Goal: Task Accomplishment & Management: Manage account settings

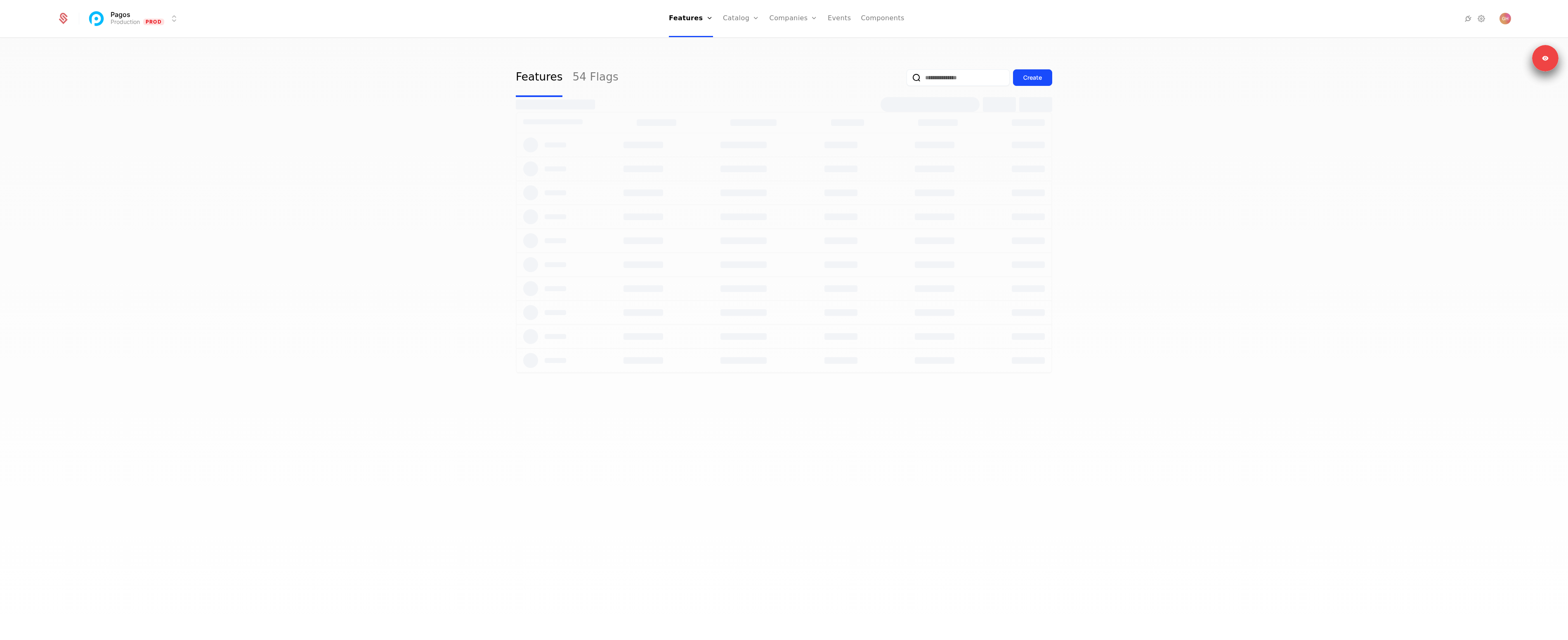
select select "**"
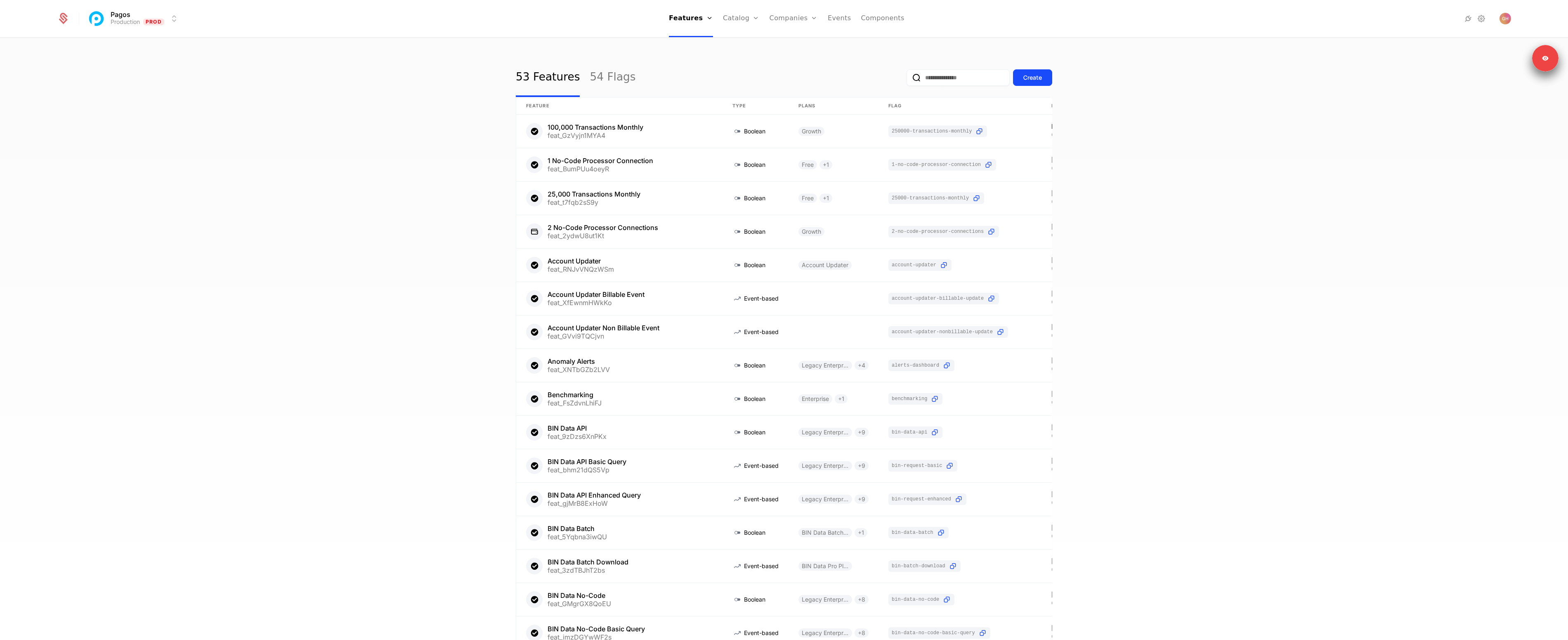
click at [428, 184] on div "53 Features 54 Flags Create Feature Type Plans Flag Last Modified 100,000 Trans…" at bounding box center [784, 341] width 1568 height 606
click at [751, 83] on link "Configuration" at bounding box center [754, 80] width 43 height 7
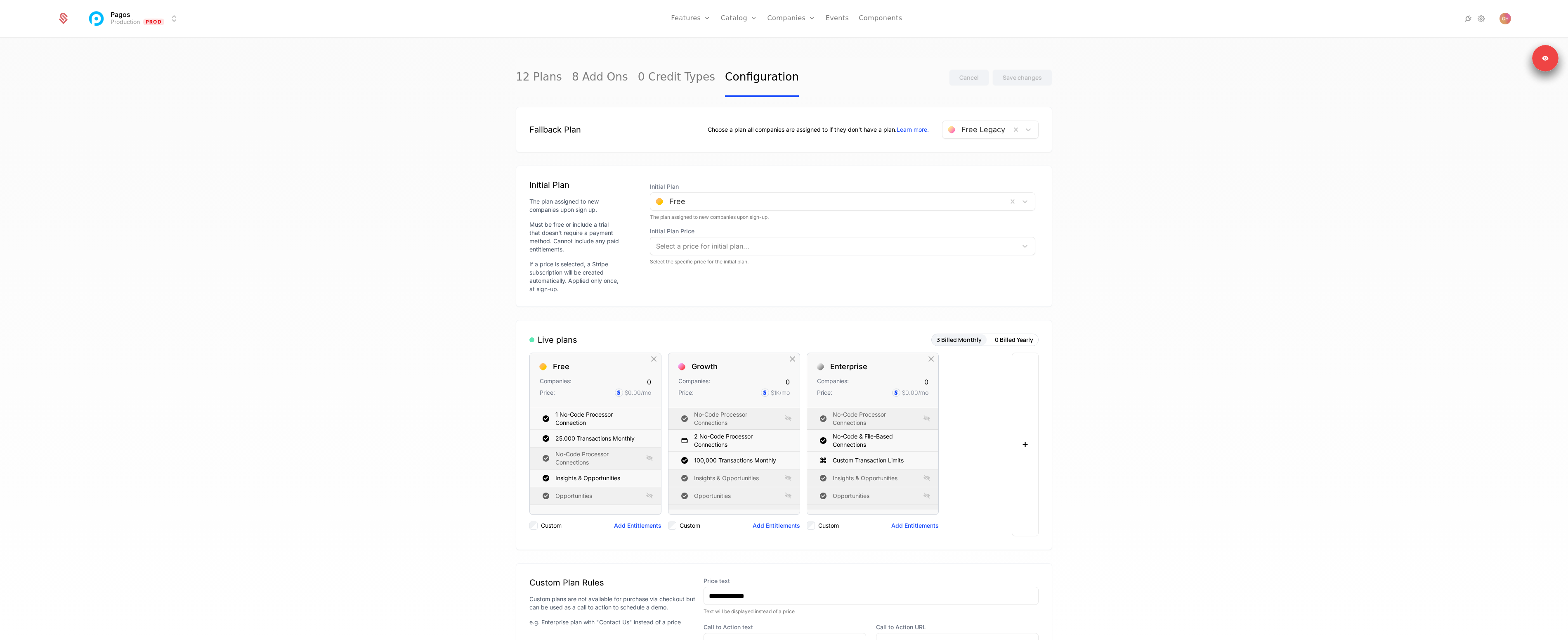
click at [745, 44] on link "Plans" at bounding box center [752, 41] width 43 height 7
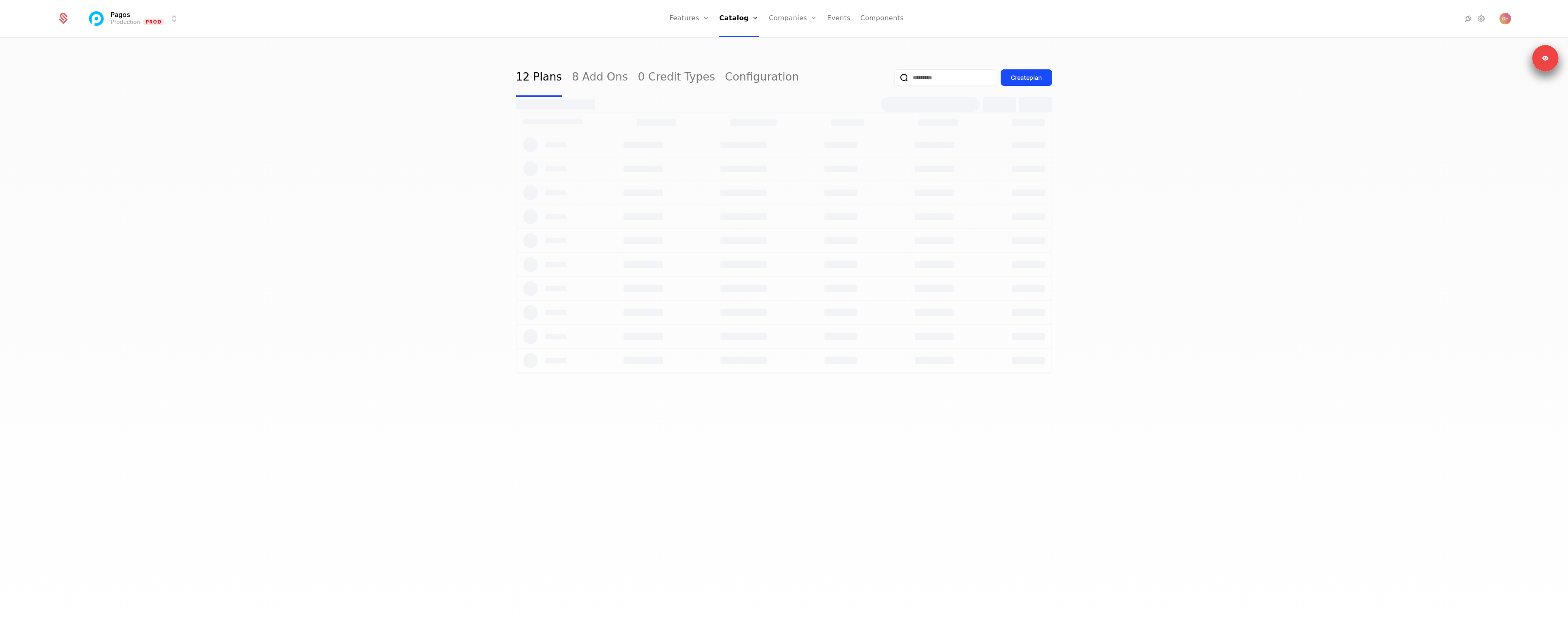
select select "**"
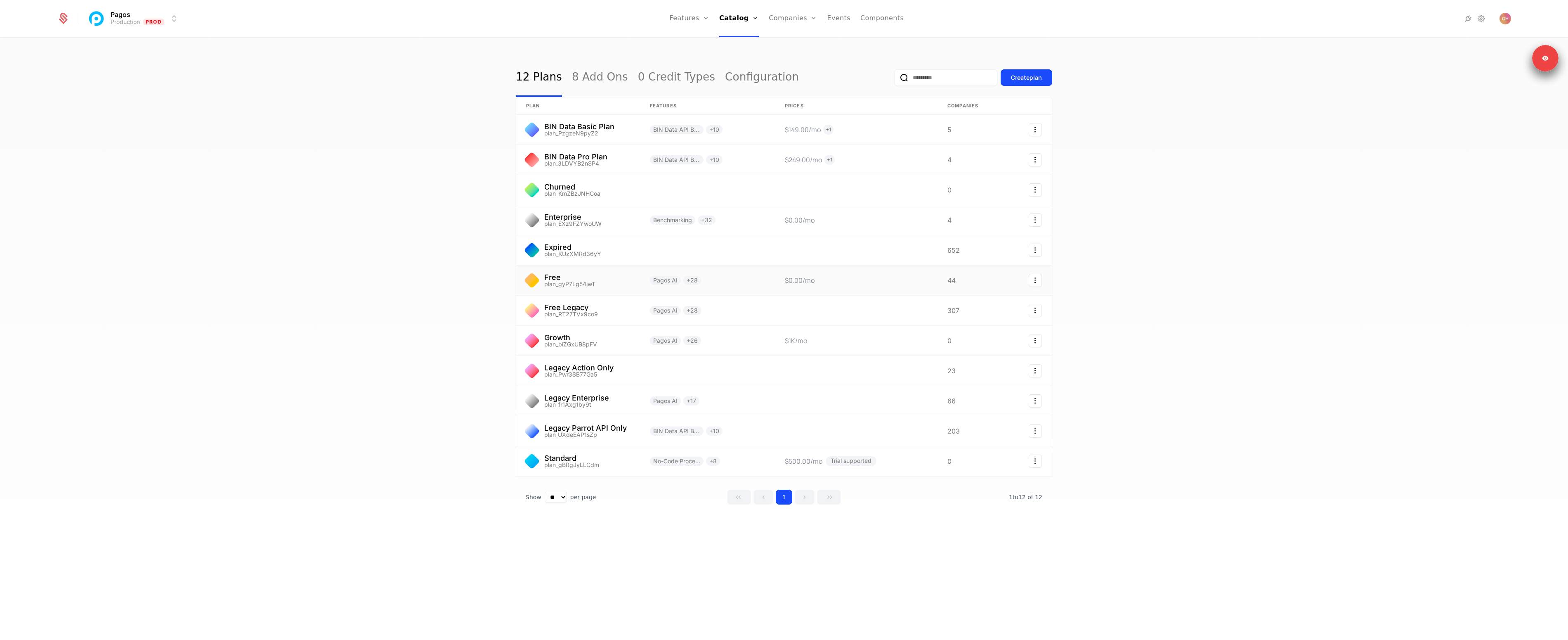
click at [583, 287] on link at bounding box center [578, 280] width 124 height 30
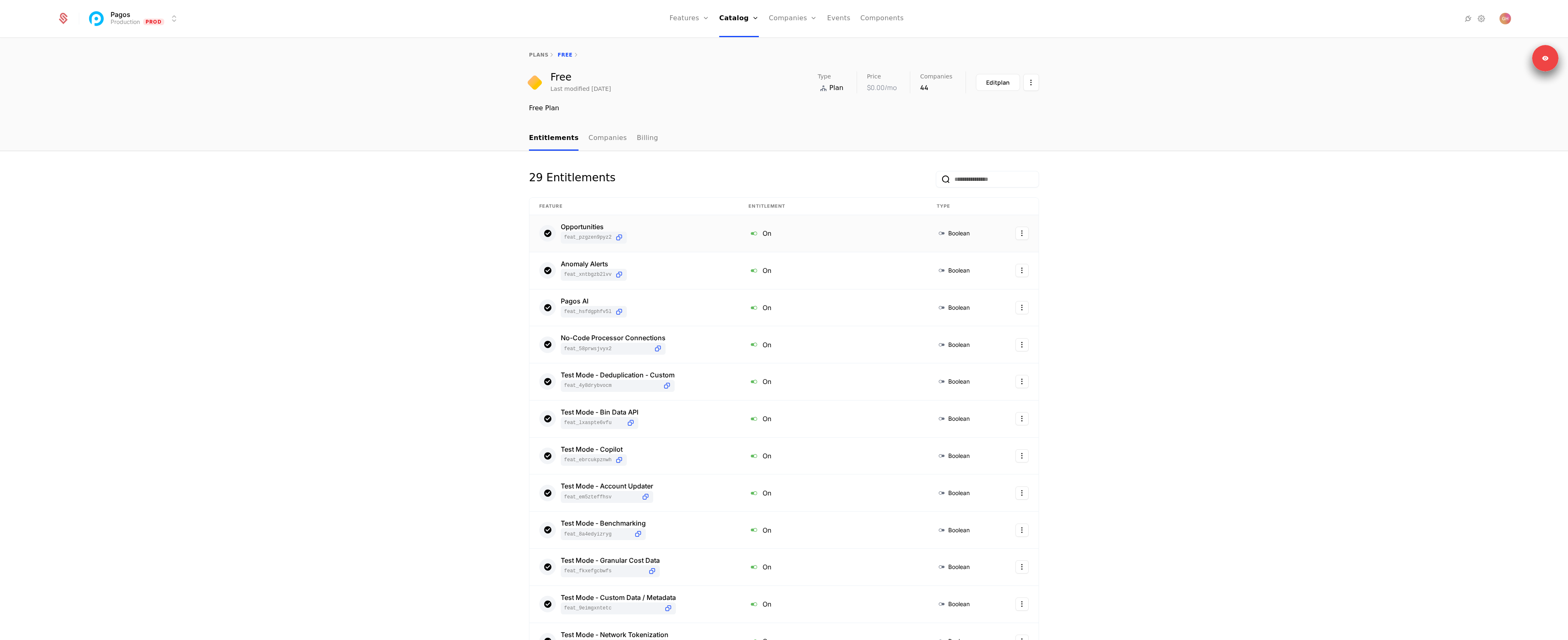
click at [572, 227] on div "Opportunities" at bounding box center [594, 227] width 66 height 7
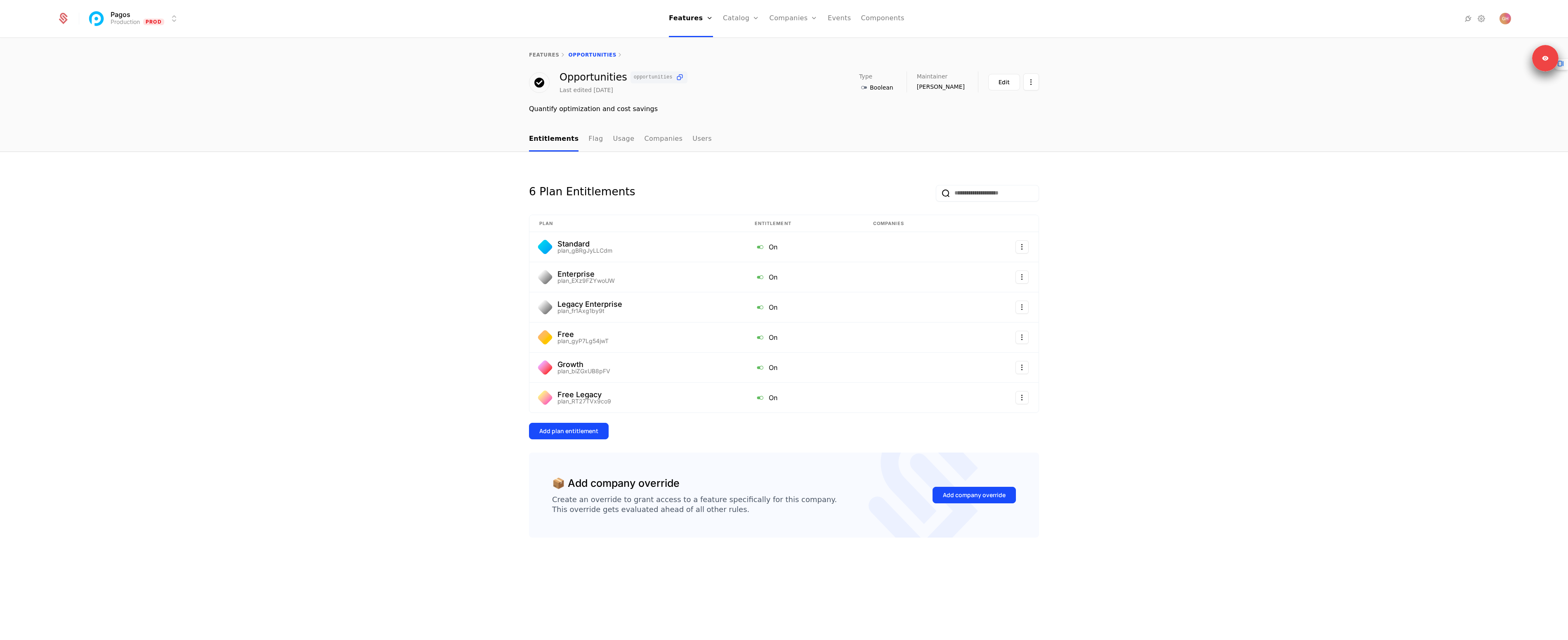
click at [594, 143] on link "Flag" at bounding box center [596, 139] width 14 height 24
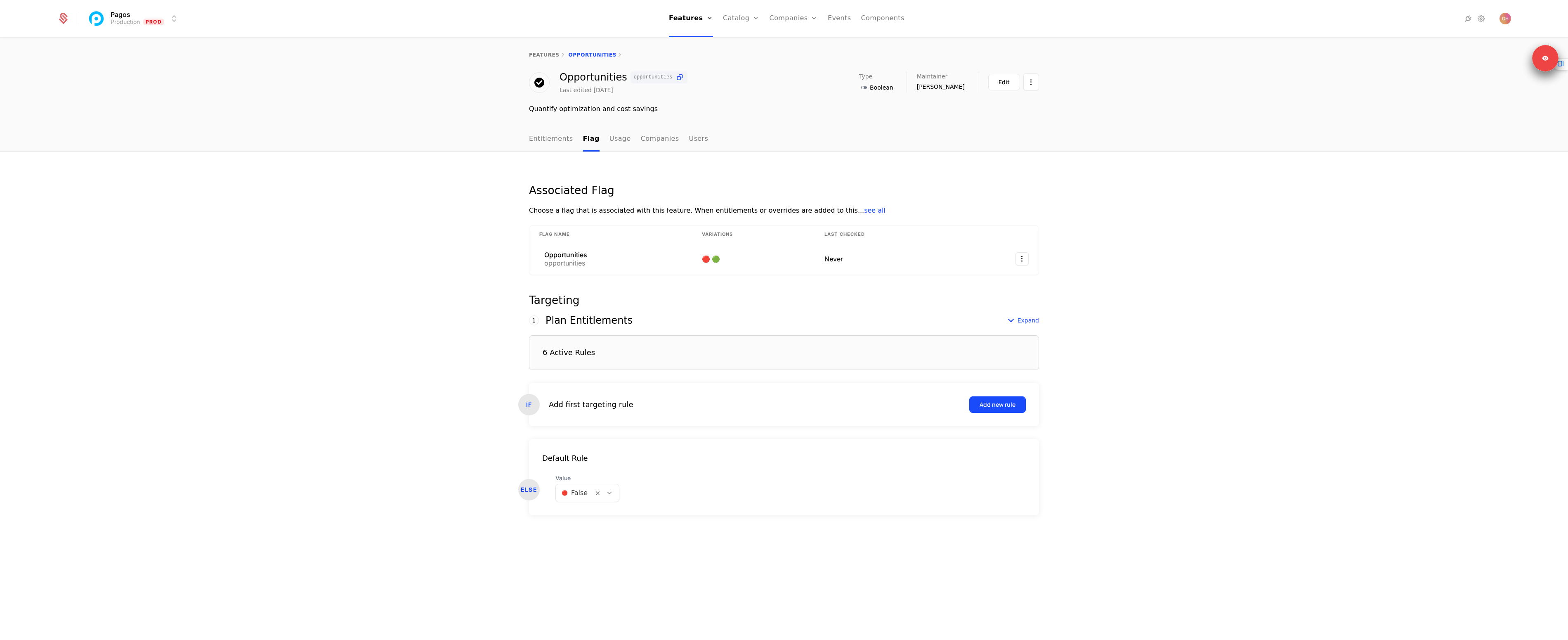
click at [583, 345] on div "6 Active Rules" at bounding box center [784, 352] width 510 height 35
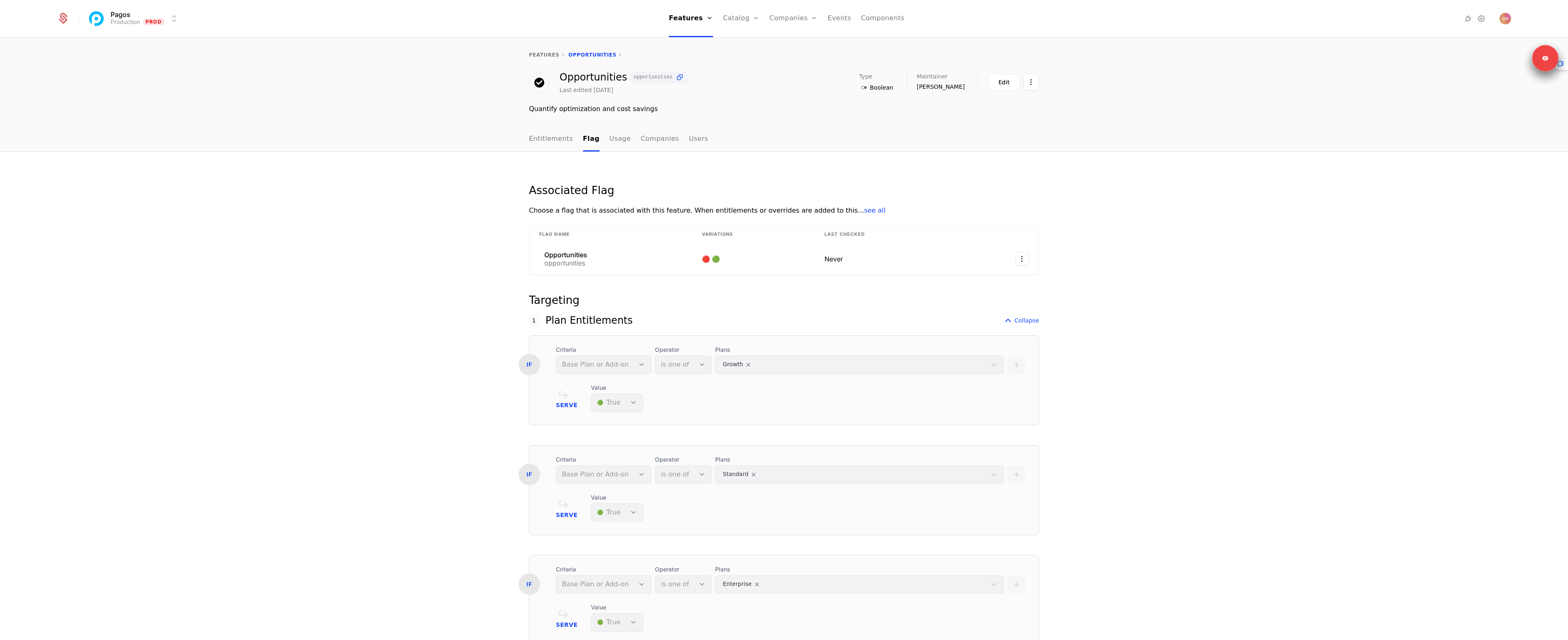
click at [745, 44] on link "Plans" at bounding box center [754, 41] width 43 height 7
select select "**"
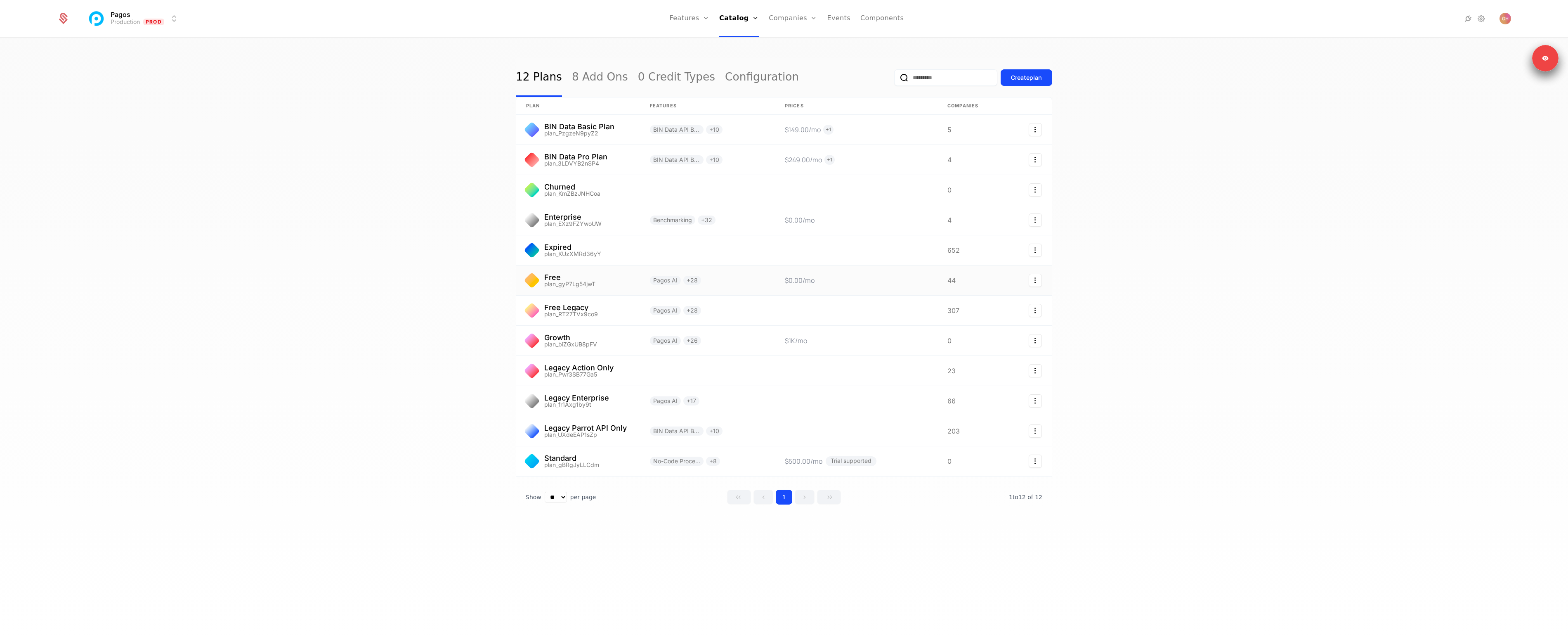
click at [560, 282] on link at bounding box center [578, 280] width 124 height 30
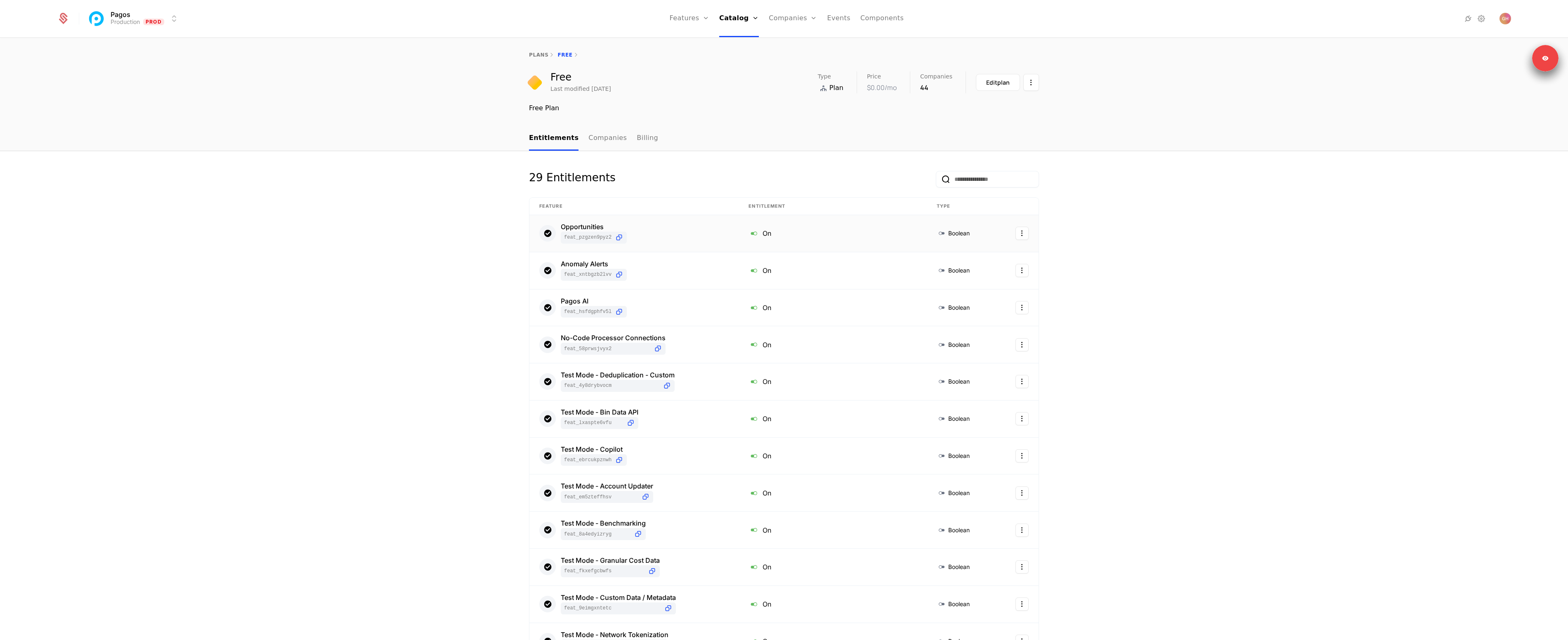
click at [1022, 233] on html "Pagos Production Prod Features Features Flags Catalog Plans Add Ons Credits Con…" at bounding box center [784, 320] width 1568 height 640
click at [957, 275] on div "Edit" at bounding box center [959, 274] width 14 height 12
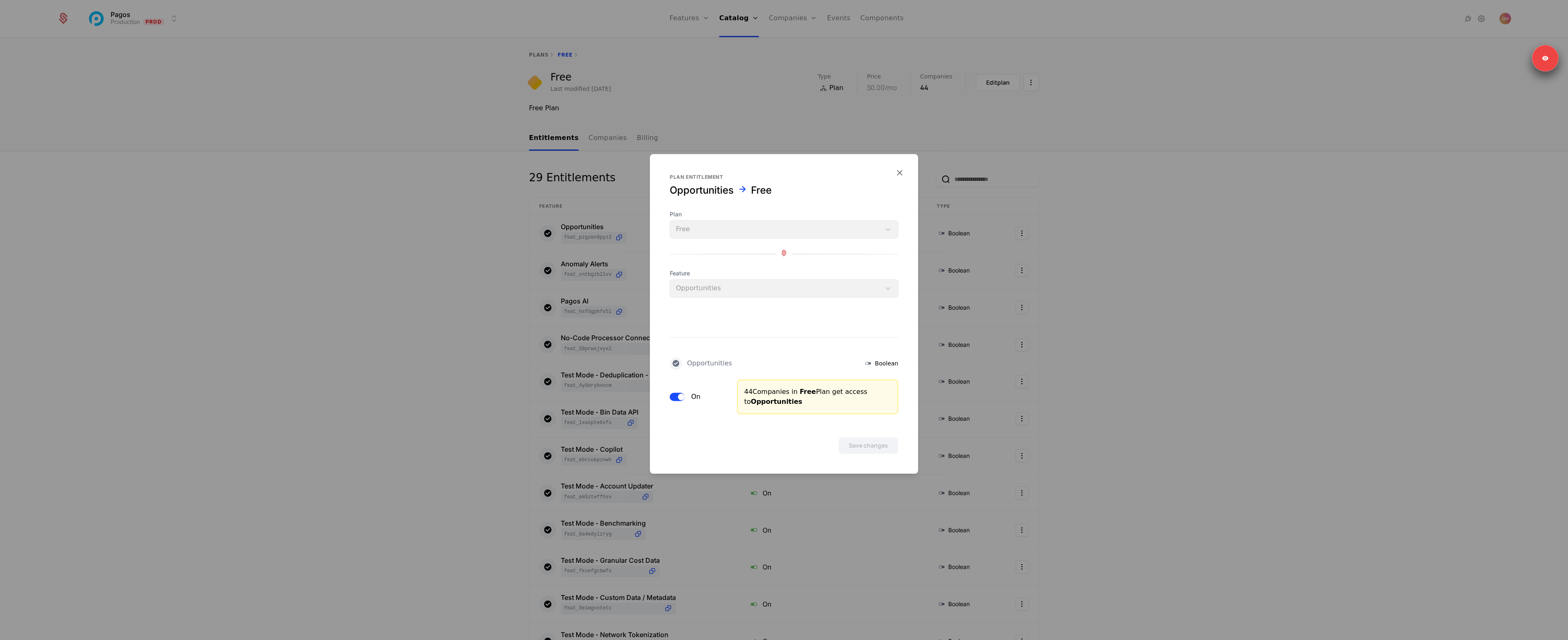
click at [672, 402] on div "On" at bounding box center [699, 397] width 58 height 35
click at [683, 400] on button "On" at bounding box center [677, 397] width 15 height 8
drag, startPoint x: 844, startPoint y: 435, endPoint x: 882, endPoint y: 441, distance: 38.5
click at [849, 437] on div "Save changes" at bounding box center [784, 434] width 268 height 40
click at [882, 441] on button "Save changes" at bounding box center [868, 446] width 60 height 16
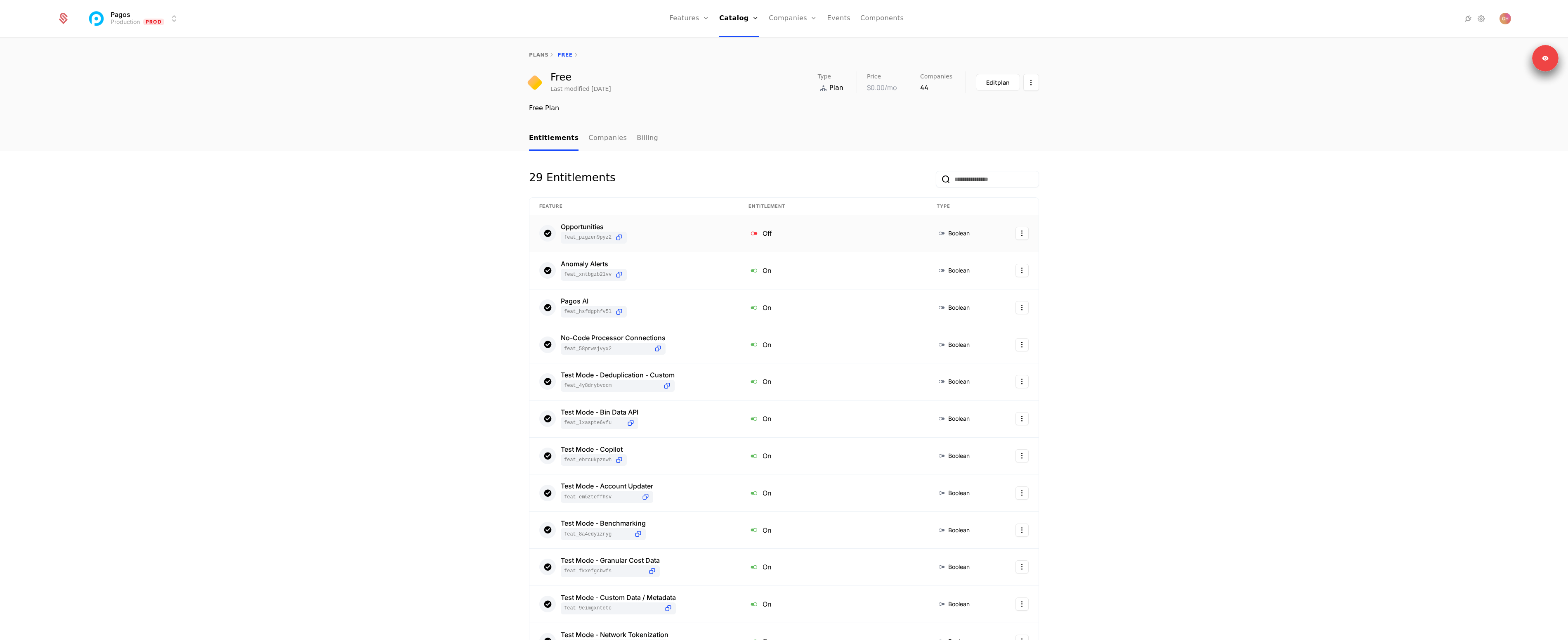
click at [750, 229] on icon at bounding box center [754, 233] width 11 height 11
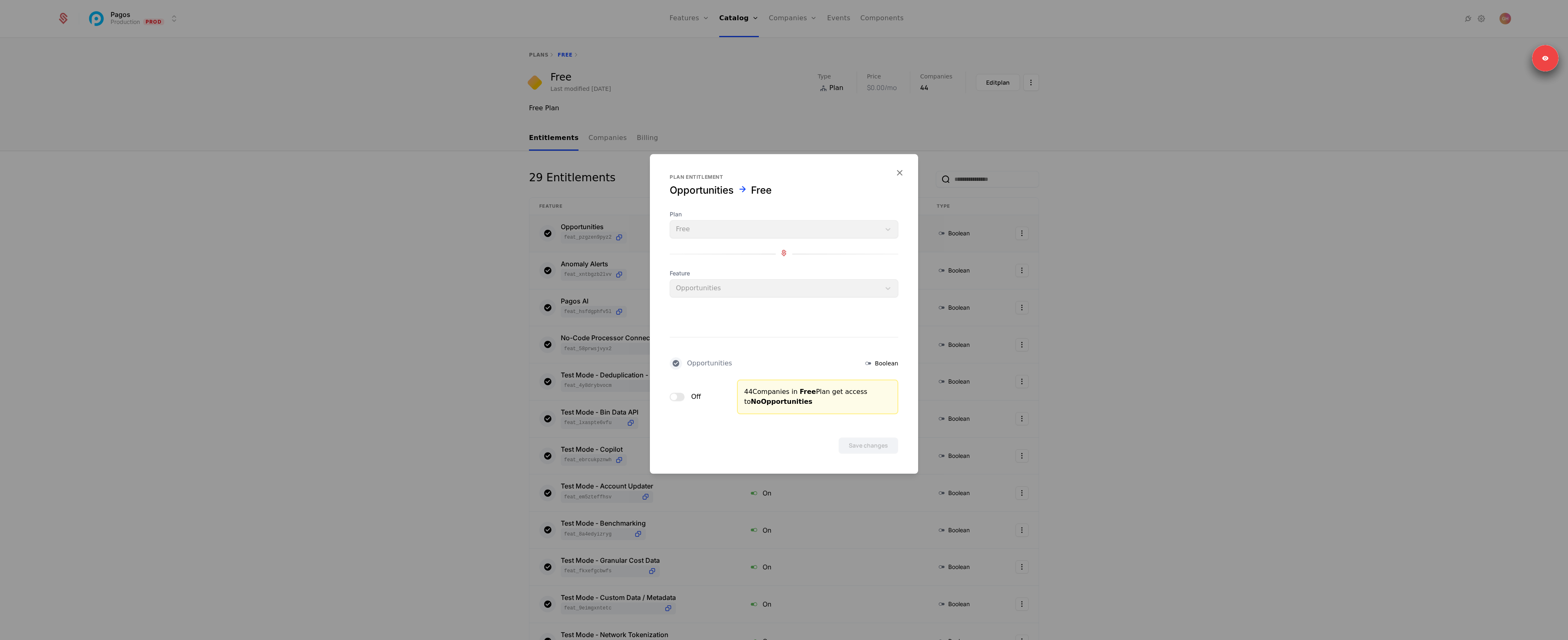
drag, startPoint x: 679, startPoint y: 396, endPoint x: 753, endPoint y: 407, distance: 74.8
click at [678, 396] on button "Off" at bounding box center [677, 397] width 15 height 8
drag, startPoint x: 850, startPoint y: 437, endPoint x: 874, endPoint y: 443, distance: 24.7
click at [854, 437] on div "Save changes" at bounding box center [784, 434] width 268 height 40
click at [874, 443] on button "Save changes" at bounding box center [868, 446] width 60 height 16
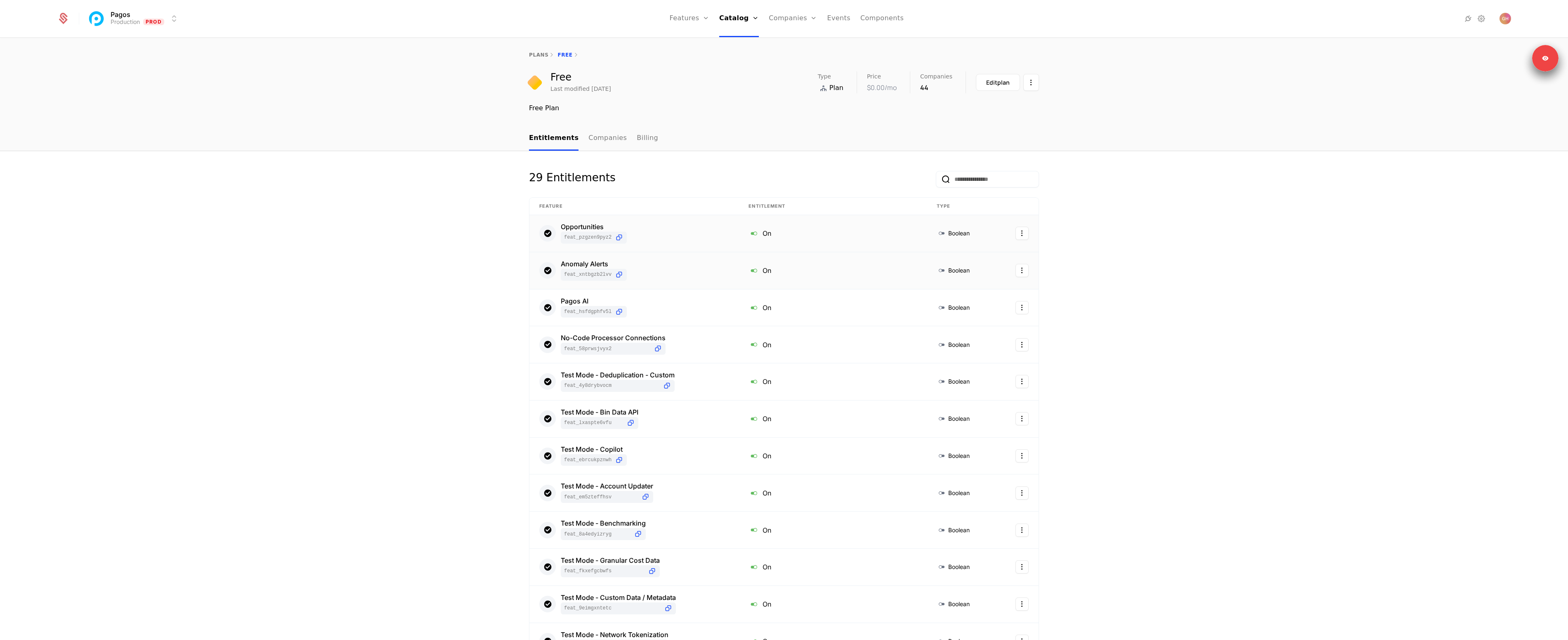
click at [764, 267] on div "On" at bounding box center [832, 271] width 168 height 11
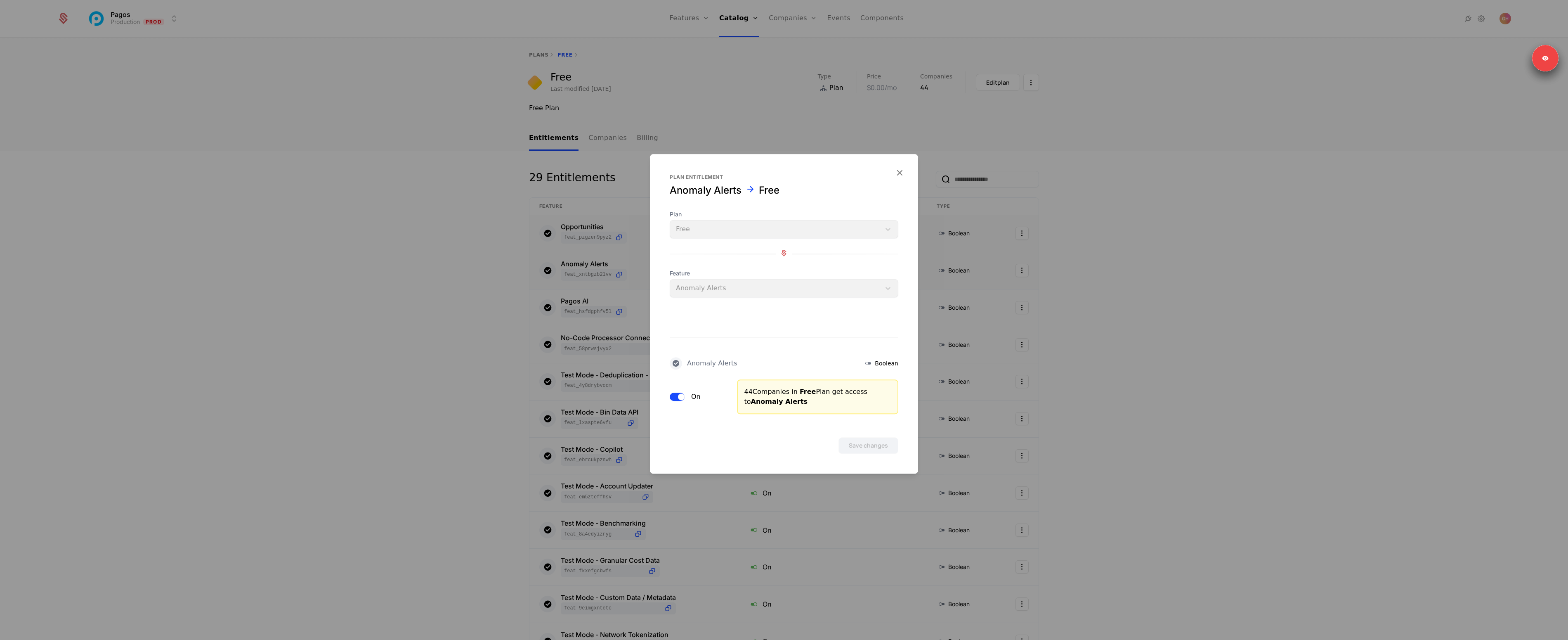
click at [682, 402] on div "On" at bounding box center [699, 397] width 58 height 35
click at [678, 398] on button "On" at bounding box center [677, 397] width 15 height 8
click at [867, 440] on button "Save changes" at bounding box center [868, 446] width 60 height 16
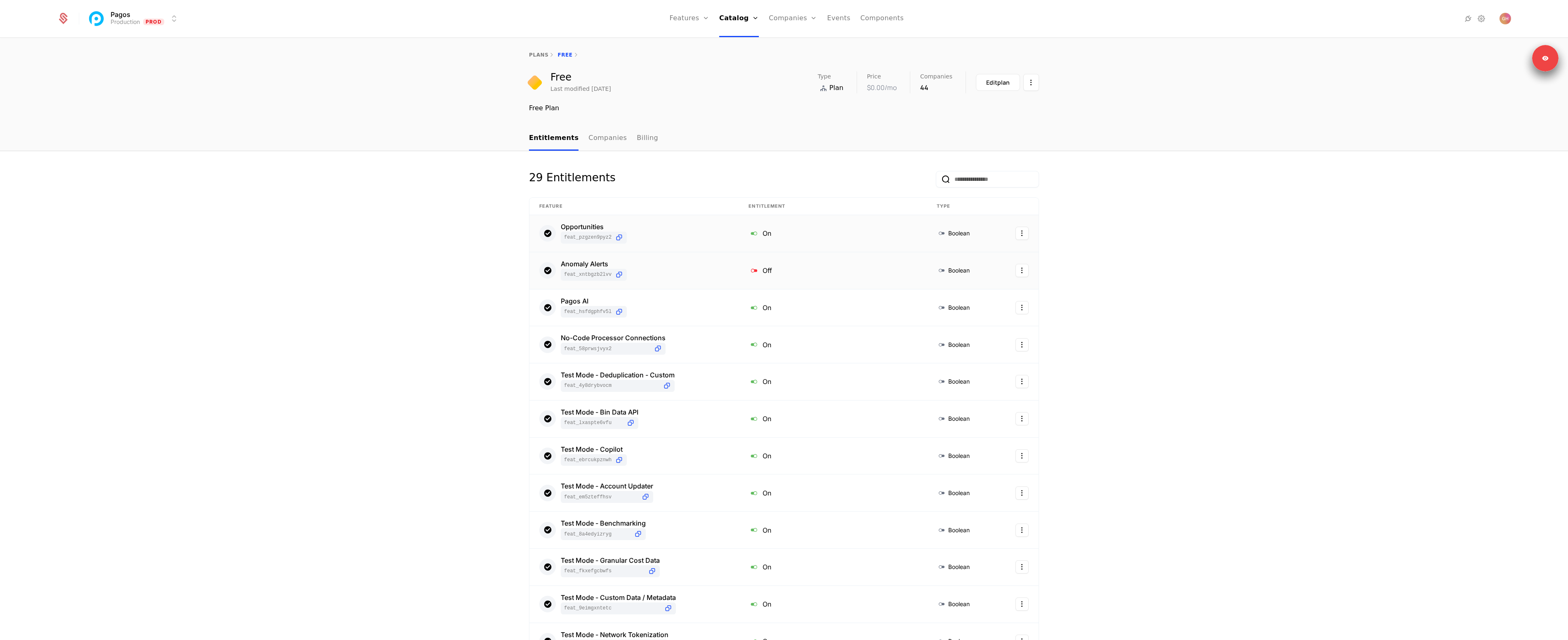
click at [769, 269] on div "Off" at bounding box center [832, 271] width 168 height 11
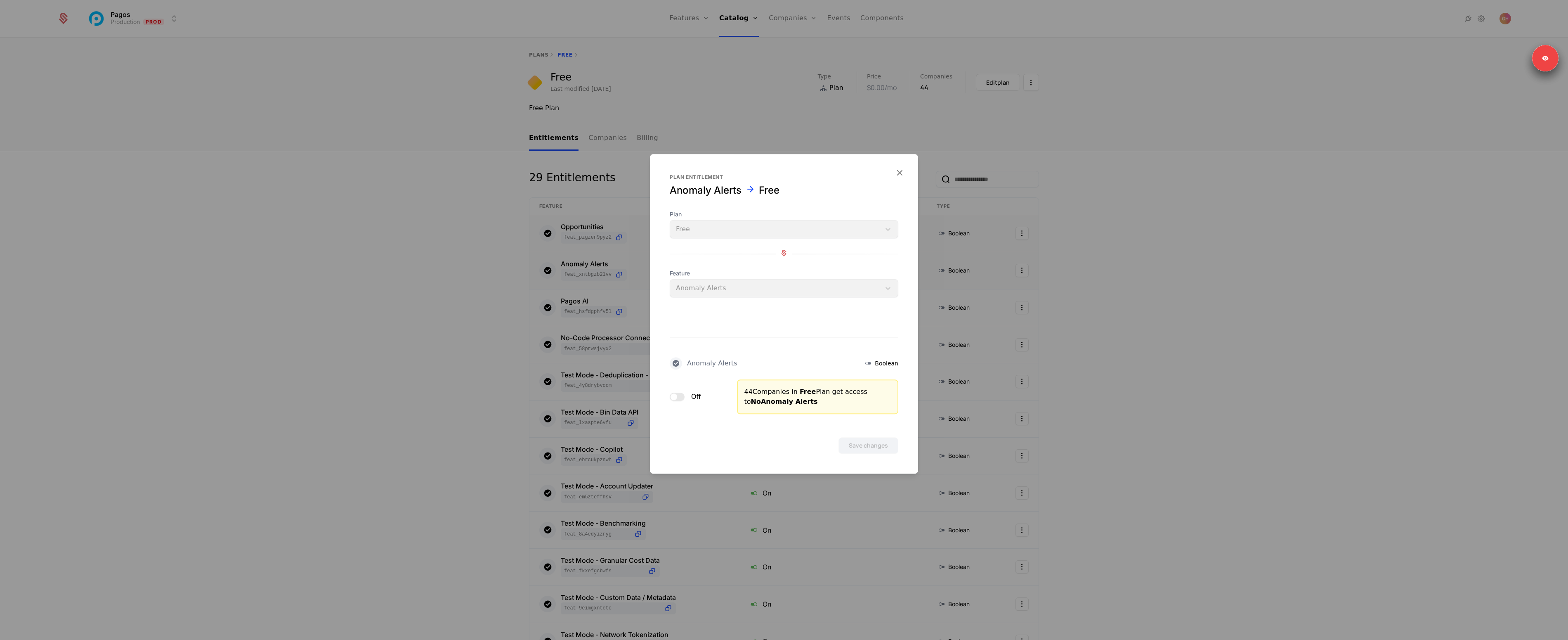
click at [682, 399] on button "Off" at bounding box center [677, 397] width 15 height 8
click at [861, 441] on button "Save changes" at bounding box center [868, 446] width 60 height 16
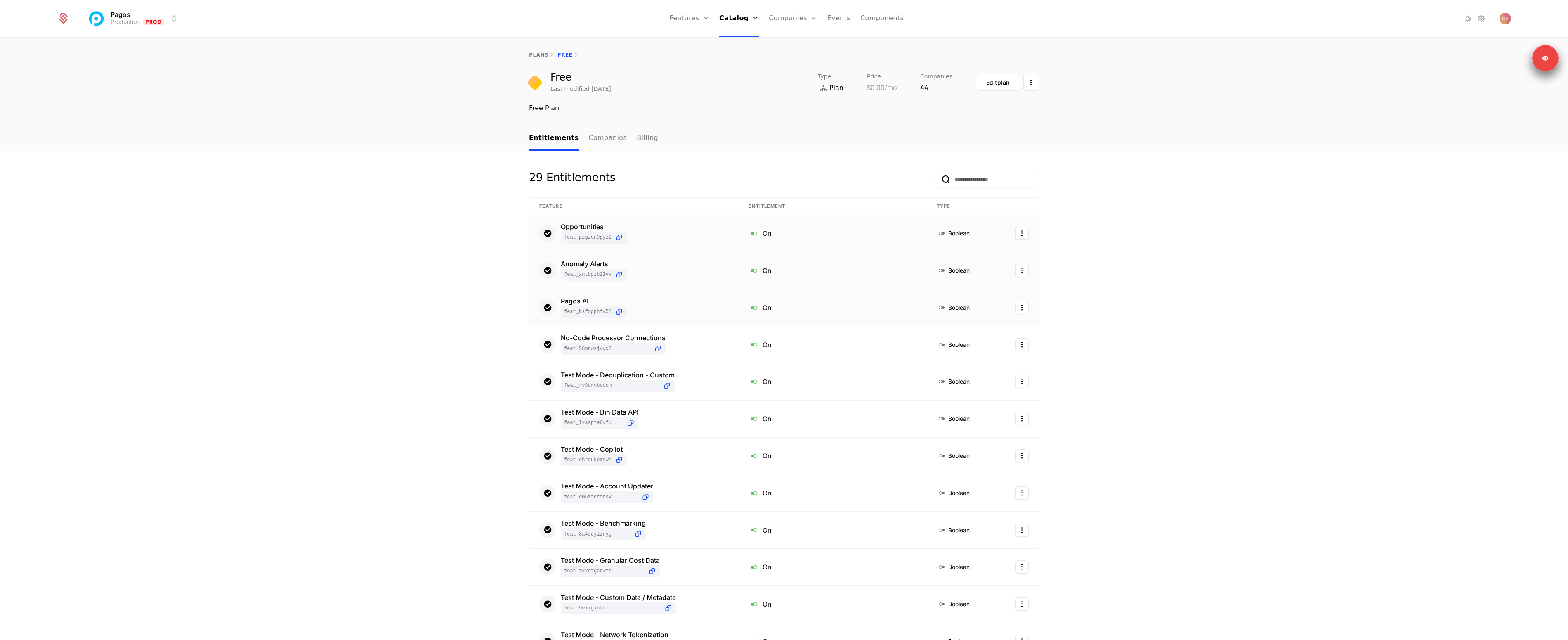
click at [853, 295] on td "On" at bounding box center [833, 308] width 188 height 37
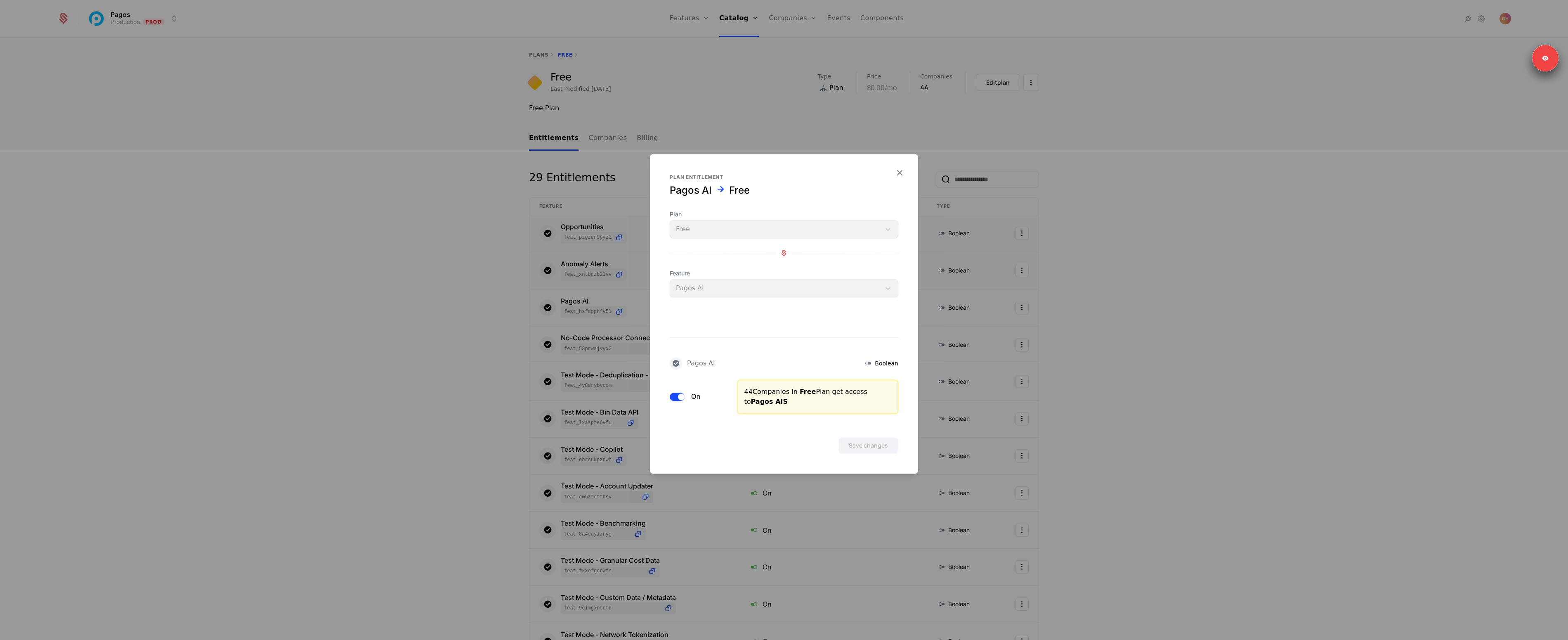
click at [682, 400] on button "On" at bounding box center [677, 397] width 15 height 8
drag, startPoint x: 845, startPoint y: 439, endPoint x: 858, endPoint y: 442, distance: 13.3
click at [858, 442] on button "Save changes" at bounding box center [868, 446] width 60 height 16
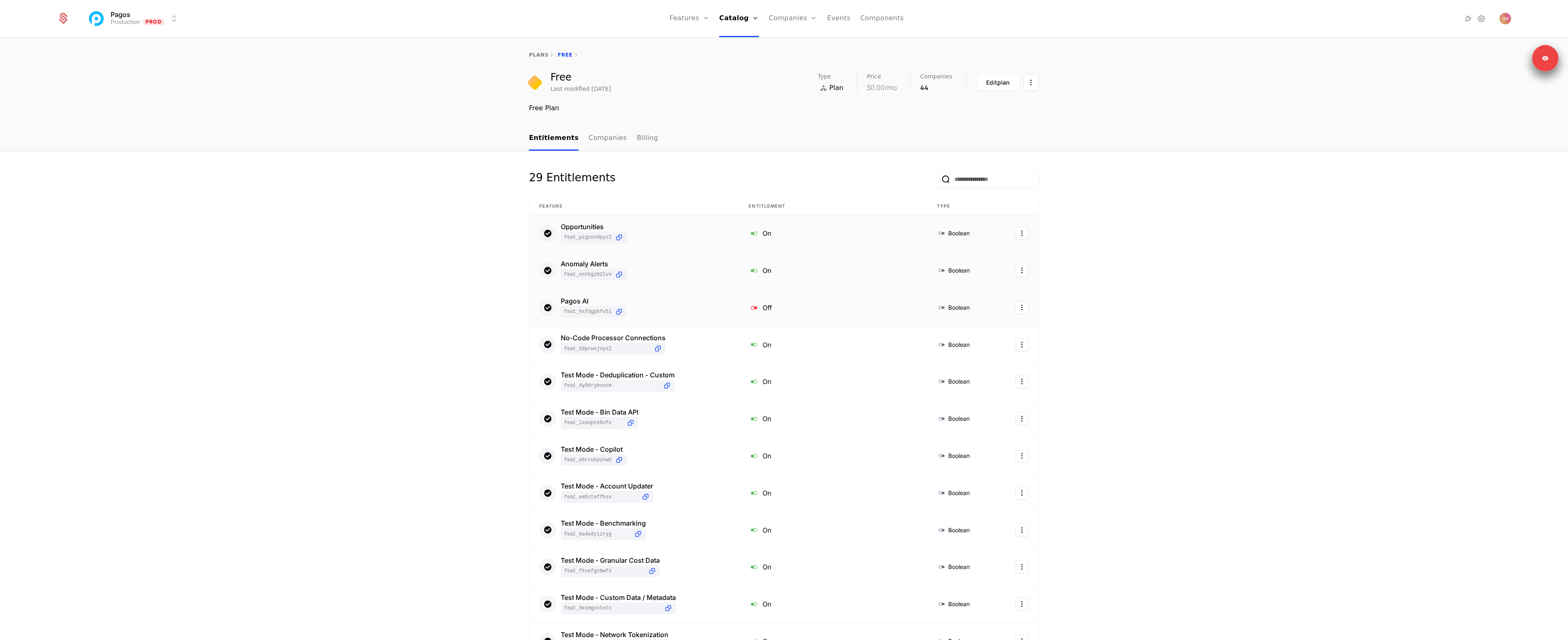
click at [830, 300] on td "Off" at bounding box center [833, 308] width 188 height 37
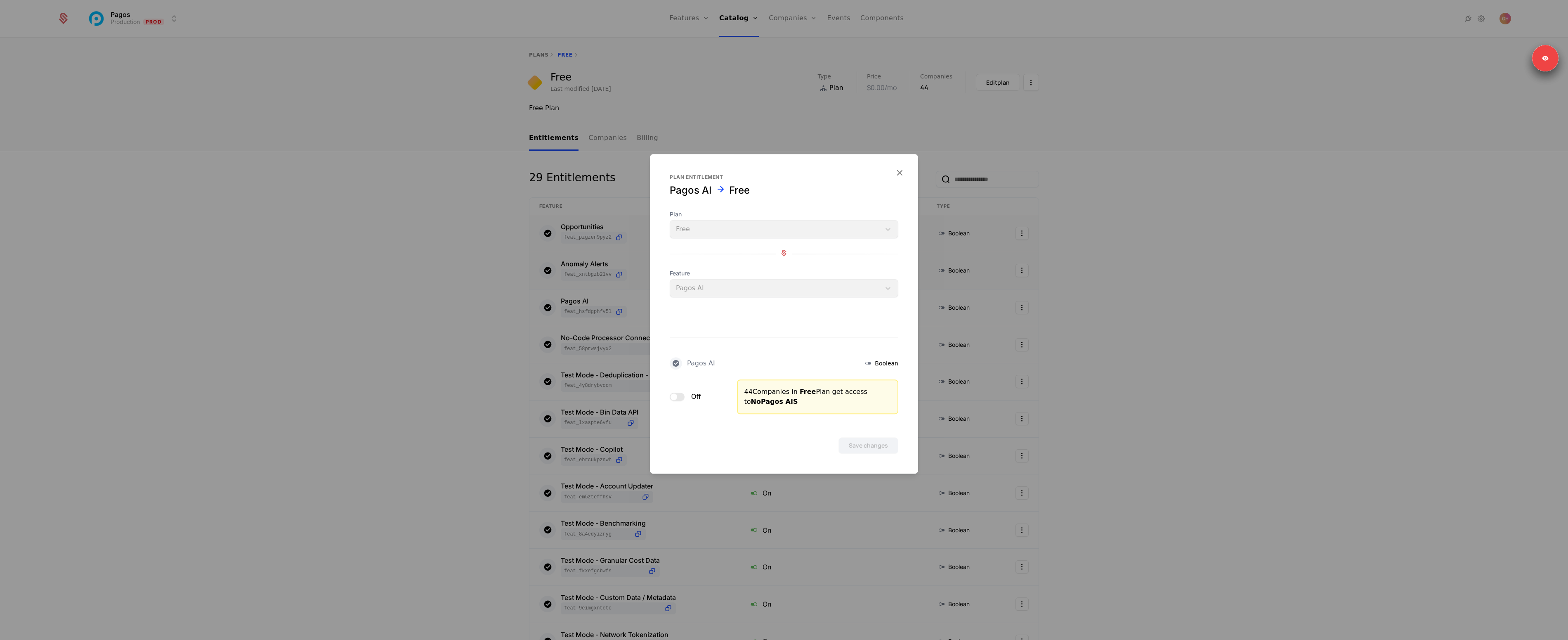
click at [678, 397] on button "Off" at bounding box center [677, 397] width 15 height 8
click at [876, 448] on button "Save changes" at bounding box center [868, 446] width 60 height 16
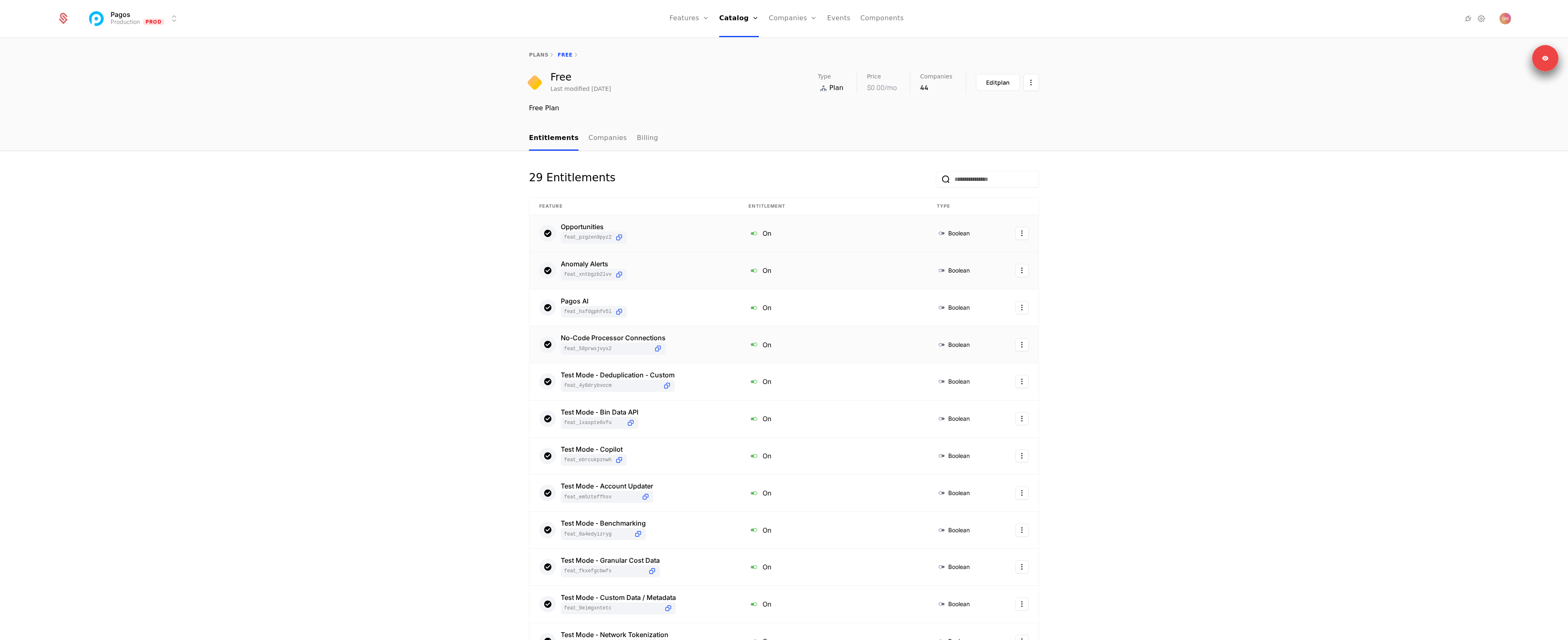
click at [780, 348] on div "On" at bounding box center [832, 345] width 168 height 11
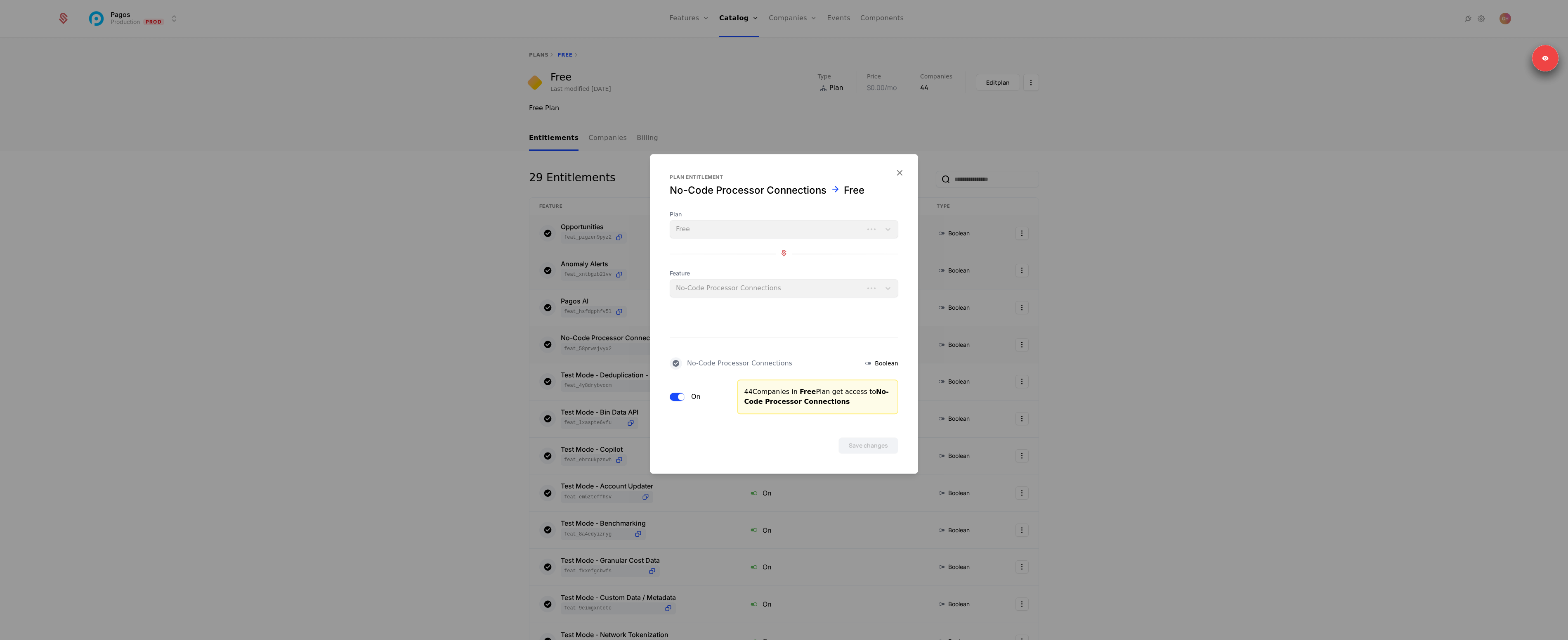
click at [675, 393] on button "On" at bounding box center [677, 397] width 15 height 8
click at [862, 444] on button "Save changes" at bounding box center [868, 446] width 60 height 16
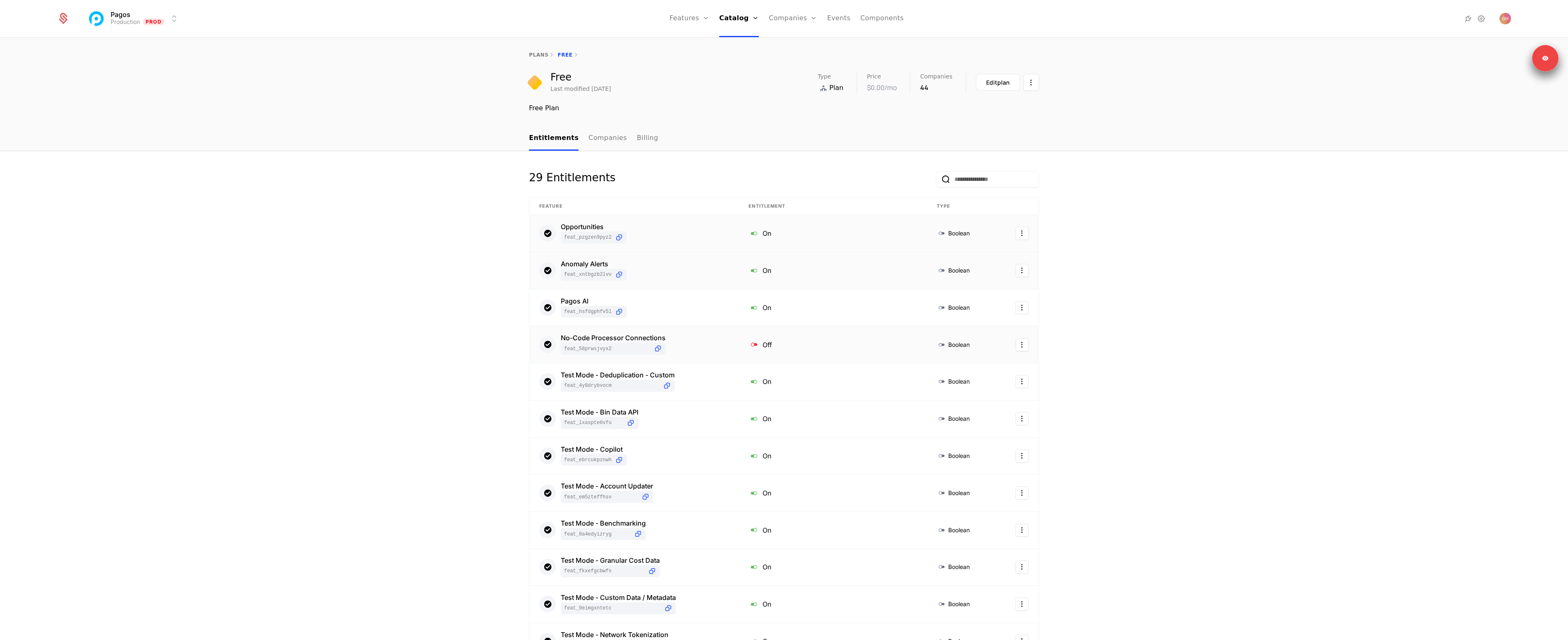
click at [760, 339] on div "Off" at bounding box center [832, 345] width 168 height 11
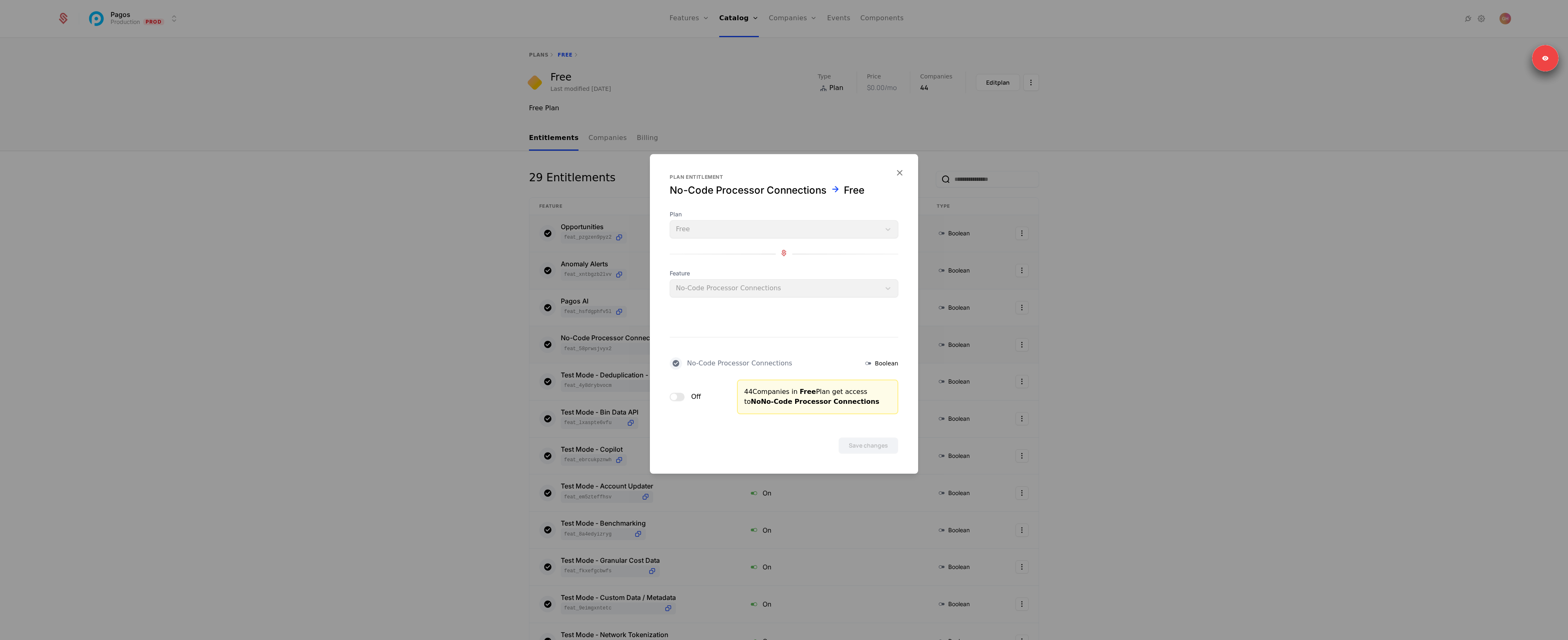
click at [672, 398] on span "button" at bounding box center [674, 397] width 7 height 7
click at [862, 445] on button "Save changes" at bounding box center [868, 446] width 60 height 16
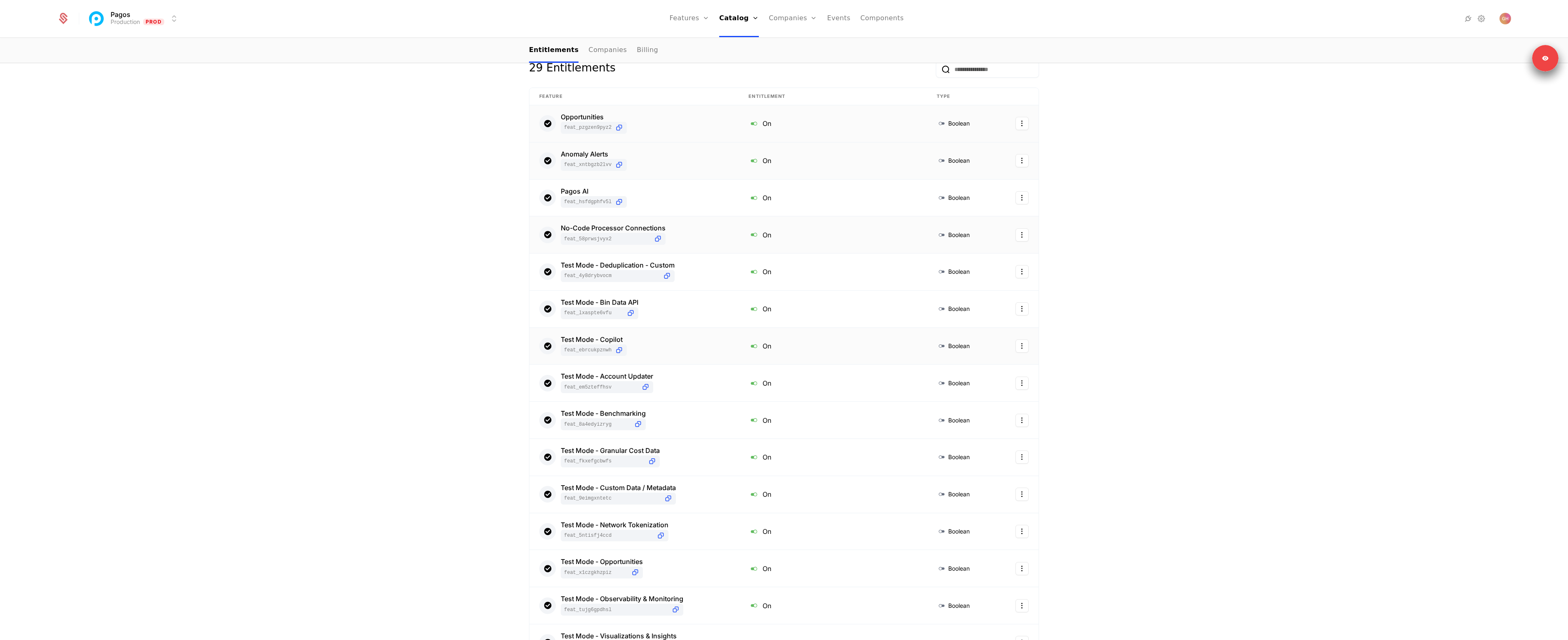
scroll to position [111, 0]
click at [780, 273] on div "On" at bounding box center [832, 271] width 168 height 11
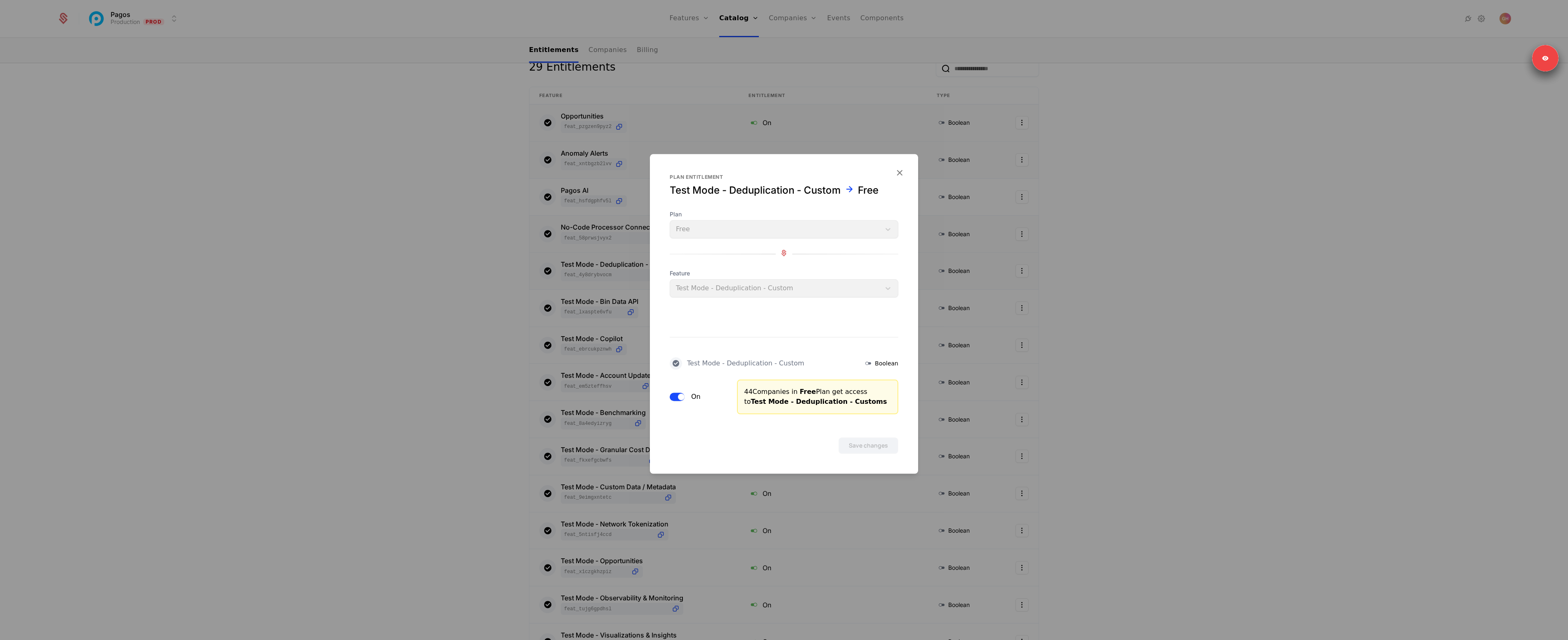
click at [675, 396] on button "On" at bounding box center [677, 397] width 15 height 8
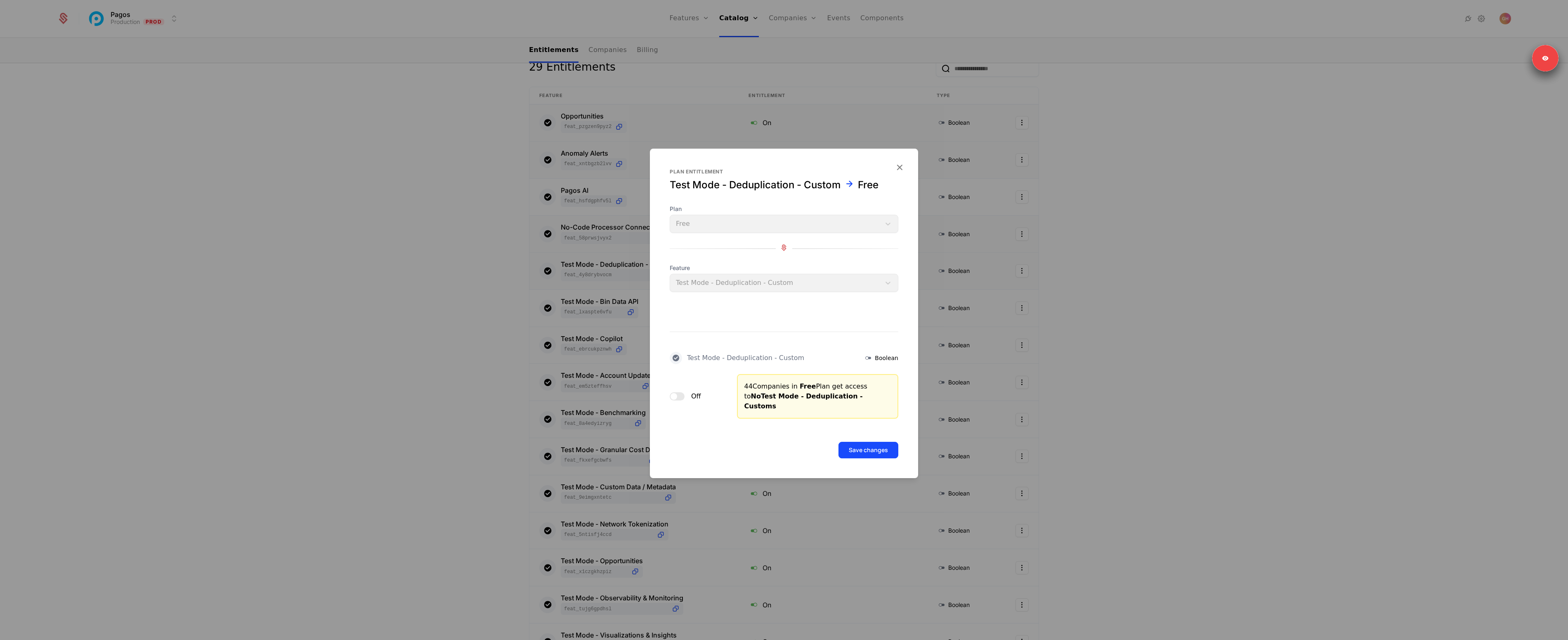
click at [863, 444] on button "Save changes" at bounding box center [868, 450] width 60 height 16
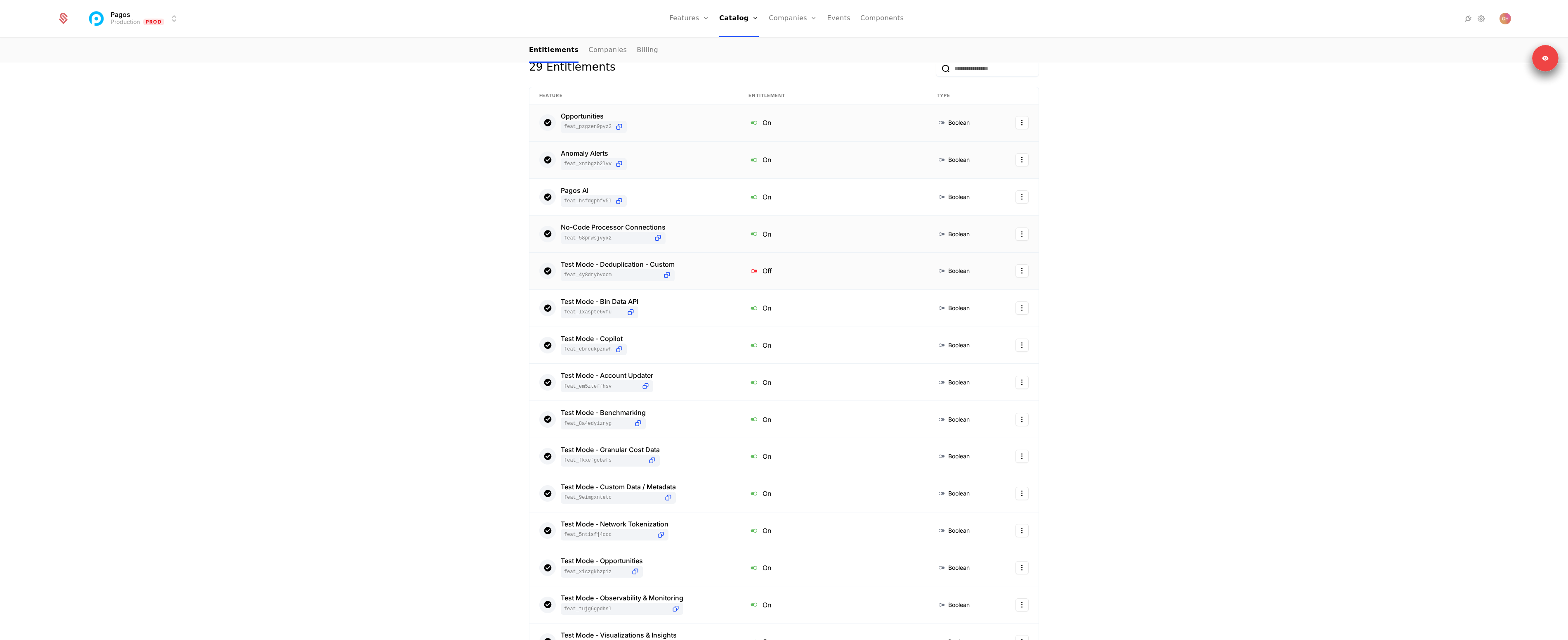
click at [786, 271] on div "Off" at bounding box center [832, 271] width 168 height 11
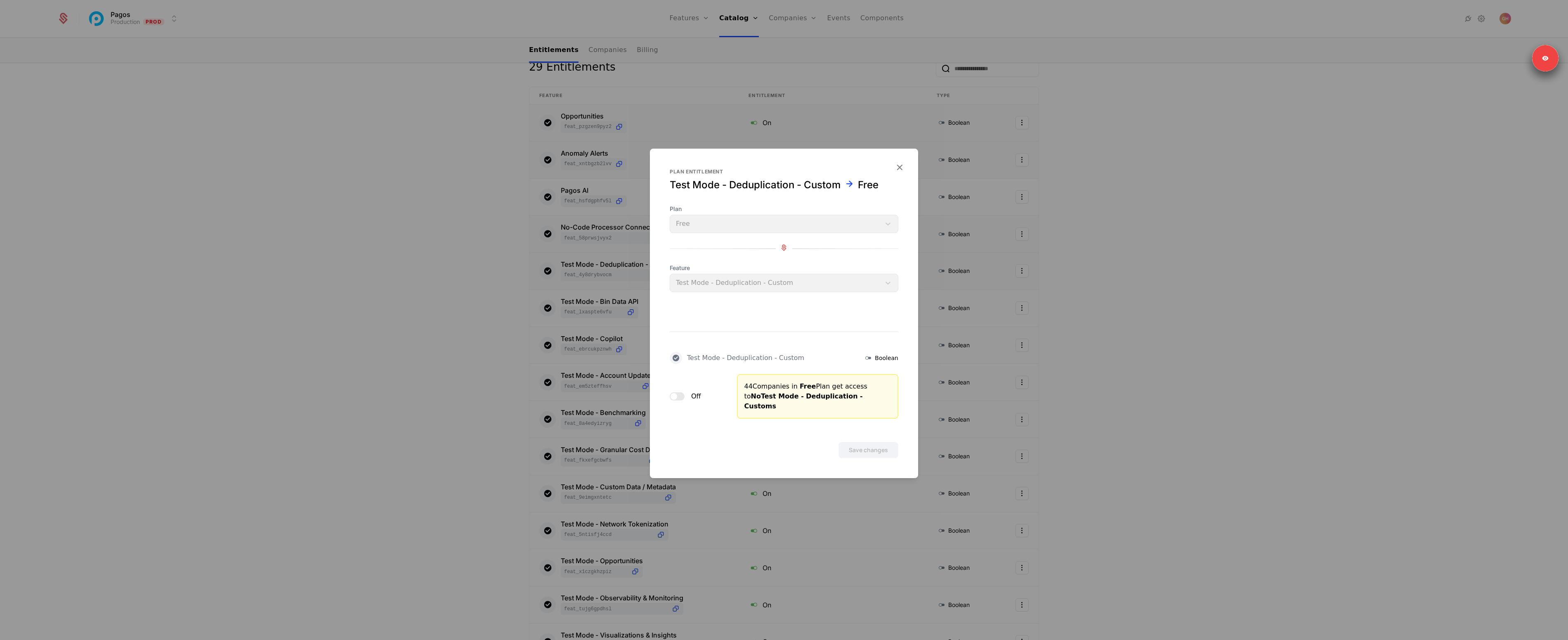
click at [679, 402] on div "Off" at bounding box center [699, 396] width 58 height 45
click at [680, 398] on button "Off" at bounding box center [677, 396] width 15 height 8
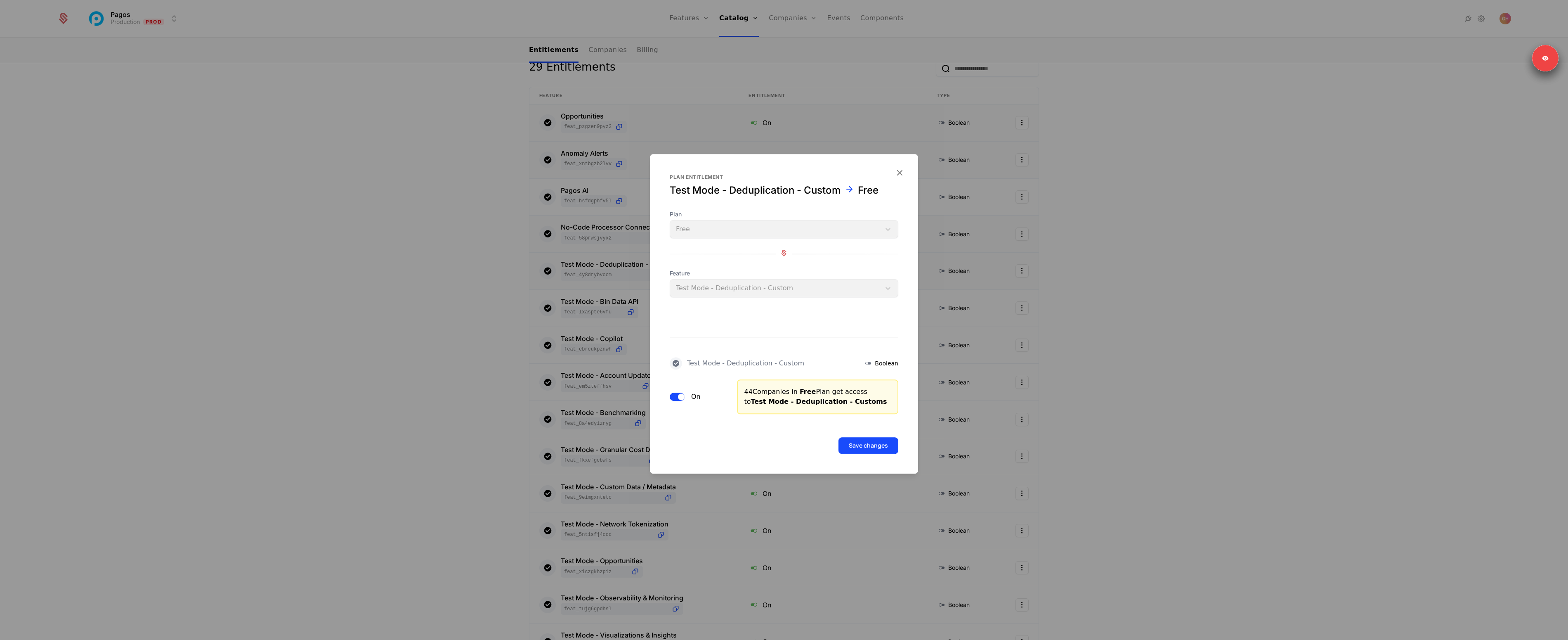
drag, startPoint x: 867, startPoint y: 455, endPoint x: 868, endPoint y: 444, distance: 11.0
click at [867, 455] on form "Plan entitlement Test Mode - Deduplication - Custom Free Plan Free Feature Test…" at bounding box center [784, 313] width 268 height 319
click at [869, 443] on button "Save changes" at bounding box center [868, 446] width 60 height 16
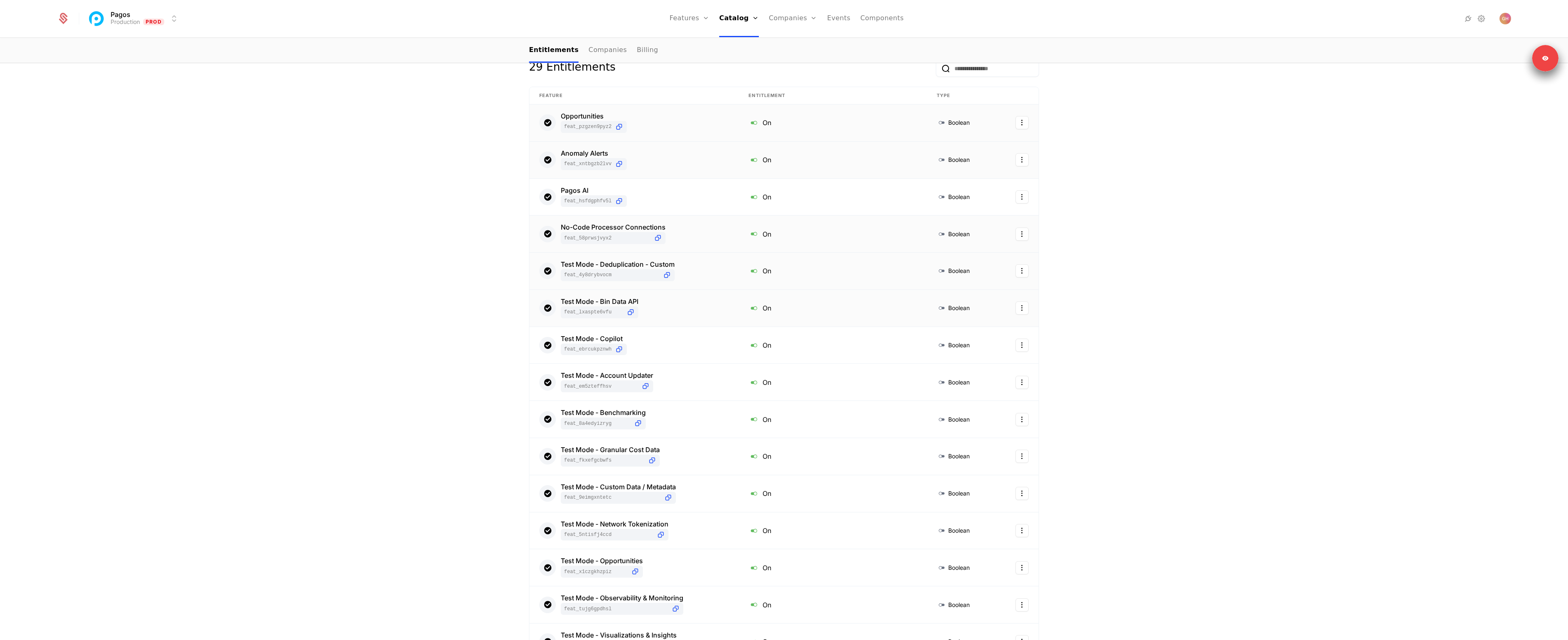
click at [640, 300] on div "Test Mode - Bin Data API feat_LxasPtE6vfu" at bounding box center [634, 308] width 189 height 20
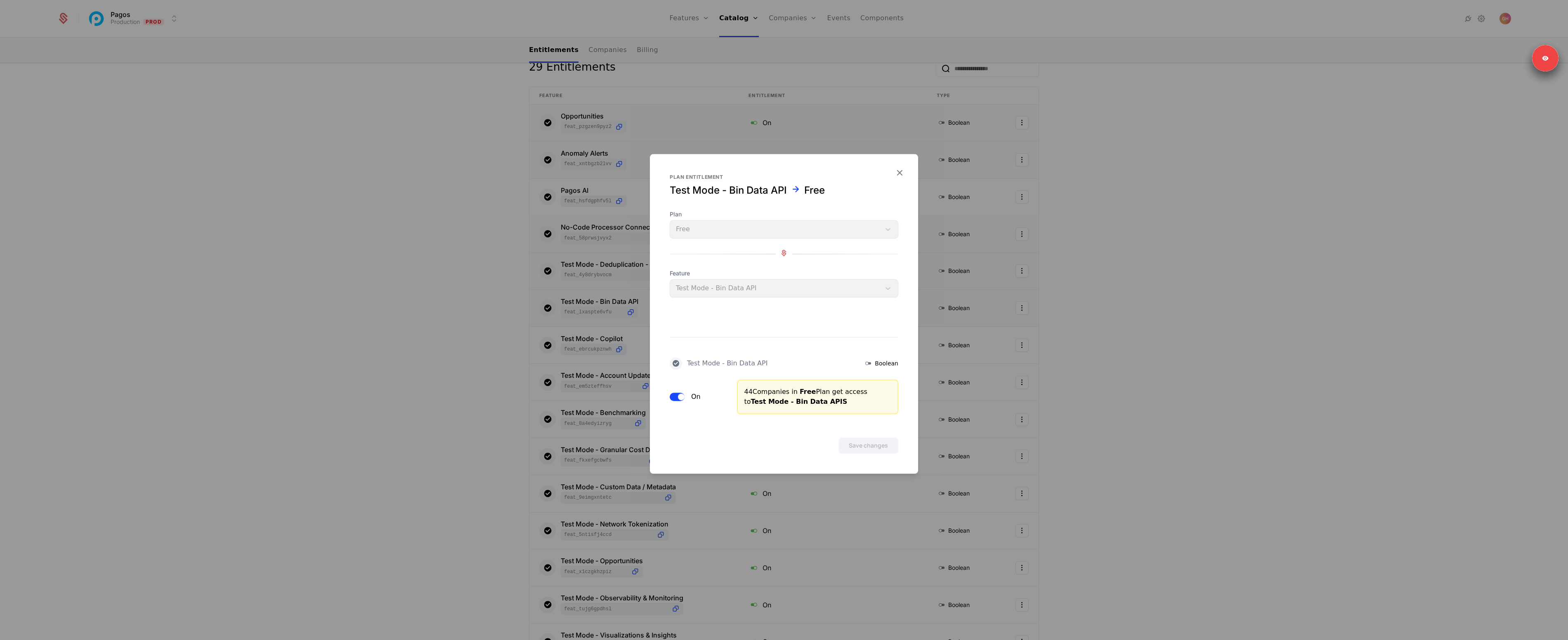
click at [681, 393] on span "button" at bounding box center [681, 397] width 7 height 7
click at [867, 442] on button "Save changes" at bounding box center [868, 446] width 60 height 16
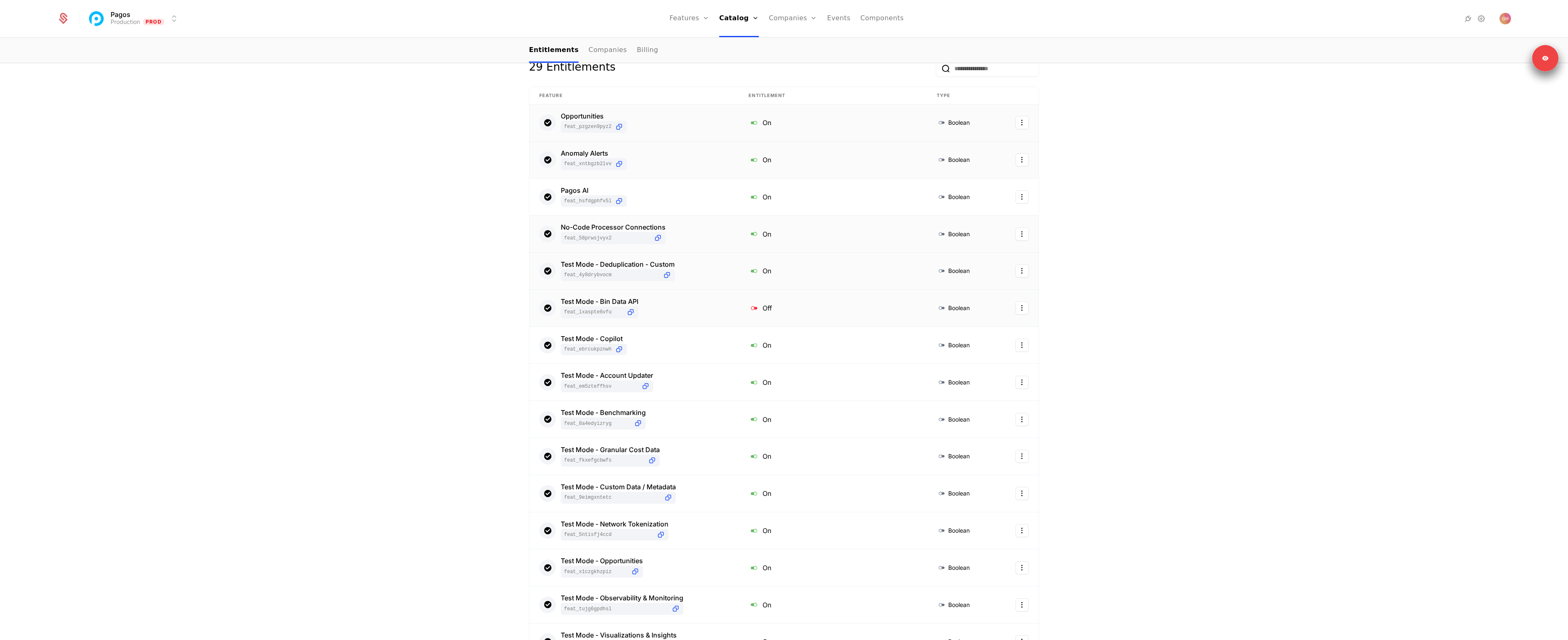
click at [672, 311] on div "Test Mode - Bin Data API feat_LxasPtE6vfu" at bounding box center [634, 308] width 189 height 20
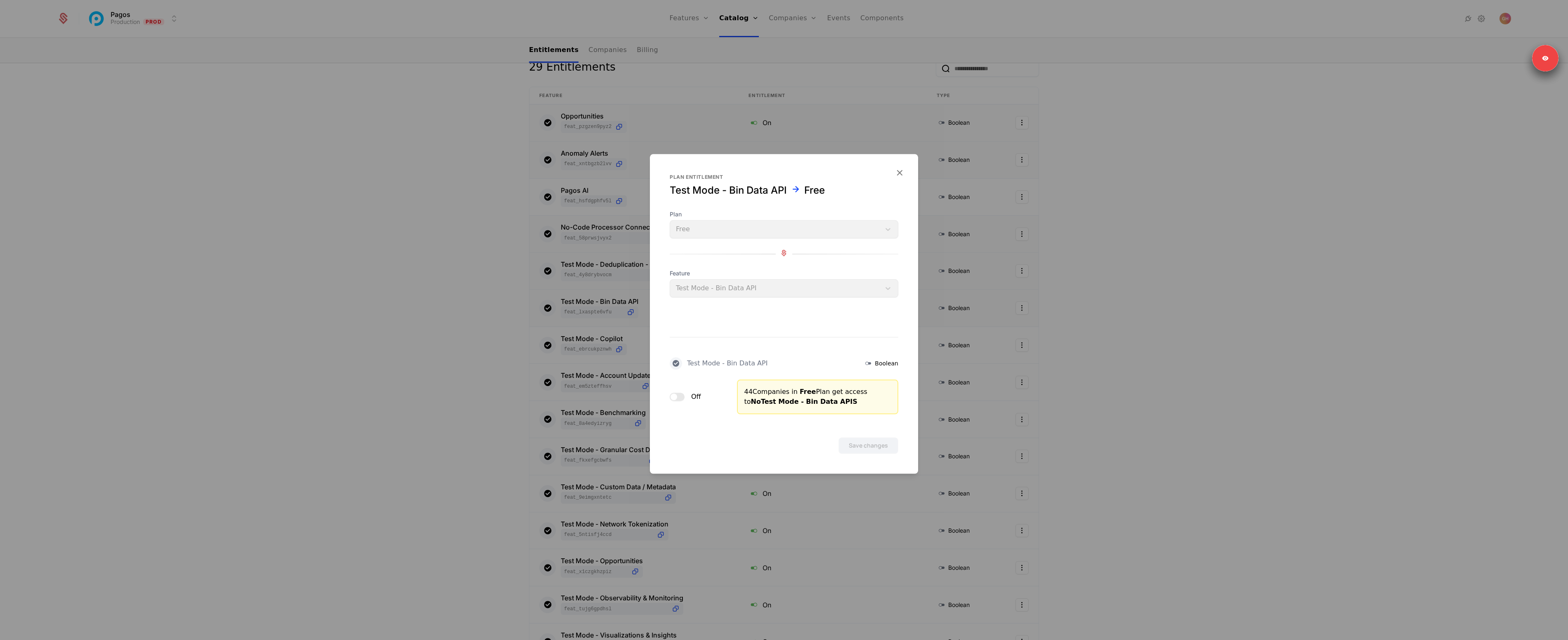
click at [682, 394] on button "Off" at bounding box center [677, 397] width 15 height 8
click at [884, 441] on button "Save changes" at bounding box center [868, 446] width 60 height 16
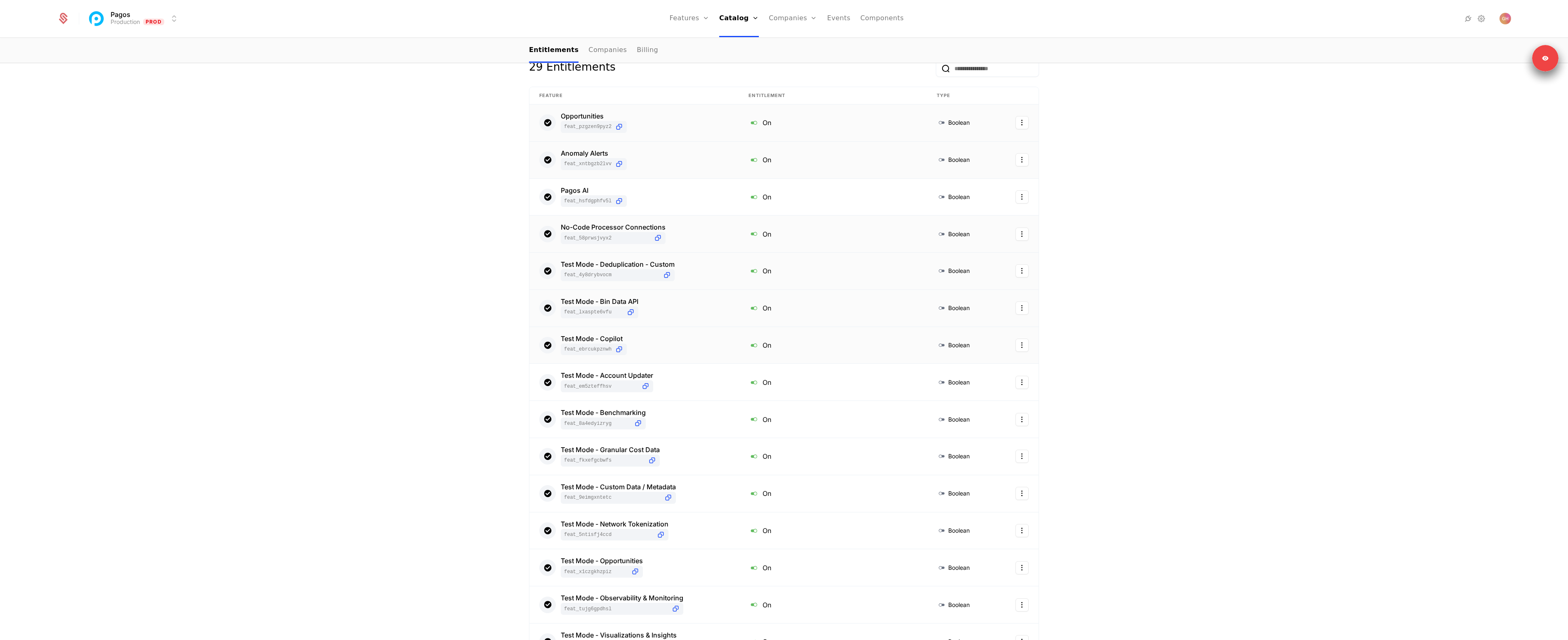
click at [651, 345] on div "Test Mode - Copilot feat_eBrcUkPznWH" at bounding box center [634, 345] width 189 height 20
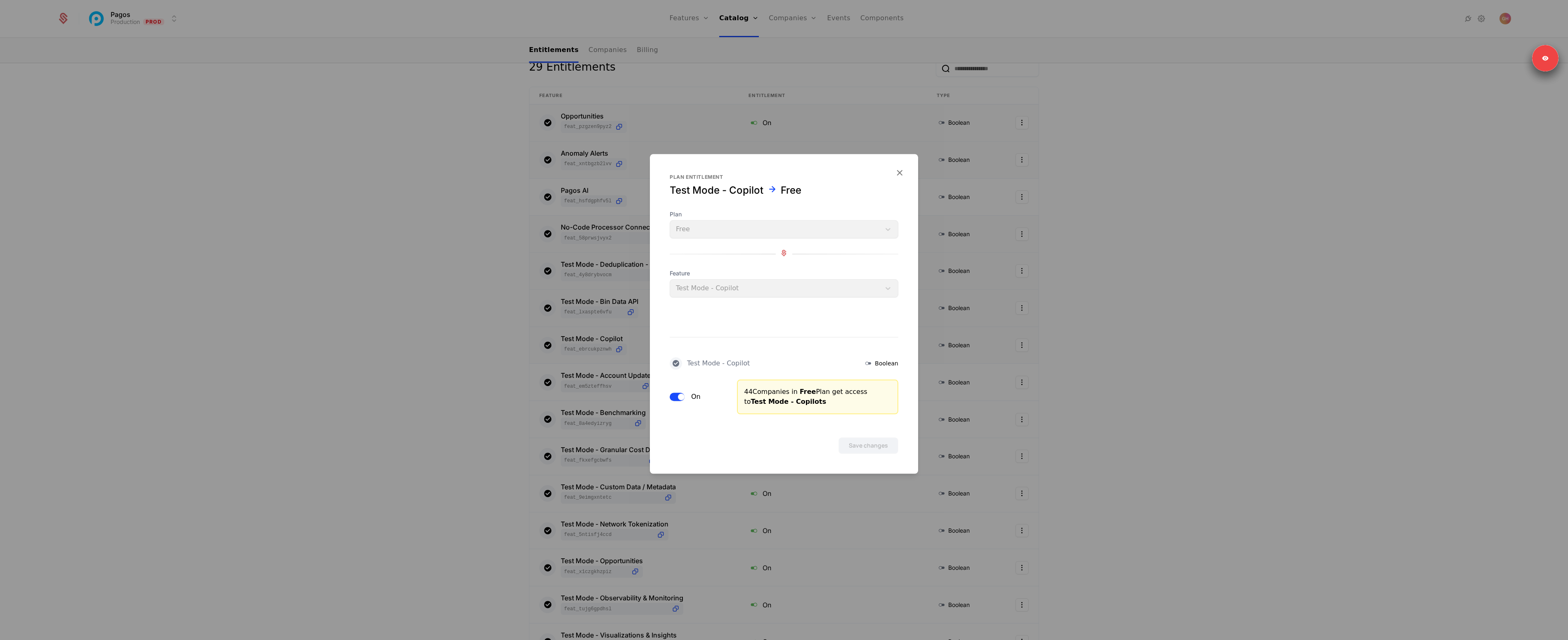
drag, startPoint x: 682, startPoint y: 396, endPoint x: 740, endPoint y: 407, distance: 59.0
click at [681, 396] on span "button" at bounding box center [681, 397] width 7 height 7
click at [868, 437] on button "Save changes" at bounding box center [868, 446] width 60 height 16
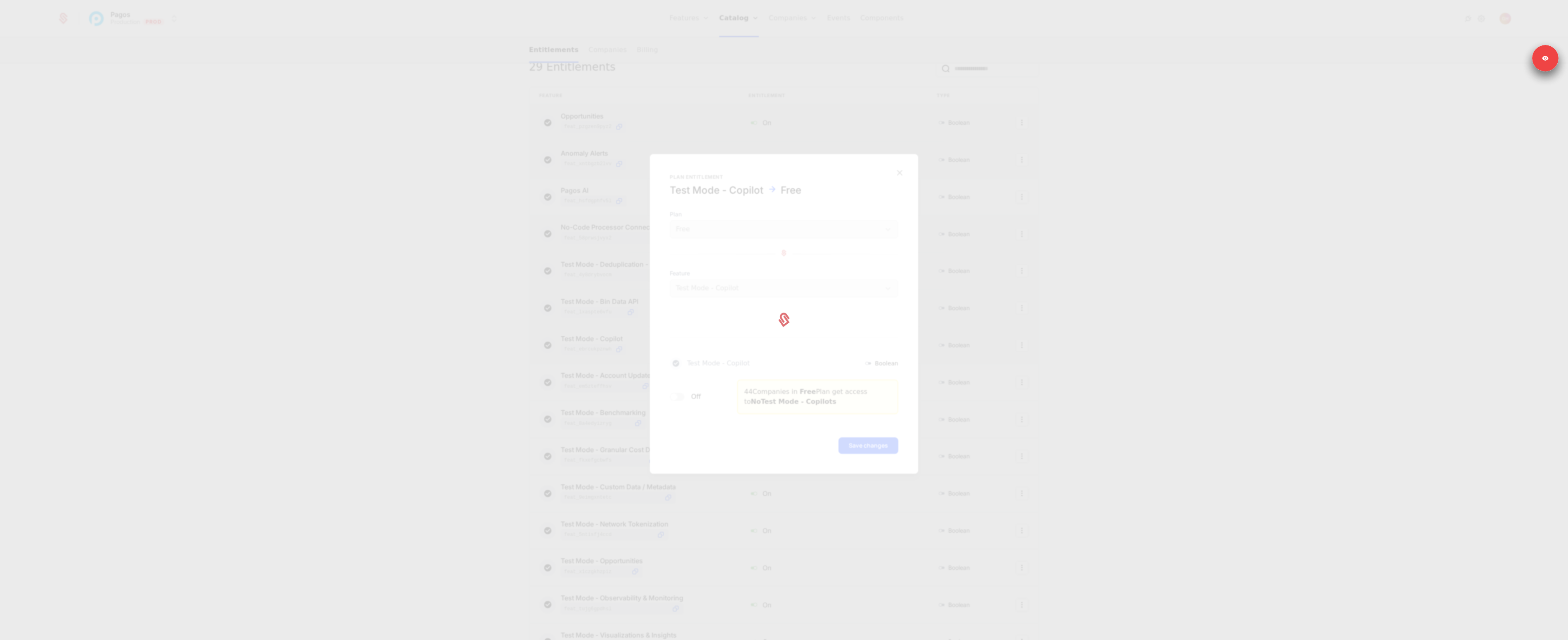
click at [870, 442] on div at bounding box center [784, 320] width 1568 height 640
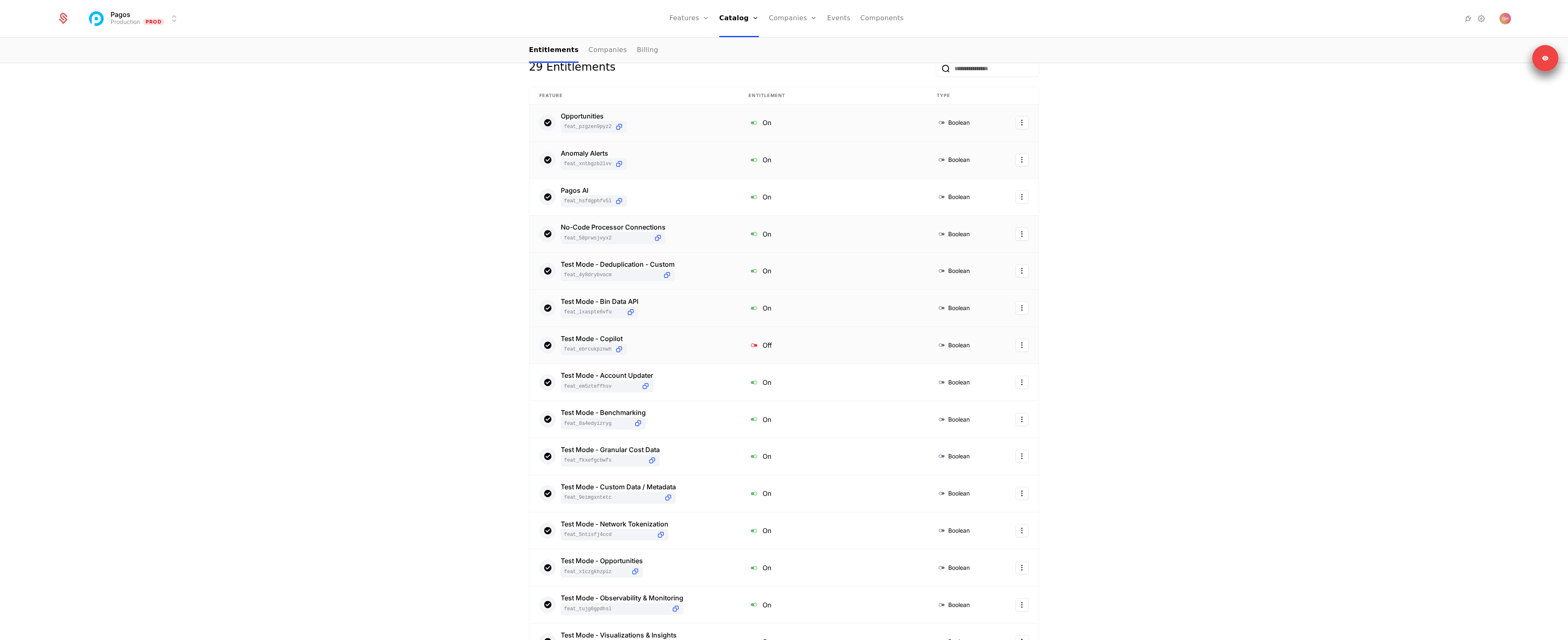
click at [654, 343] on div "Test Mode - Copilot feat_eBrcUkPznWH" at bounding box center [634, 345] width 189 height 20
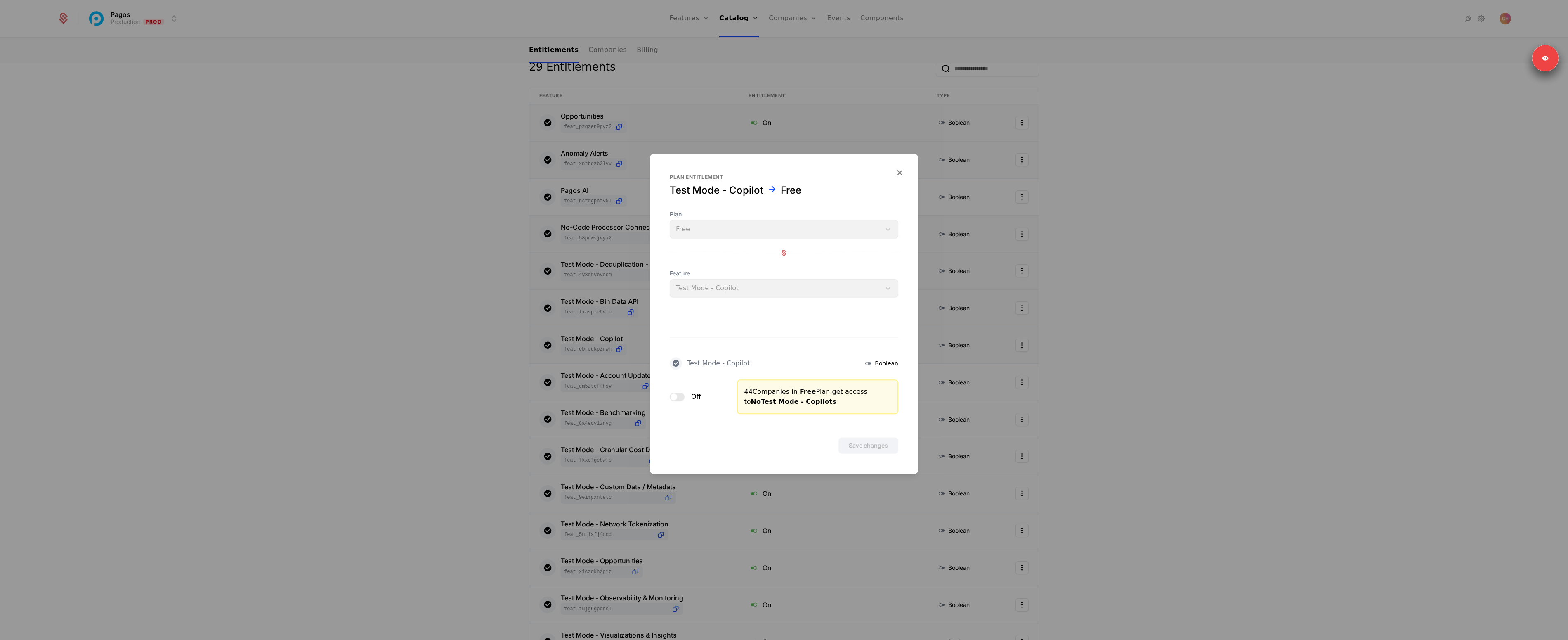
click at [673, 396] on span "button" at bounding box center [674, 397] width 7 height 7
click at [865, 445] on button "Save changes" at bounding box center [868, 446] width 60 height 16
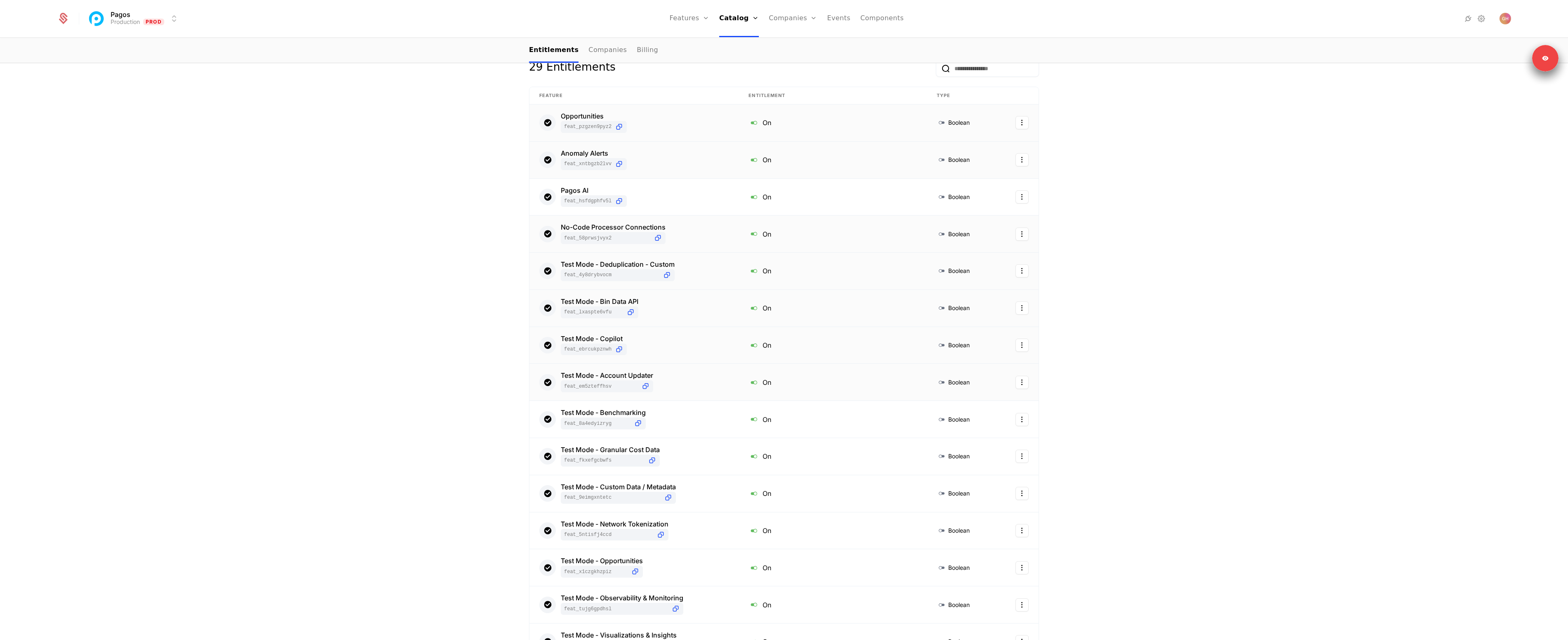
click at [659, 381] on div "Test Mode - Account Updater feat_EM5ZTeffhsV" at bounding box center [634, 382] width 189 height 20
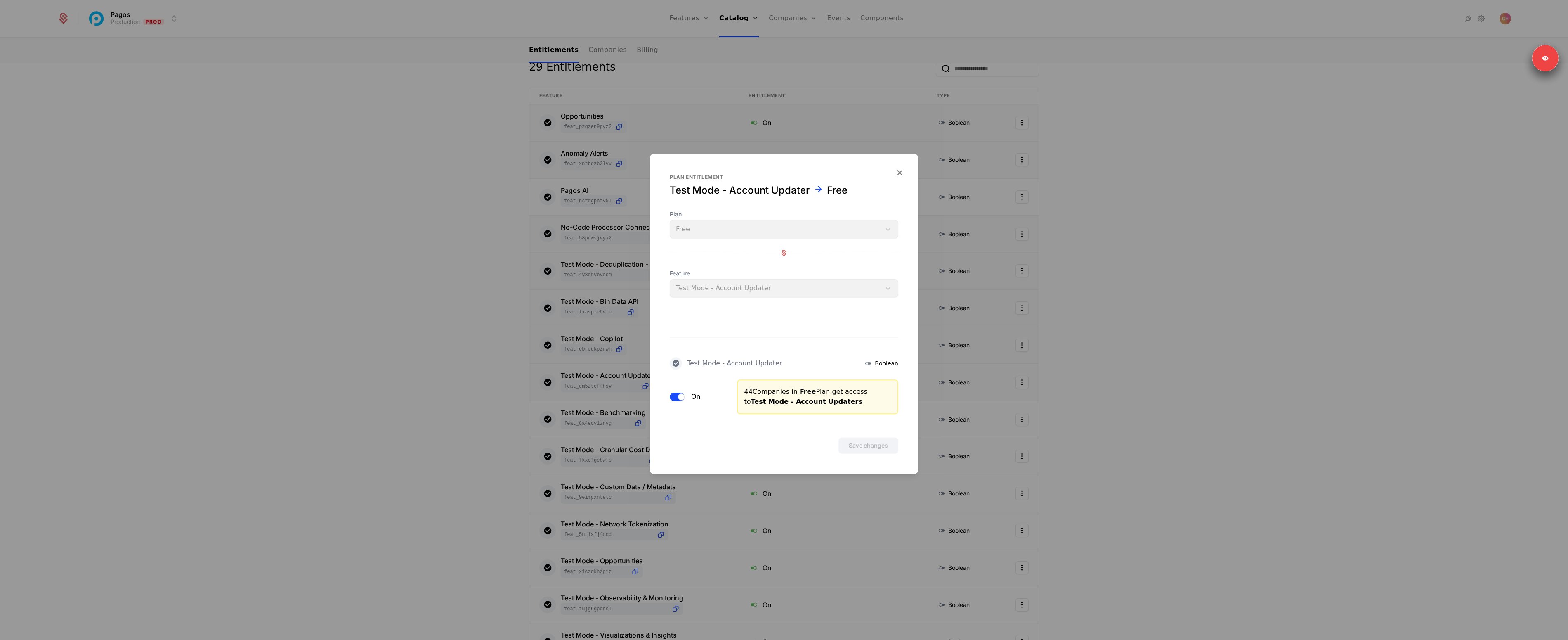
click at [682, 393] on button "On" at bounding box center [677, 397] width 15 height 8
drag, startPoint x: 869, startPoint y: 433, endPoint x: 871, endPoint y: 438, distance: 5.4
click at [869, 433] on div "Save changes" at bounding box center [784, 434] width 268 height 40
click at [870, 439] on button "Save changes" at bounding box center [868, 446] width 60 height 16
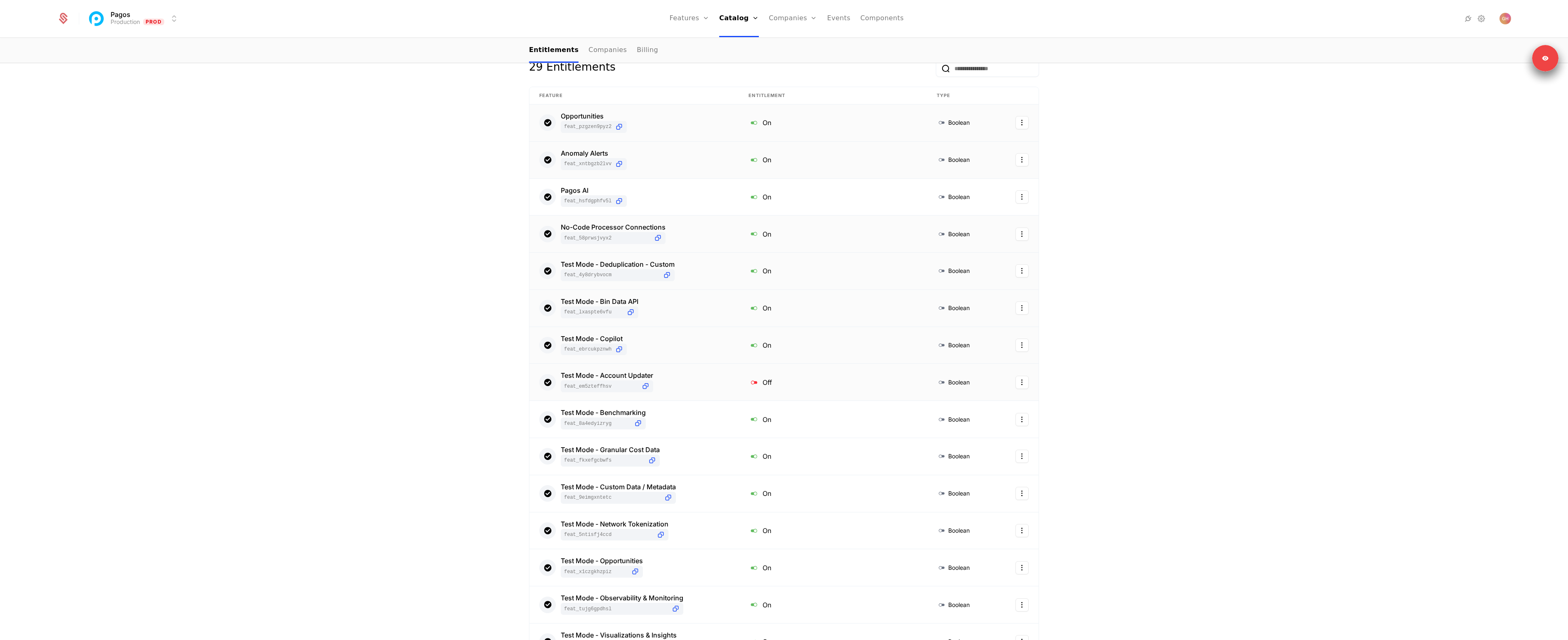
click at [651, 381] on div "Test Mode - Account Updater feat_EM5ZTeffhsV" at bounding box center [607, 382] width 93 height 20
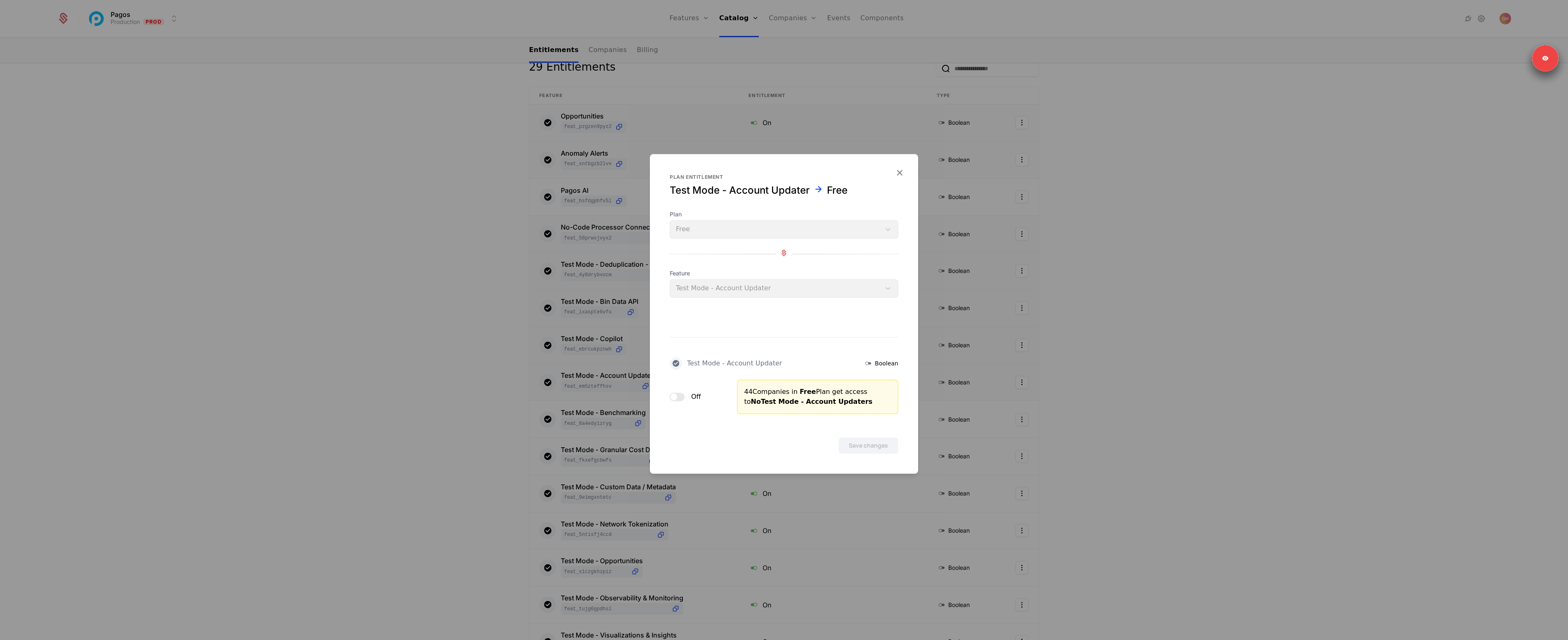
click at [678, 400] on button "Off" at bounding box center [677, 397] width 15 height 8
click at [847, 442] on button "Save changes" at bounding box center [868, 446] width 60 height 16
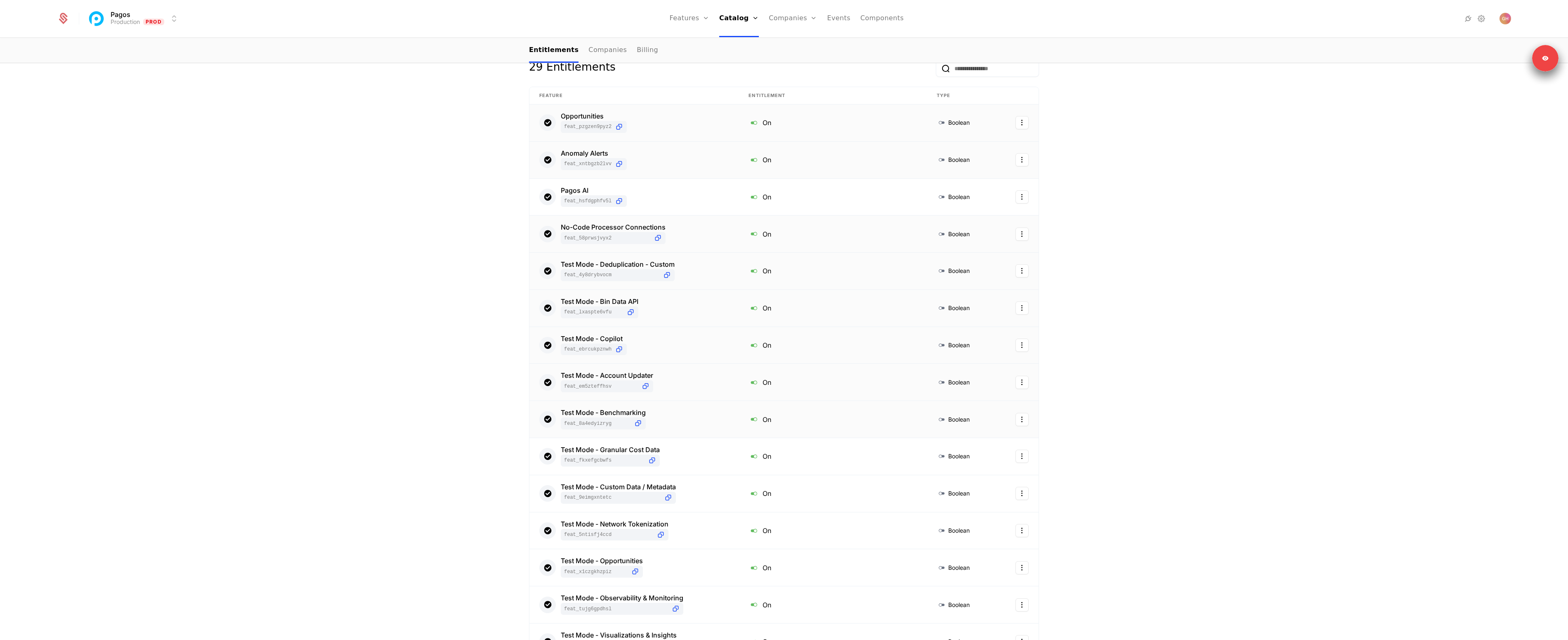
click at [648, 425] on div "Test Mode - Benchmarking feat_8A4eDyiZRyG" at bounding box center [634, 419] width 189 height 20
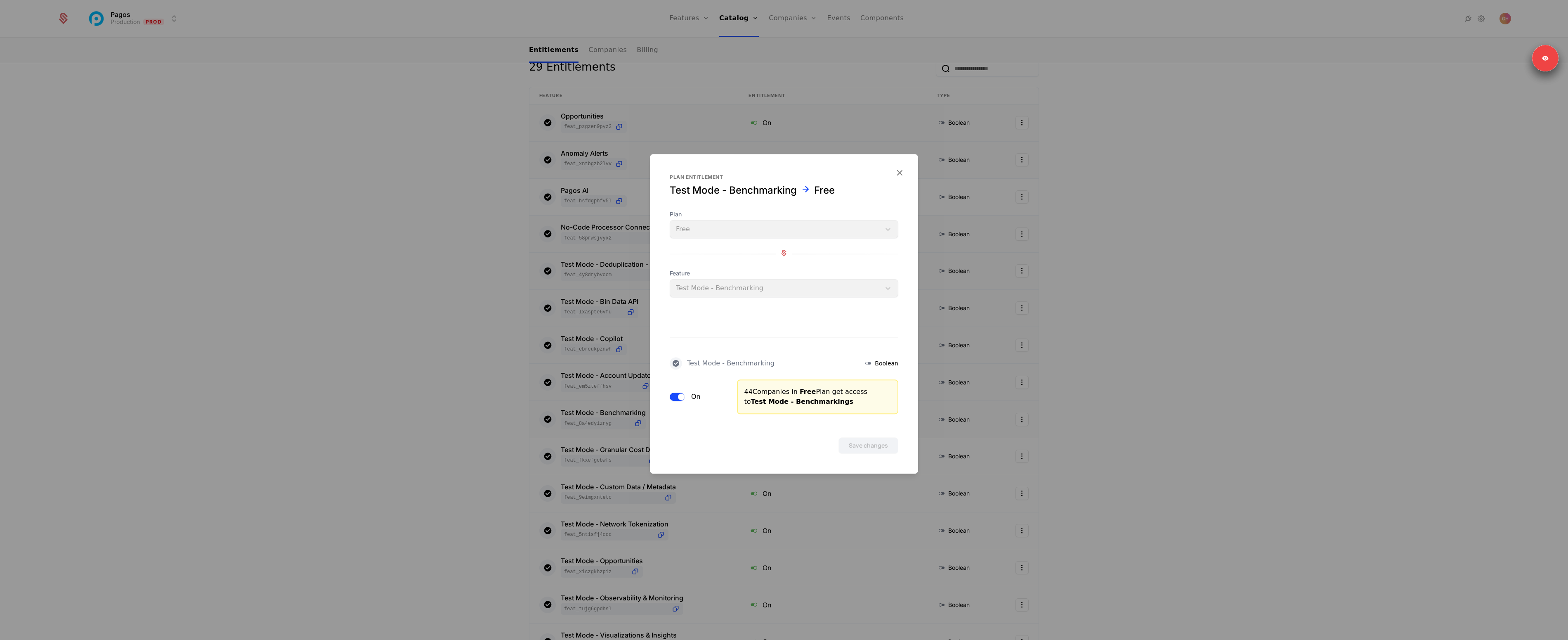
click at [681, 394] on span "button" at bounding box center [681, 397] width 7 height 7
click at [856, 441] on button "Save changes" at bounding box center [868, 446] width 60 height 16
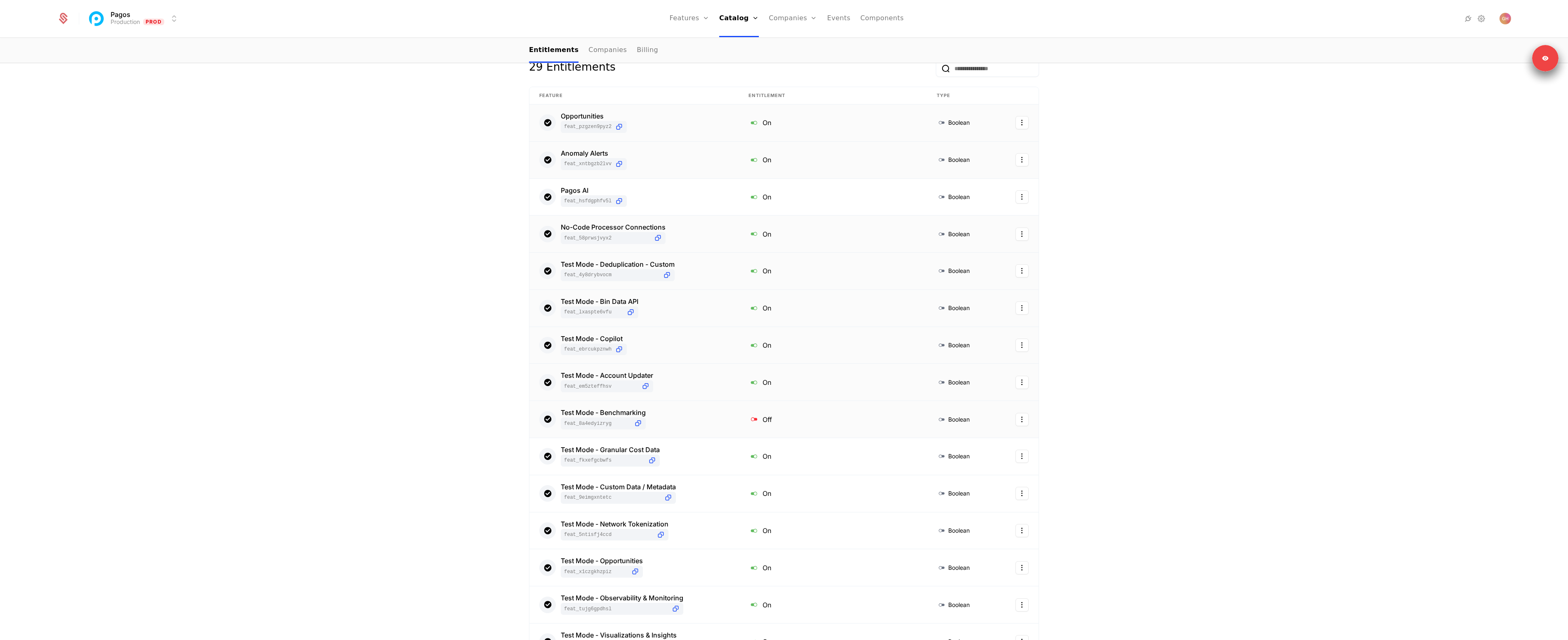
click at [668, 417] on div "Test Mode - Benchmarking feat_8A4eDyiZRyG" at bounding box center [634, 419] width 189 height 20
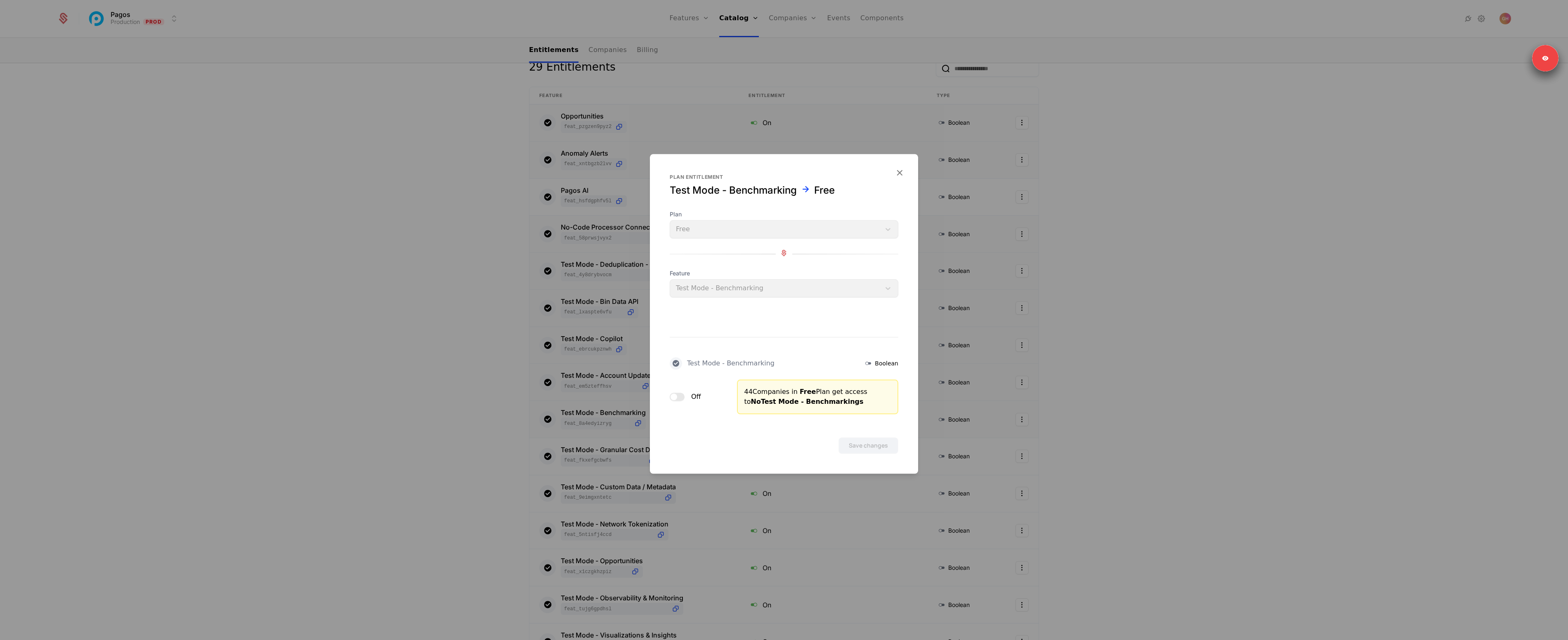
click at [678, 396] on button "Off" at bounding box center [677, 397] width 15 height 8
drag, startPoint x: 923, startPoint y: 459, endPoint x: 887, endPoint y: 450, distance: 37.1
click at [921, 458] on div at bounding box center [784, 320] width 1568 height 640
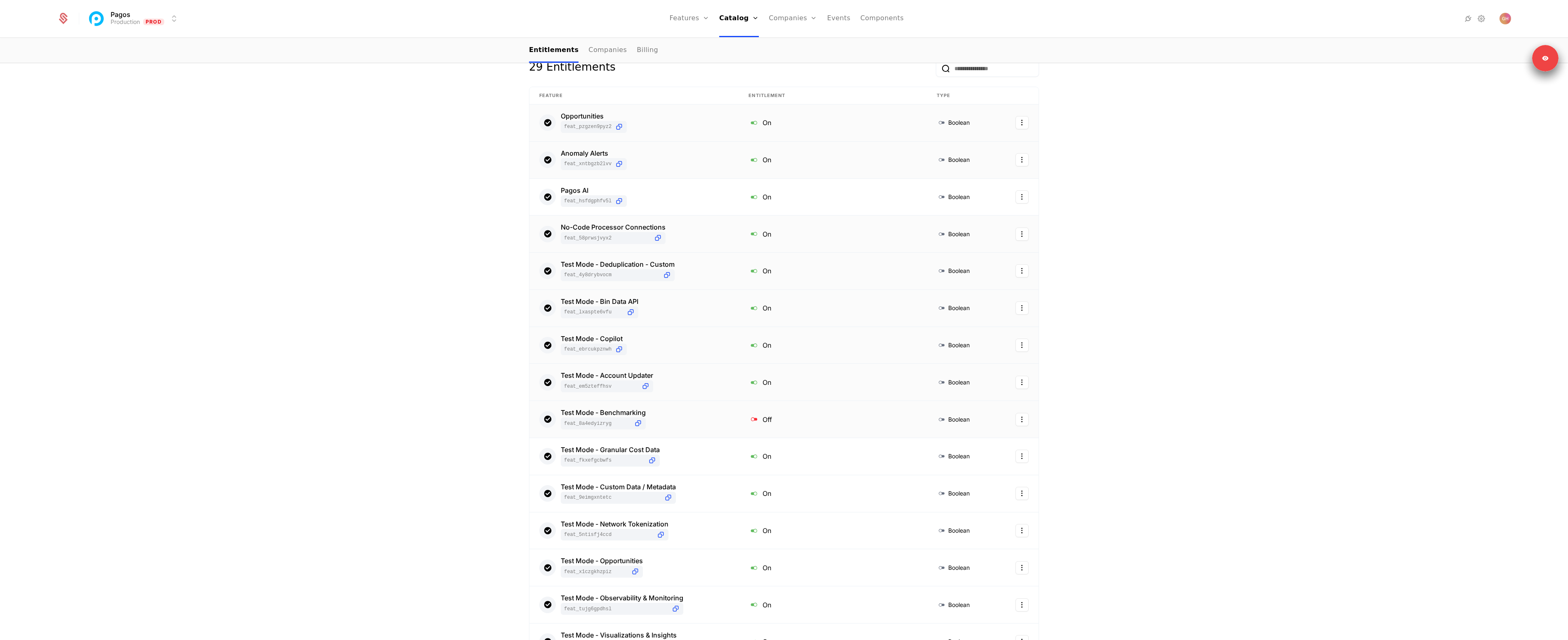
click at [712, 427] on div "Test Mode - Benchmarking feat_8A4eDyiZRyG" at bounding box center [634, 419] width 189 height 20
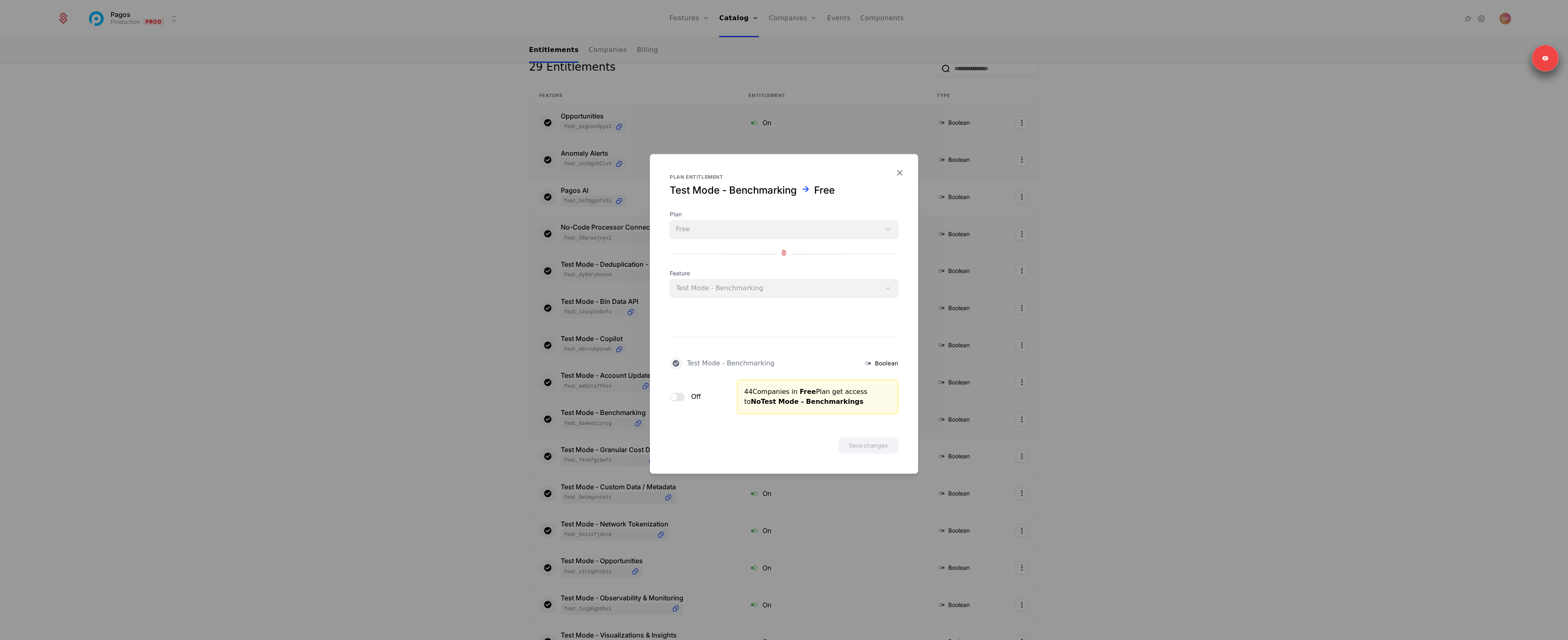
click at [673, 400] on button "Off" at bounding box center [677, 397] width 15 height 8
click at [858, 443] on button "Save changes" at bounding box center [868, 446] width 60 height 16
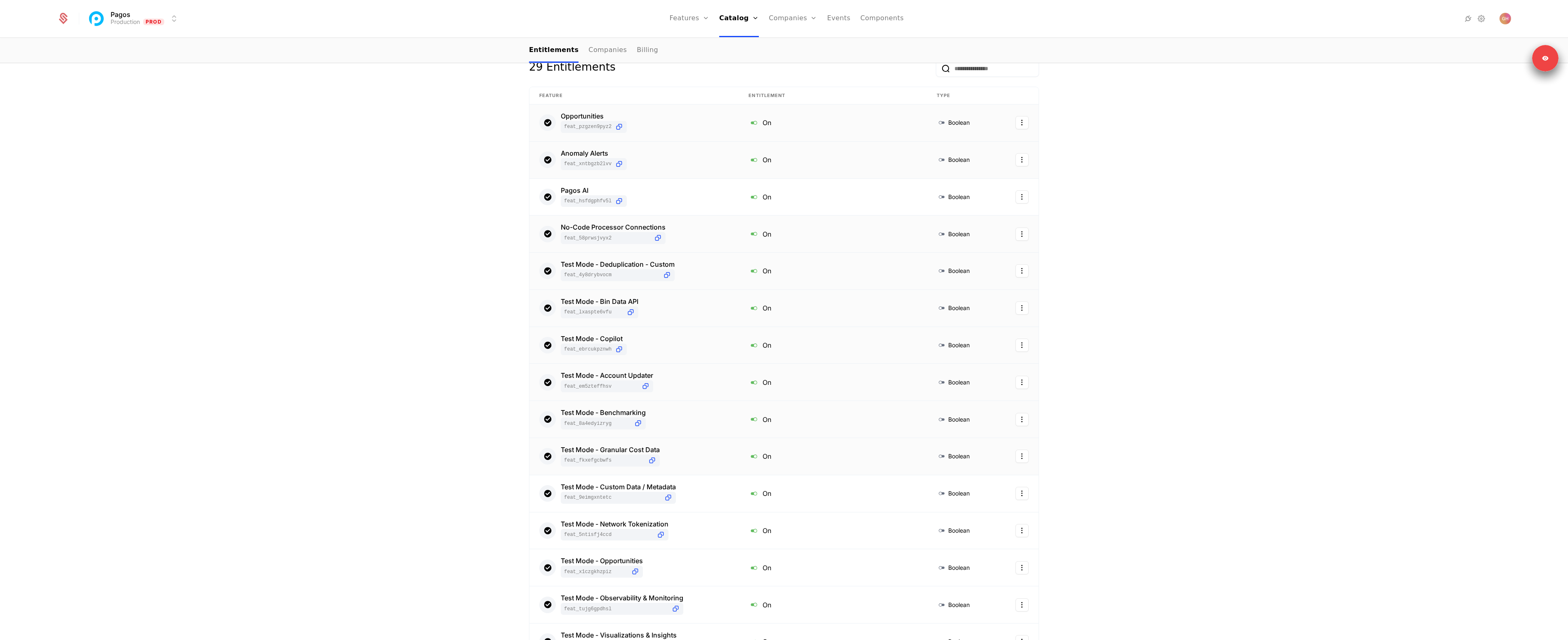
click at [711, 452] on div "Test Mode - Granular Cost Data feat_fKXeFGcBwfS" at bounding box center [634, 456] width 189 height 20
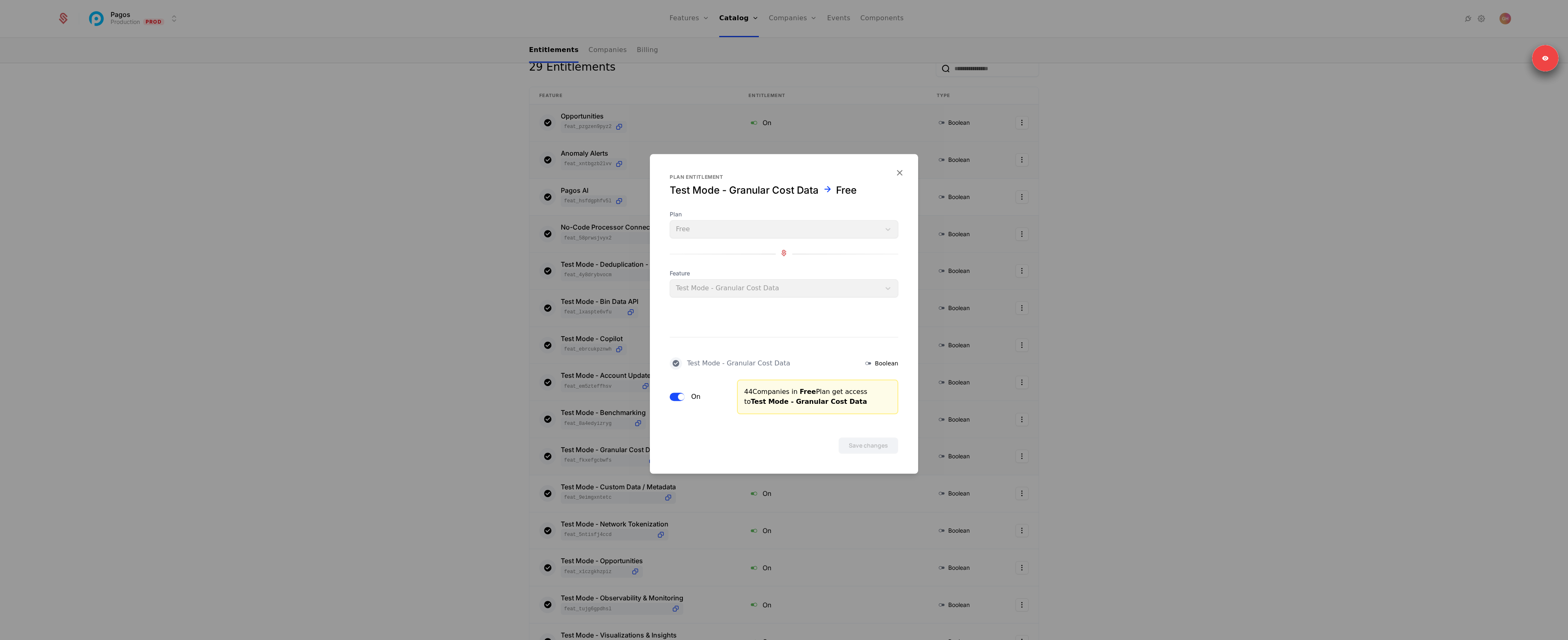
click at [677, 400] on div "On" at bounding box center [699, 397] width 58 height 35
click at [678, 396] on span "button" at bounding box center [681, 397] width 7 height 7
click at [874, 440] on button "Save changes" at bounding box center [868, 446] width 60 height 16
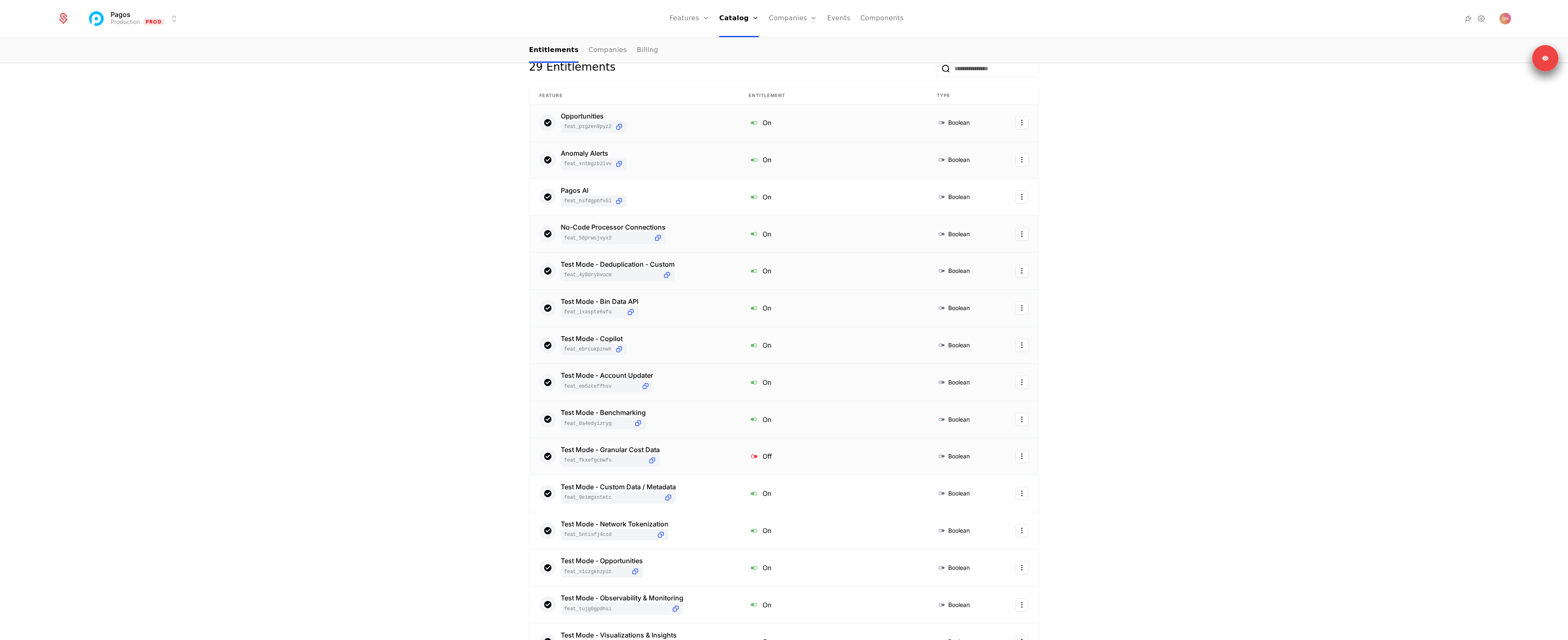
click at [644, 419] on div "Test Mode - Benchmarking feat_8A4eDyiZRyG" at bounding box center [634, 419] width 189 height 20
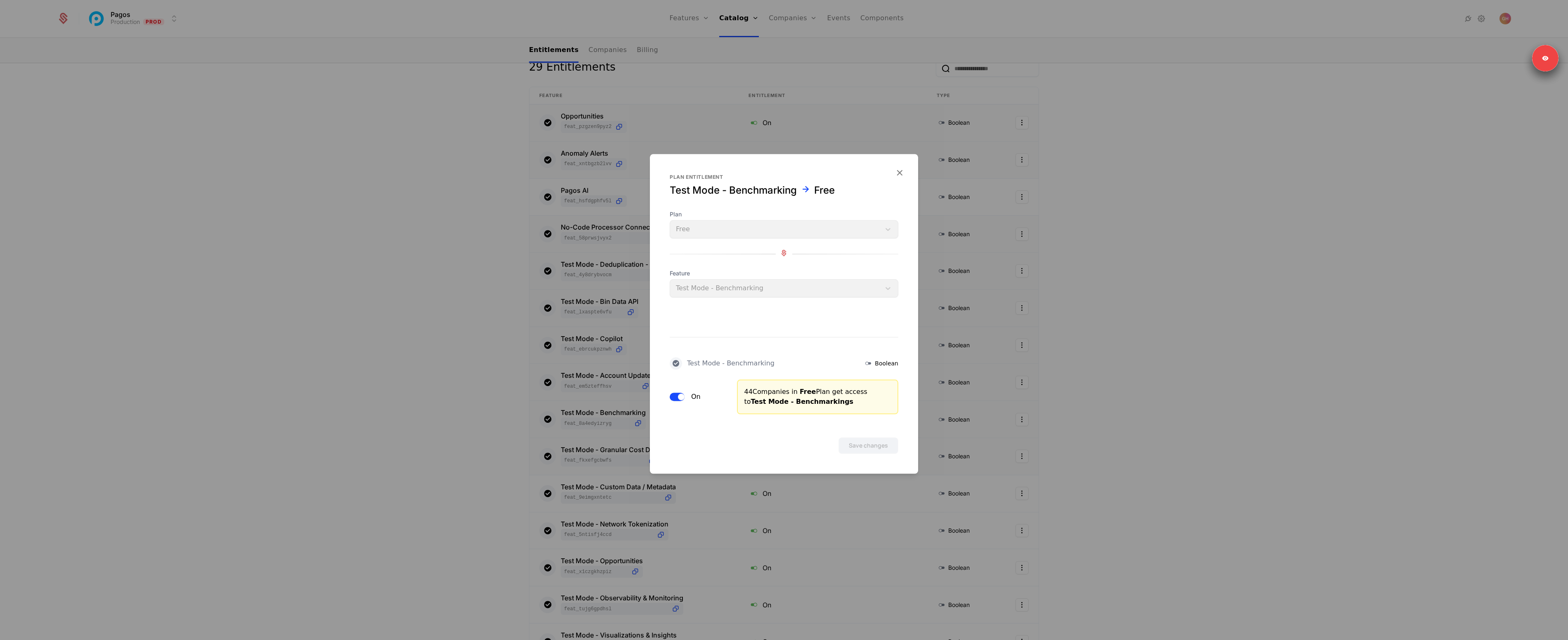
click at [683, 400] on button "On" at bounding box center [677, 397] width 15 height 8
click at [872, 448] on button "Save changes" at bounding box center [868, 446] width 60 height 16
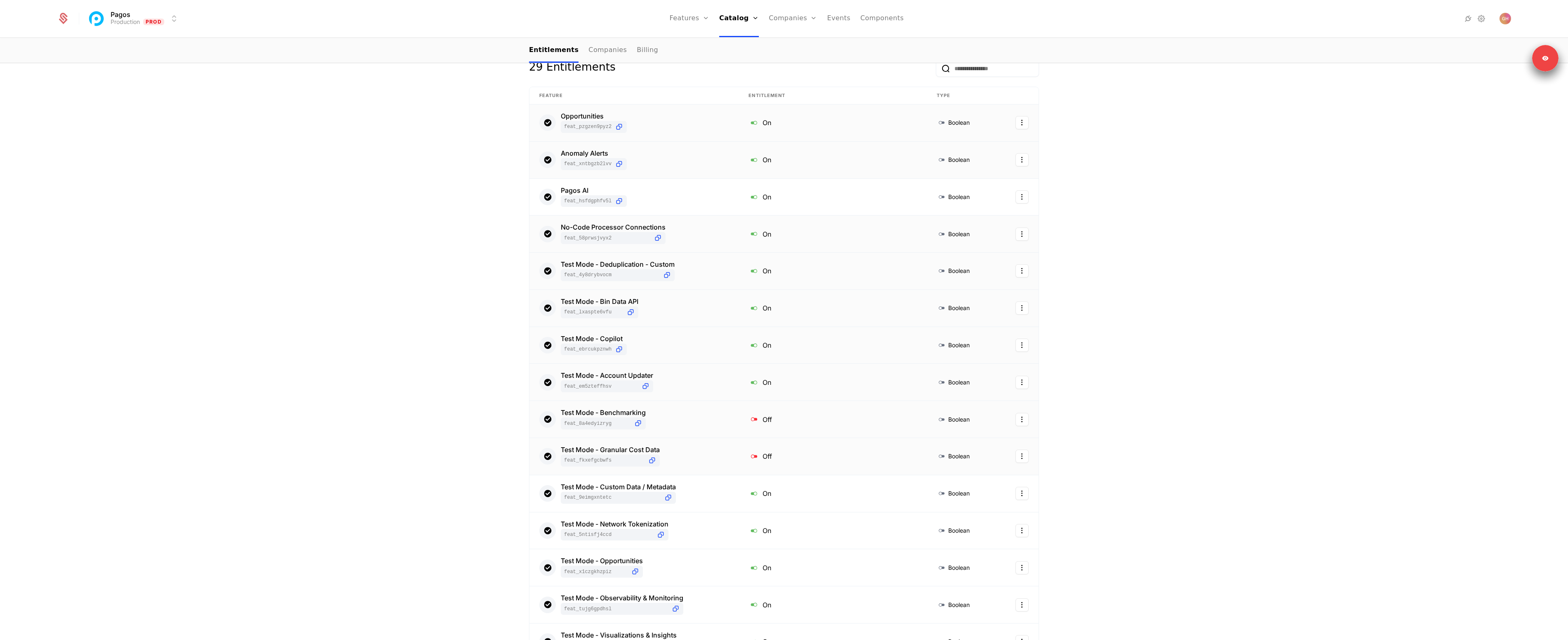
click at [684, 424] on div "Test Mode - Benchmarking feat_8A4eDyiZRyG" at bounding box center [634, 419] width 189 height 20
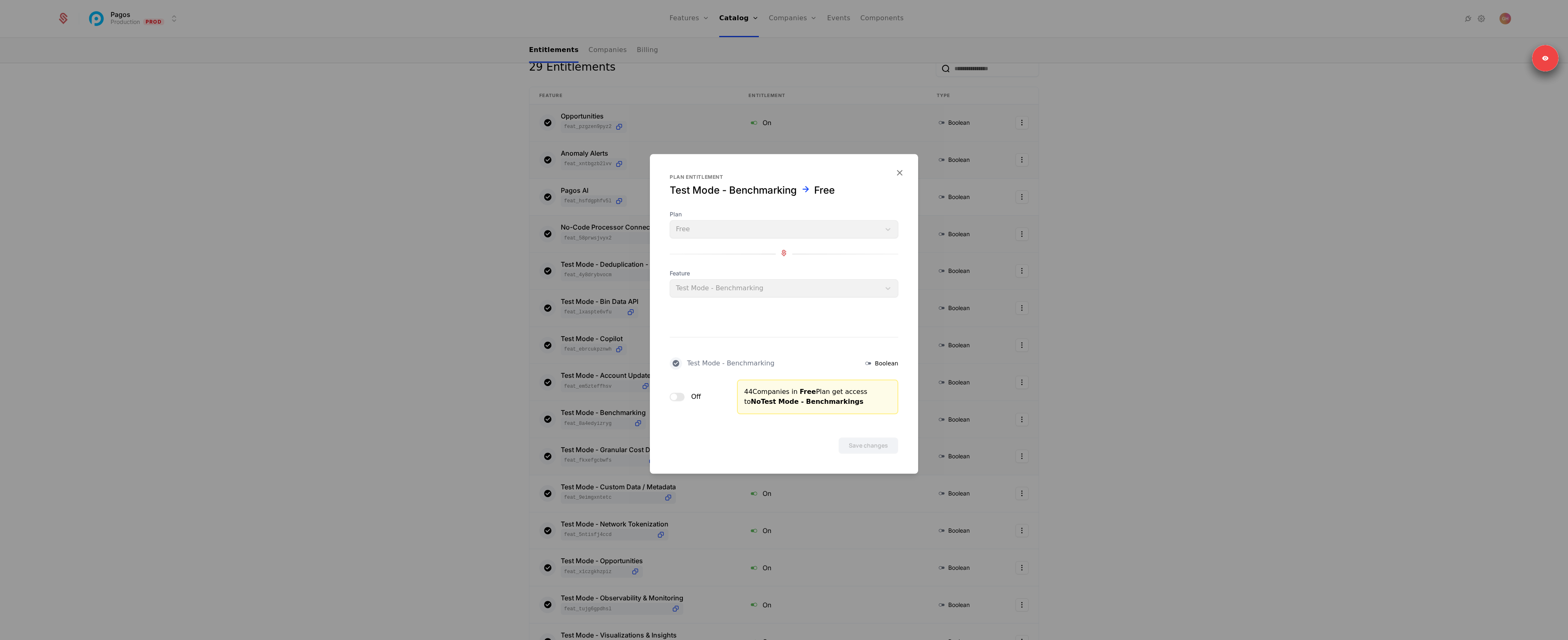
click at [682, 397] on button "Off" at bounding box center [677, 397] width 15 height 8
click at [850, 443] on button "Save changes" at bounding box center [868, 446] width 60 height 16
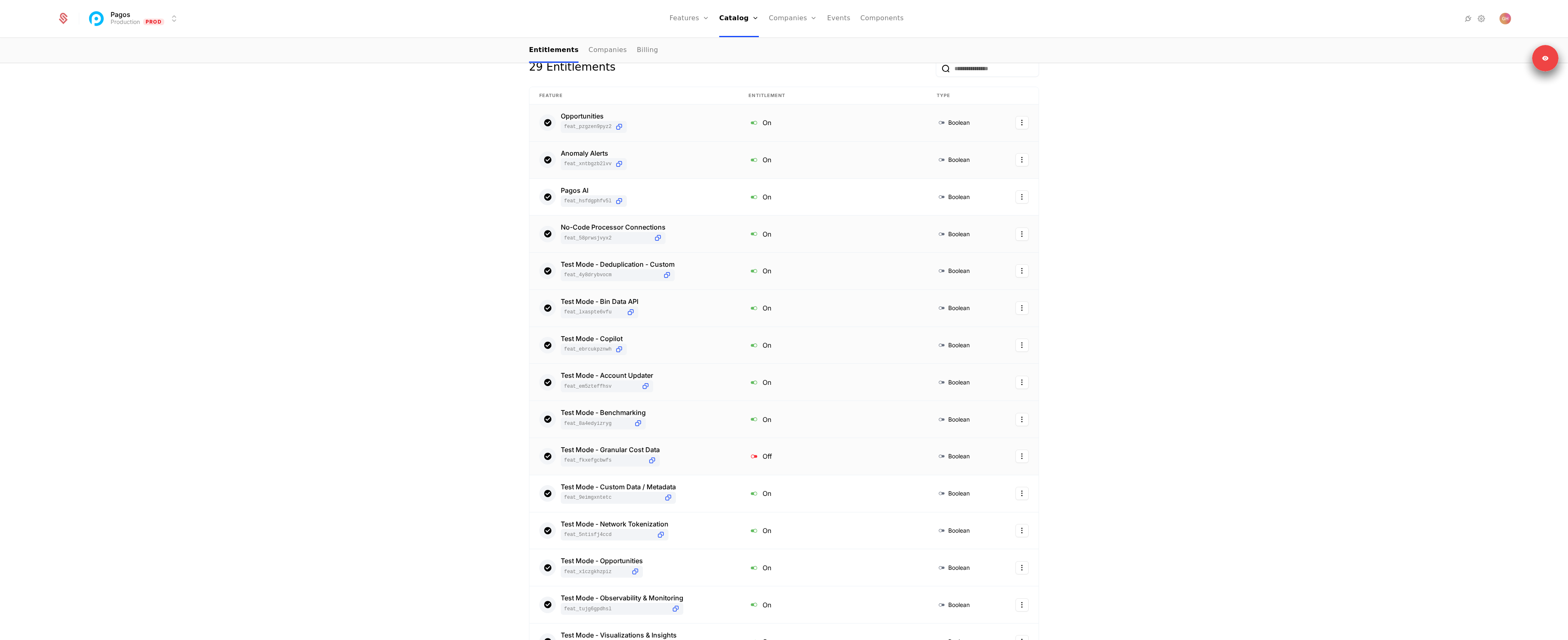
click at [703, 461] on div "Test Mode - Granular Cost Data feat_fKXeFGcBwfS" at bounding box center [634, 456] width 189 height 20
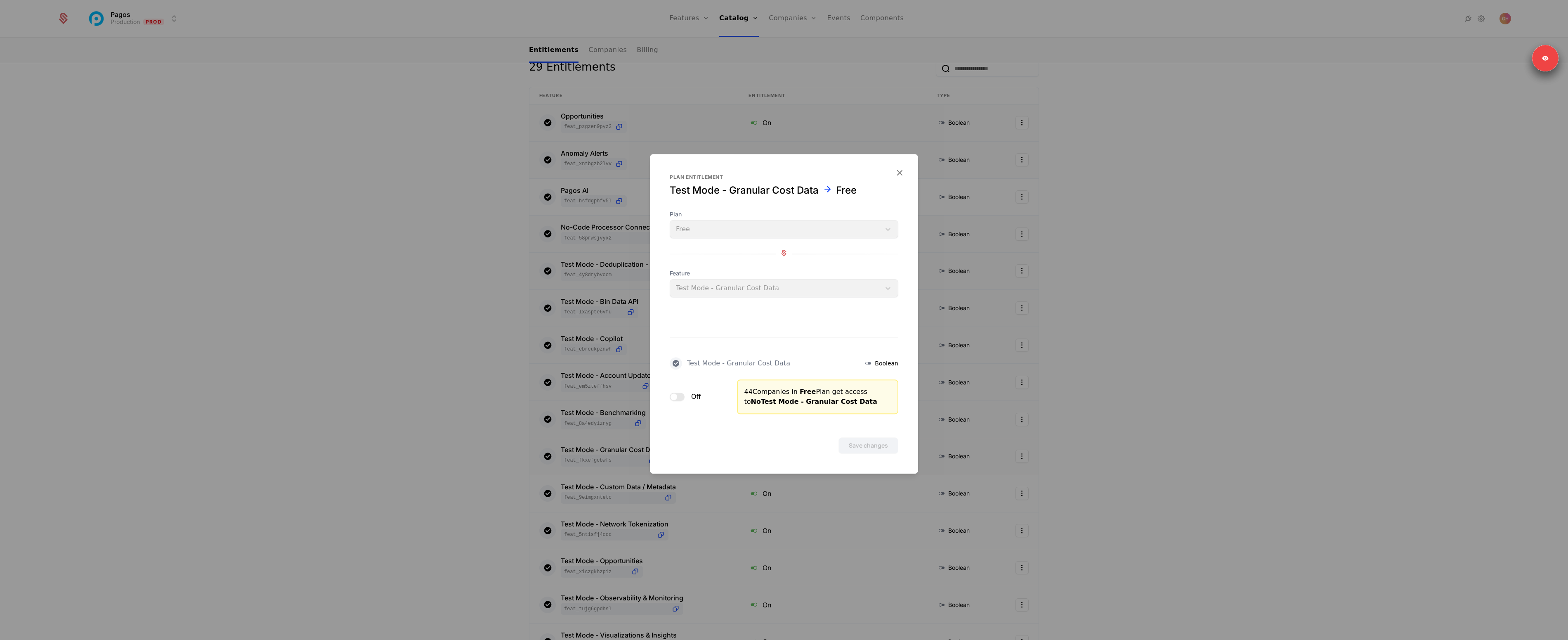
click at [678, 396] on button "Off" at bounding box center [677, 397] width 15 height 8
click at [881, 452] on button "Save changes" at bounding box center [868, 446] width 60 height 16
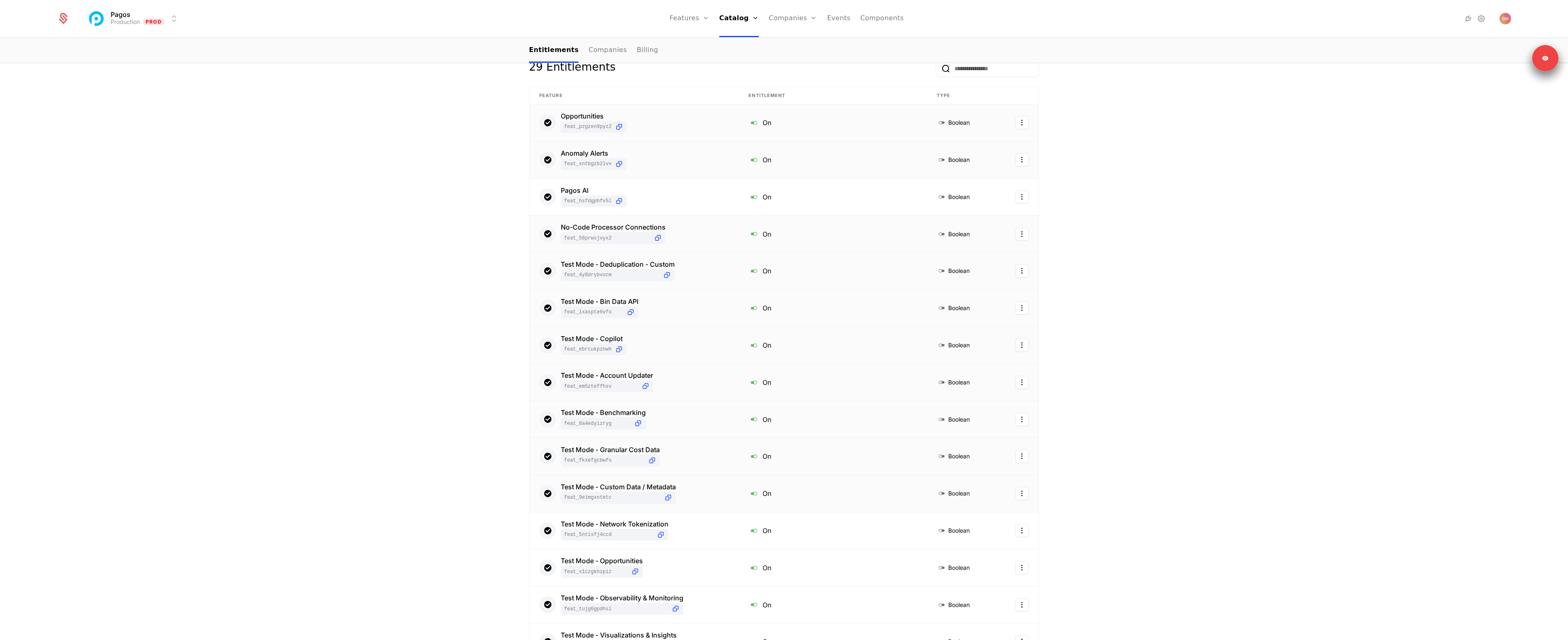
click at [692, 497] on div "Test Mode - Custom Data / Metadata feat_9EiMGXNtEtc" at bounding box center [634, 493] width 189 height 20
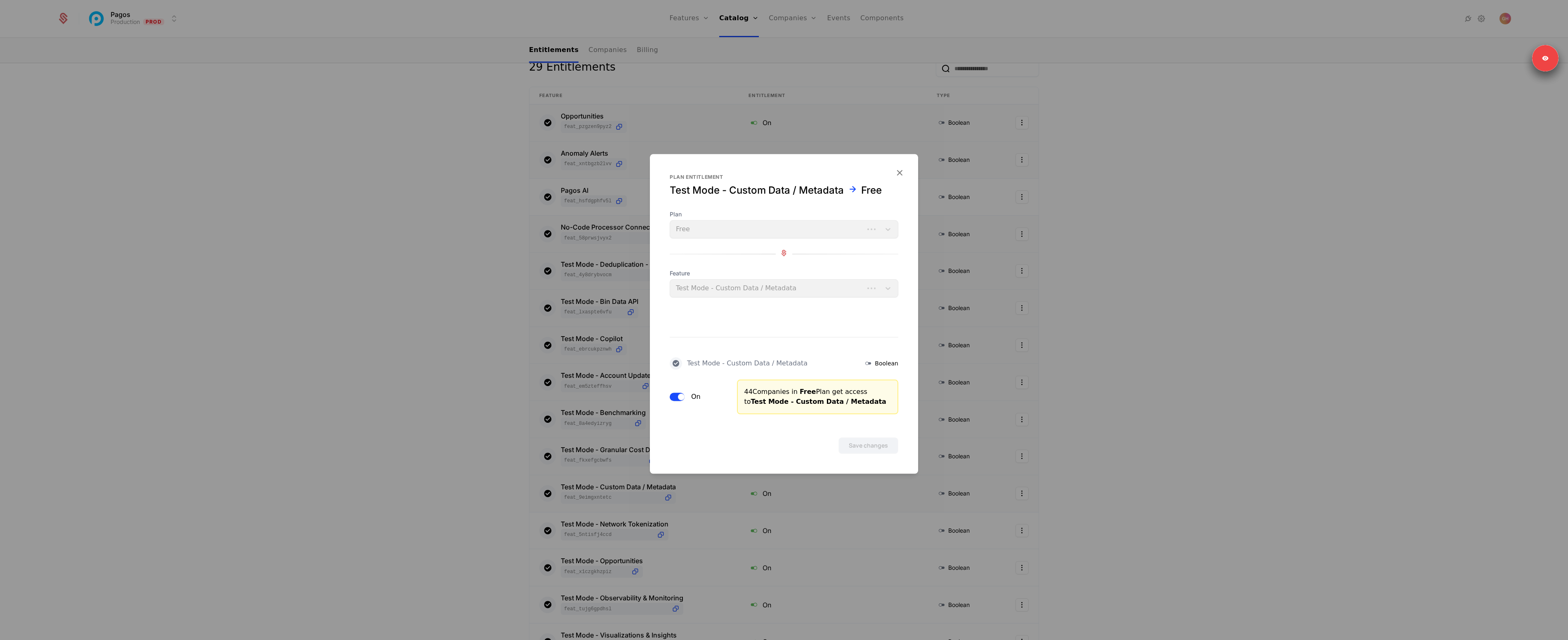
click at [672, 394] on button "On" at bounding box center [677, 397] width 15 height 8
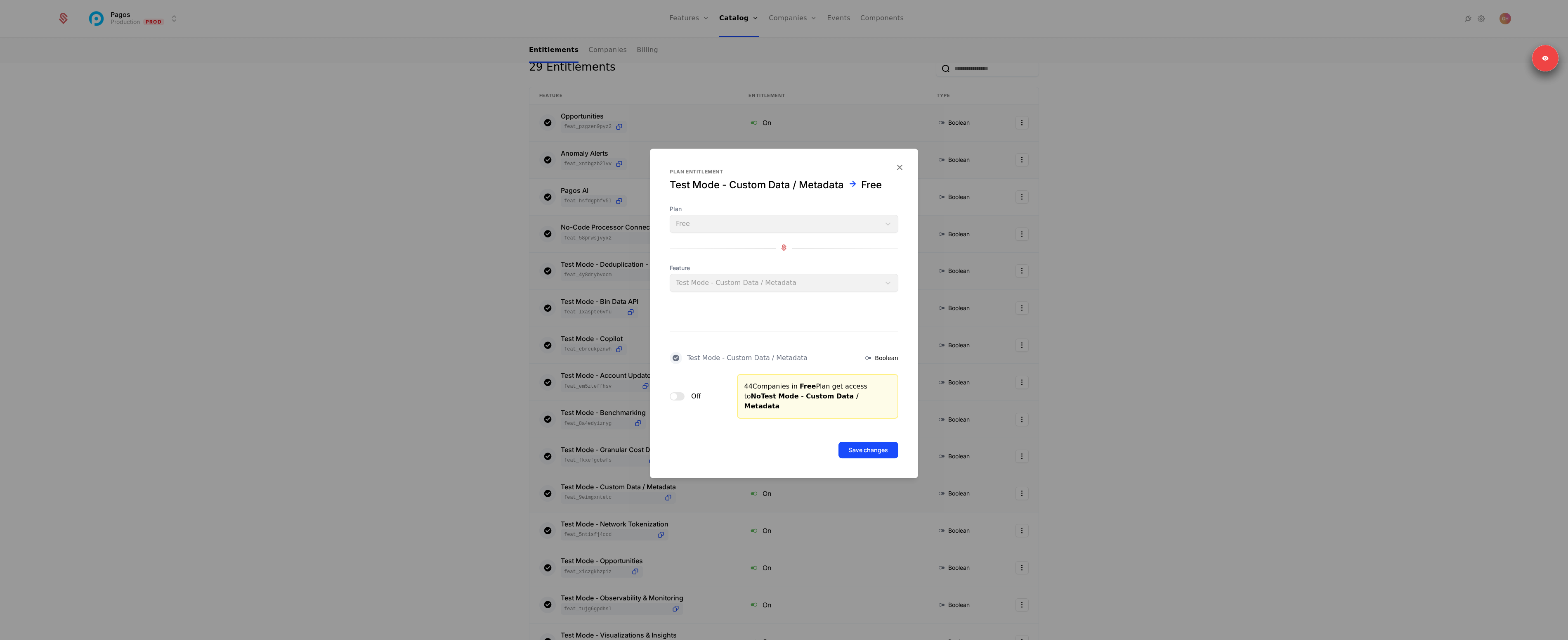
click at [862, 450] on button "Save changes" at bounding box center [868, 450] width 60 height 16
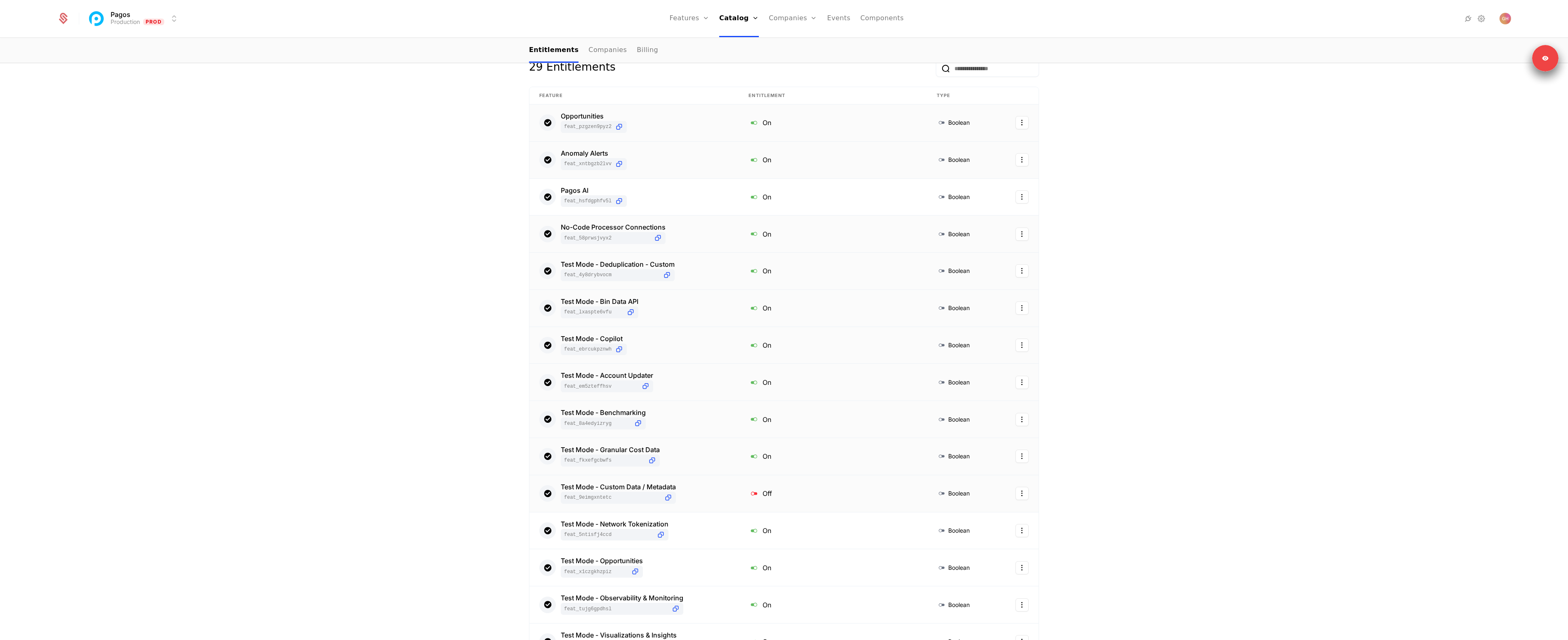
click at [695, 490] on div "Test Mode - Custom Data / Metadata feat_9EiMGXNtEtc" at bounding box center [634, 493] width 189 height 20
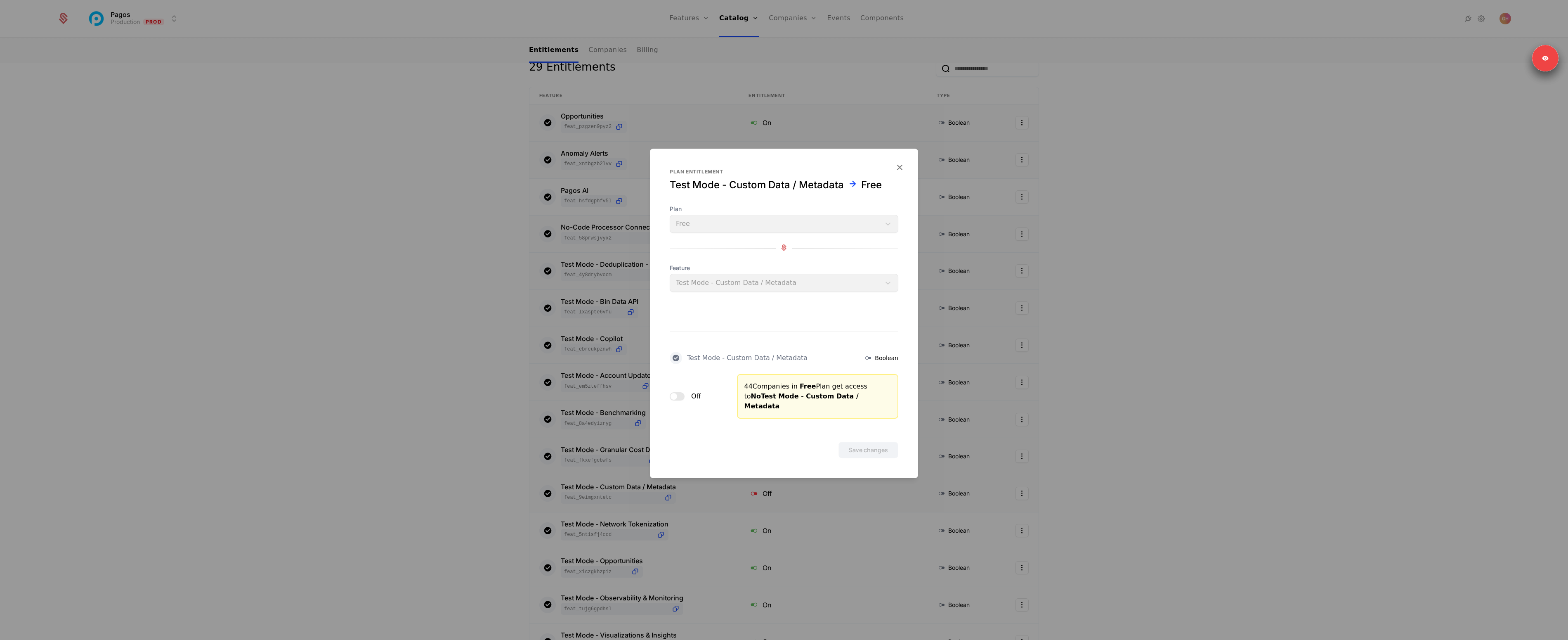
click at [676, 396] on span "button" at bounding box center [674, 397] width 7 height 7
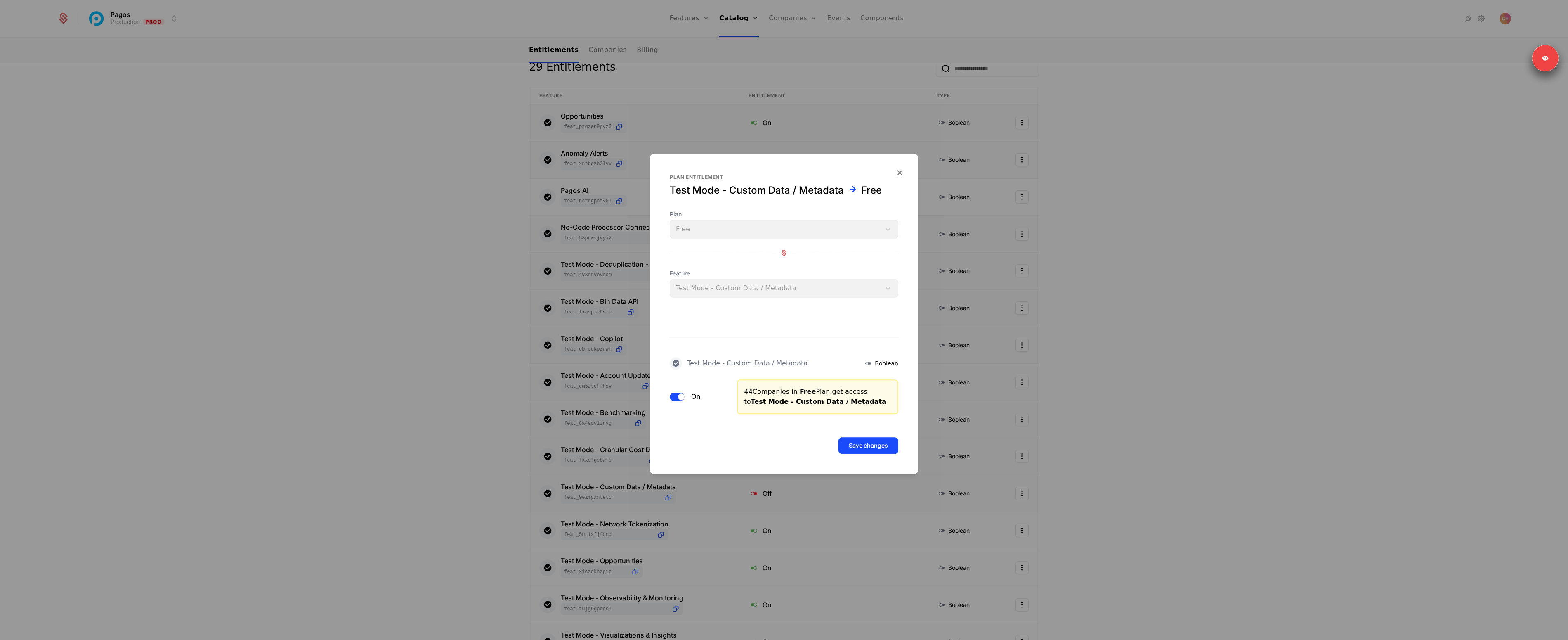
click at [868, 453] on button "Save changes" at bounding box center [868, 446] width 60 height 16
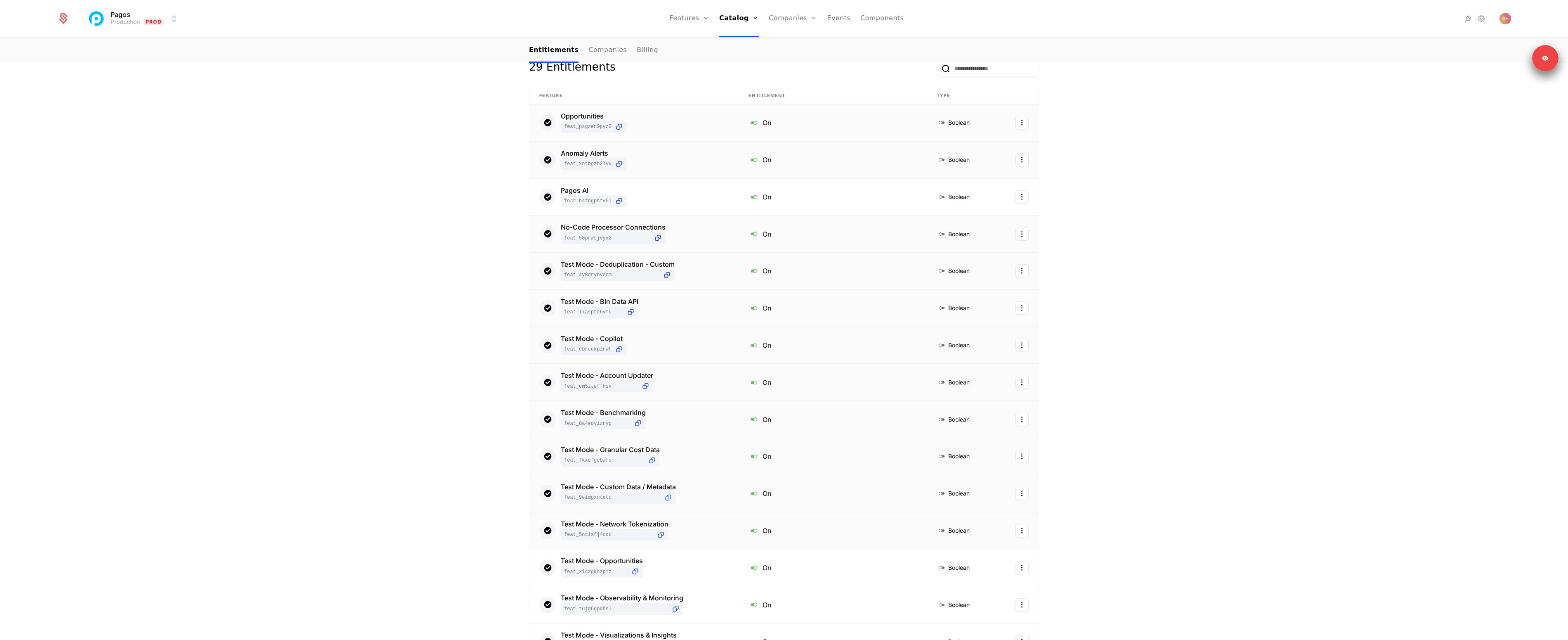
click at [703, 527] on div "Test Mode - Network Tokenization feat_5NTisfj4CcD" at bounding box center [634, 530] width 189 height 20
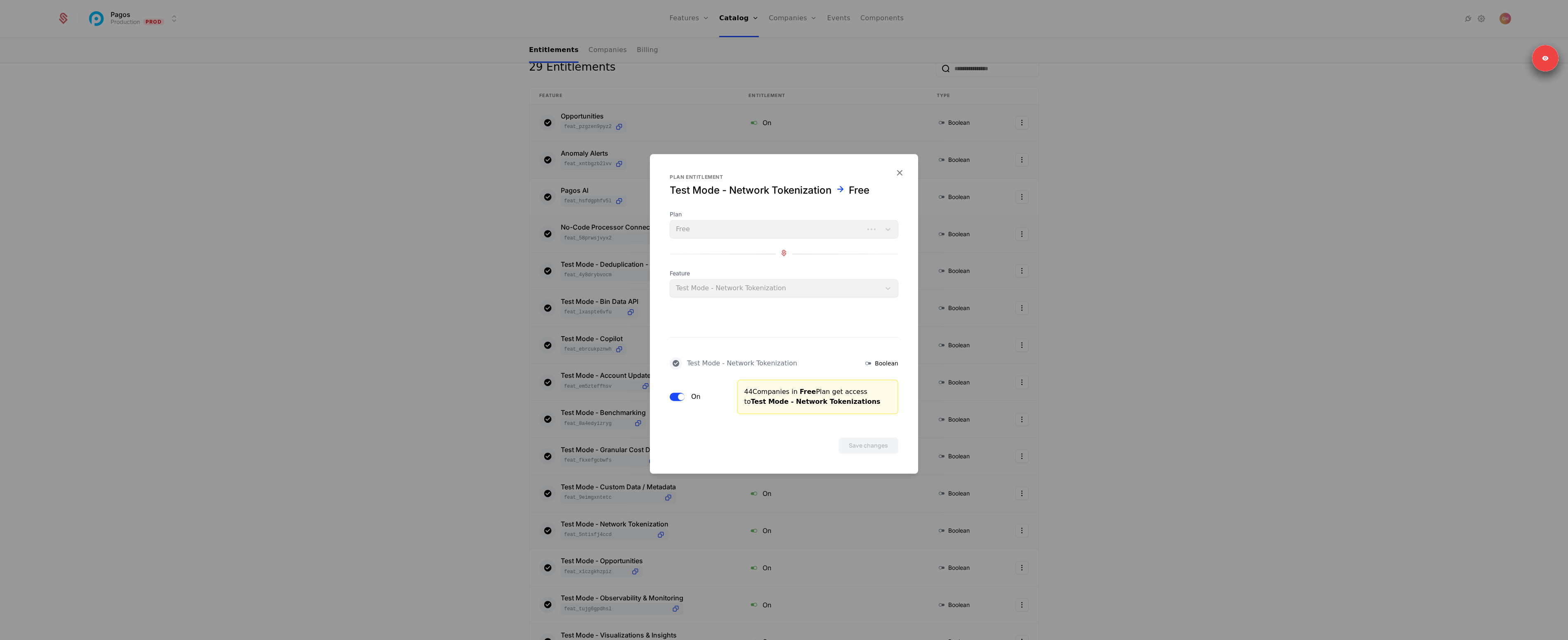
click at [681, 397] on span "button" at bounding box center [681, 397] width 7 height 7
click at [876, 453] on button "Save changes" at bounding box center [868, 446] width 60 height 16
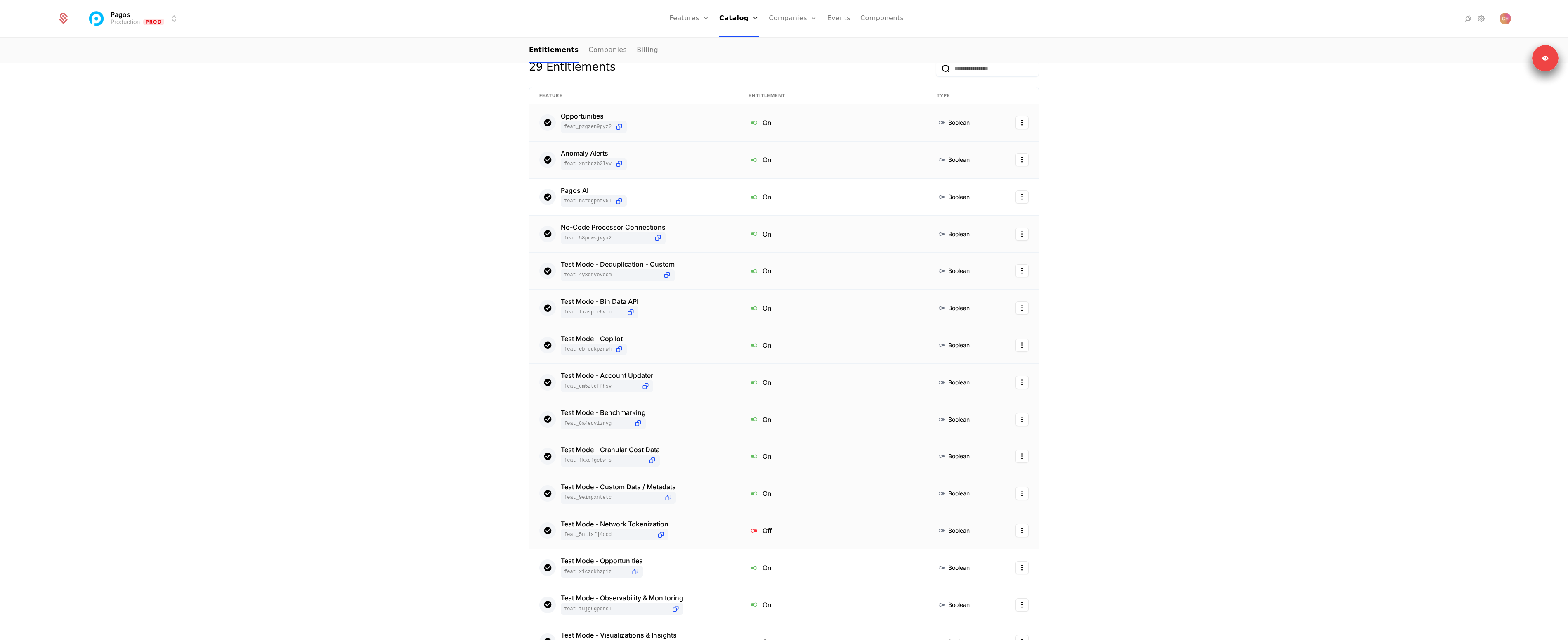
click at [683, 530] on div "Test Mode - Network Tokenization feat_5NTisfj4CcD" at bounding box center [634, 530] width 189 height 20
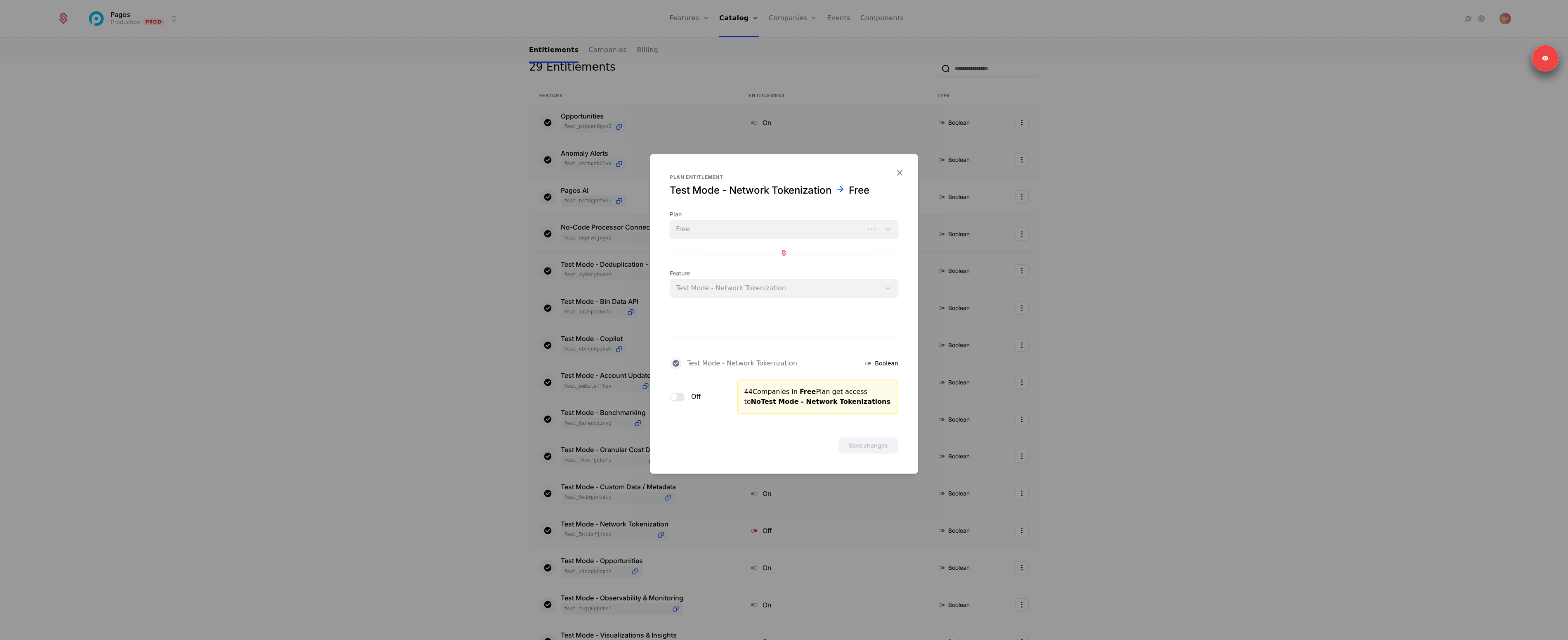
click at [678, 393] on button "Off" at bounding box center [677, 397] width 15 height 8
click at [876, 447] on button "Save changes" at bounding box center [868, 446] width 60 height 16
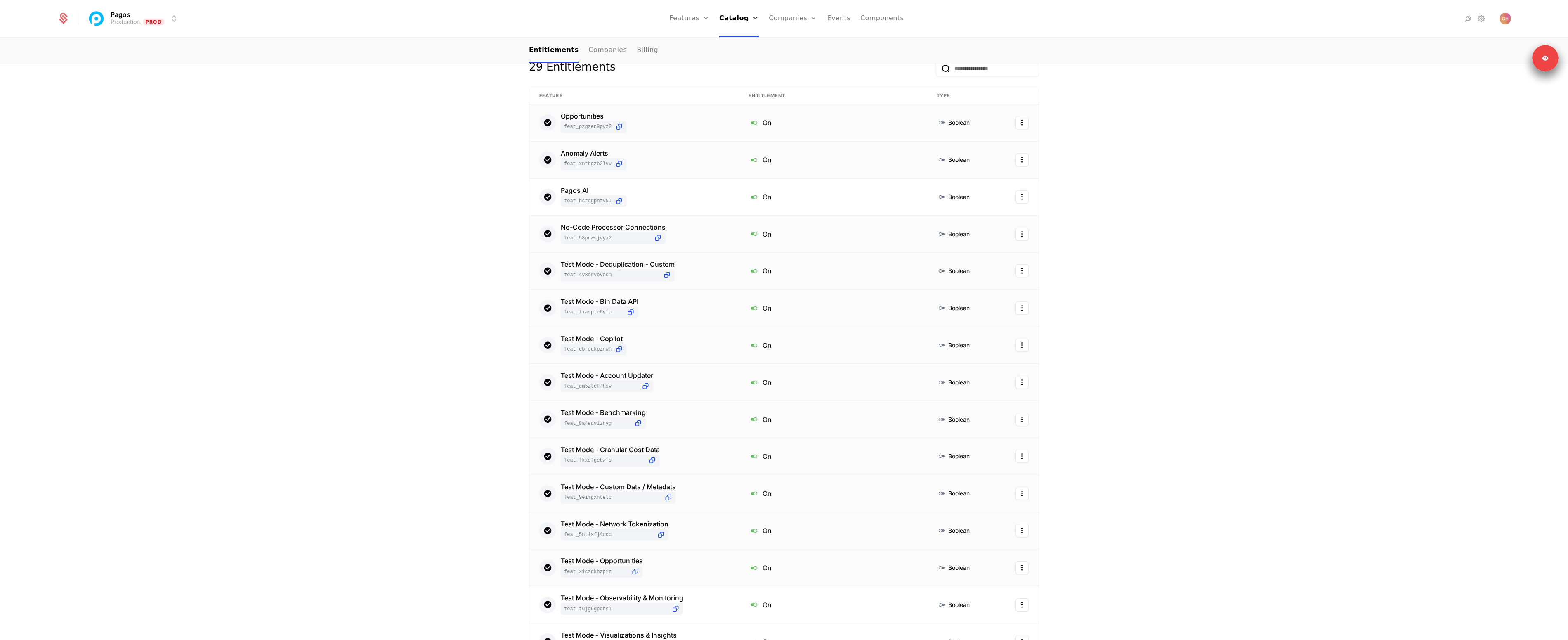
click at [698, 567] on div "Test Mode - Opportunities feat_X1cZGKHzpiZ" at bounding box center [634, 567] width 189 height 20
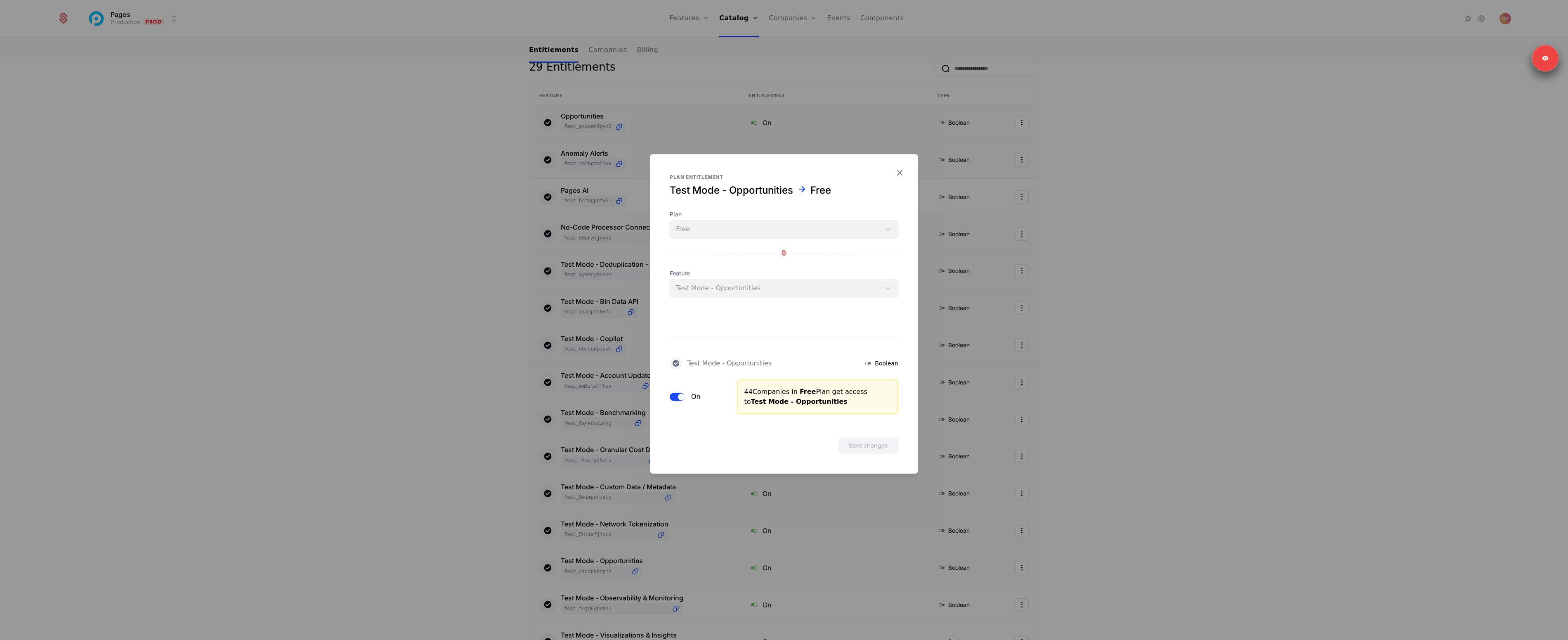
click at [674, 398] on button "On" at bounding box center [677, 397] width 15 height 8
click at [855, 447] on button "Save changes" at bounding box center [868, 446] width 60 height 16
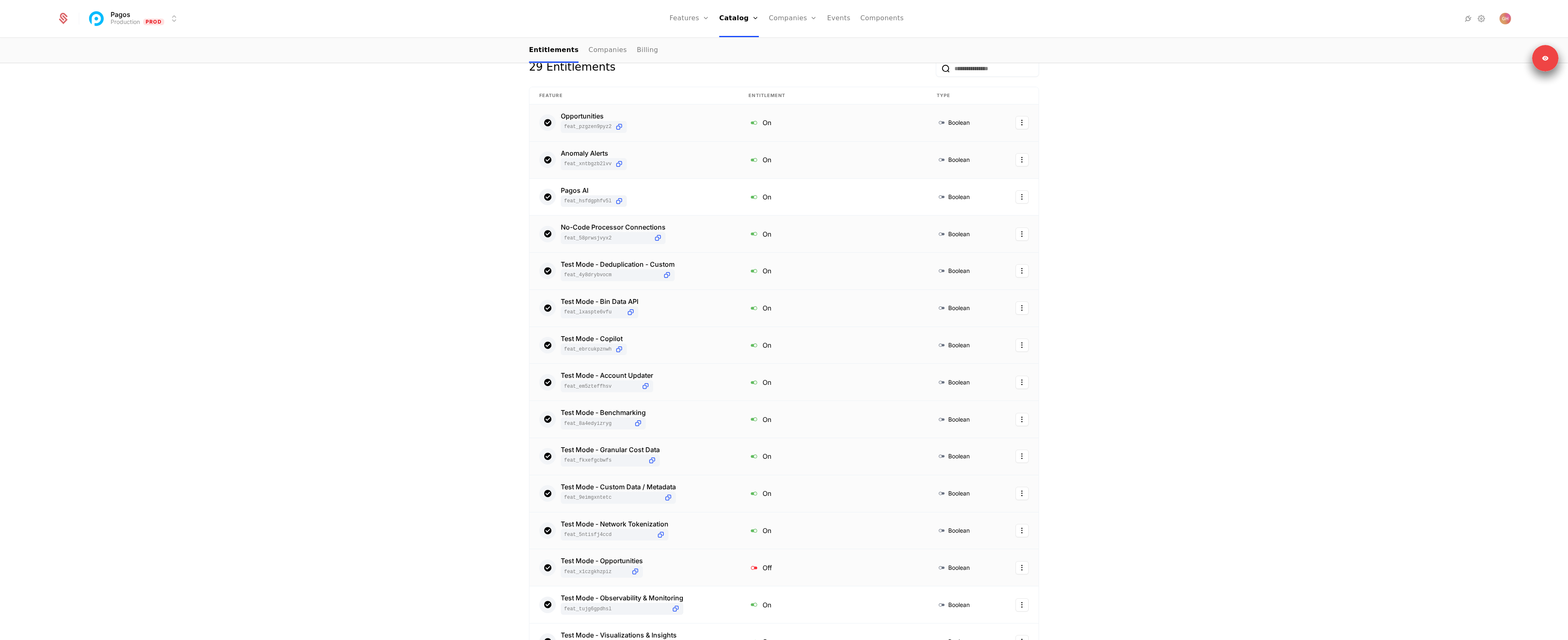
click at [704, 575] on div "Test Mode - Opportunities feat_X1cZGKHzpiZ" at bounding box center [634, 567] width 189 height 20
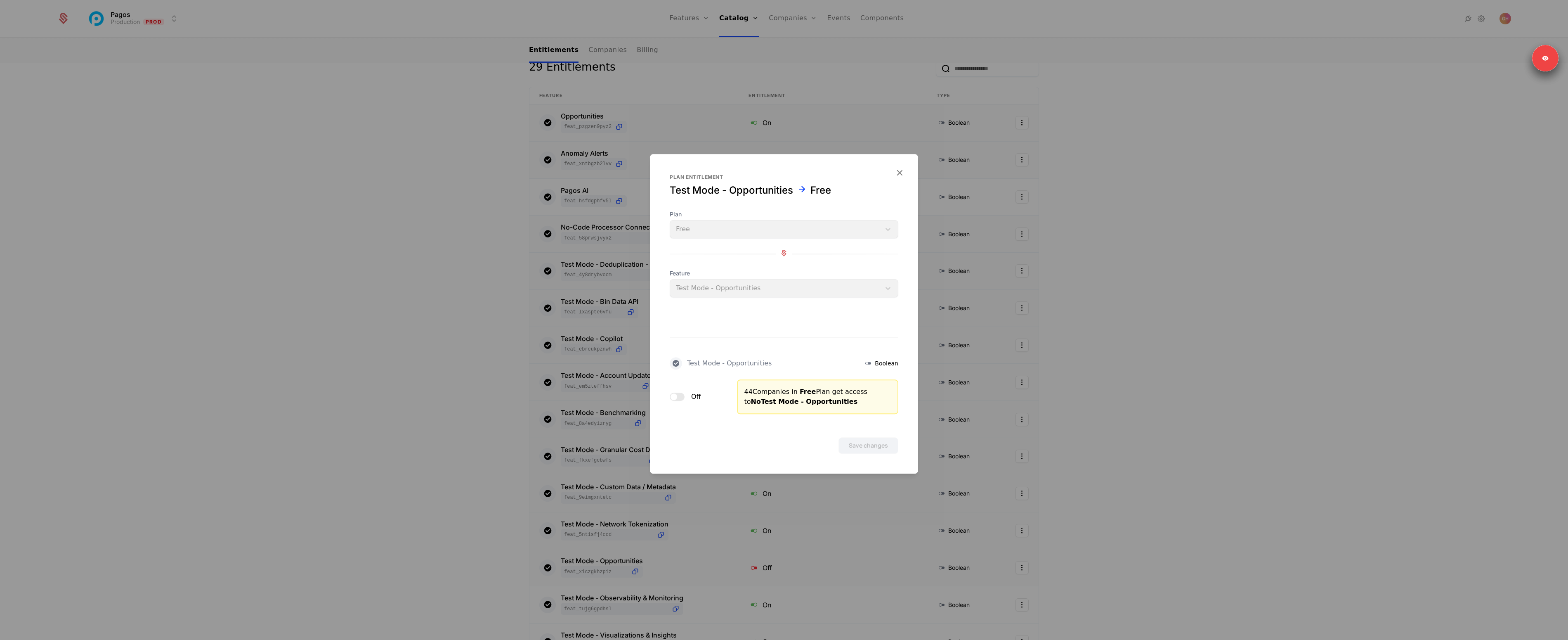
click at [686, 396] on div "Off" at bounding box center [686, 397] width 32 height 8
drag, startPoint x: 667, startPoint y: 396, endPoint x: 677, endPoint y: 396, distance: 10.0
click at [675, 396] on div "Test Mode - Opportunities Boolean Off 44 Companies in Free Plan get access to N…" at bounding box center [784, 356] width 268 height 117
click at [678, 397] on button "Off" at bounding box center [677, 397] width 15 height 8
click at [841, 442] on button "Save changes" at bounding box center [868, 446] width 60 height 16
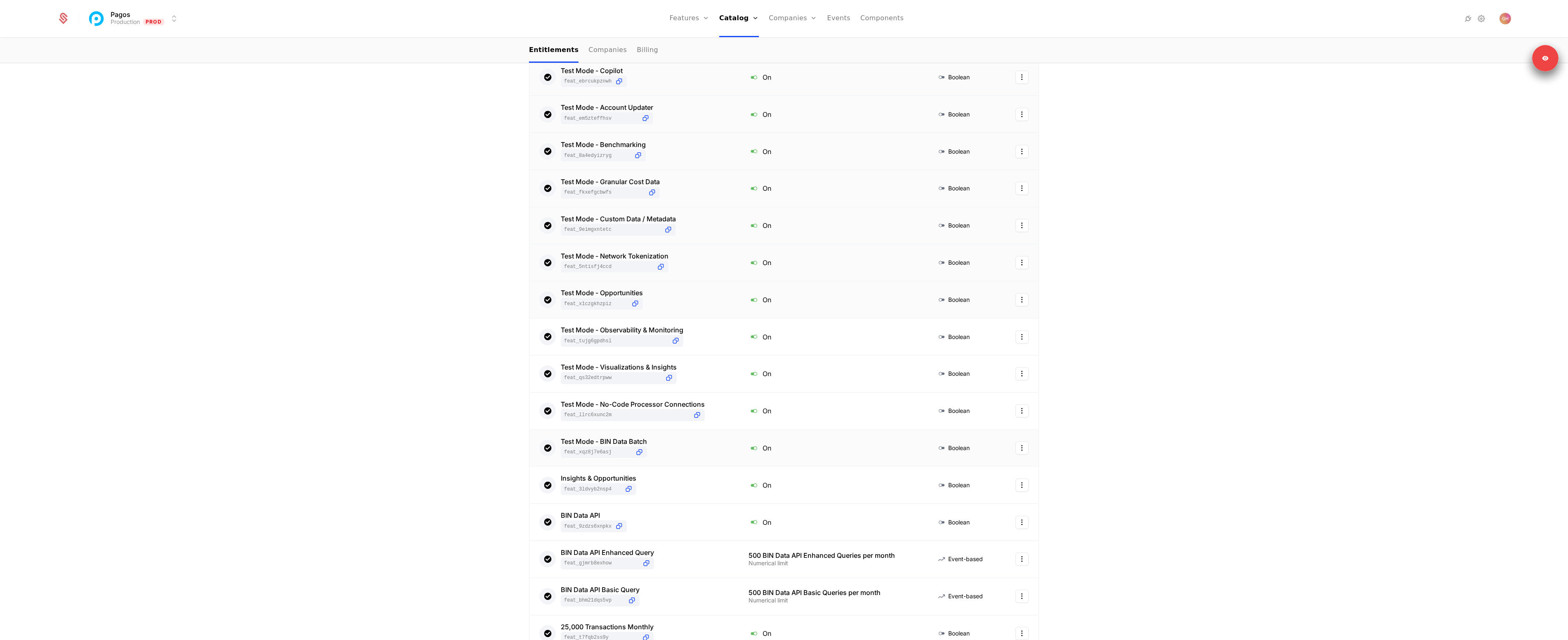
scroll to position [385, 0]
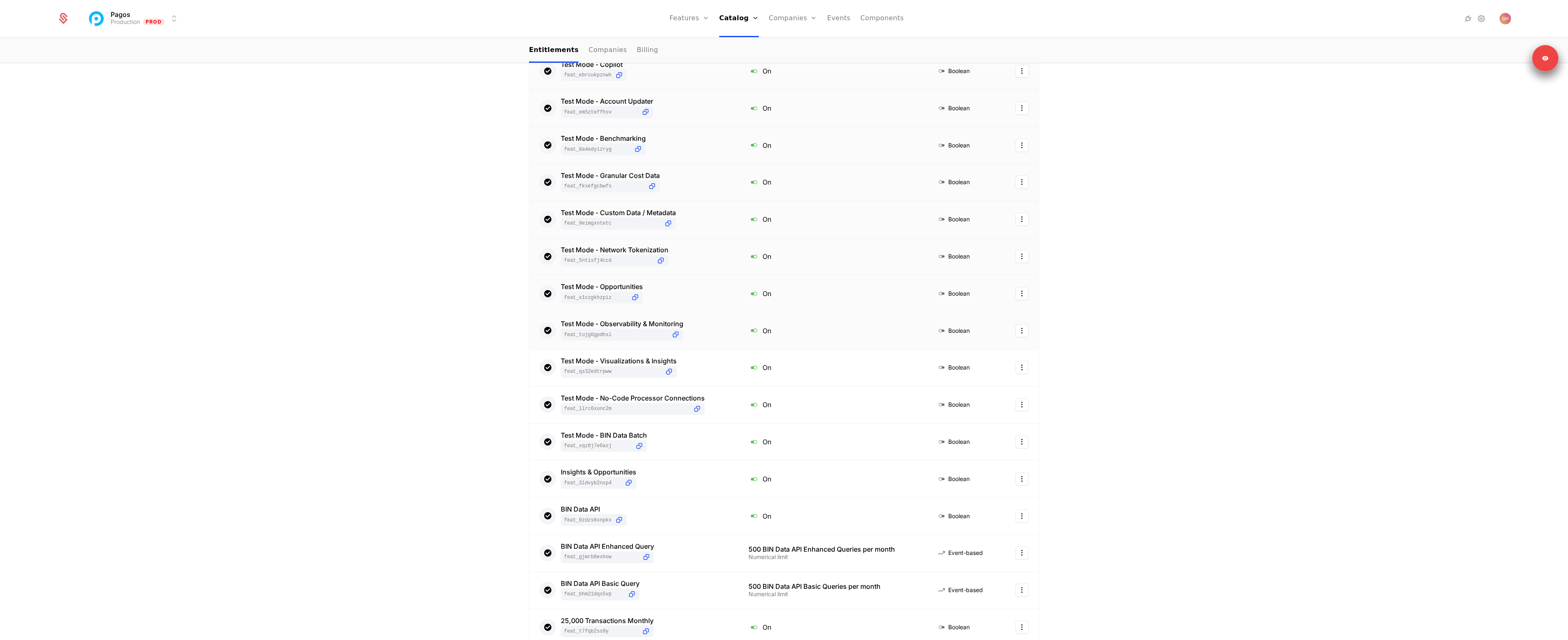
click at [707, 319] on td "Test Mode - Observability & Monitoring feat_TuJg6GpdhsL" at bounding box center [634, 331] width 209 height 37
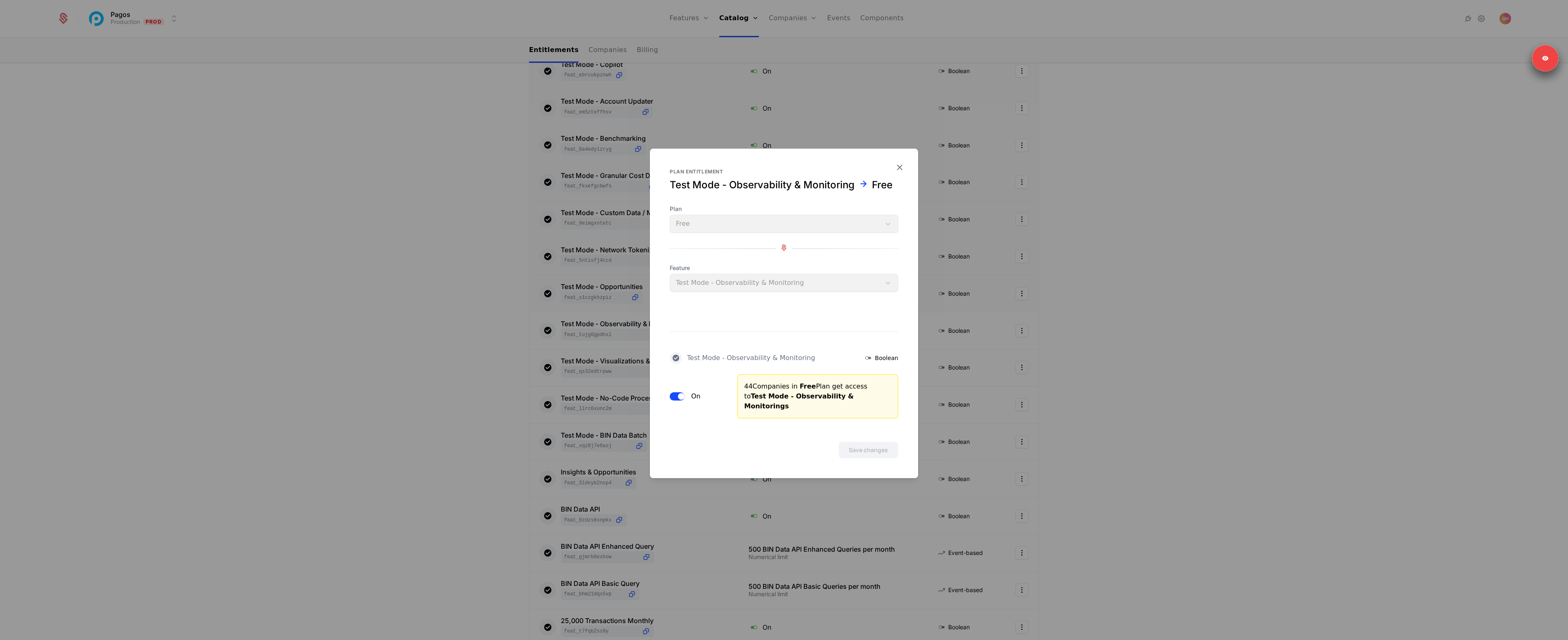
click at [677, 397] on button "On" at bounding box center [677, 396] width 15 height 8
click at [880, 444] on button "Save changes" at bounding box center [868, 450] width 60 height 16
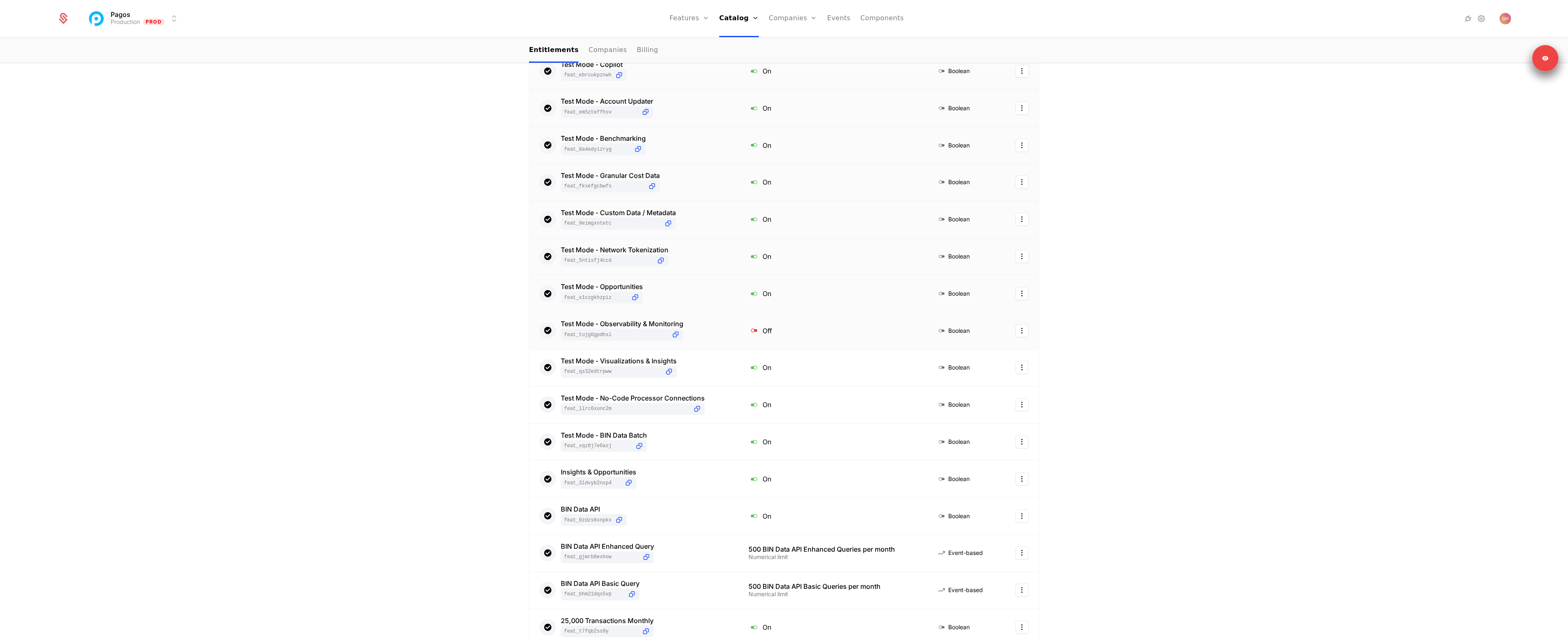
click at [679, 338] on span "feat_TuJg6GpdhsL" at bounding box center [622, 334] width 123 height 12
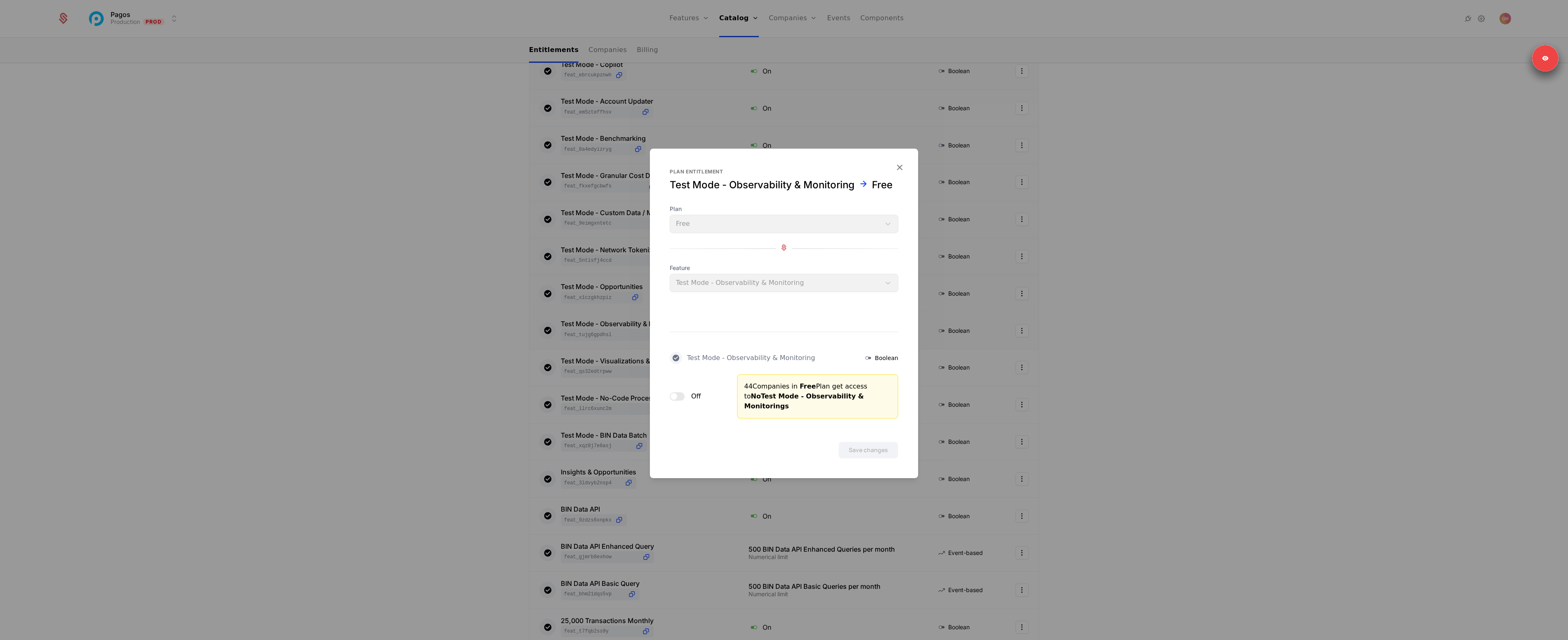
click at [676, 396] on span "button" at bounding box center [674, 397] width 7 height 7
click at [880, 446] on button "Save changes" at bounding box center [868, 450] width 60 height 16
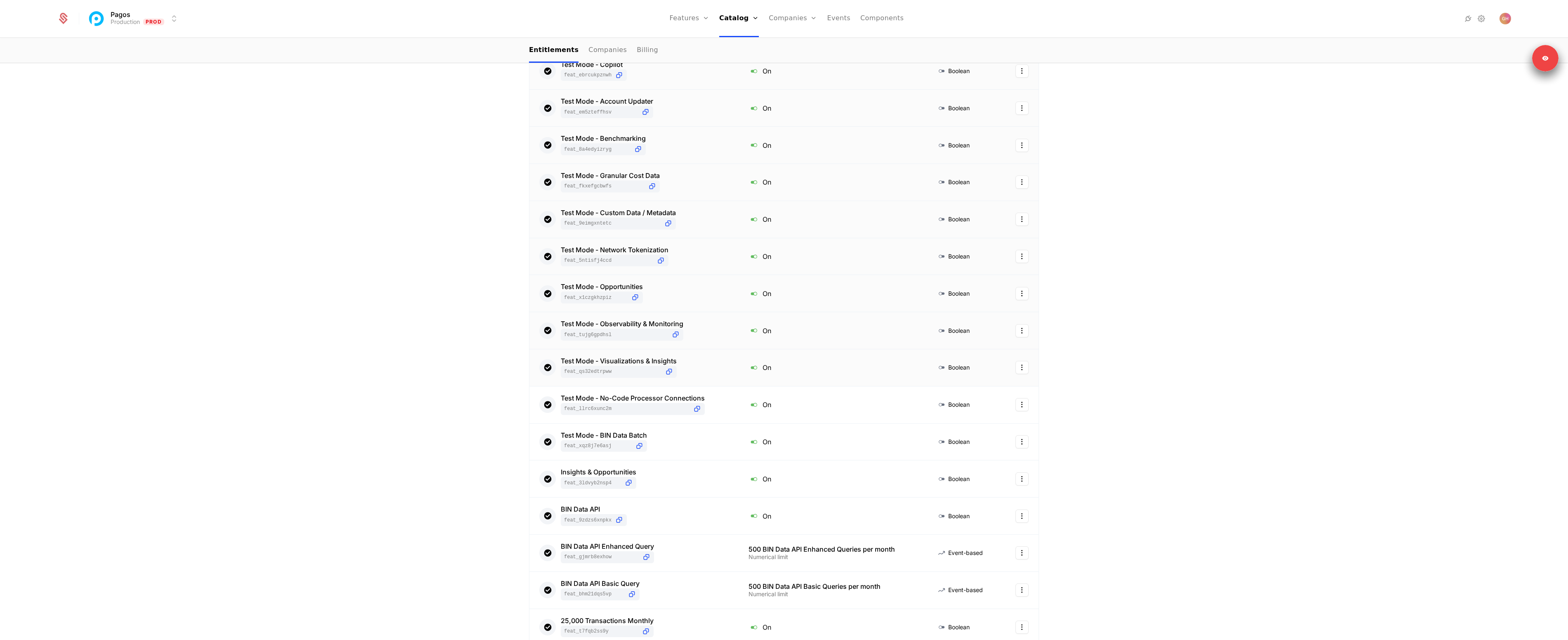
click at [674, 372] on div "Test Mode - Visualizations & Insights feat_QS32EdTRPWw" at bounding box center [634, 367] width 189 height 20
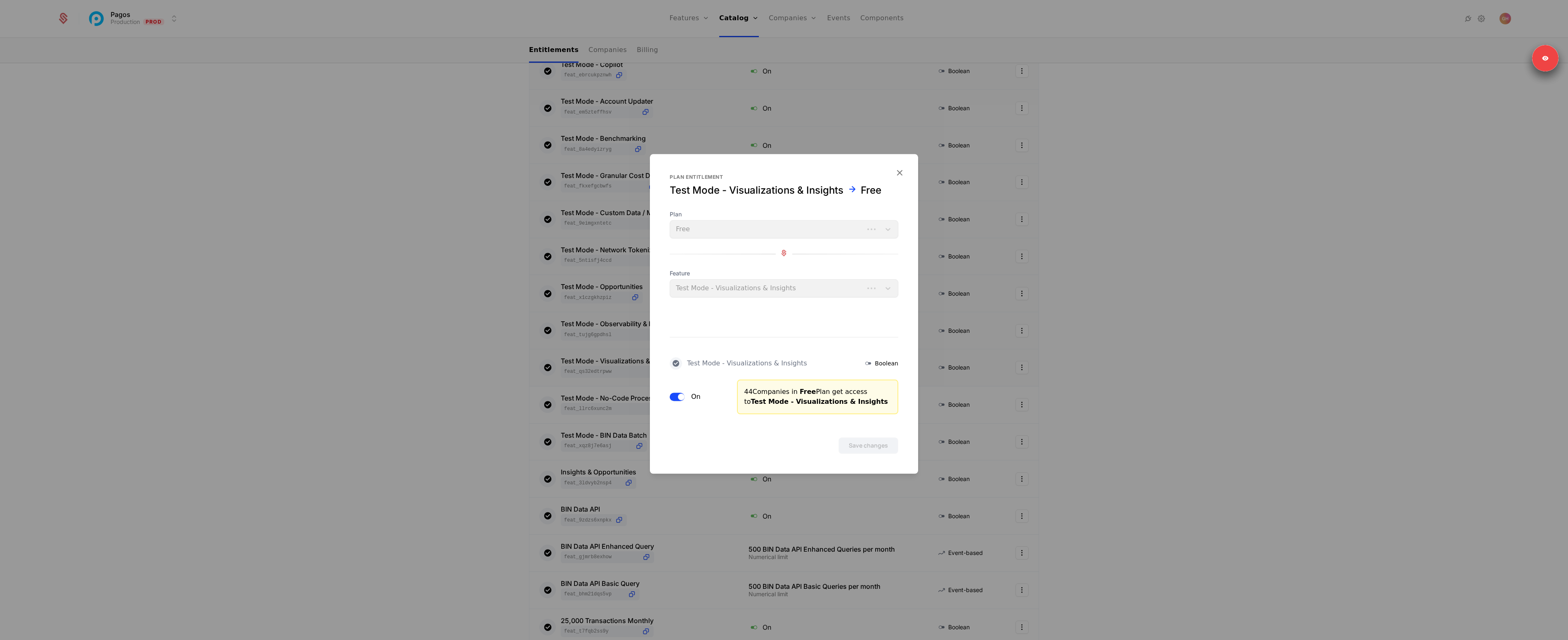
click at [681, 398] on span "button" at bounding box center [681, 397] width 7 height 7
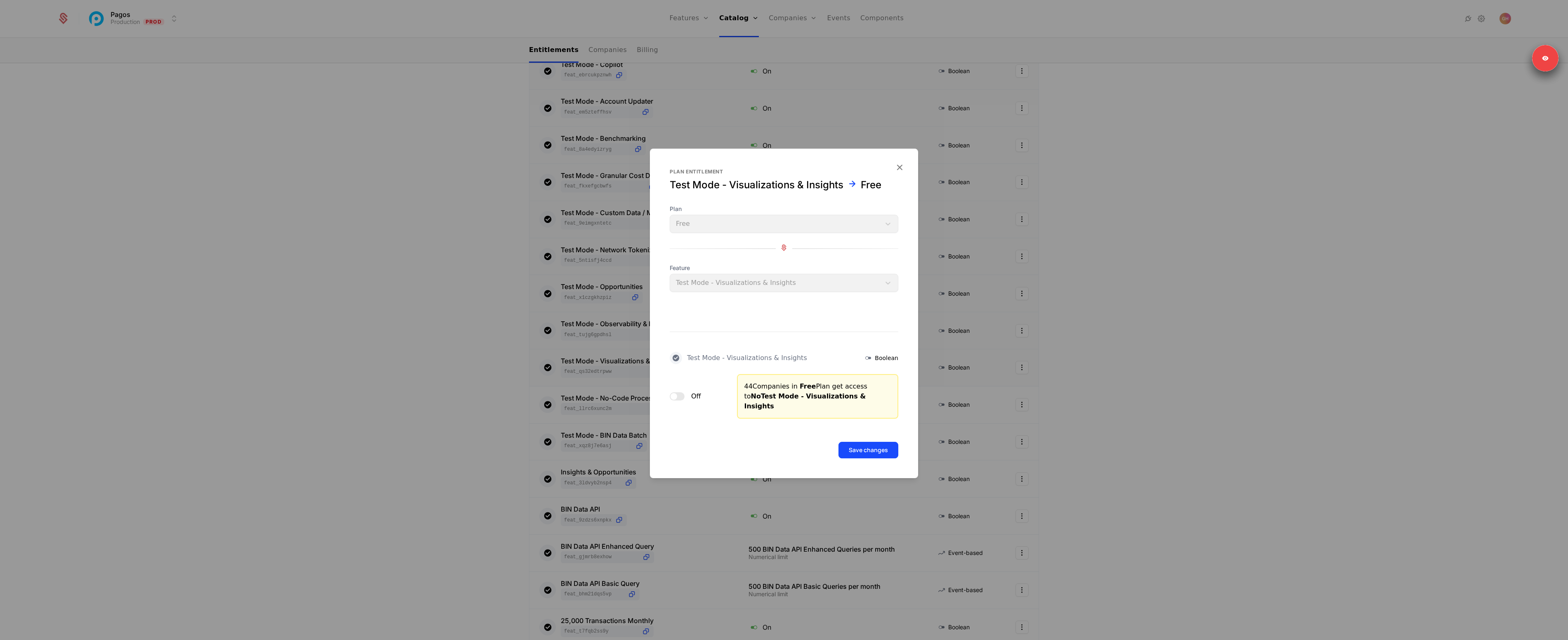
click at [861, 442] on button "Save changes" at bounding box center [868, 450] width 60 height 16
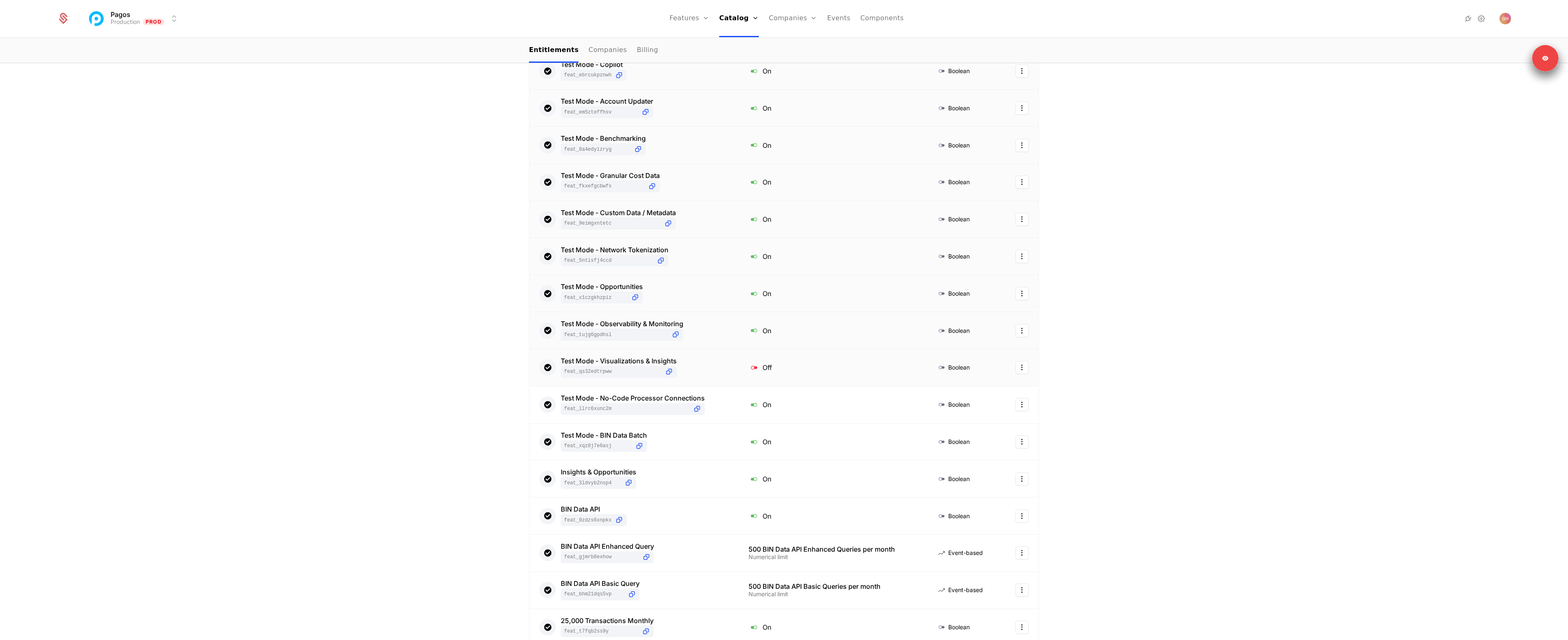
click at [653, 370] on span "feat_QS32EdTRPWw" at bounding box center [613, 372] width 97 height 7
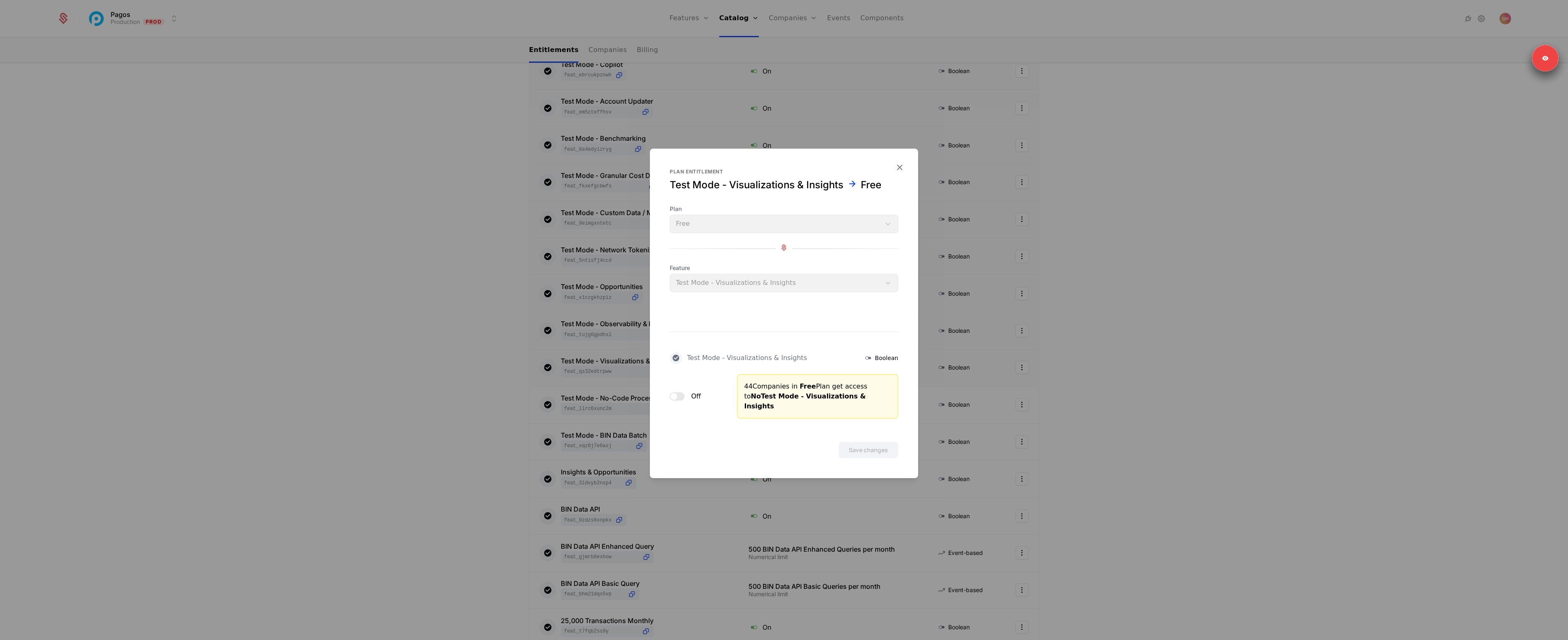
click at [681, 397] on button "Off" at bounding box center [677, 396] width 15 height 8
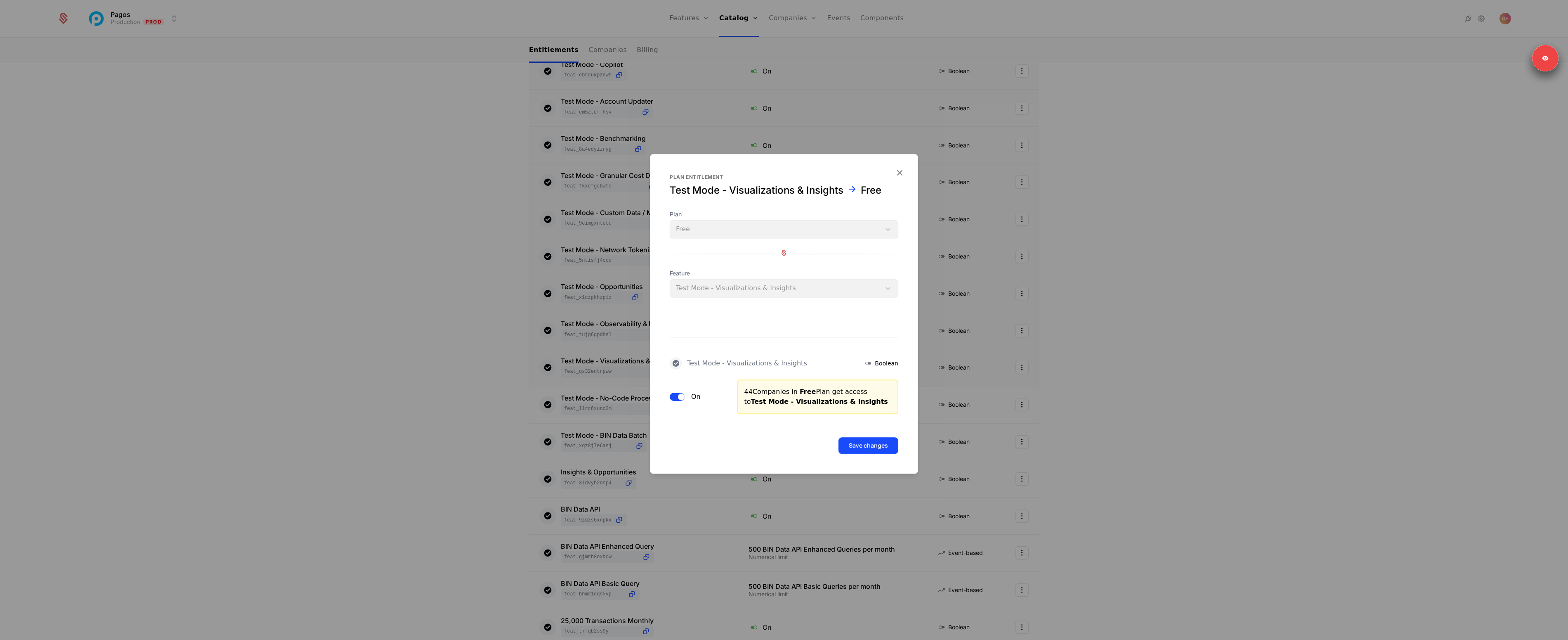
click at [872, 448] on button "Save changes" at bounding box center [868, 446] width 60 height 16
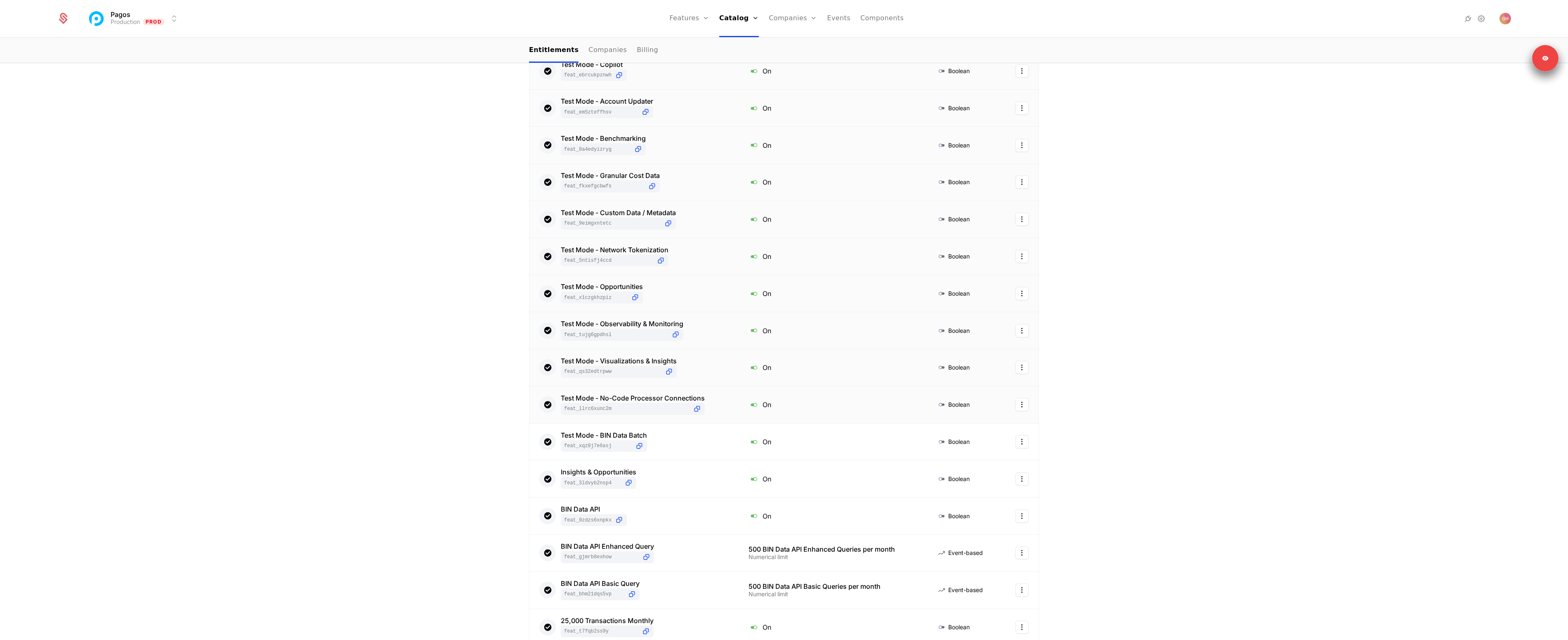
click at [667, 402] on div "Test Mode - No-Code Processor Connections feat_LLrc6xUNc2M" at bounding box center [633, 404] width 144 height 20
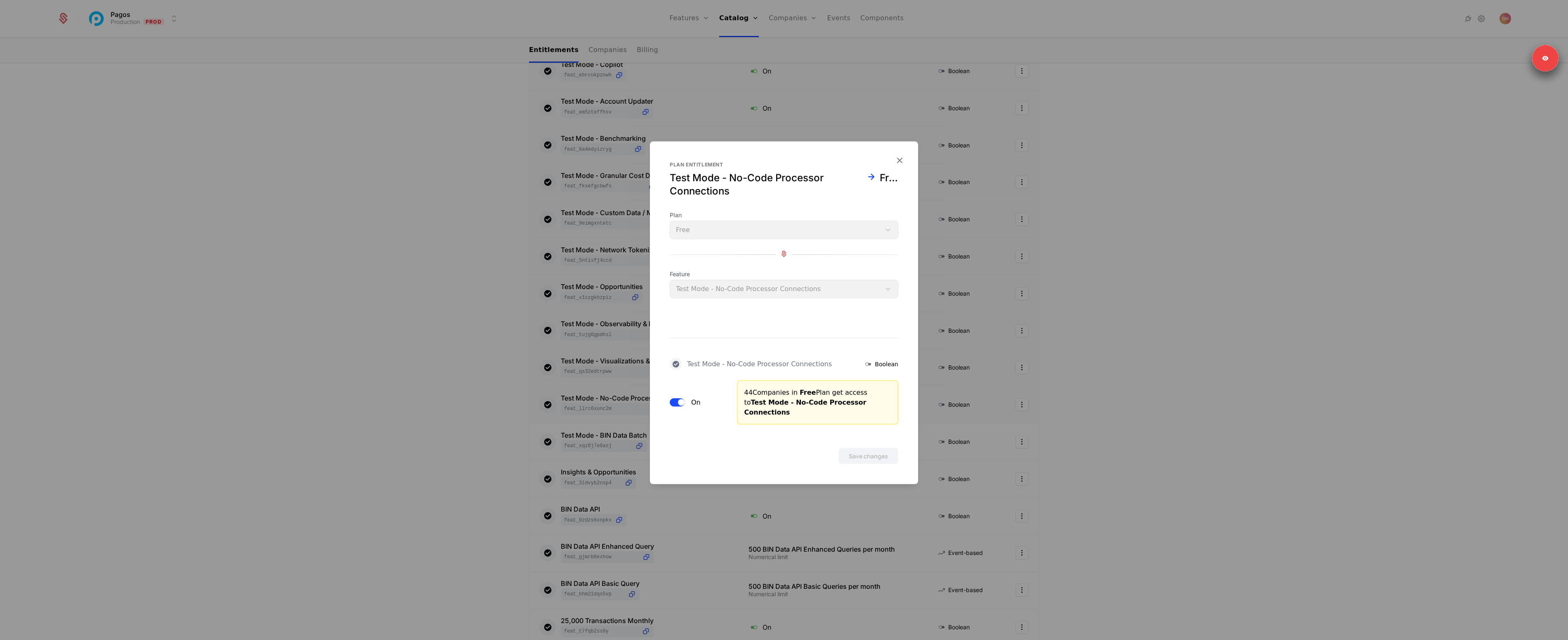
click at [678, 402] on span "button" at bounding box center [681, 403] width 7 height 7
click at [863, 448] on button "Save changes" at bounding box center [868, 457] width 60 height 16
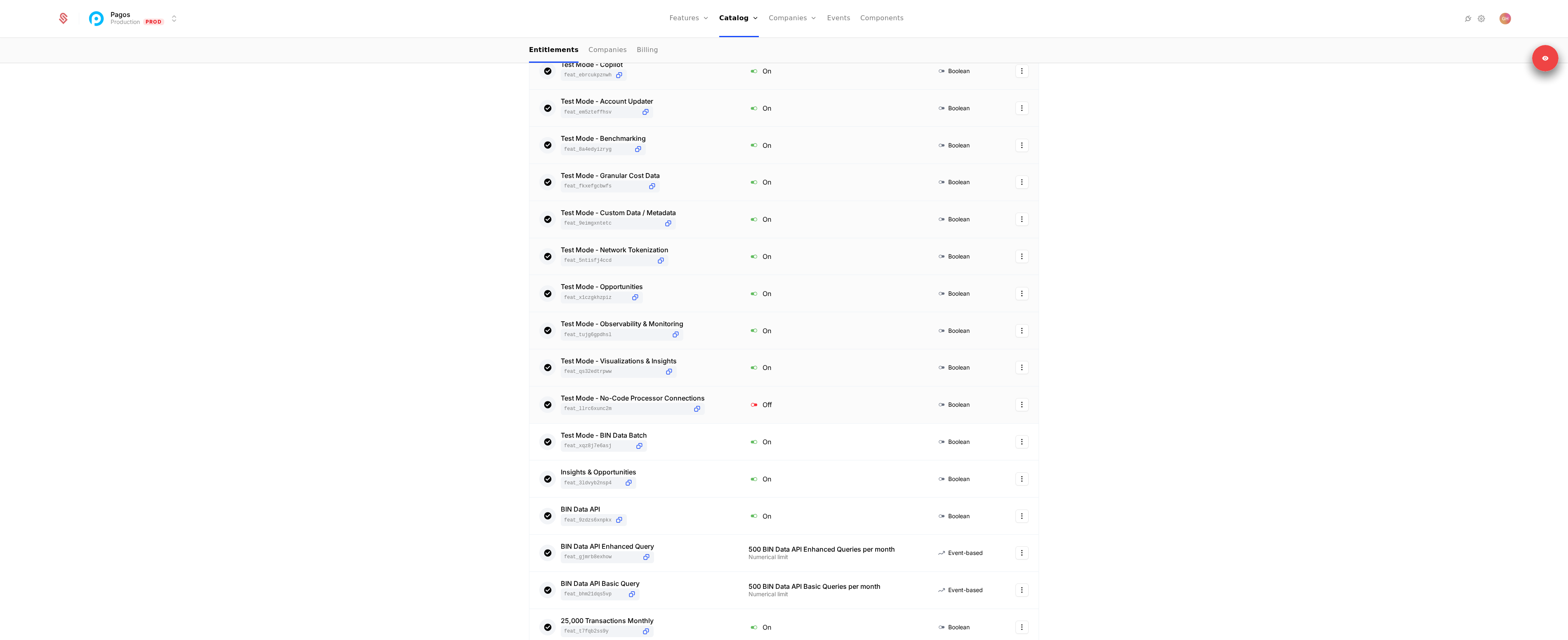
click at [703, 402] on div "Test Mode - No-Code Processor Connections feat_LLrc6xUNc2M" at bounding box center [634, 404] width 189 height 20
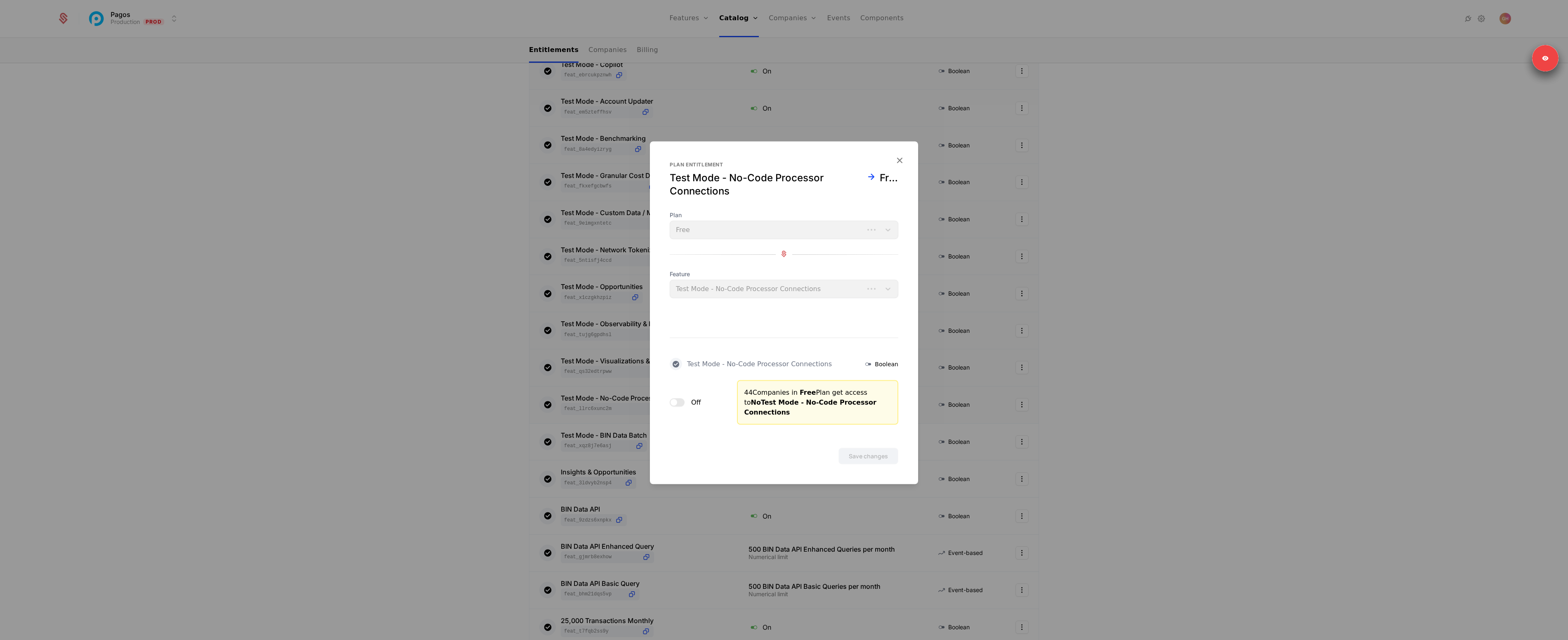
click at [671, 404] on span "button" at bounding box center [674, 403] width 7 height 7
click at [868, 448] on button "Save changes" at bounding box center [868, 457] width 60 height 16
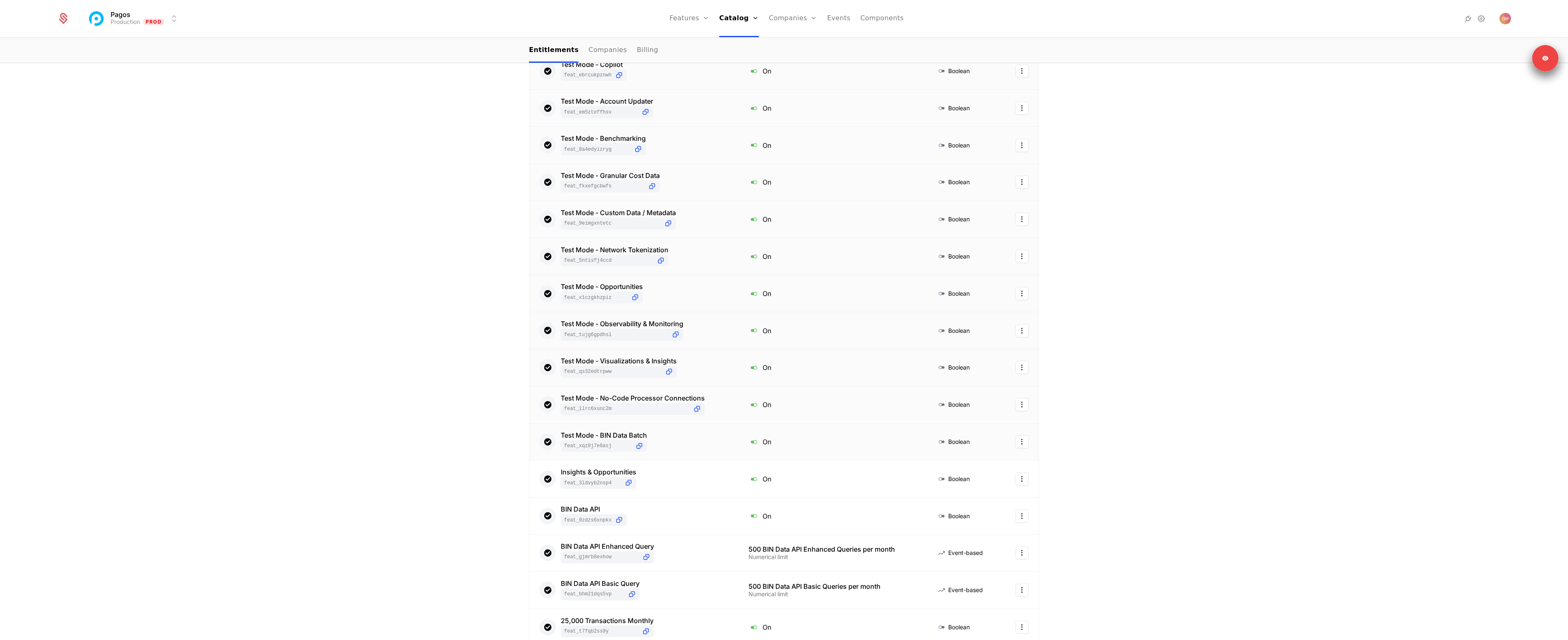
click at [691, 446] on div "Test Mode - BIN Data Batch feat_Xqz8J7E6Asj" at bounding box center [634, 442] width 189 height 20
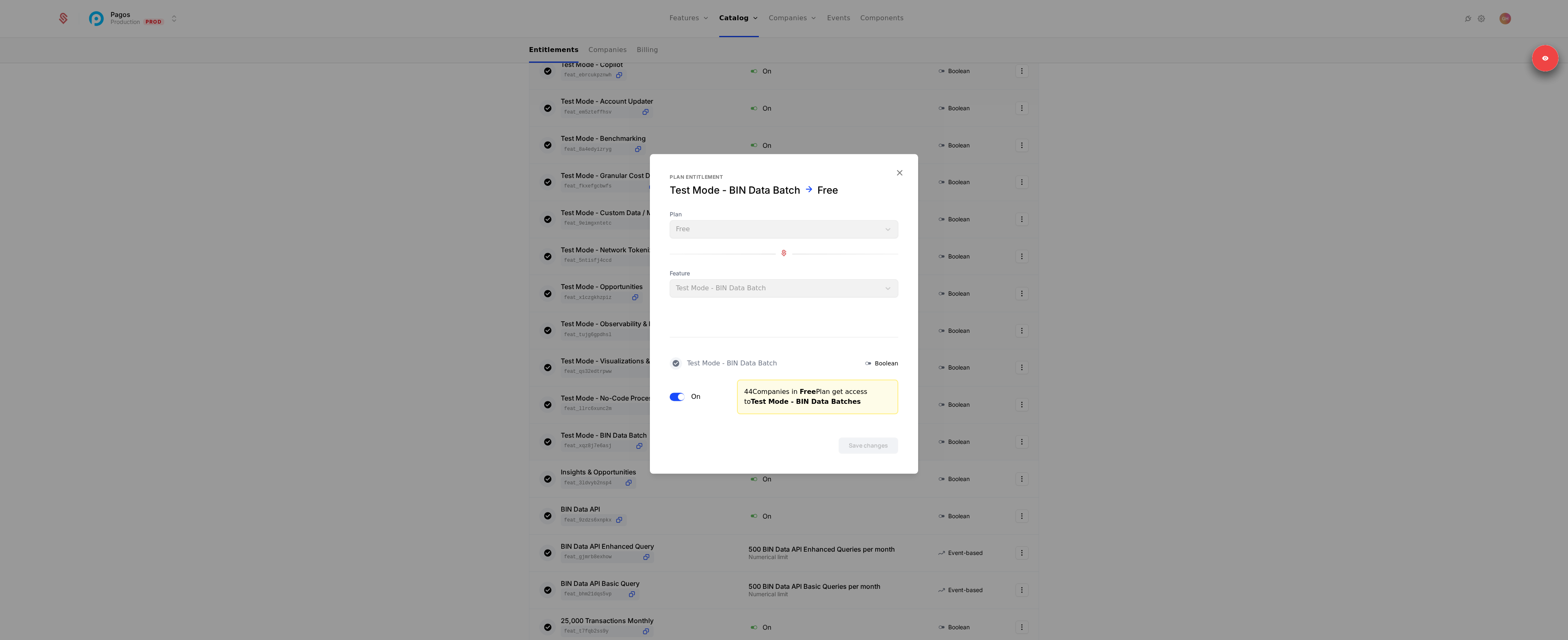
click at [680, 399] on span "button" at bounding box center [681, 397] width 7 height 7
click at [847, 431] on div "Save changes" at bounding box center [784, 434] width 268 height 40
click at [853, 439] on button "Save changes" at bounding box center [868, 446] width 60 height 16
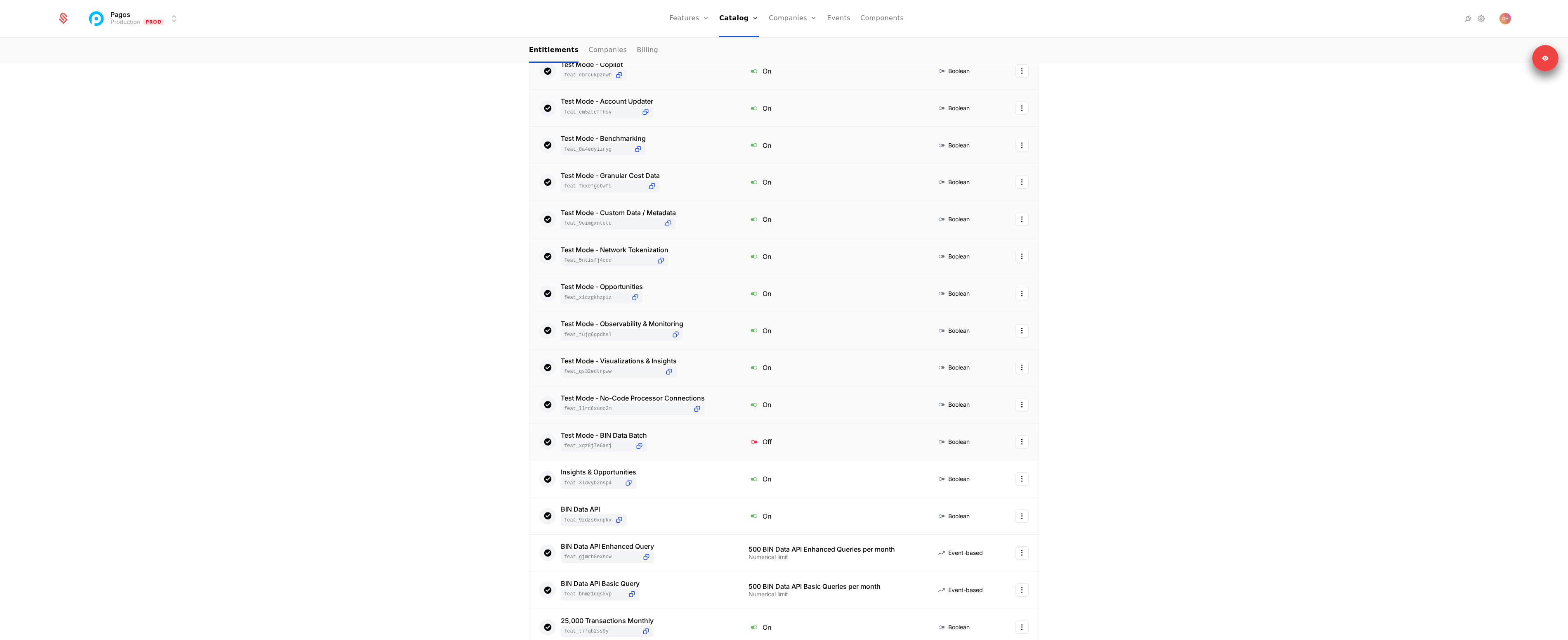
click at [688, 442] on div "Test Mode - BIN Data Batch feat_Xqz8J7E6Asj" at bounding box center [634, 442] width 189 height 20
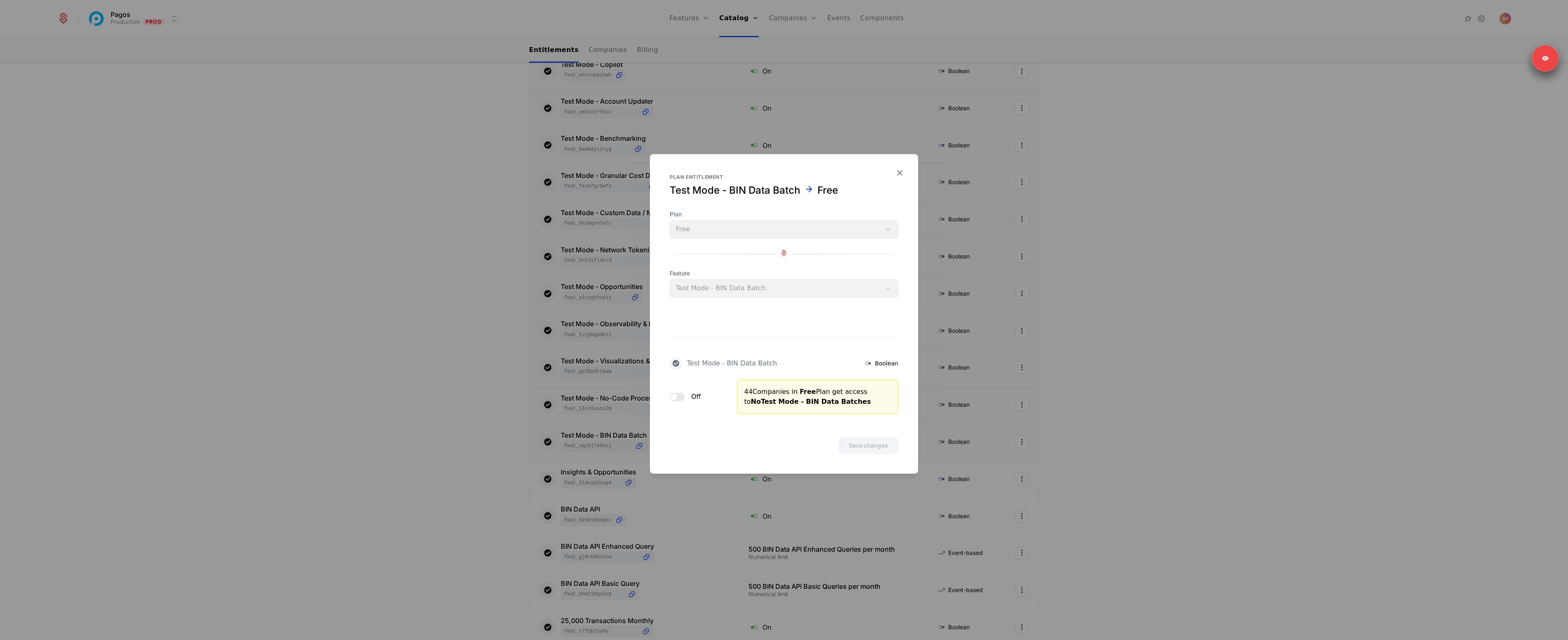
click at [683, 400] on button "Off" at bounding box center [677, 397] width 15 height 8
click at [862, 442] on button "Save changes" at bounding box center [868, 446] width 60 height 16
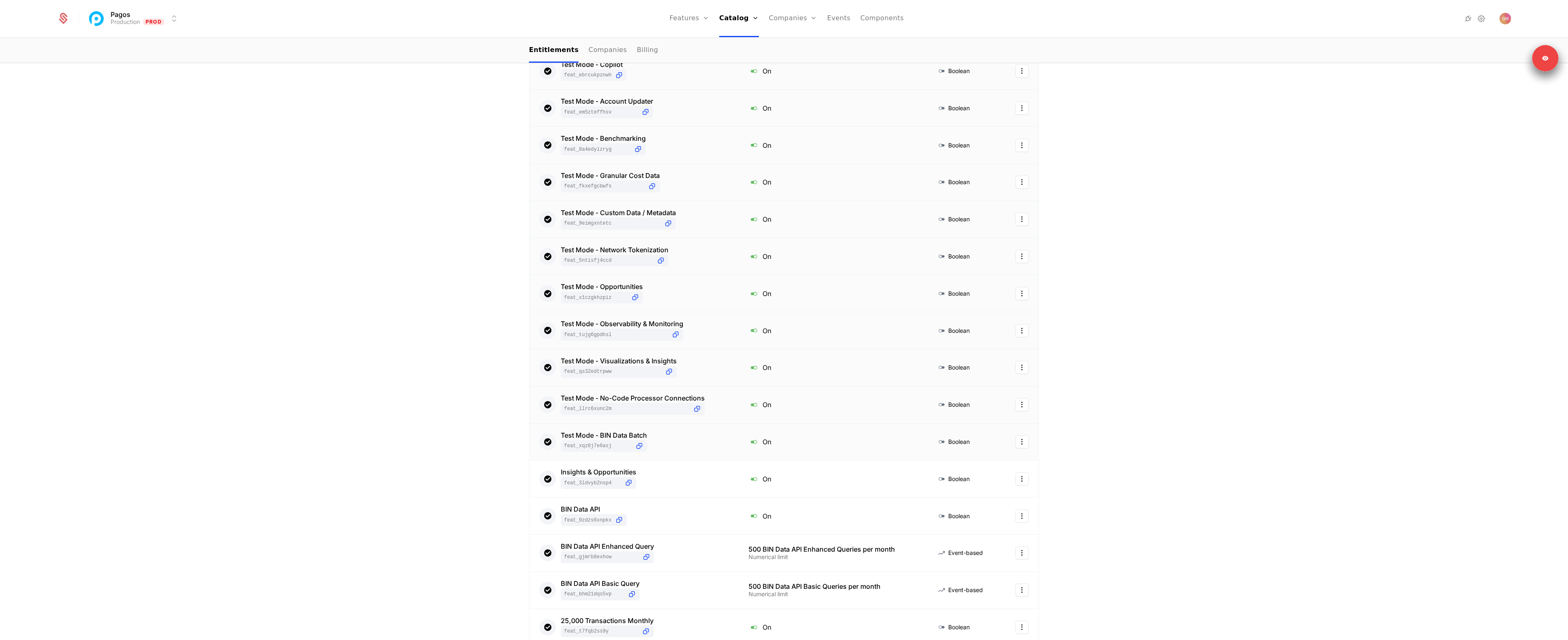
click at [673, 452] on div "Test Mode - BIN Data Batch feat_Xqz8J7E6Asj" at bounding box center [634, 442] width 189 height 20
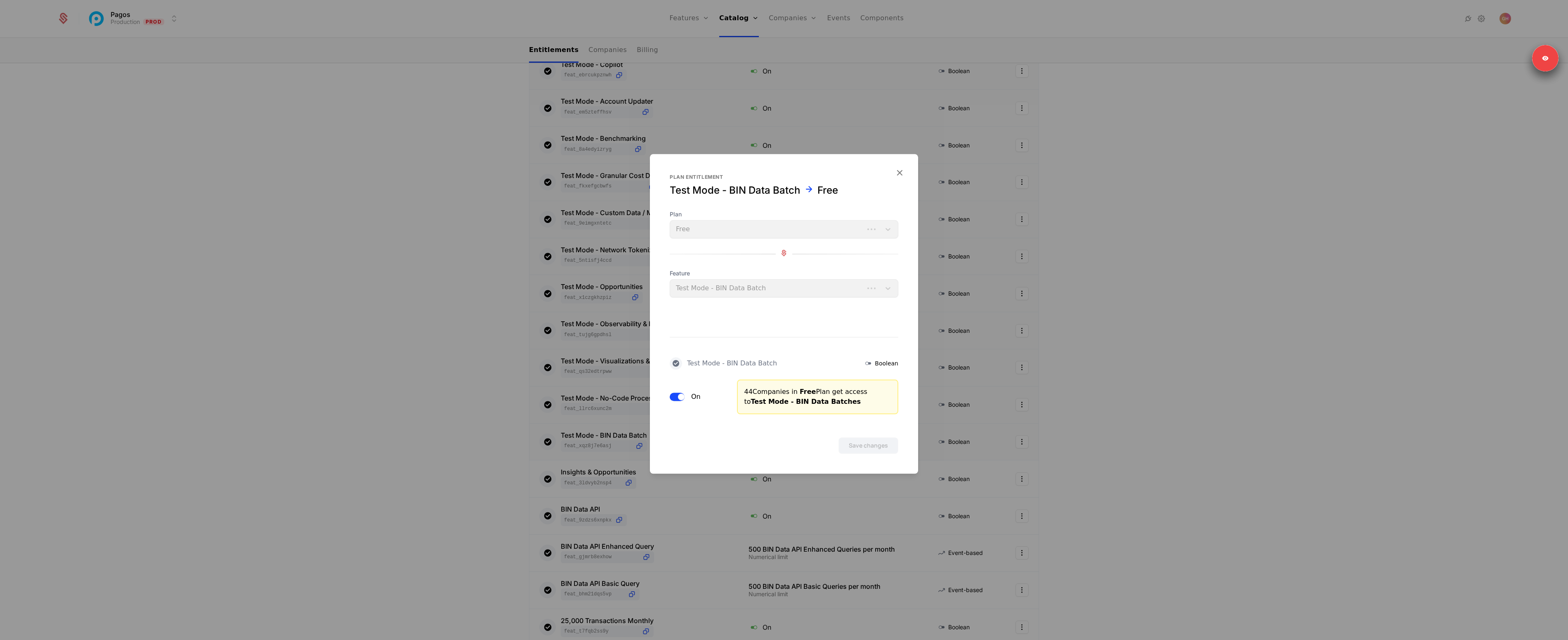
click at [674, 399] on button "On" at bounding box center [677, 397] width 15 height 8
click at [858, 446] on button "Save changes" at bounding box center [868, 446] width 60 height 16
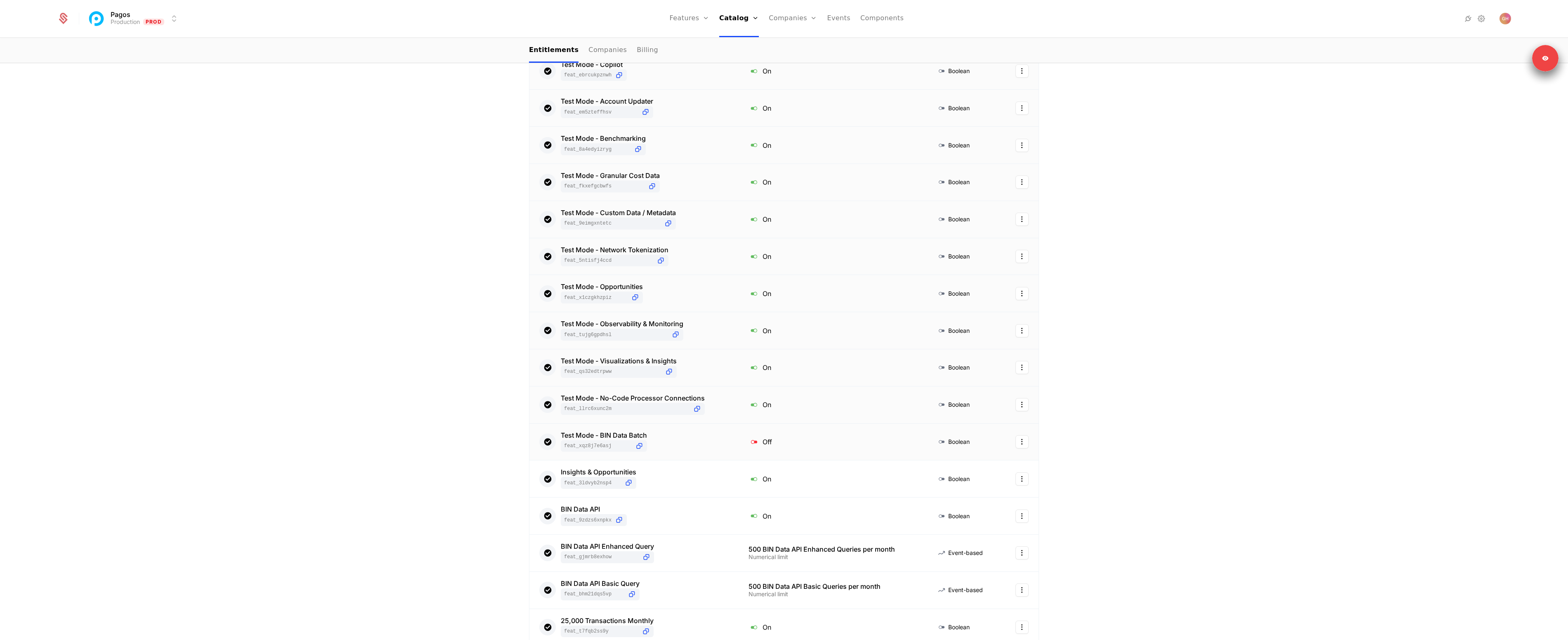
click at [665, 444] on div "Test Mode - BIN Data Batch feat_Xqz8J7E6Asj" at bounding box center [634, 442] width 189 height 20
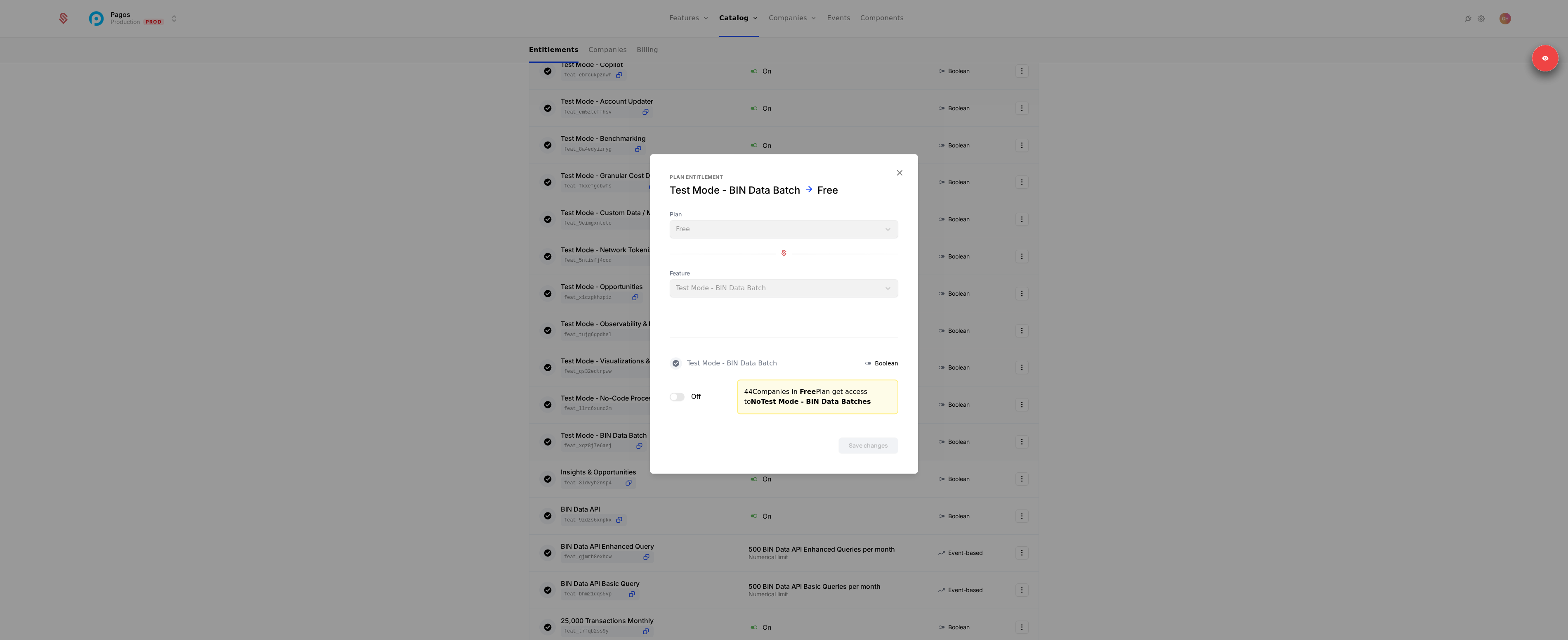
click at [680, 396] on button "Off" at bounding box center [677, 397] width 15 height 8
click at [863, 444] on button "Save changes" at bounding box center [868, 446] width 60 height 16
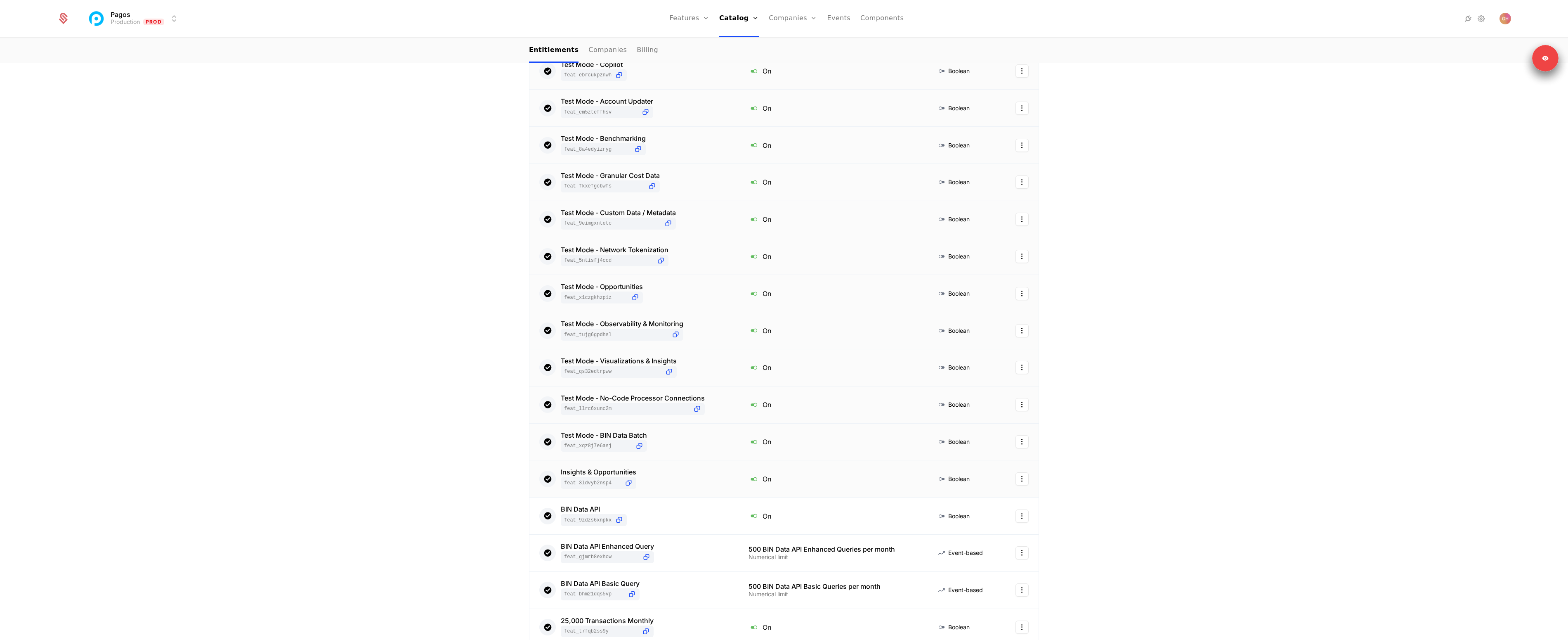
click at [667, 483] on div "Insights & Opportunities feat_3LDVYB2nSP4" at bounding box center [634, 479] width 189 height 20
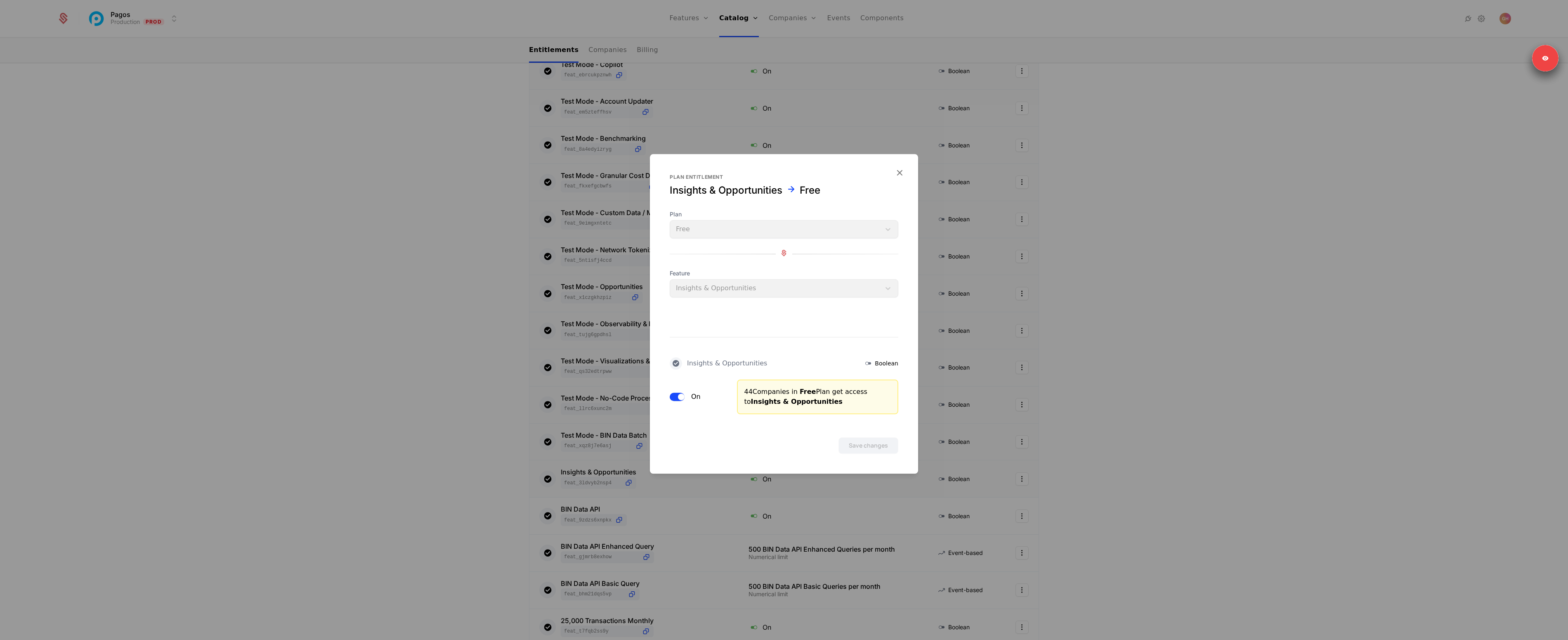
click at [677, 399] on button "On" at bounding box center [677, 397] width 15 height 8
click at [853, 439] on button "Save changes" at bounding box center [868, 446] width 60 height 16
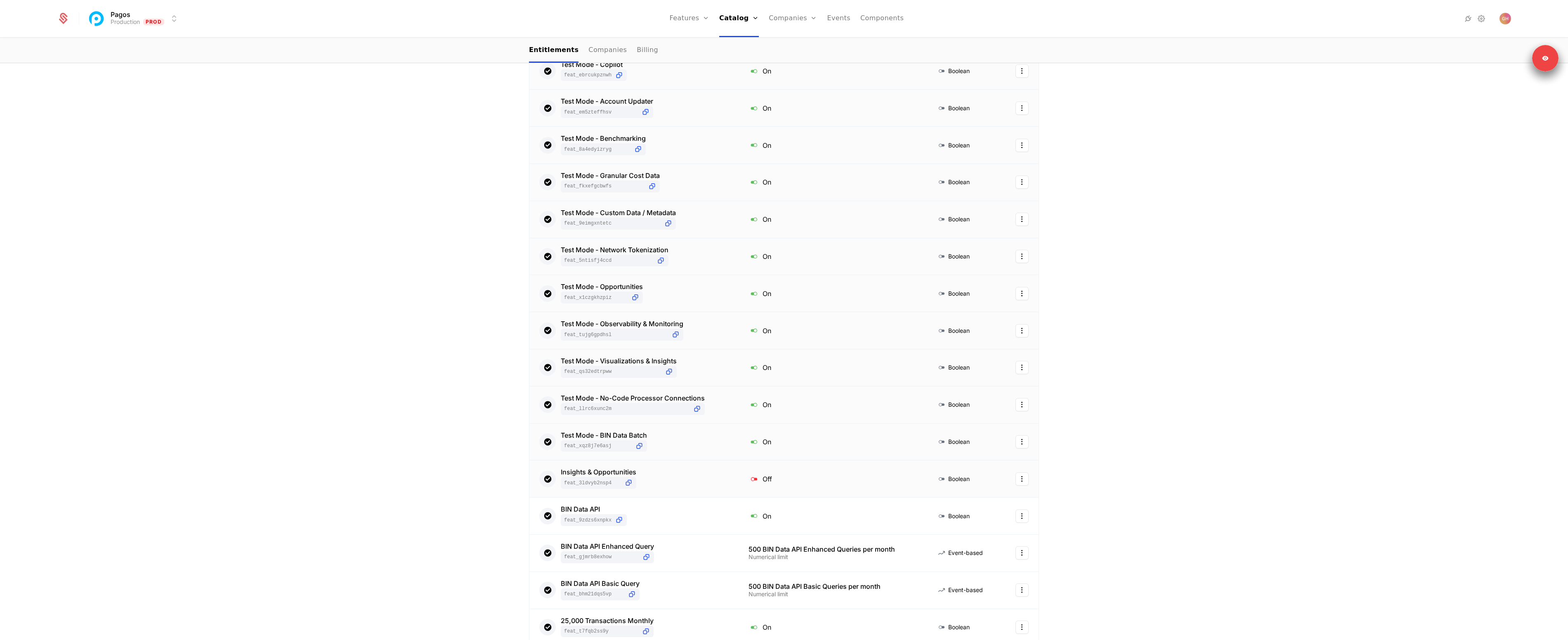
click at [662, 488] on div "Insights & Opportunities feat_3LDVYB2nSP4" at bounding box center [634, 479] width 189 height 20
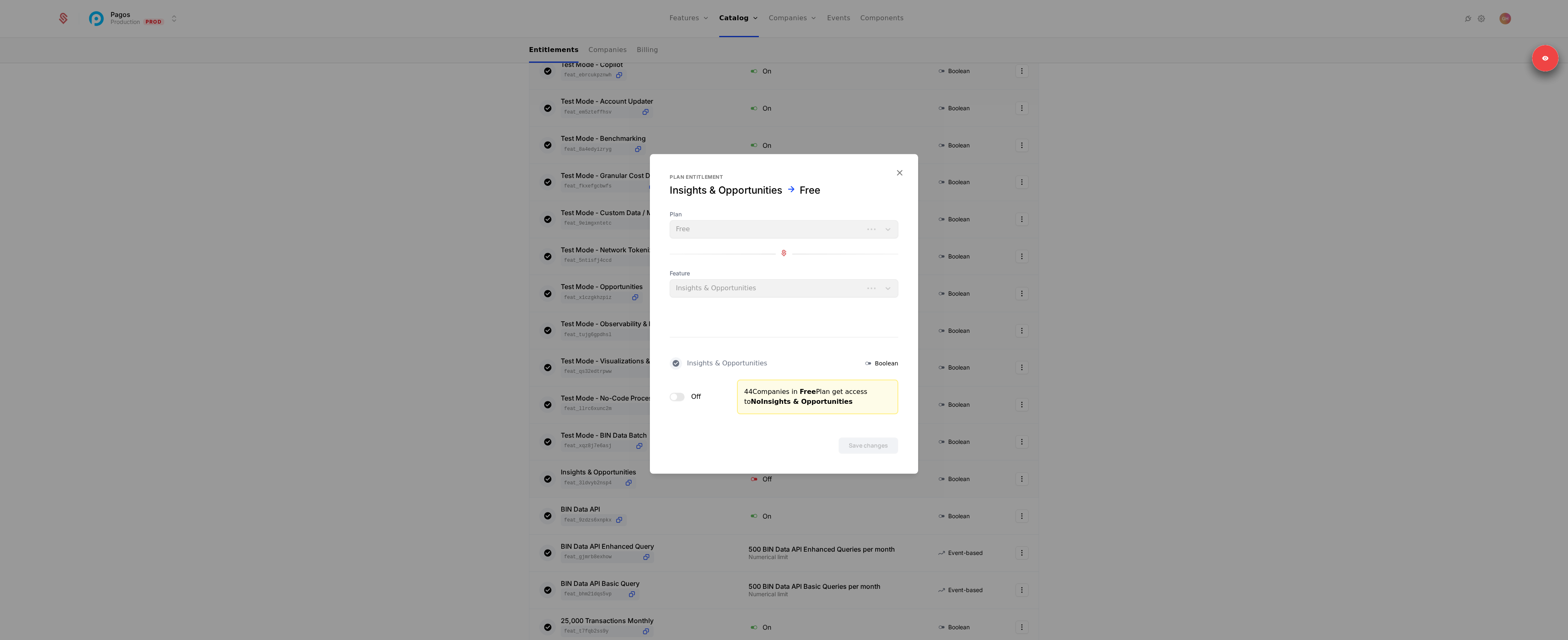
click at [678, 400] on button "Off" at bounding box center [677, 397] width 15 height 8
click at [864, 444] on button "Save changes" at bounding box center [868, 446] width 60 height 16
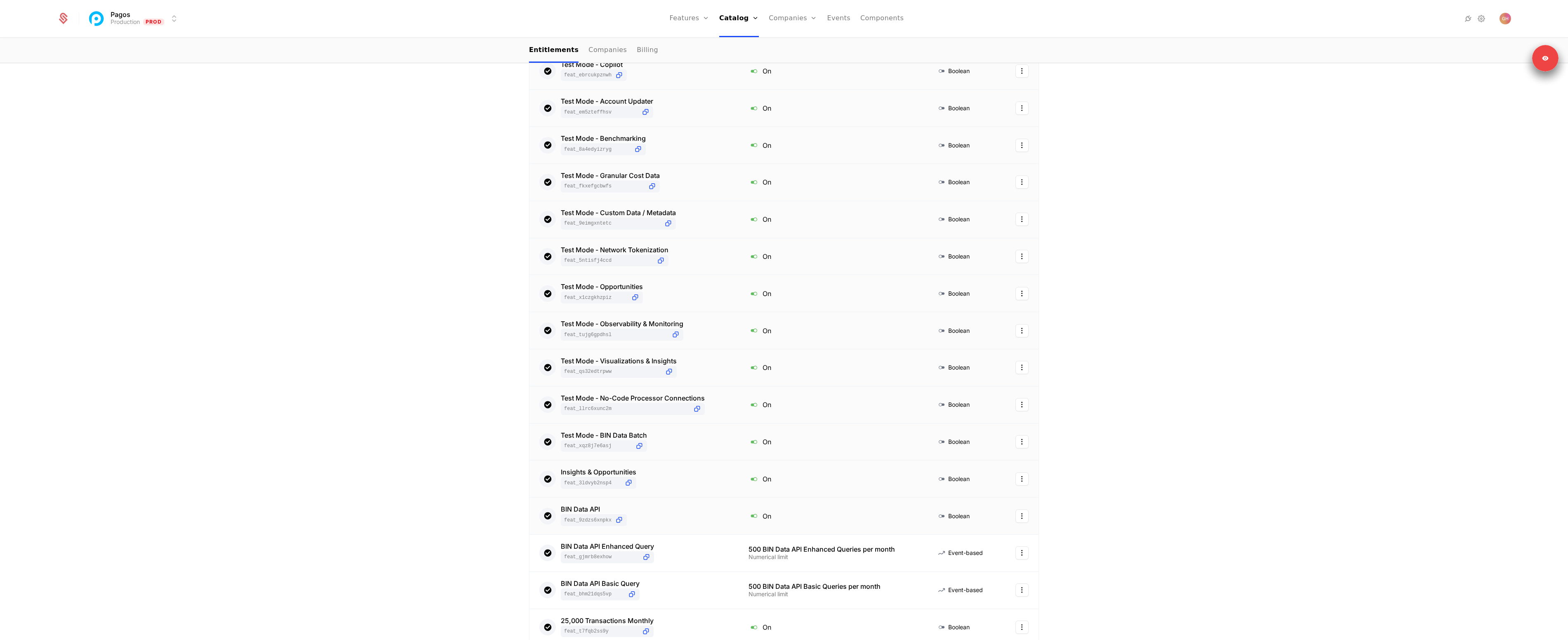
click at [677, 516] on div "BIN Data API feat_9zDzs6XnPKx" at bounding box center [634, 516] width 189 height 20
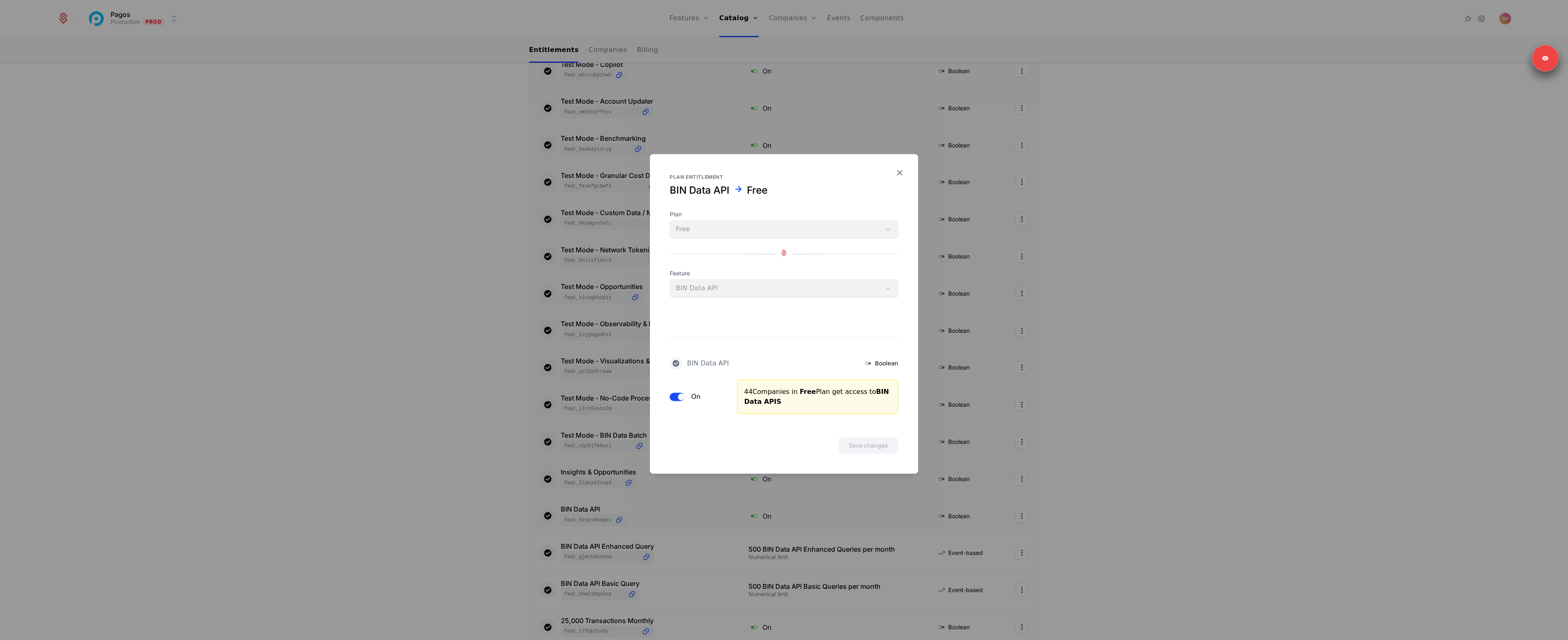
click at [682, 400] on button "On" at bounding box center [677, 397] width 15 height 8
click at [864, 444] on button "Save changes" at bounding box center [868, 446] width 60 height 16
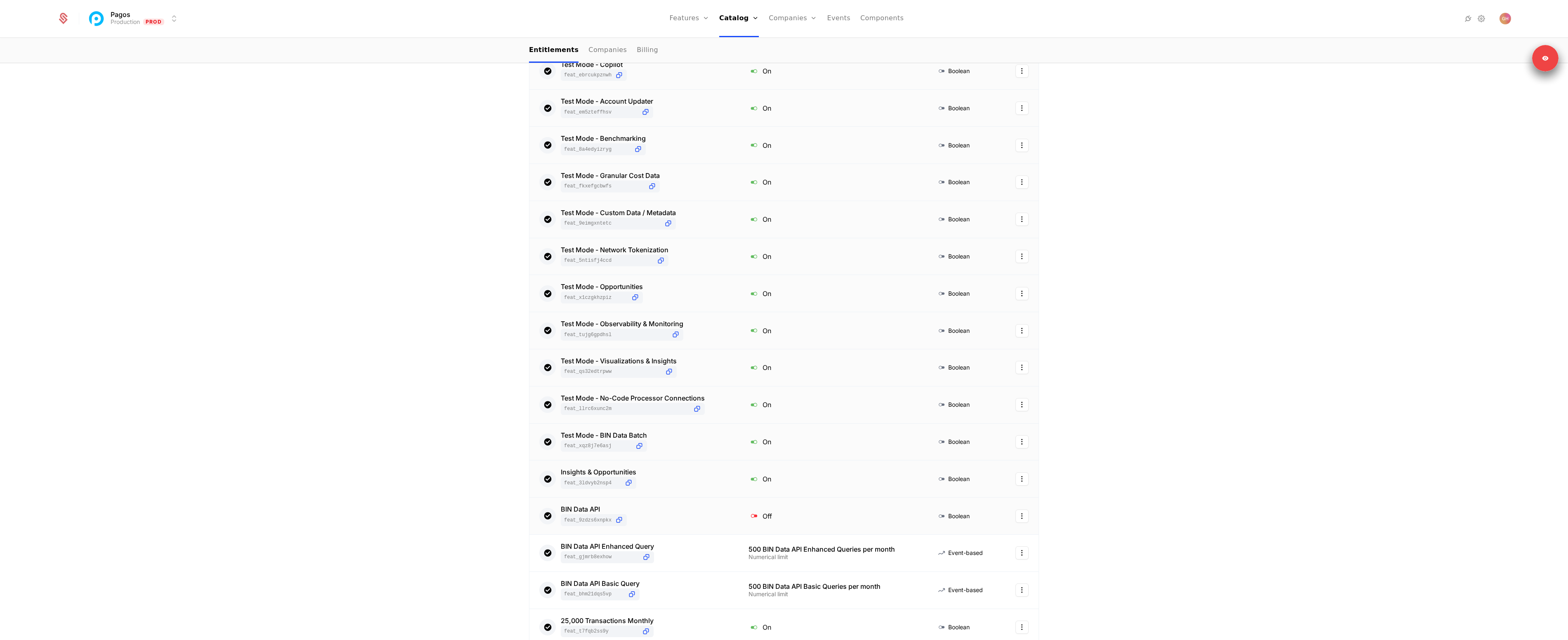
click at [674, 523] on div "BIN Data API feat_9zDzs6XnPKx" at bounding box center [634, 516] width 189 height 20
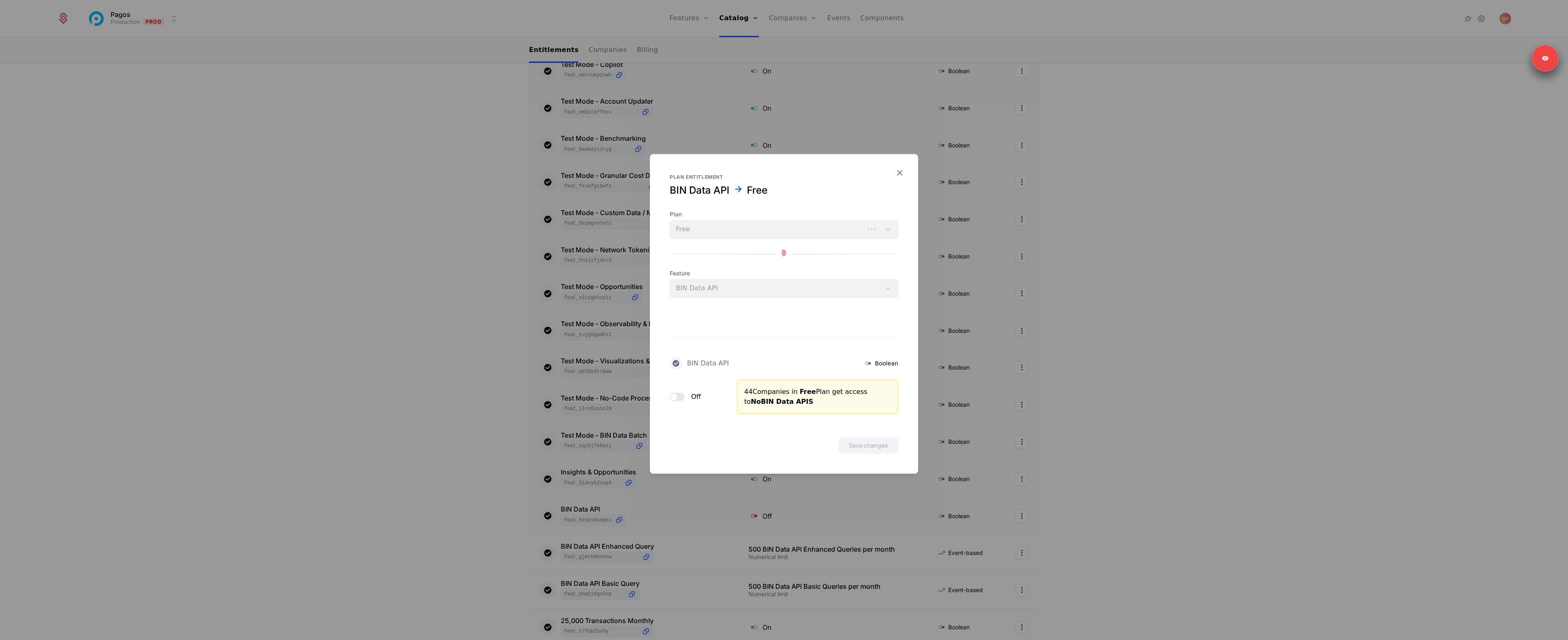
drag, startPoint x: 668, startPoint y: 392, endPoint x: 675, endPoint y: 391, distance: 7.1
click at [670, 392] on div "BIN Data API Boolean Off 44 Companies in Free Plan get access to No BIN Data AP…" at bounding box center [784, 356] width 268 height 117
drag, startPoint x: 676, startPoint y: 393, endPoint x: 679, endPoint y: 396, distance: 4.2
click at [677, 394] on button "Off" at bounding box center [677, 397] width 15 height 8
click at [845, 436] on div "Save changes" at bounding box center [784, 434] width 268 height 40
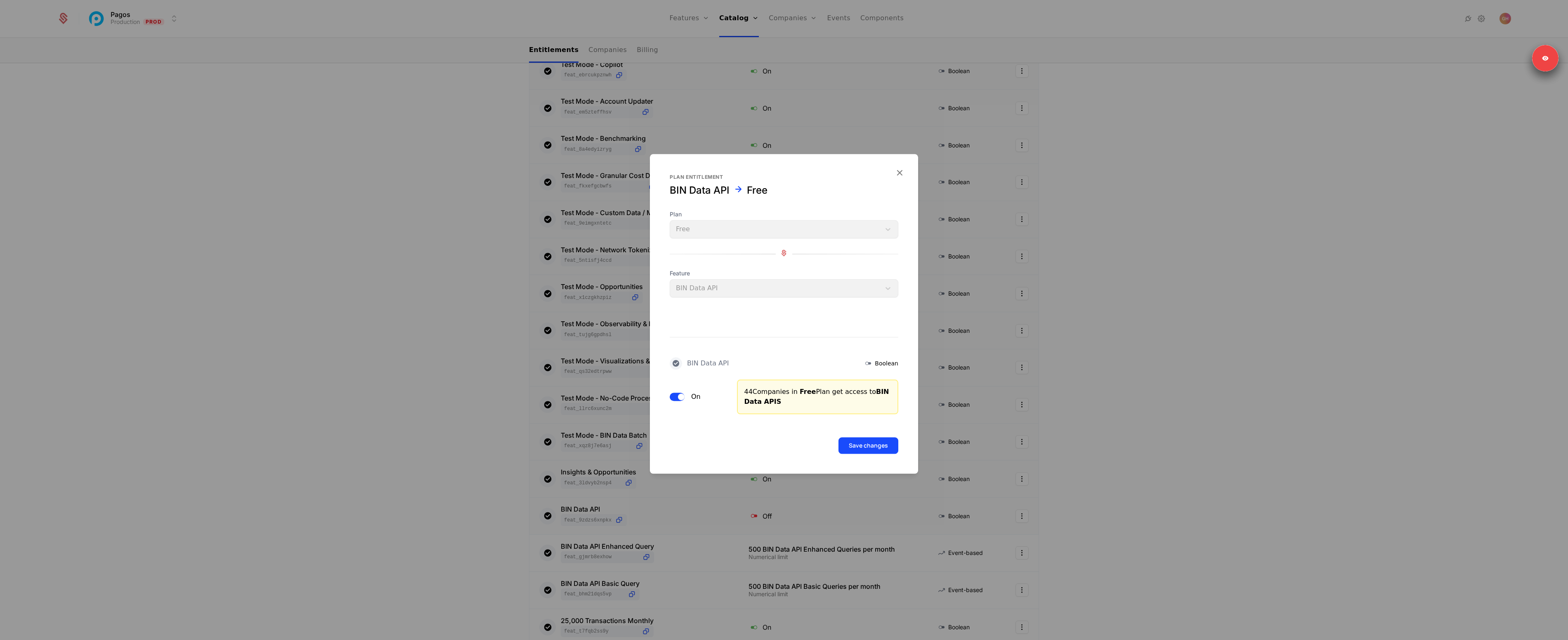
click at [864, 453] on button "Save changes" at bounding box center [868, 446] width 60 height 16
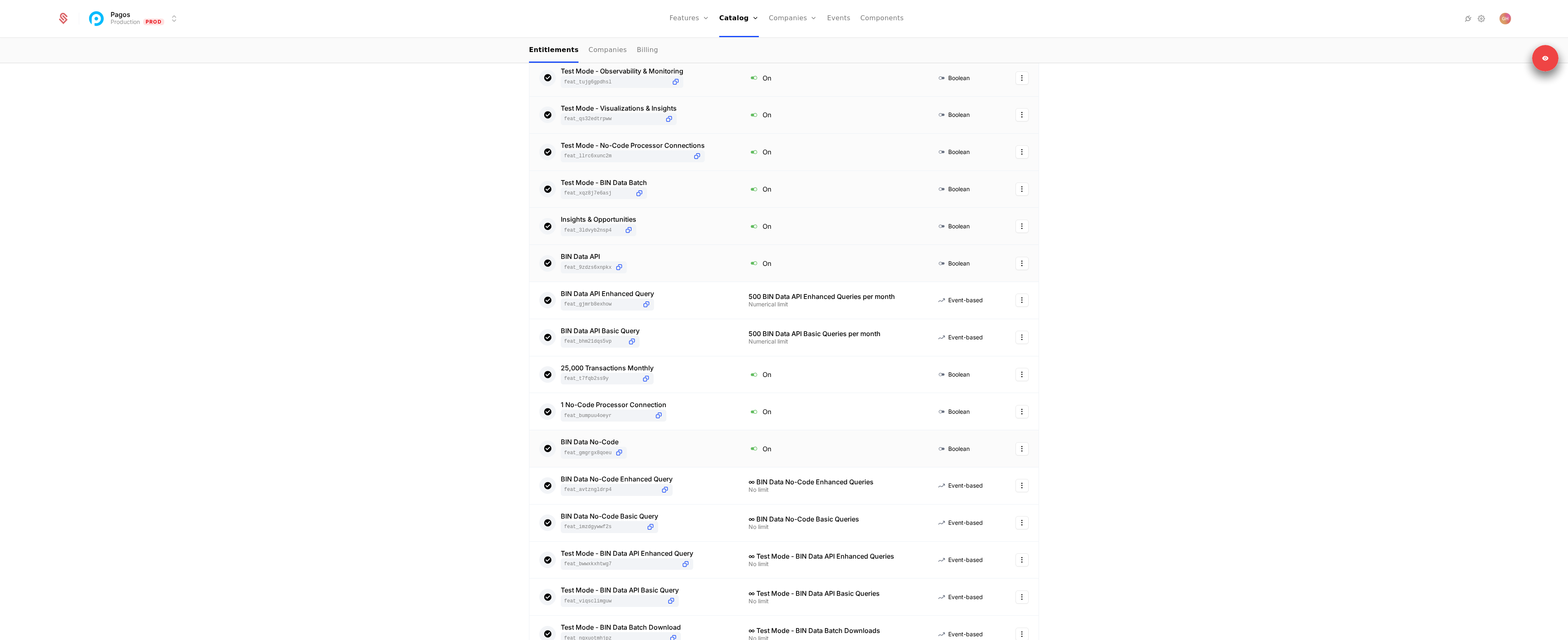
scroll to position [639, 0]
click at [712, 297] on div "BIN Data API Enhanced Query feat_gjMrB8ExHoW" at bounding box center [634, 299] width 189 height 20
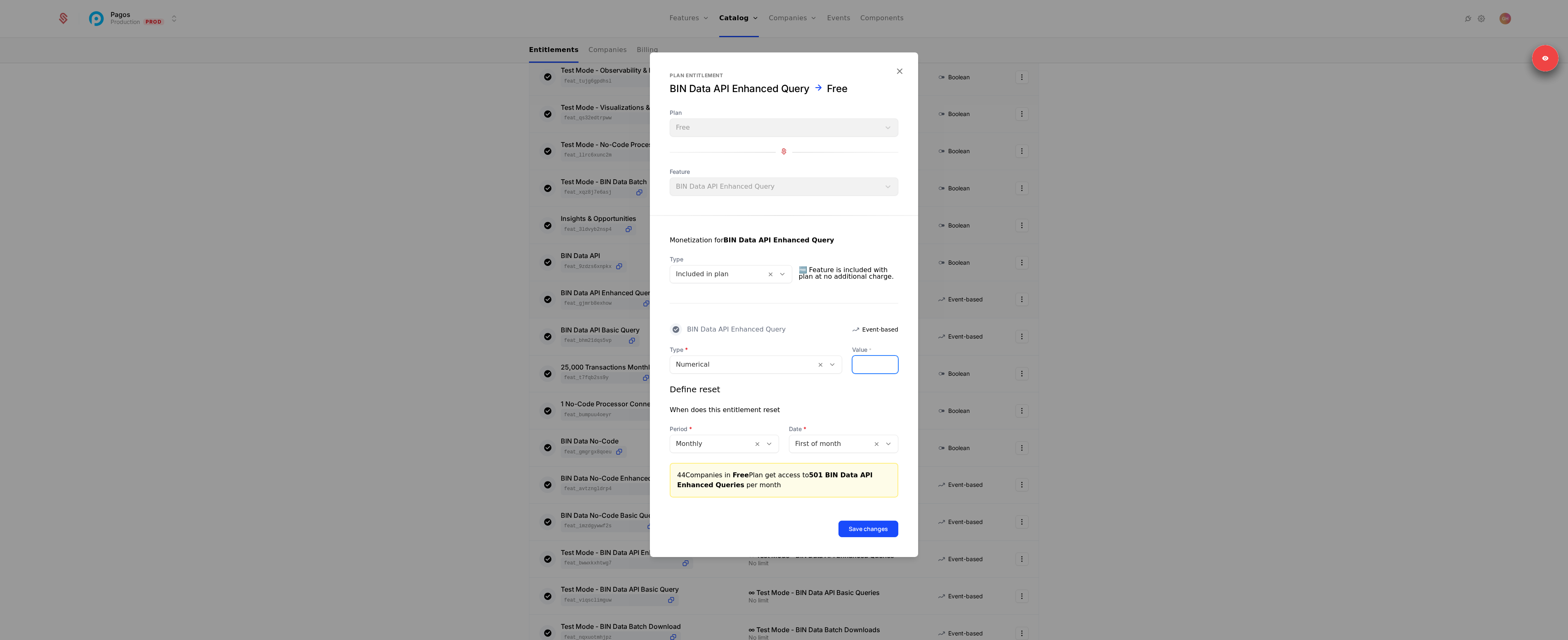
drag, startPoint x: 890, startPoint y: 362, endPoint x: 892, endPoint y: 432, distance: 70.0
type input "***"
click at [890, 362] on input "***" at bounding box center [876, 364] width 45 height 17
click at [863, 530] on button "Save changes" at bounding box center [868, 529] width 60 height 16
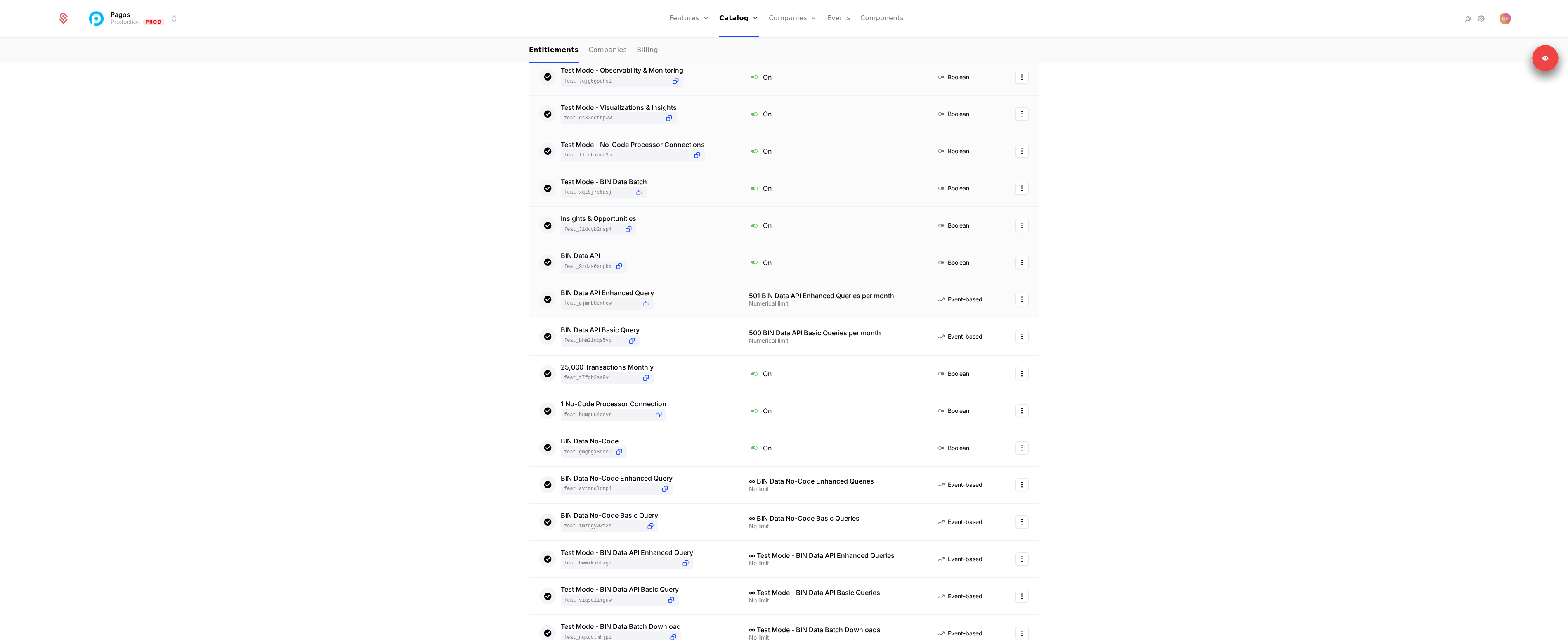
click at [701, 310] on div "BIN Data API Enhanced Query feat_gjMrB8ExHoW" at bounding box center [634, 299] width 190 height 20
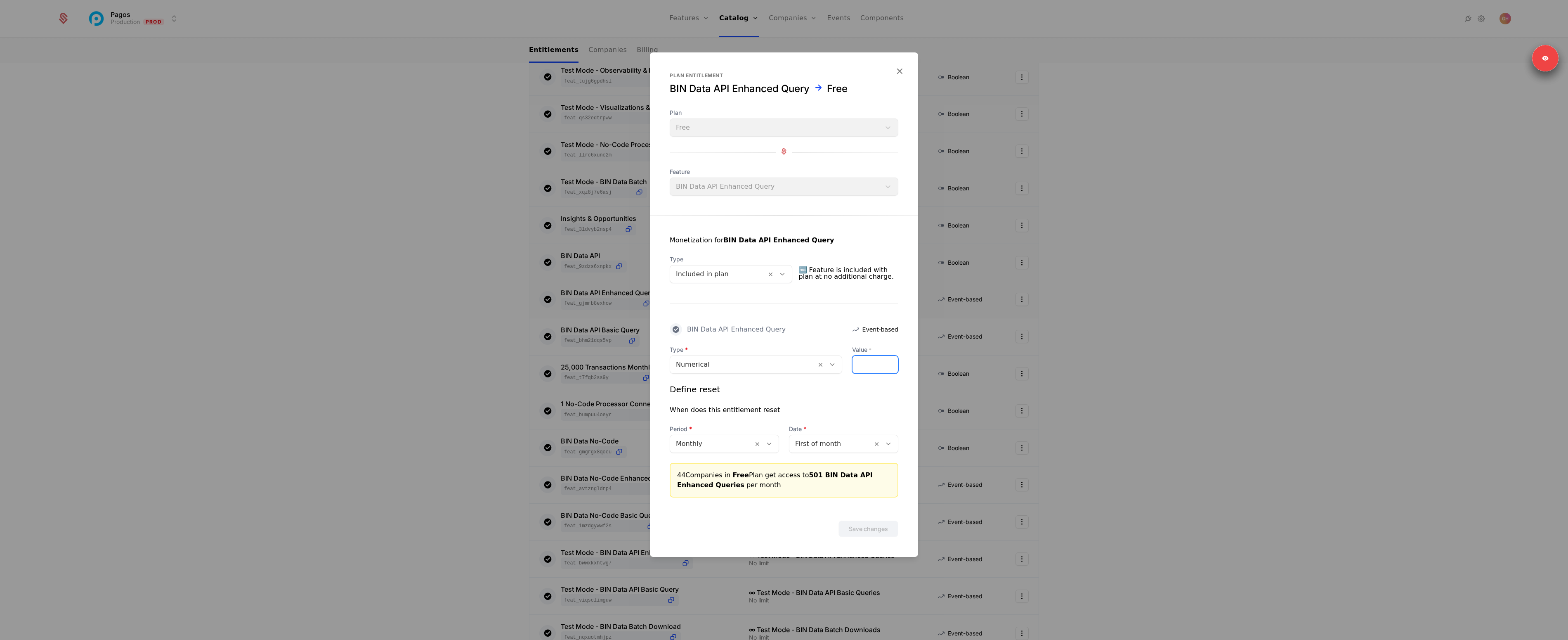
type input "***"
click at [889, 367] on input "***" at bounding box center [876, 364] width 45 height 17
click at [866, 532] on button "Save changes" at bounding box center [868, 529] width 60 height 16
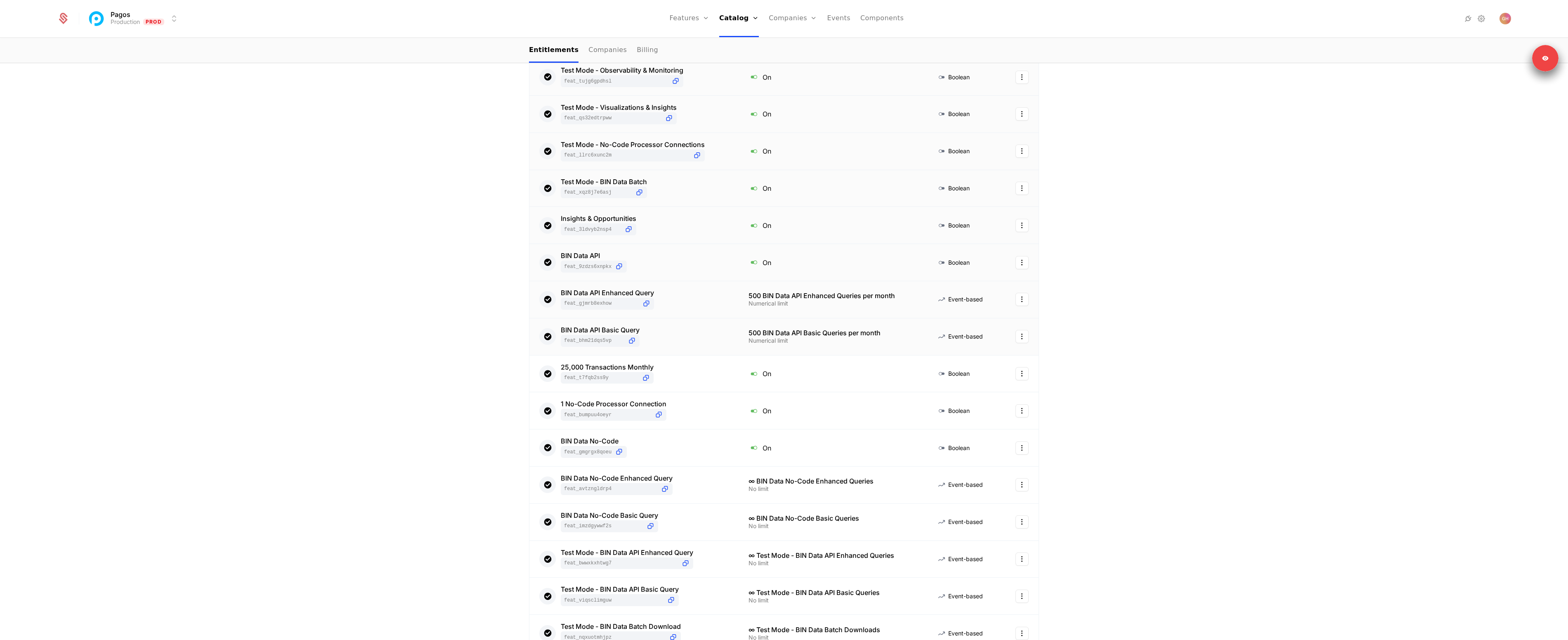
click at [718, 340] on div "BIN Data API Basic Query feat_bhm21dQS5Vp" at bounding box center [634, 336] width 189 height 20
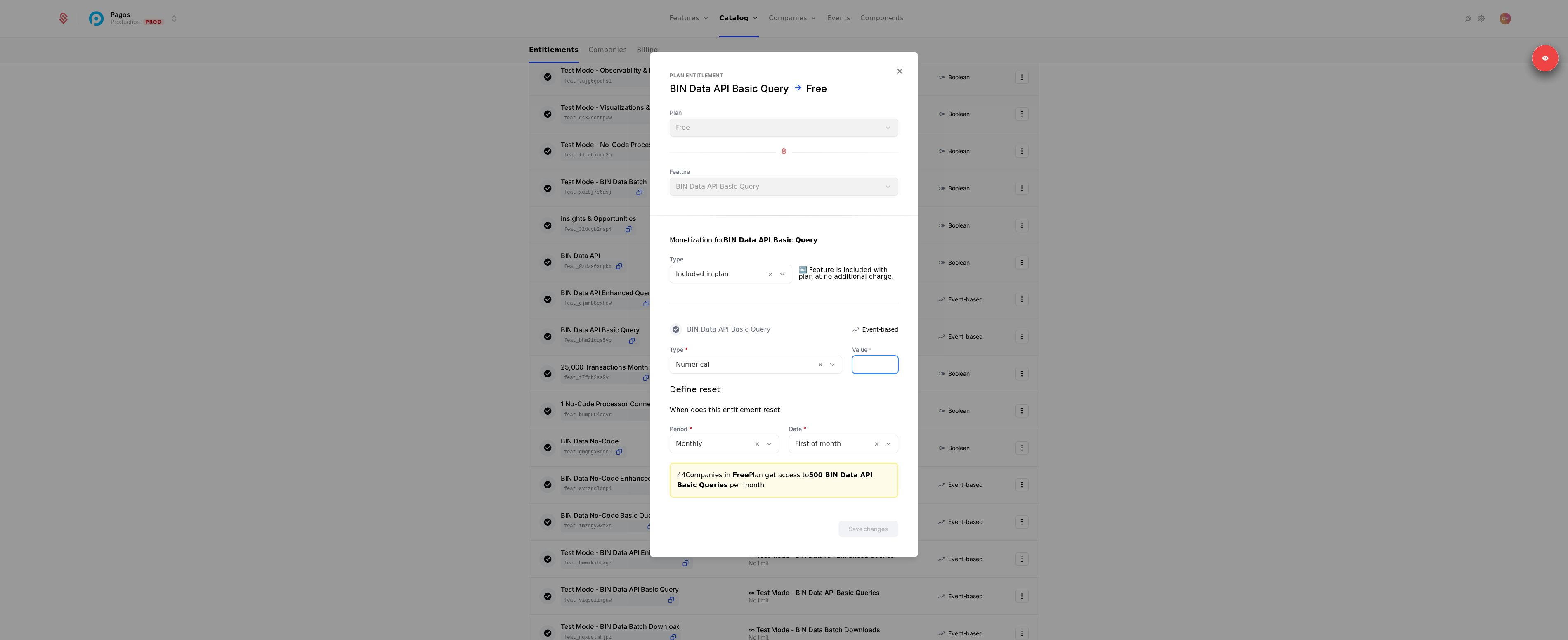
click at [891, 359] on input "***" at bounding box center [876, 364] width 45 height 17
type input "***"
click at [891, 362] on input "***" at bounding box center [876, 364] width 45 height 17
click at [871, 532] on button "Save changes" at bounding box center [868, 529] width 60 height 16
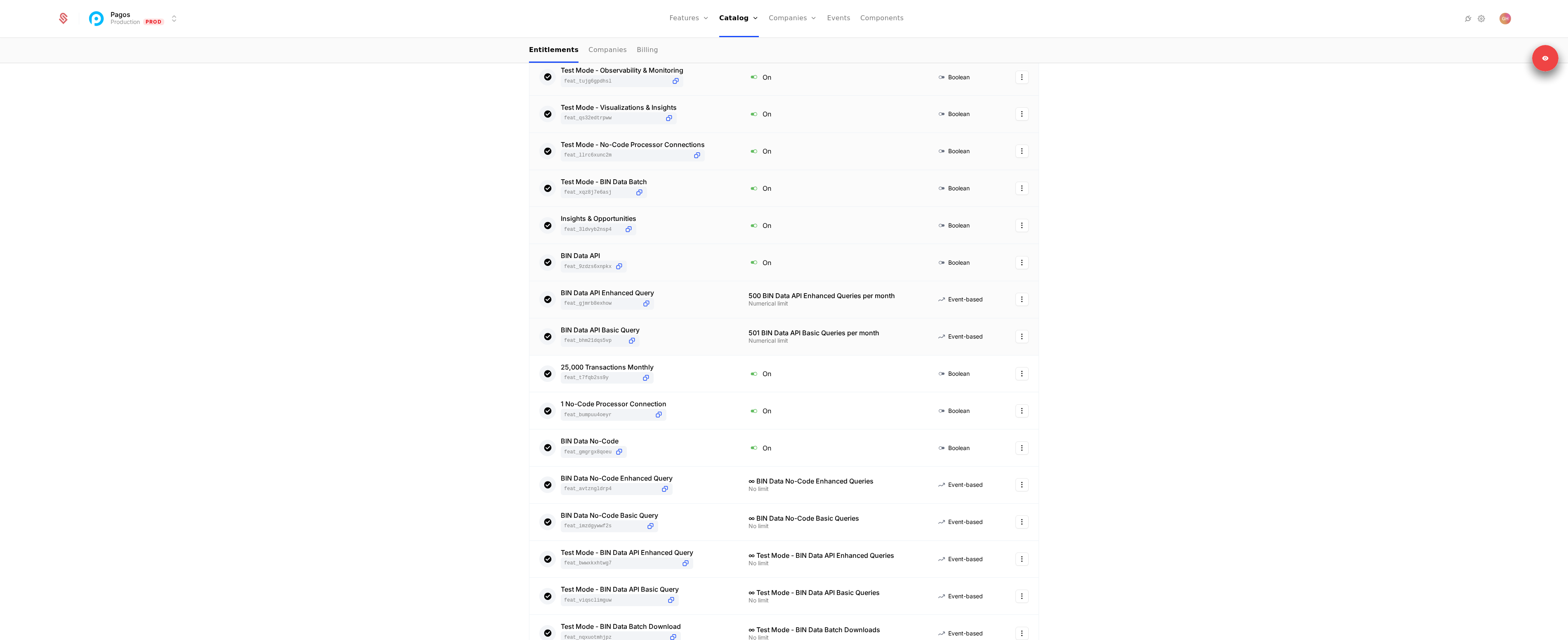
click at [733, 347] on td "BIN Data API Basic Query feat_bhm21dQS5Vp" at bounding box center [634, 337] width 209 height 37
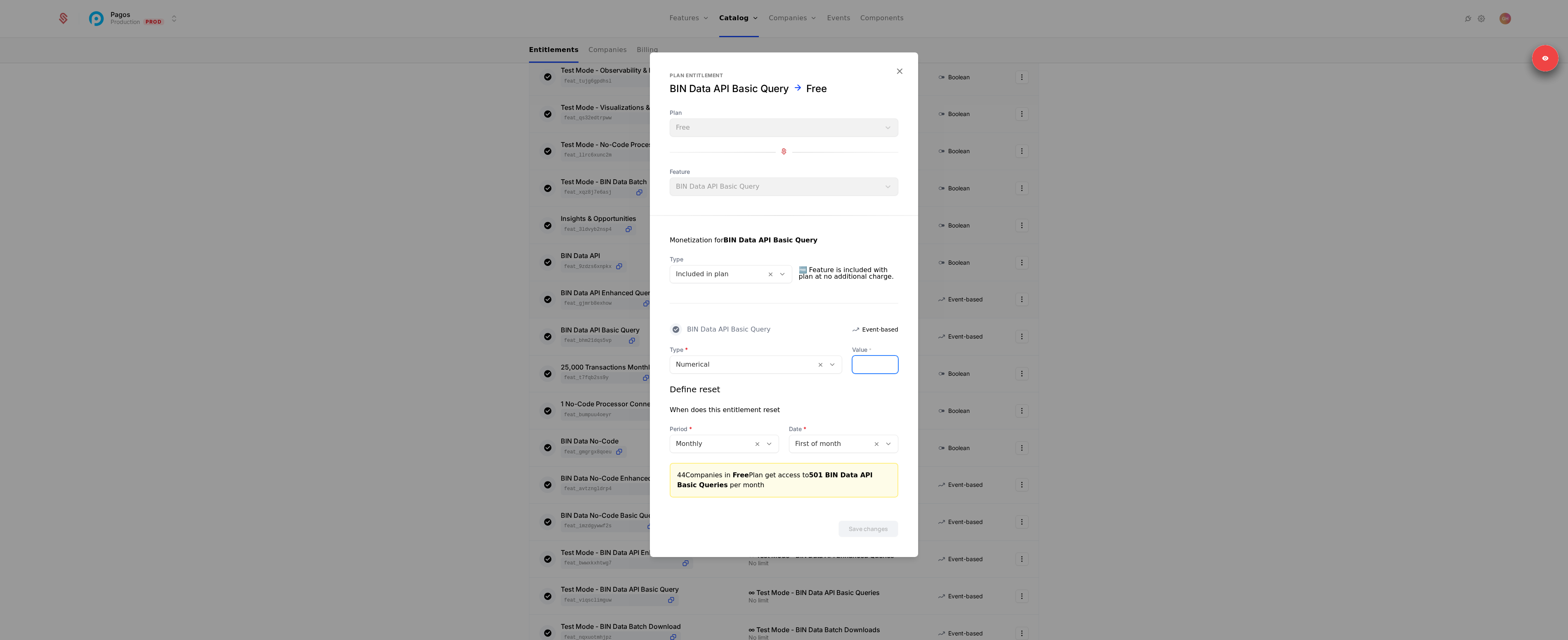
type input "***"
click at [892, 367] on input "***" at bounding box center [876, 364] width 45 height 17
click at [872, 525] on button "Save changes" at bounding box center [868, 529] width 60 height 16
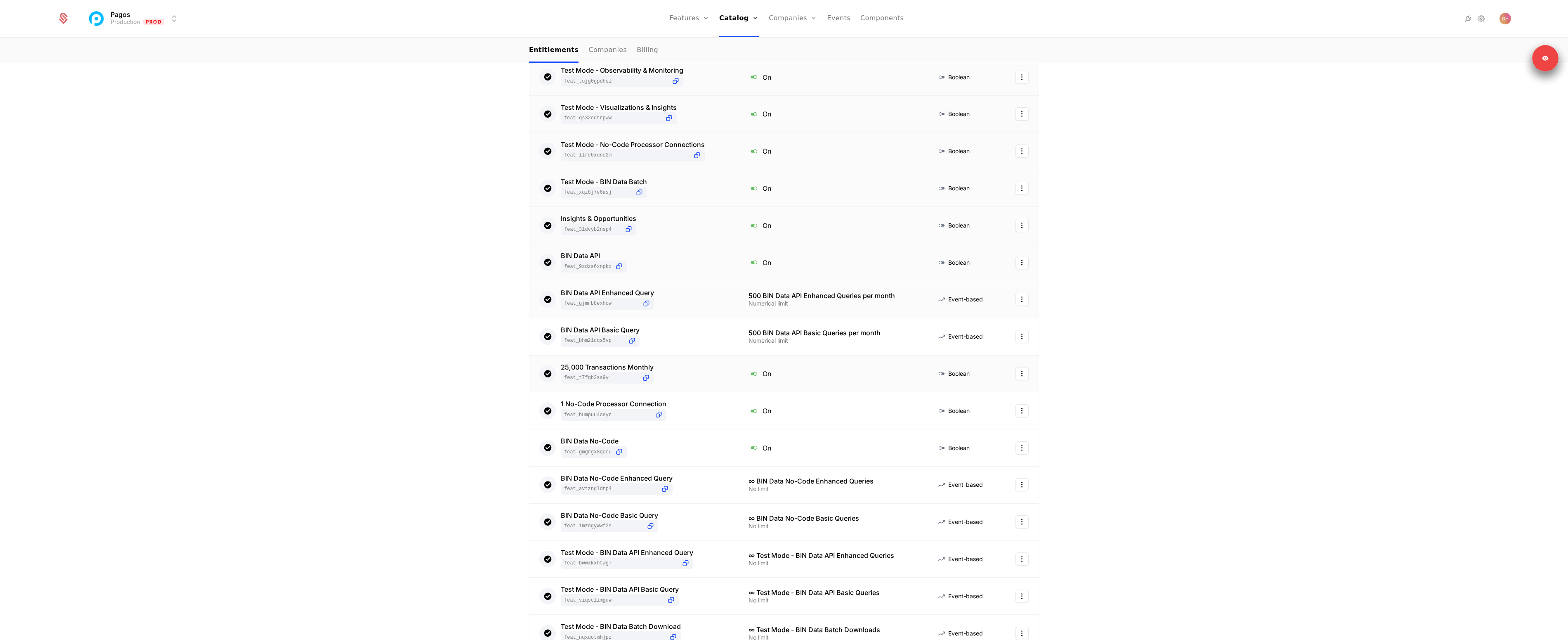
click at [682, 364] on div "25,000 Transactions Monthly feat_t7fqb2sS9y" at bounding box center [634, 374] width 189 height 20
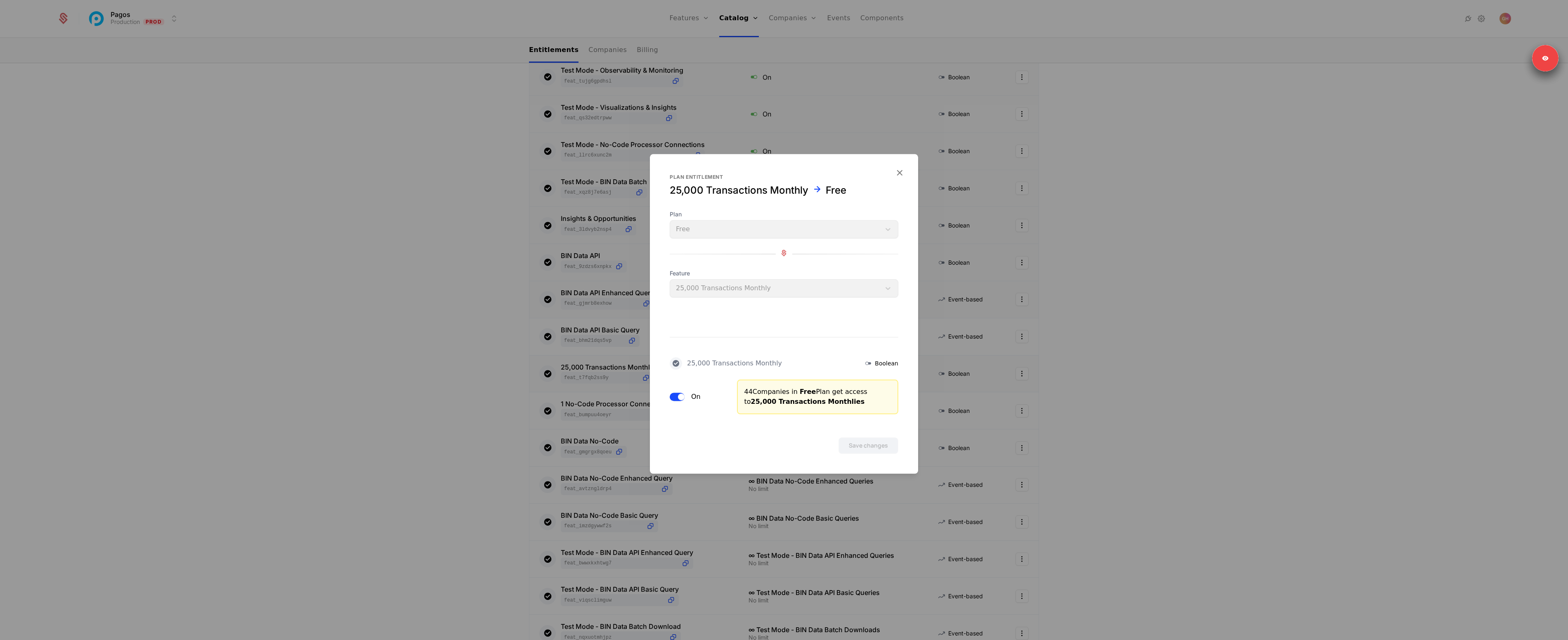
click at [681, 394] on span "button" at bounding box center [681, 397] width 7 height 7
click at [860, 444] on button "Save changes" at bounding box center [868, 446] width 60 height 16
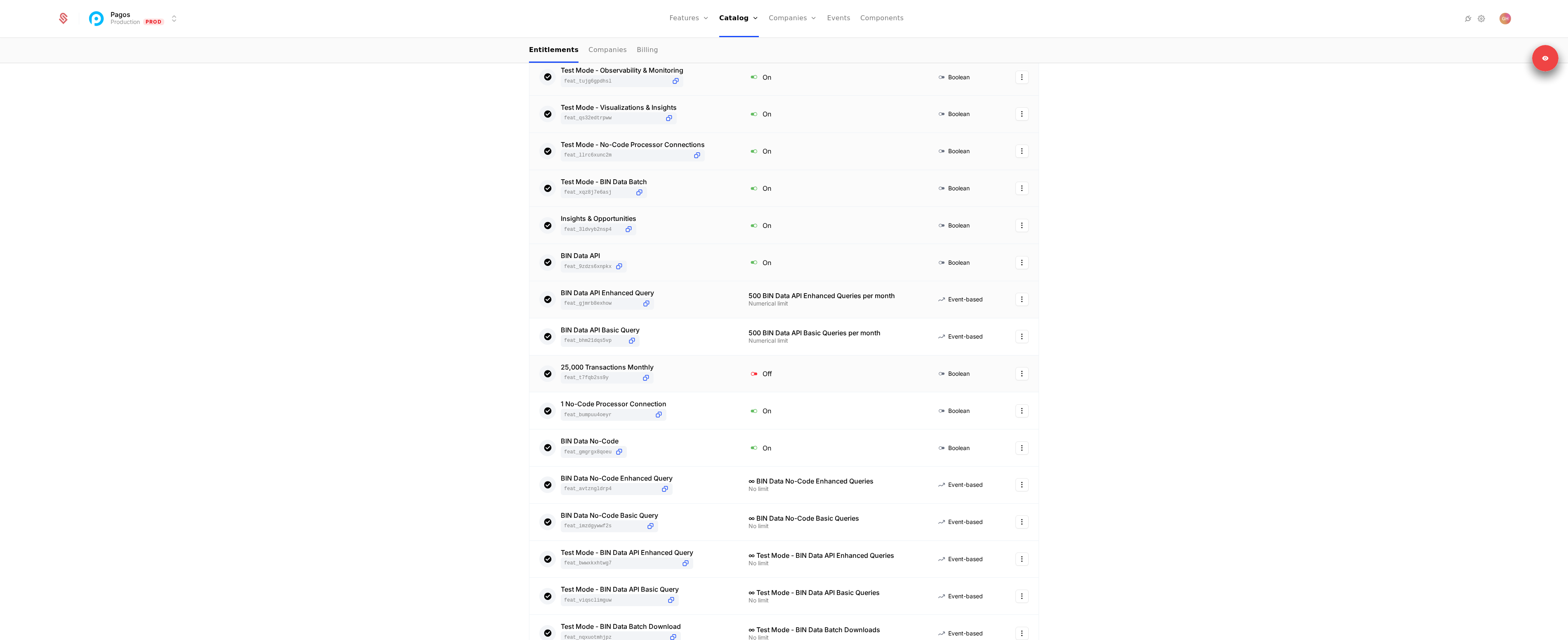
click at [676, 374] on div "25,000 Transactions Monthly feat_t7fqb2sS9y" at bounding box center [634, 374] width 189 height 20
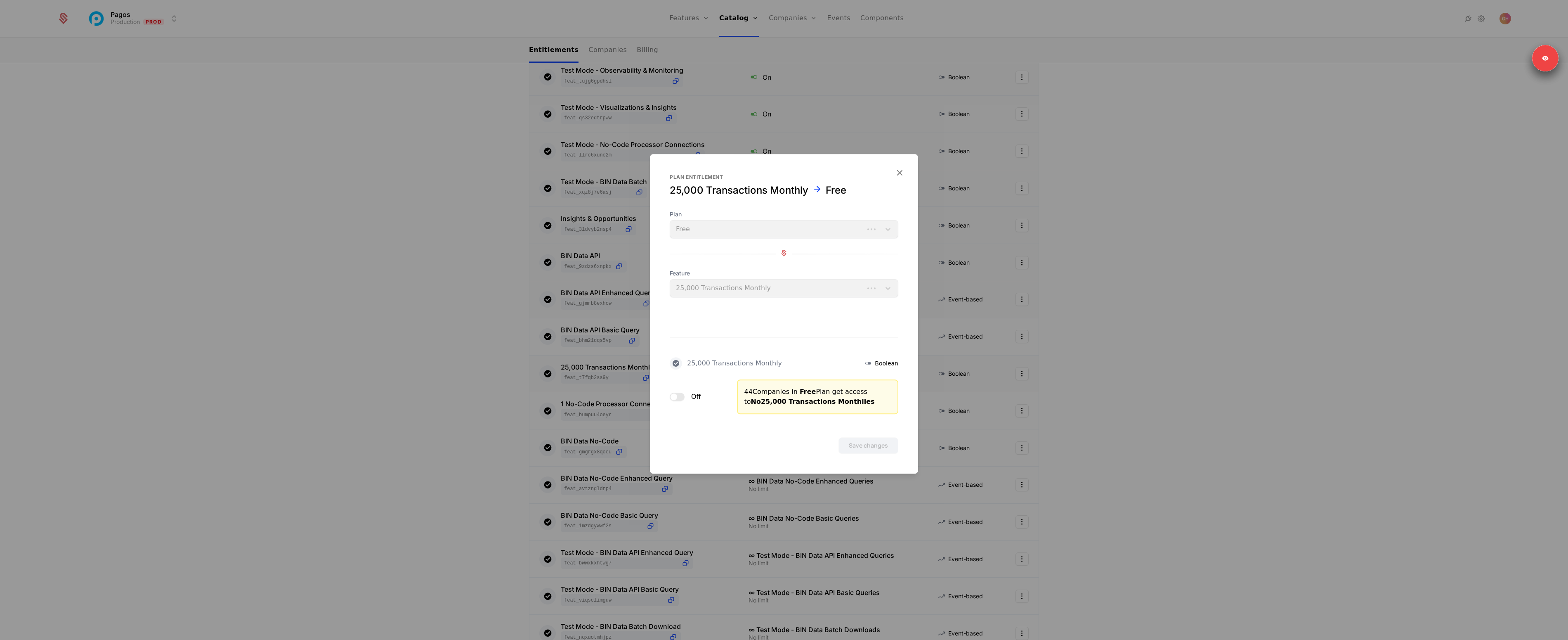
click at [680, 398] on button "Off" at bounding box center [677, 397] width 15 height 8
click at [856, 439] on button "Save changes" at bounding box center [868, 446] width 60 height 16
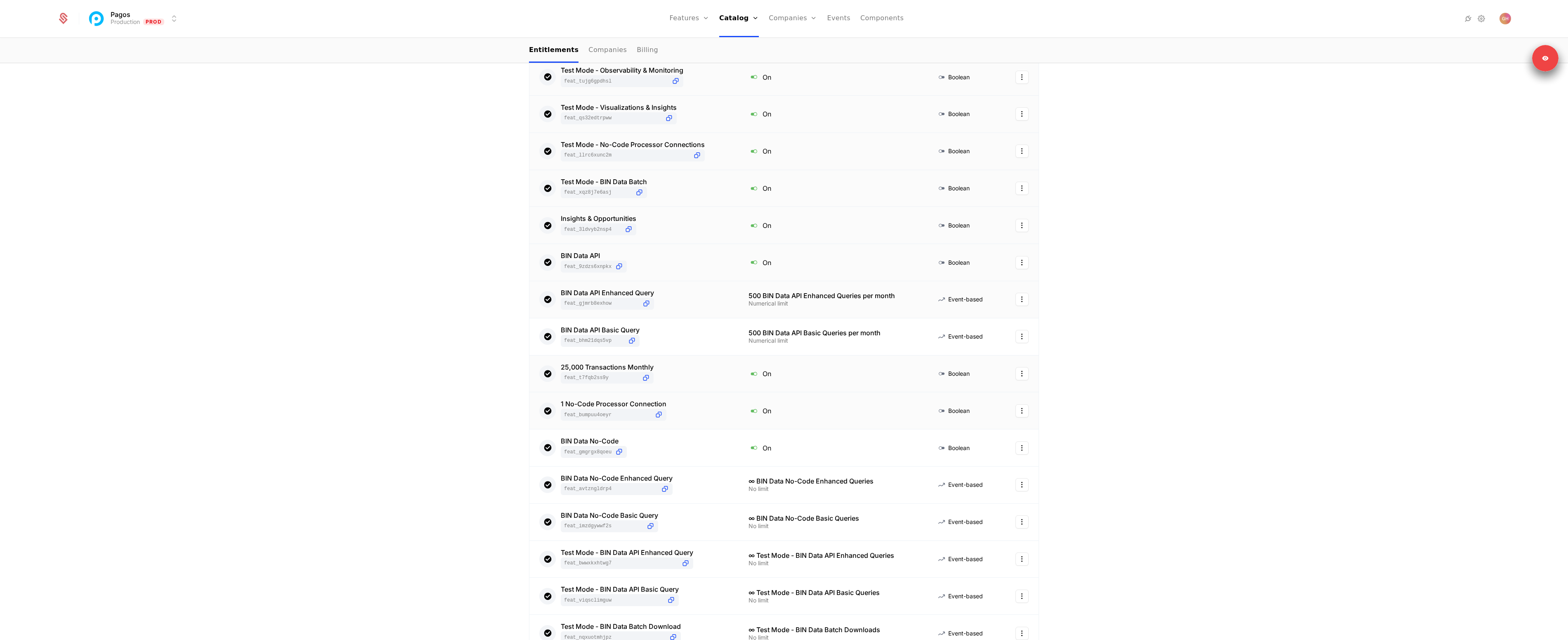
click at [697, 404] on div "1 No-Code Processor Connection feat_BumPUu4oeyR" at bounding box center [634, 410] width 189 height 20
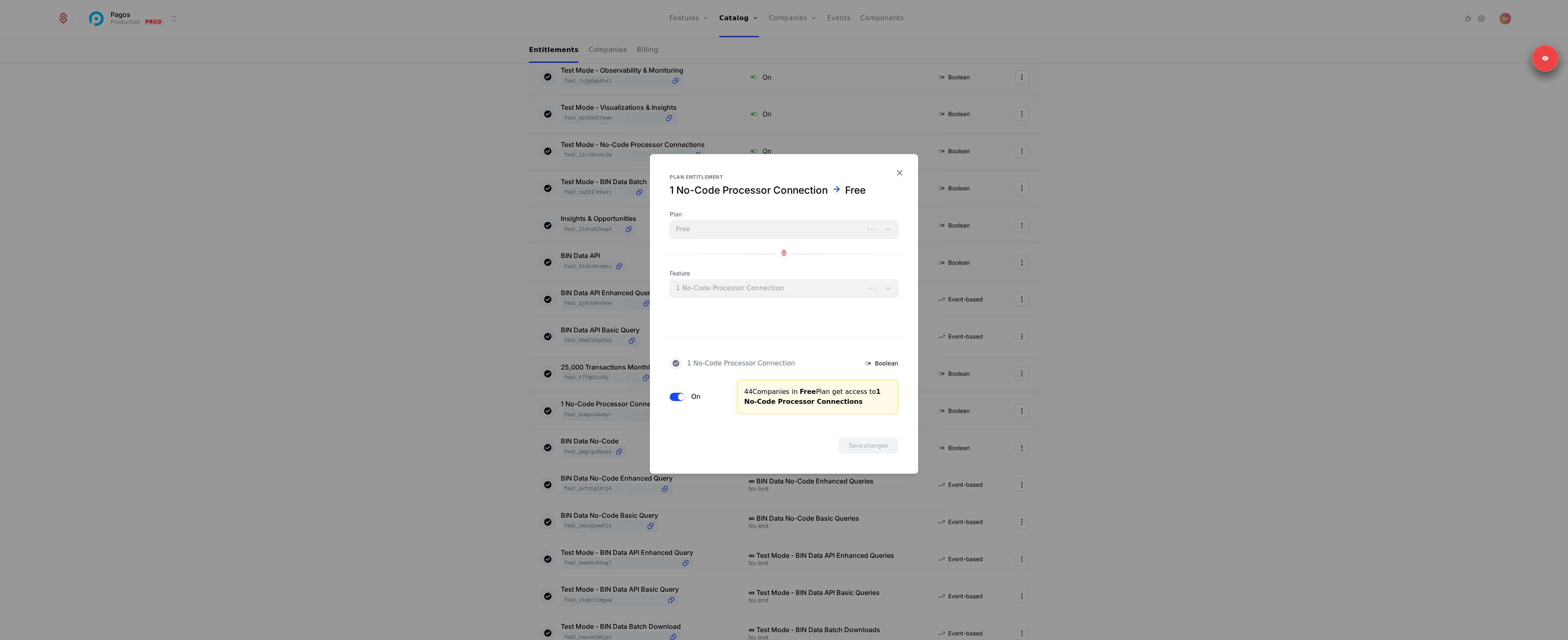
click at [680, 393] on button "On" at bounding box center [677, 397] width 15 height 8
click at [861, 444] on button "Save changes" at bounding box center [868, 446] width 60 height 16
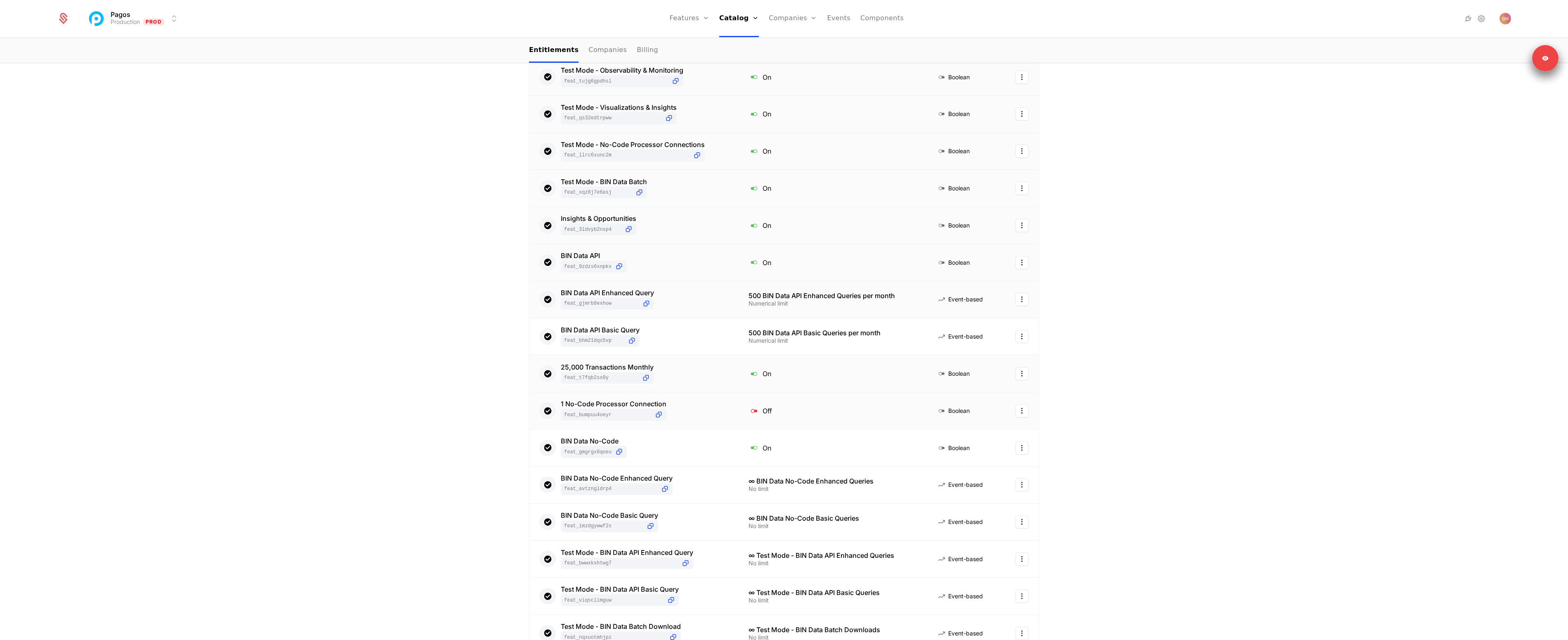
click at [640, 406] on div "1 No-Code Processor Connection" at bounding box center [613, 404] width 106 height 7
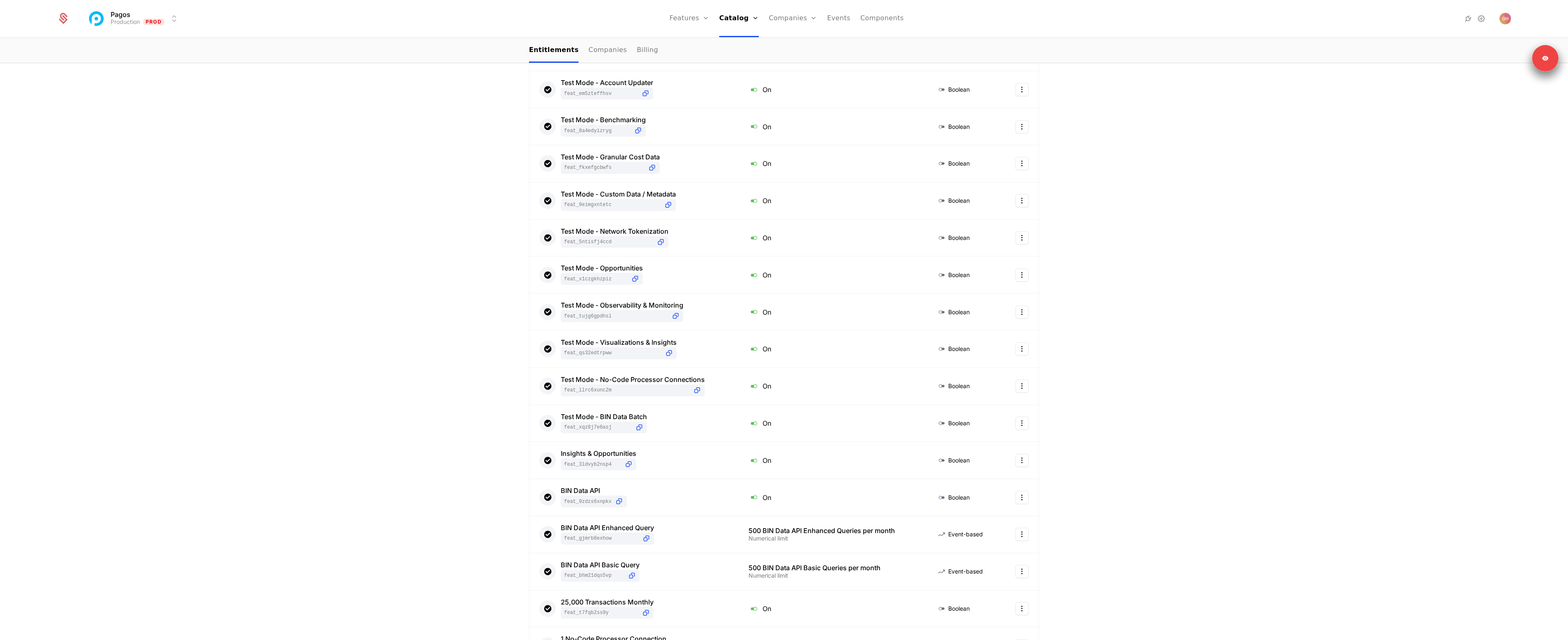
scroll to position [683, 0]
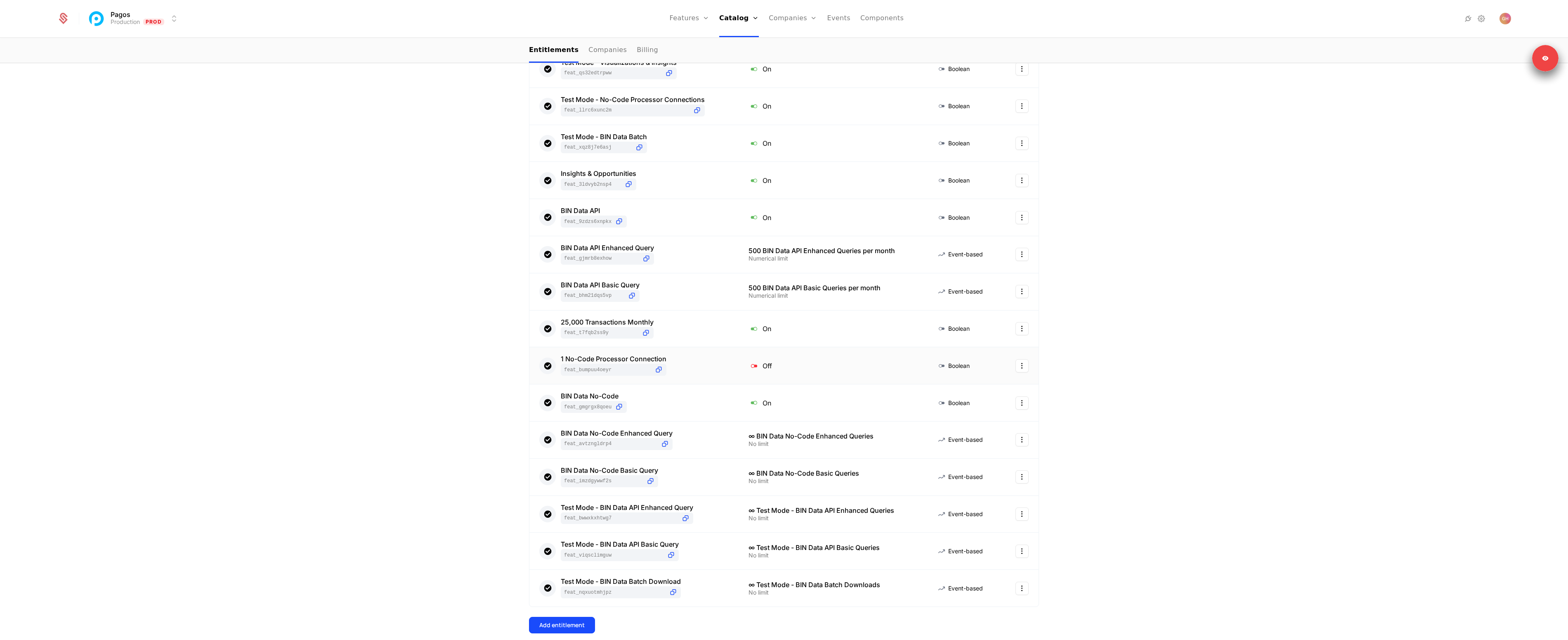
click at [689, 372] on div "1 No-Code Processor Connection feat_BumPUu4oeyR" at bounding box center [634, 365] width 189 height 20
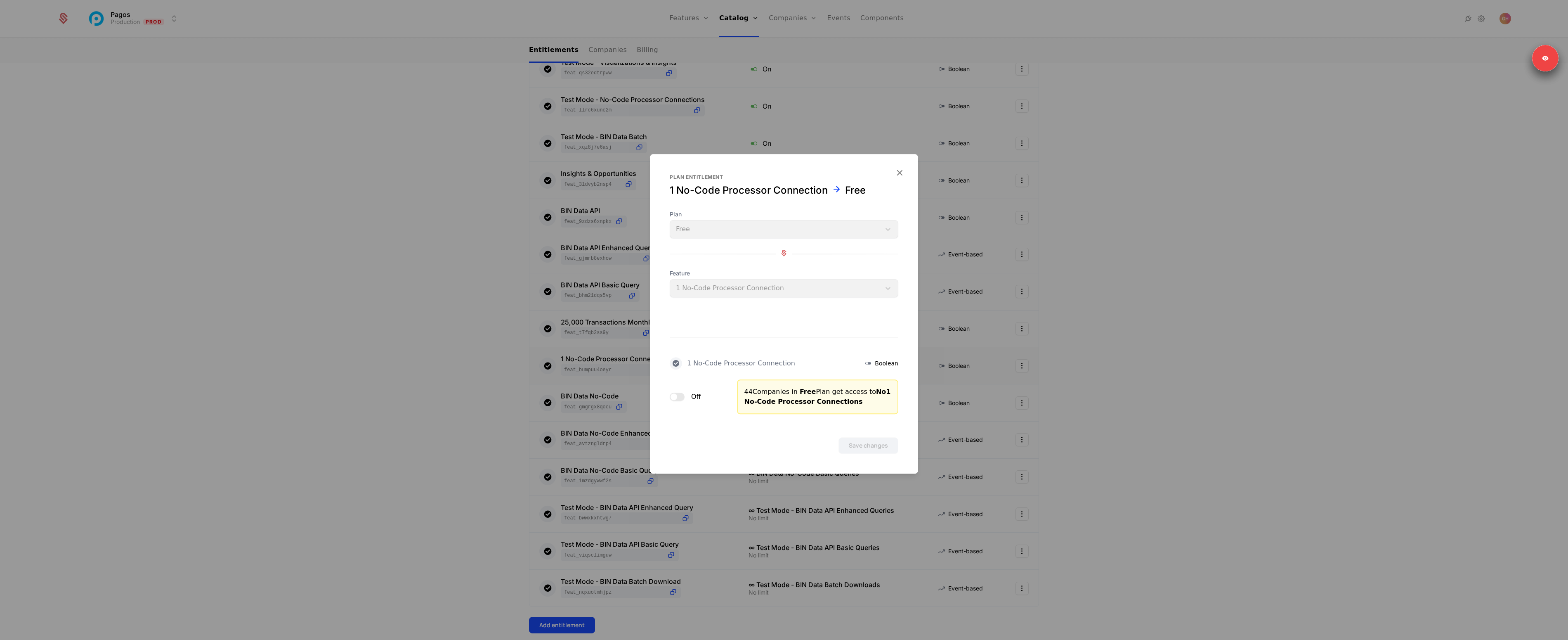
click at [671, 399] on button "Off" at bounding box center [677, 397] width 15 height 8
click at [866, 444] on button "Save changes" at bounding box center [868, 446] width 60 height 16
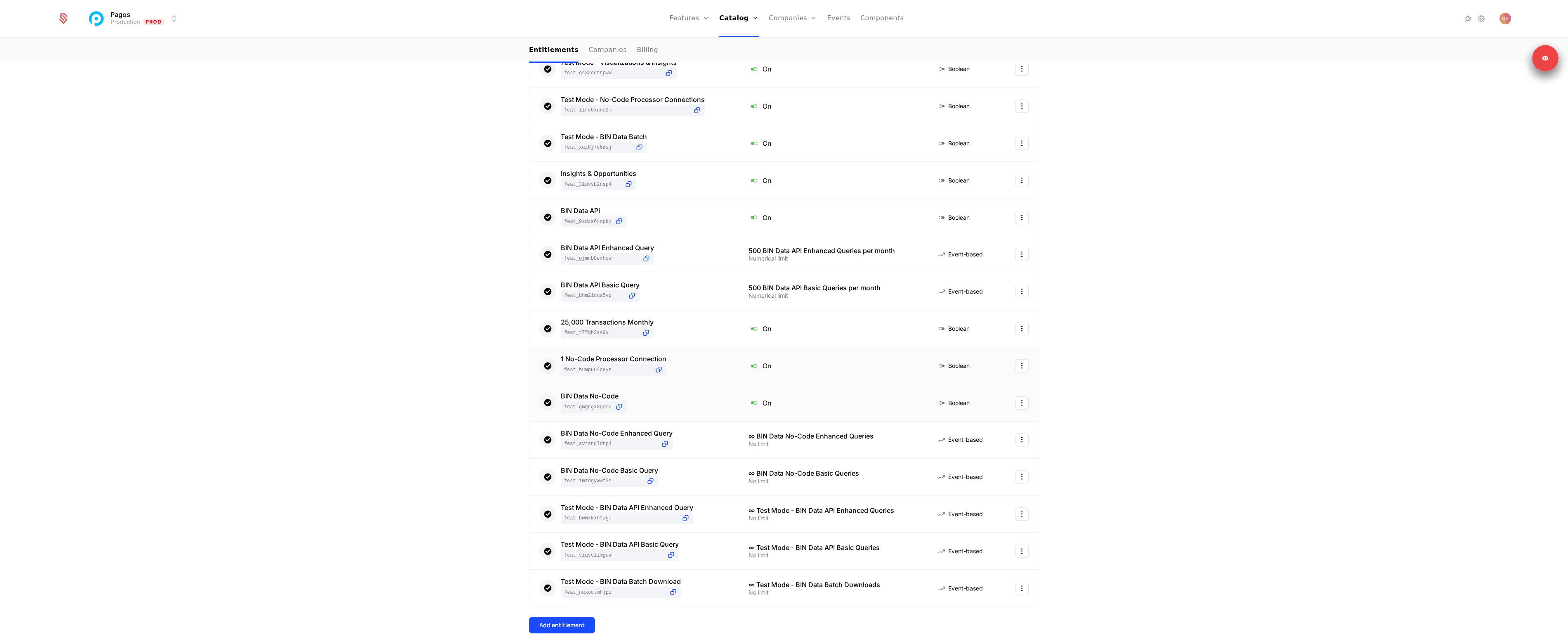
click at [651, 402] on div "BIN Data No-Code feat_GMgrGX8QoEU" at bounding box center [634, 402] width 189 height 20
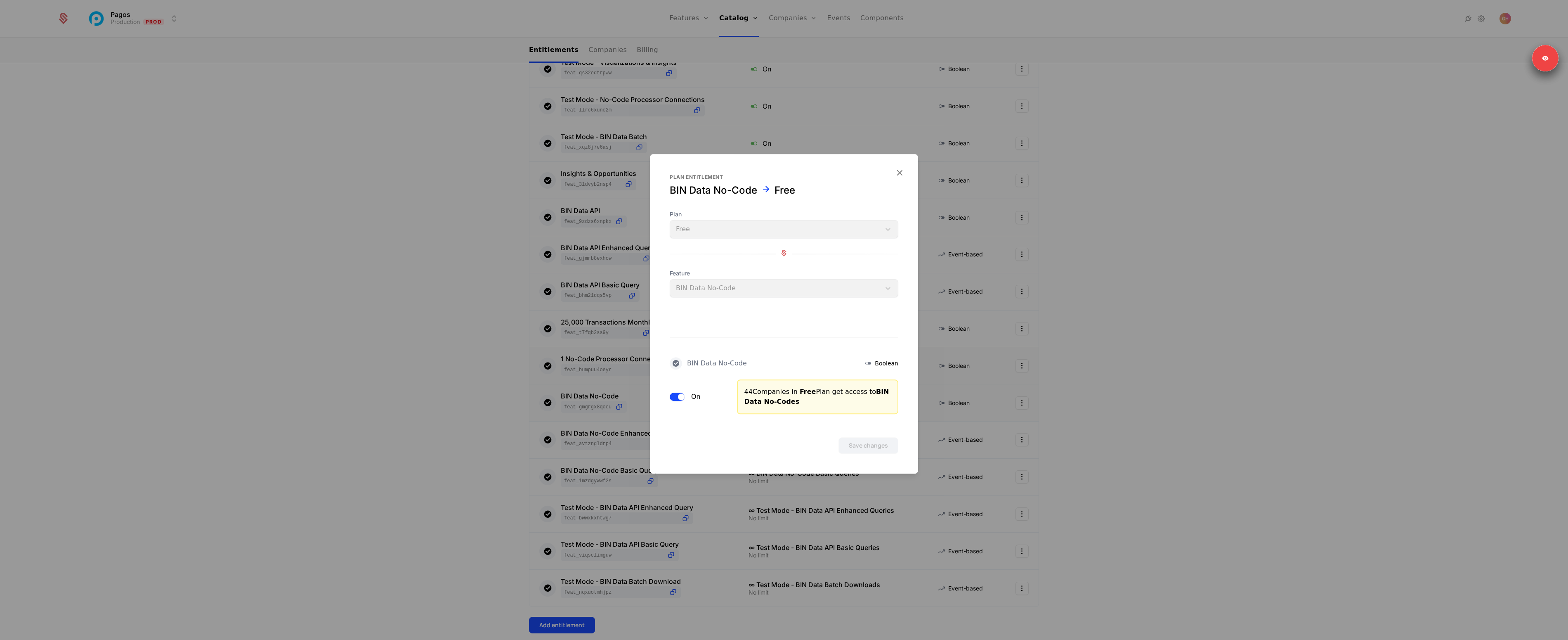
click at [683, 398] on span "button" at bounding box center [681, 397] width 7 height 7
click at [860, 437] on button "Save changes" at bounding box center [868, 446] width 60 height 16
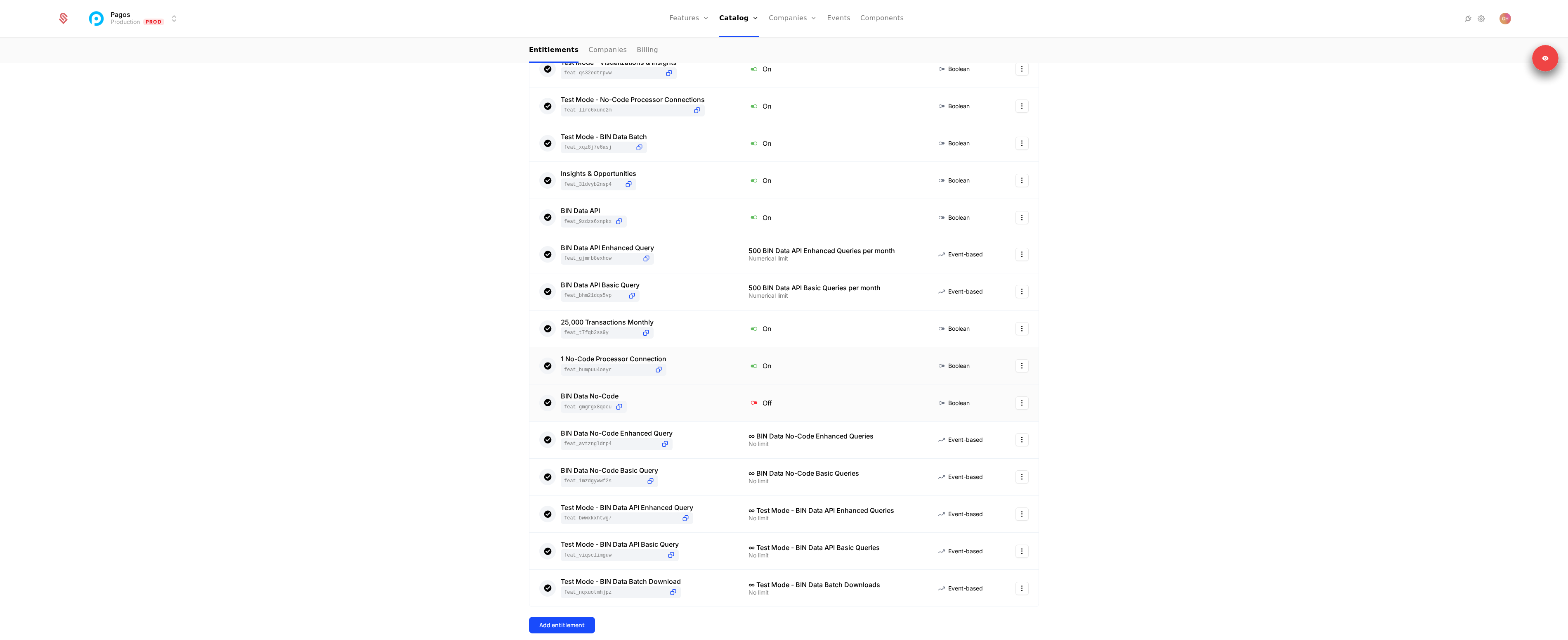
click at [681, 405] on div "BIN Data No-Code feat_GMgrGX8QoEU" at bounding box center [634, 402] width 189 height 20
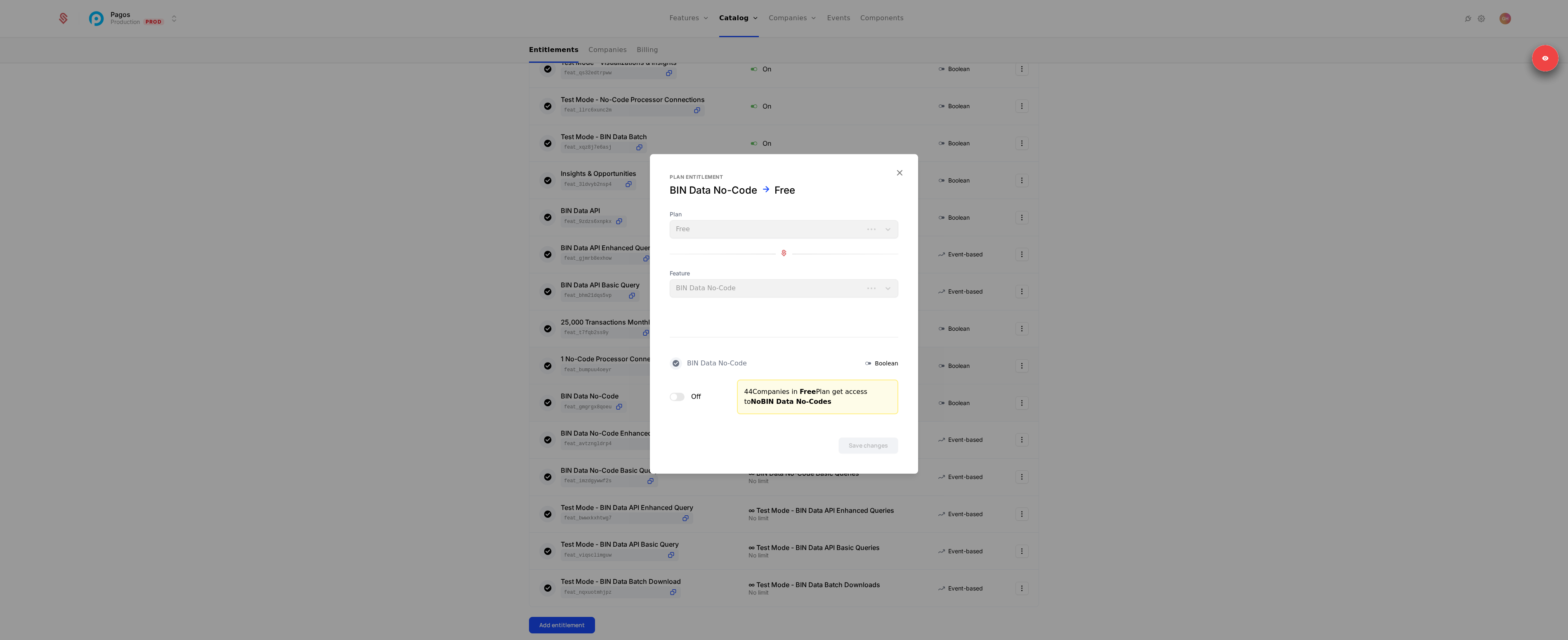
drag, startPoint x: 682, startPoint y: 402, endPoint x: 699, endPoint y: 400, distance: 17.1
click at [682, 400] on div "Off" at bounding box center [699, 397] width 58 height 35
click at [677, 394] on button "Off" at bounding box center [677, 397] width 15 height 8
click at [885, 441] on button "Save changes" at bounding box center [868, 446] width 60 height 16
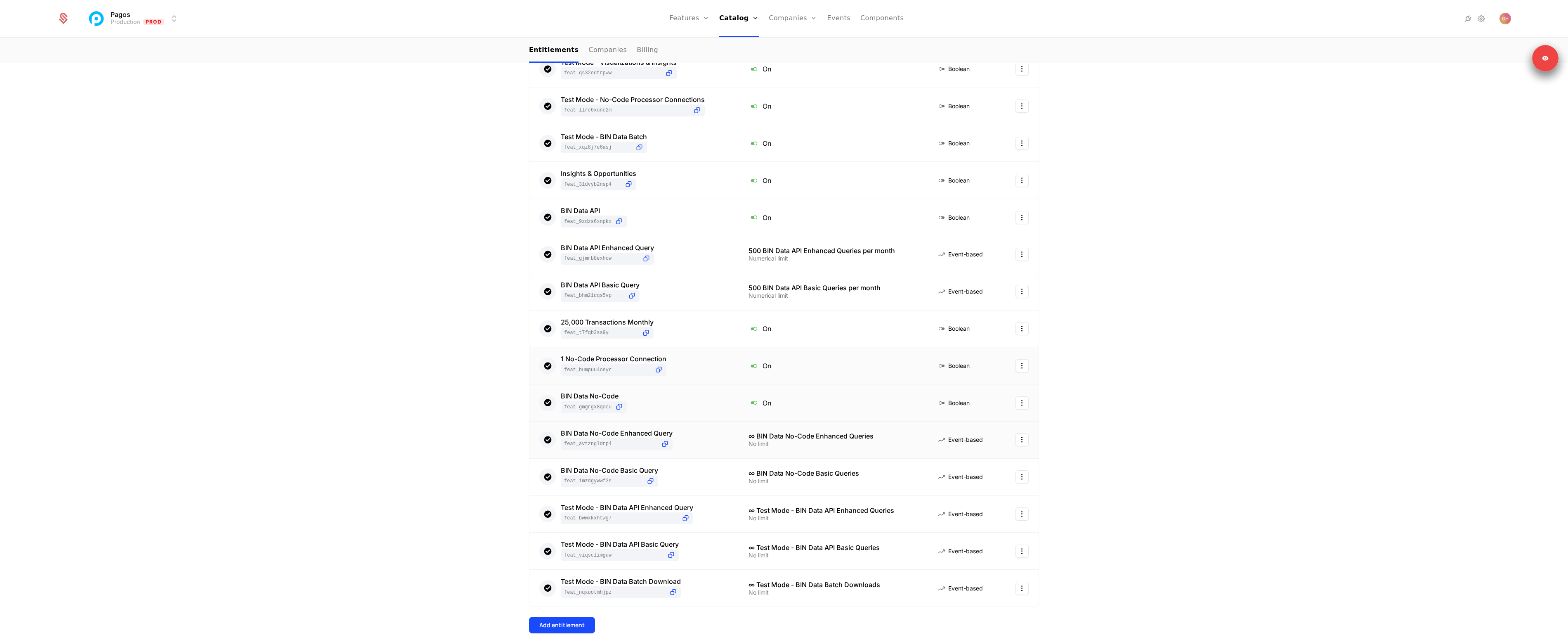
click at [699, 443] on div "BIN Data No-Code Enhanced Query feat_AVtZnGLDrp4" at bounding box center [634, 439] width 189 height 20
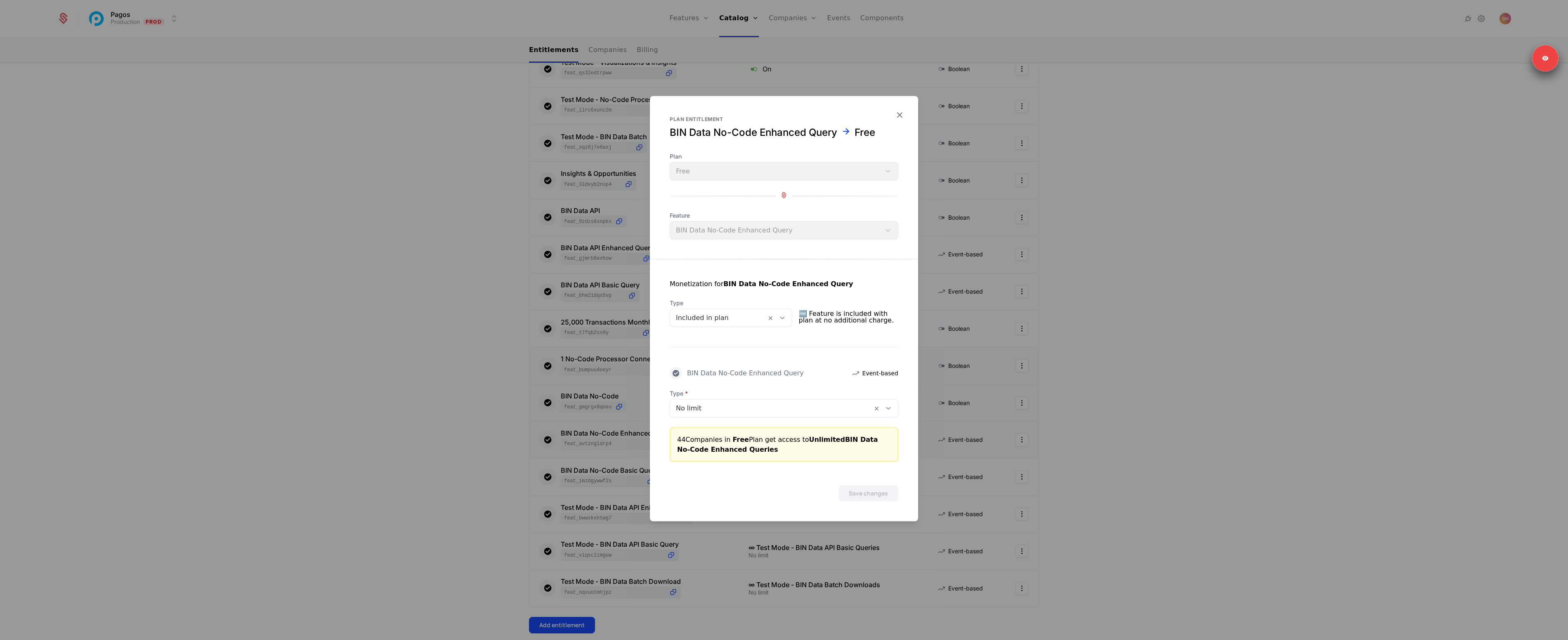
drag, startPoint x: 789, startPoint y: 411, endPoint x: 782, endPoint y: 416, distance: 8.6
click at [788, 411] on div at bounding box center [771, 408] width 191 height 12
click at [716, 430] on div "Numerical" at bounding box center [784, 428] width 219 height 8
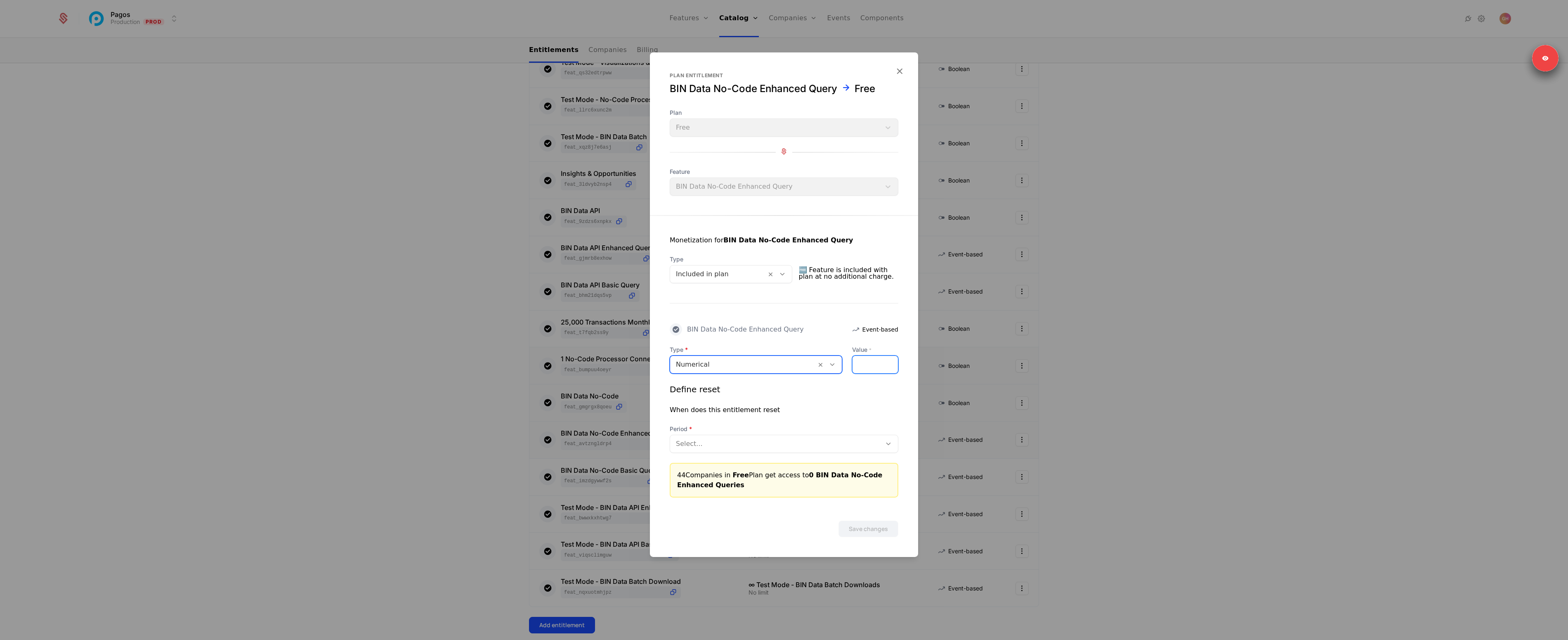
click at [865, 366] on input "*" at bounding box center [876, 364] width 45 height 17
type input "*******"
click at [779, 452] on div "Select..." at bounding box center [784, 444] width 229 height 18
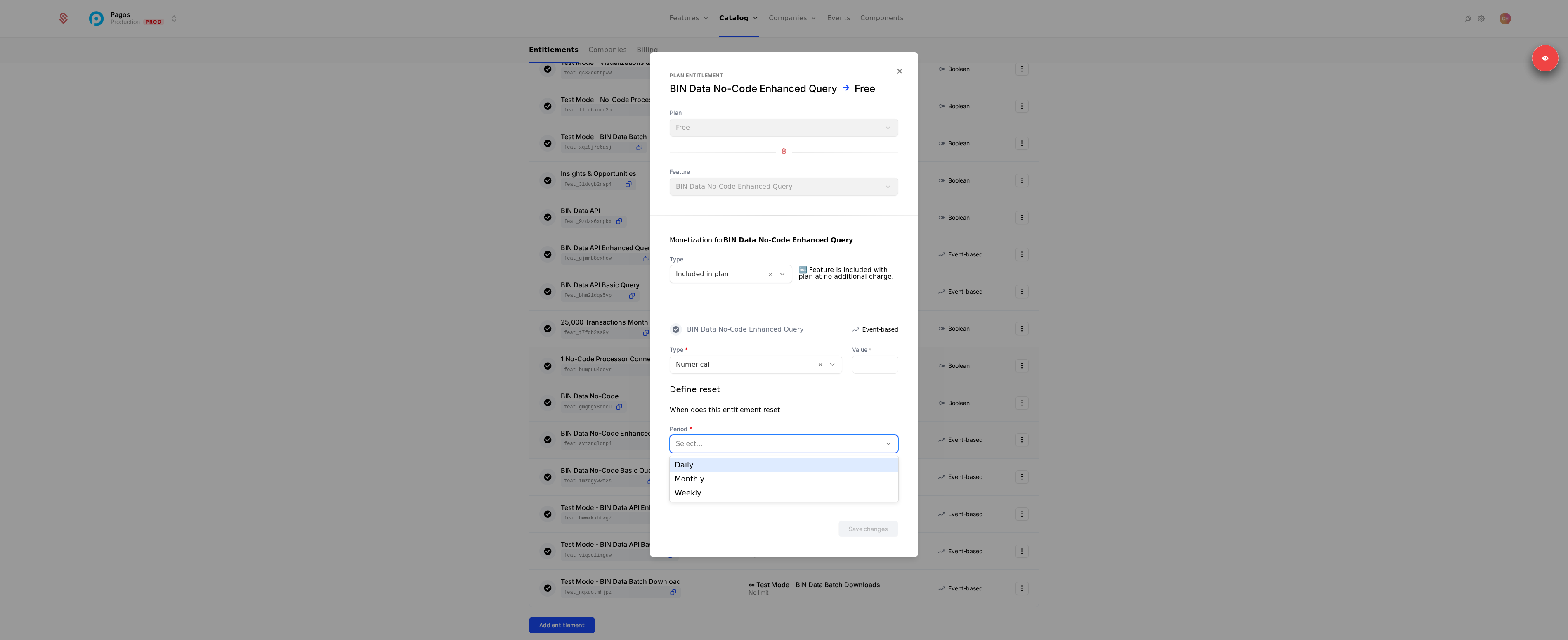
click at [746, 466] on div "Daily" at bounding box center [784, 465] width 219 height 8
click at [873, 528] on button "Save changes" at bounding box center [868, 529] width 60 height 16
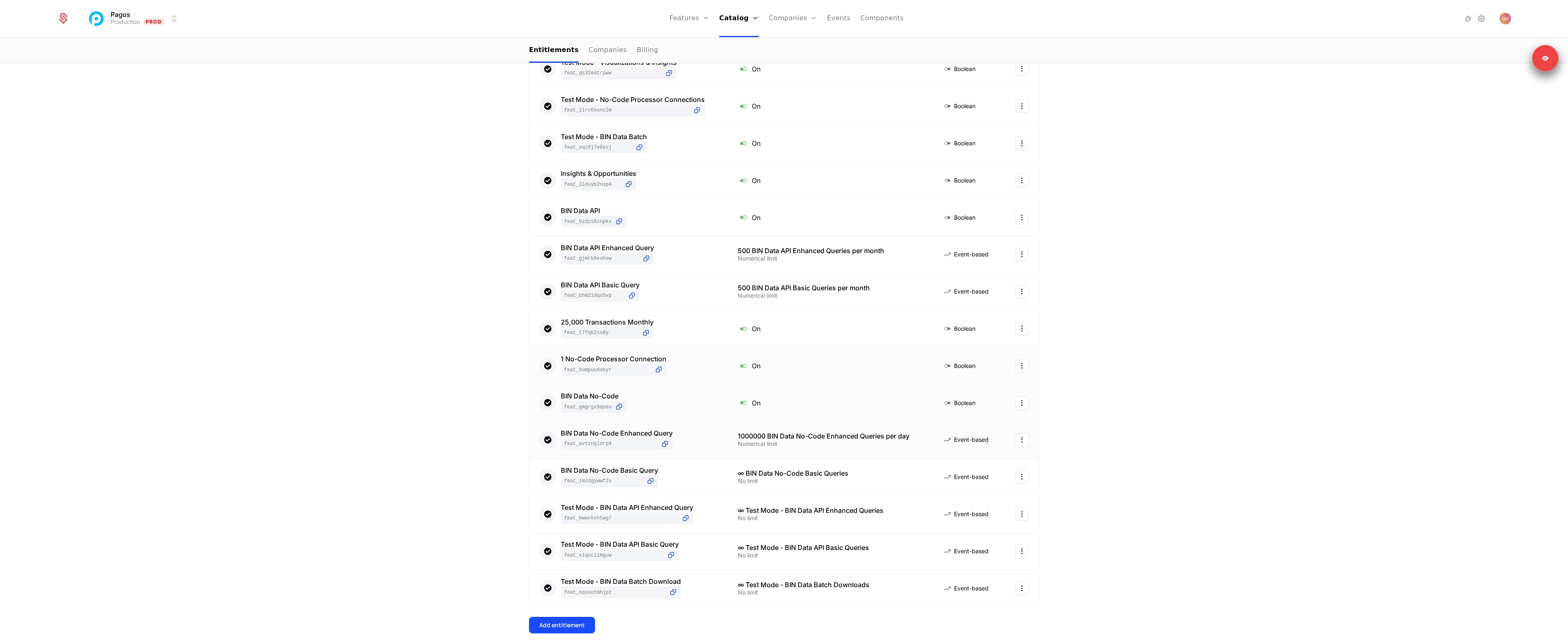
click at [699, 444] on div "BIN Data No-Code Enhanced Query feat_AVtZnGLDrp4" at bounding box center [629, 439] width 178 height 20
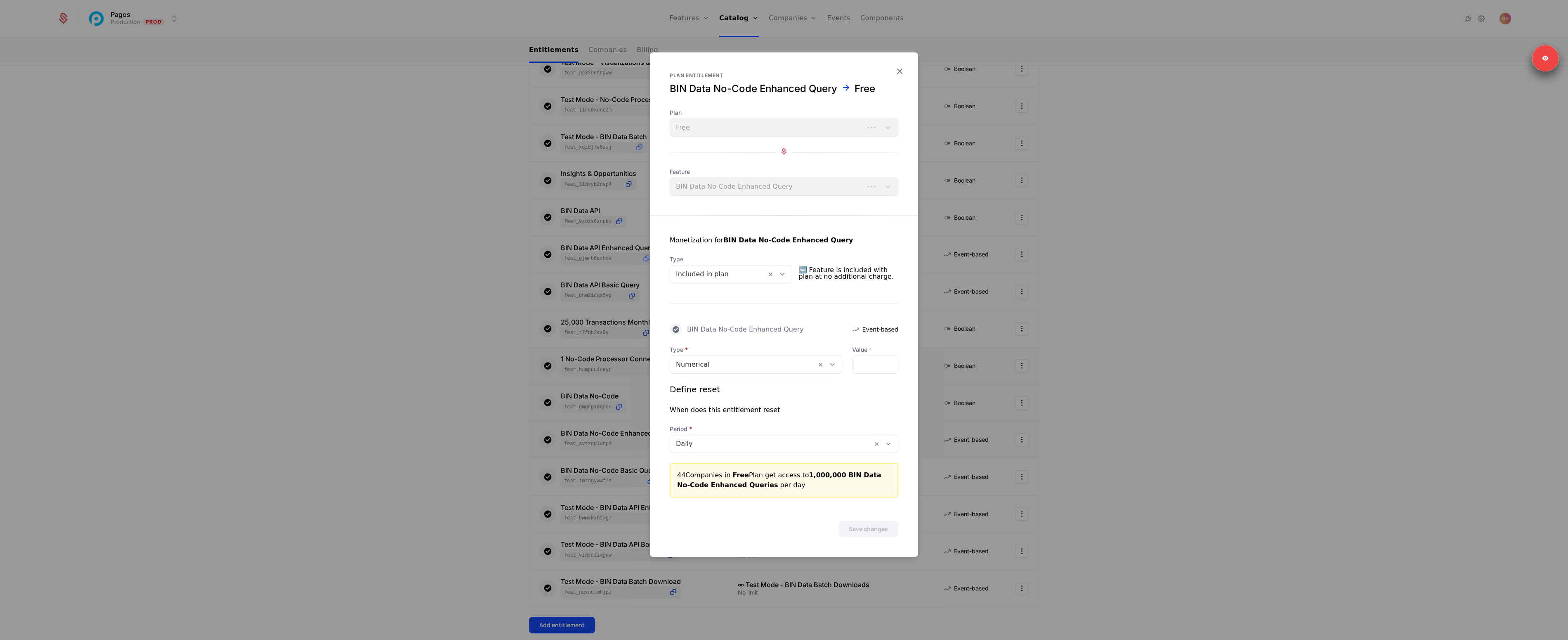
click at [717, 366] on div at bounding box center [743, 365] width 134 height 12
drag, startPoint x: 696, startPoint y: 386, endPoint x: 694, endPoint y: 397, distance: 11.2
click at [694, 396] on div "Numerical No limit Trait" at bounding box center [756, 400] width 172 height 45
click at [694, 397] on div "No limit" at bounding box center [756, 400] width 163 height 8
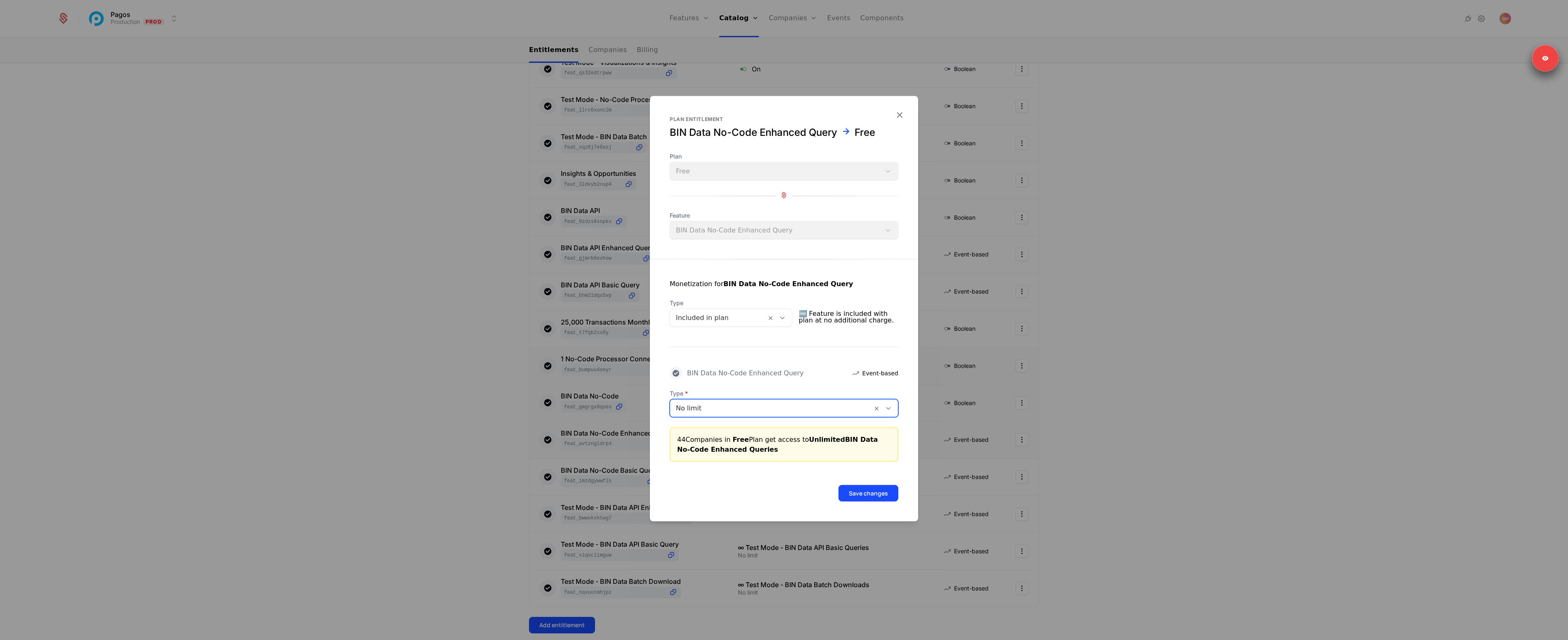
click at [869, 498] on button "Save changes" at bounding box center [868, 494] width 60 height 16
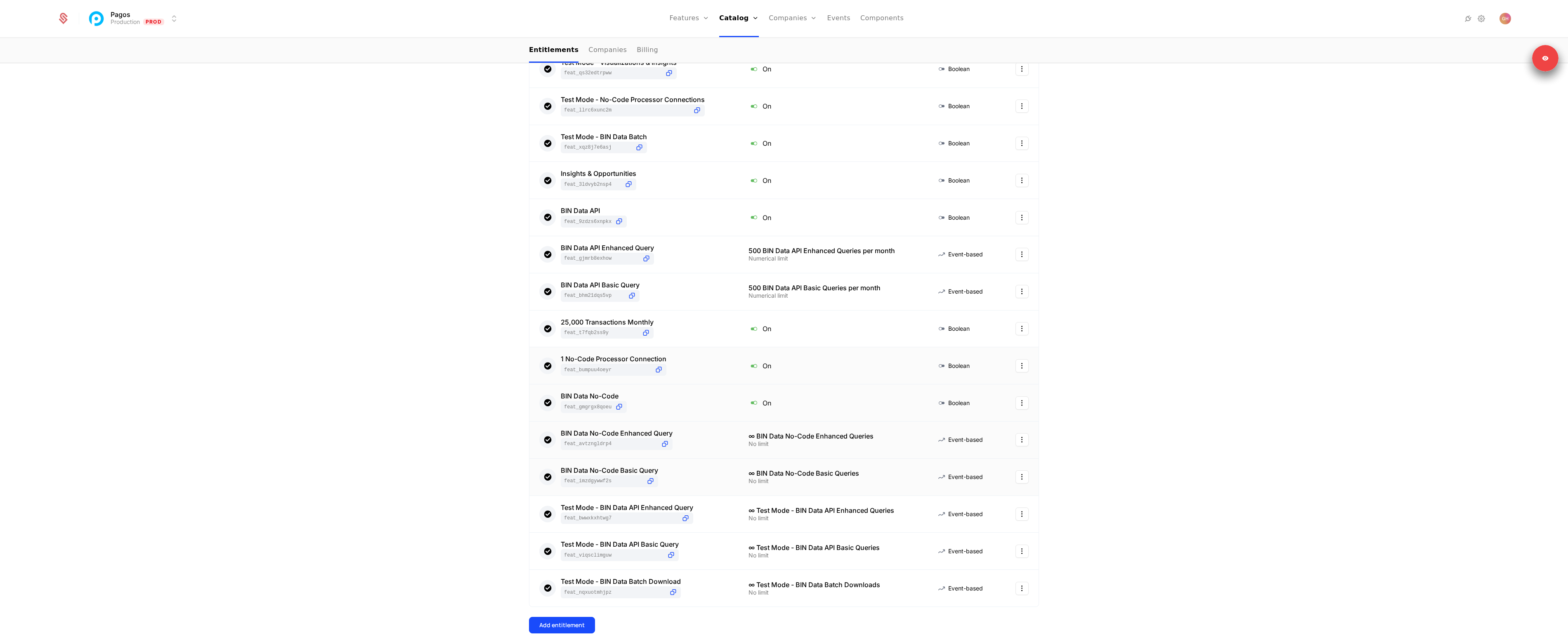
click at [707, 477] on div "BIN Data No-Code Basic Query feat_imzDGYwWF2s" at bounding box center [634, 477] width 189 height 20
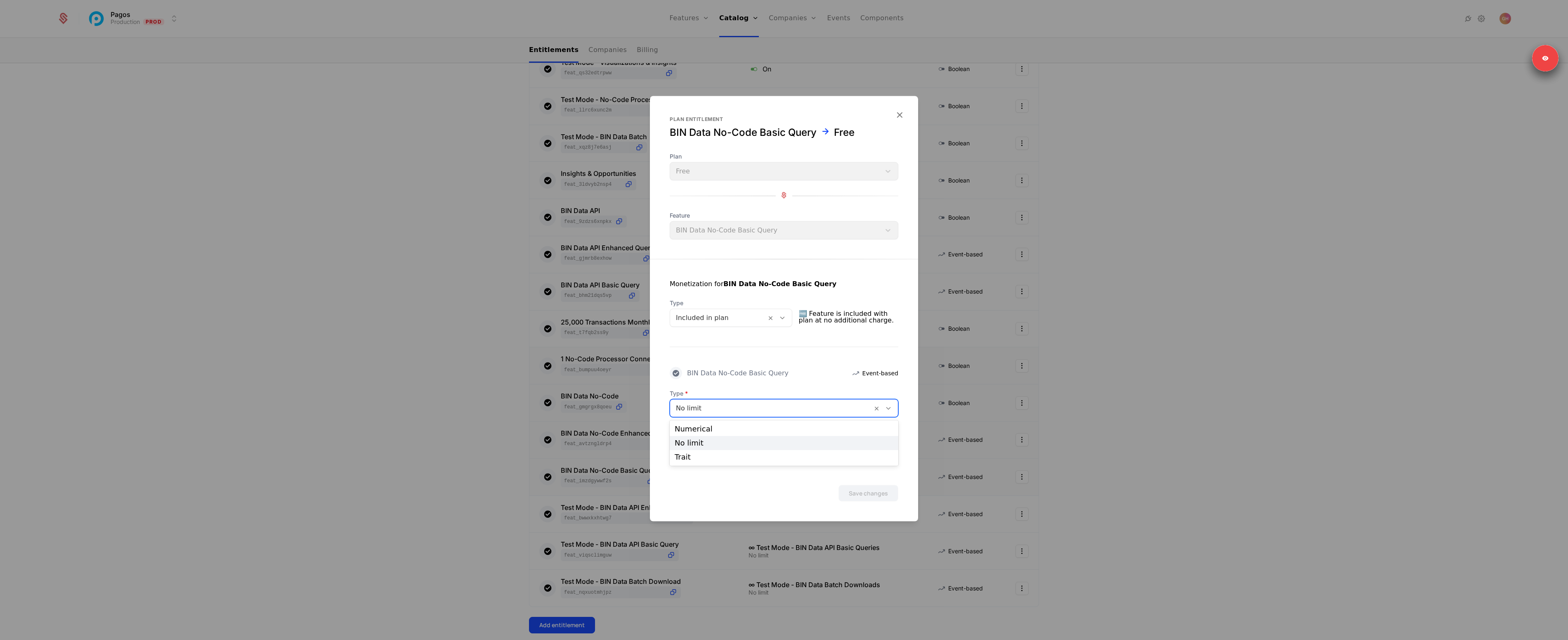
drag, startPoint x: 714, startPoint y: 407, endPoint x: 710, endPoint y: 417, distance: 10.8
click at [714, 407] on div at bounding box center [771, 408] width 191 height 12
click at [703, 428] on div "Numerical" at bounding box center [784, 428] width 219 height 8
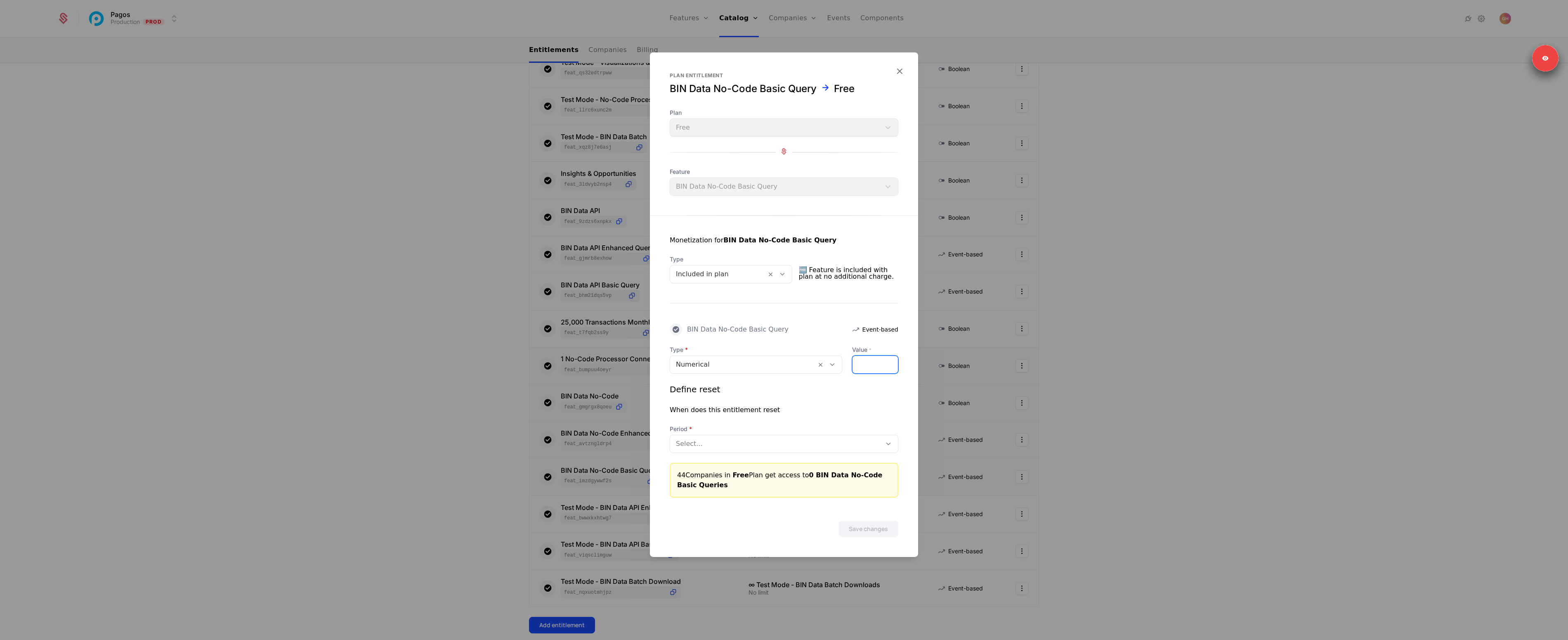
drag, startPoint x: 873, startPoint y: 364, endPoint x: 836, endPoint y: 358, distance: 37.5
click at [842, 358] on div "Type Numerical Value * *" at bounding box center [784, 359] width 229 height 28
type input "*****"
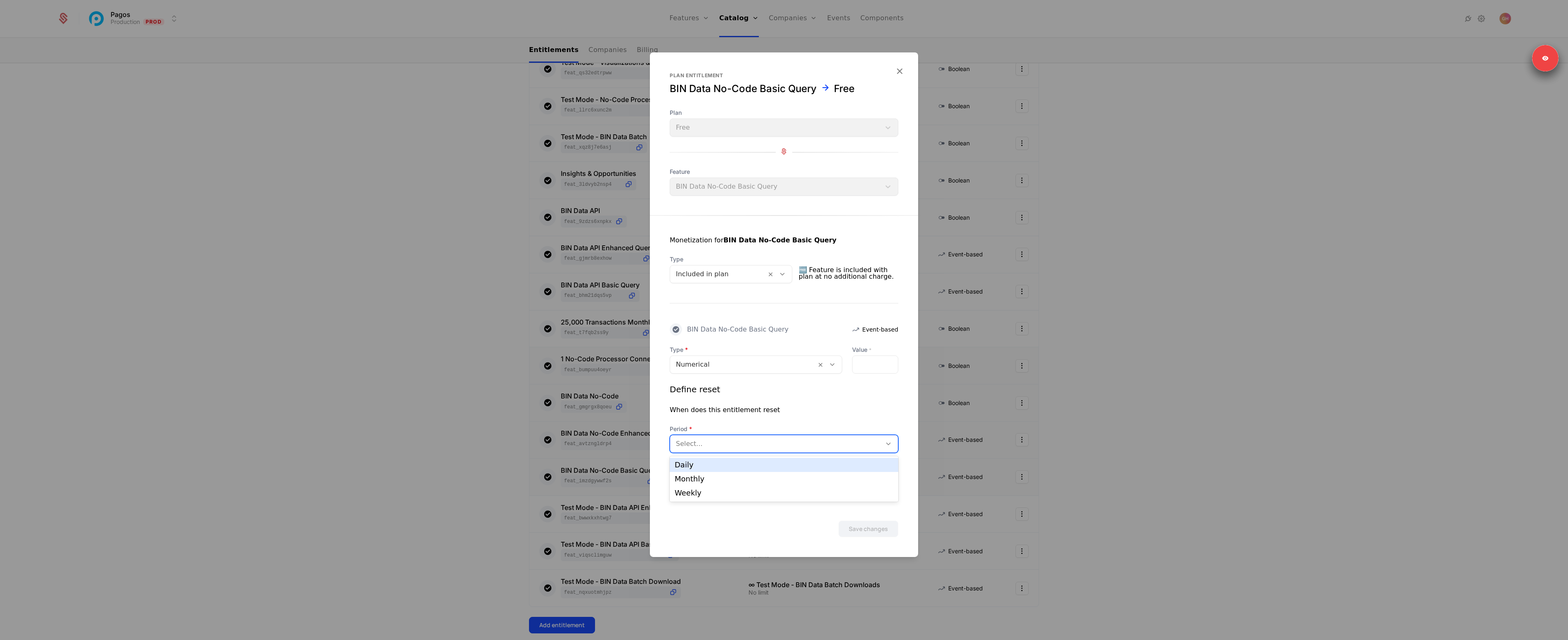
click at [781, 450] on div "Select..." at bounding box center [776, 444] width 211 height 15
click at [754, 469] on div "Daily" at bounding box center [784, 465] width 229 height 14
click at [876, 528] on button "Save changes" at bounding box center [868, 529] width 60 height 16
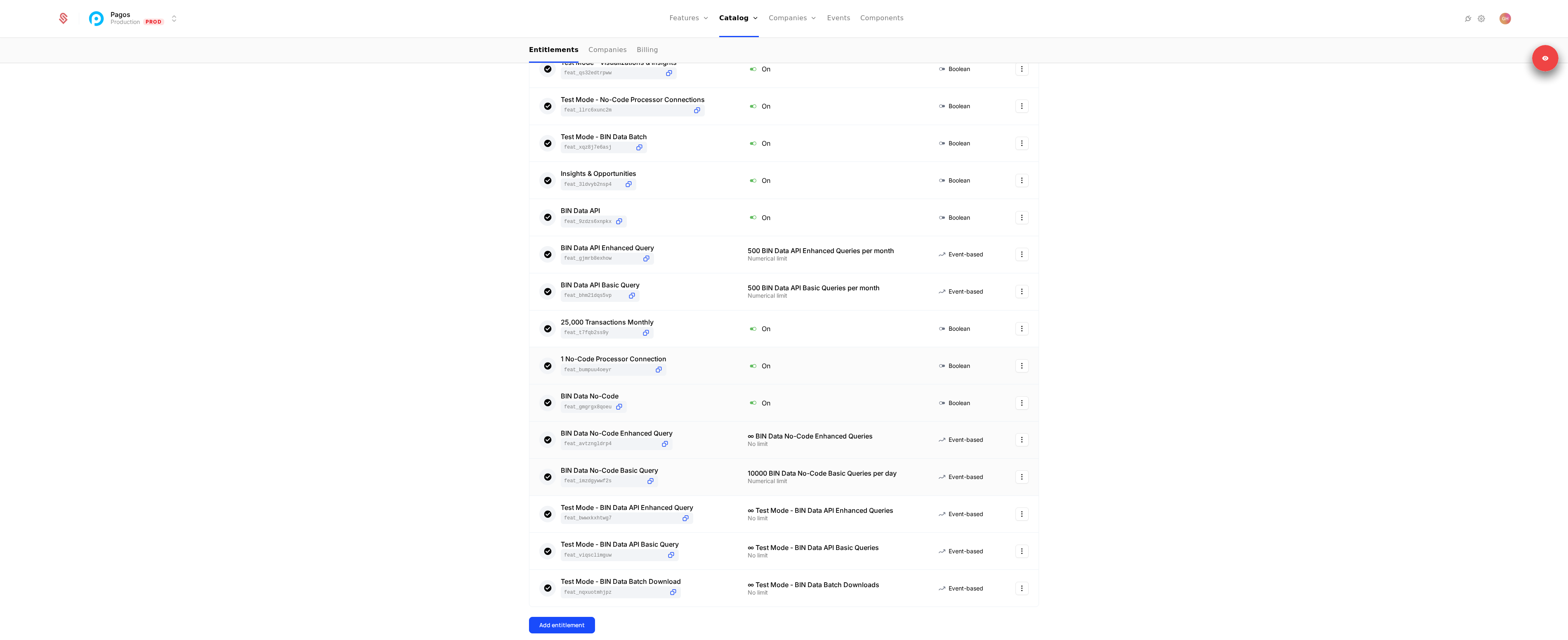
click at [713, 485] on div "BIN Data No-Code Basic Query feat_imzDGYwWF2s" at bounding box center [633, 477] width 189 height 20
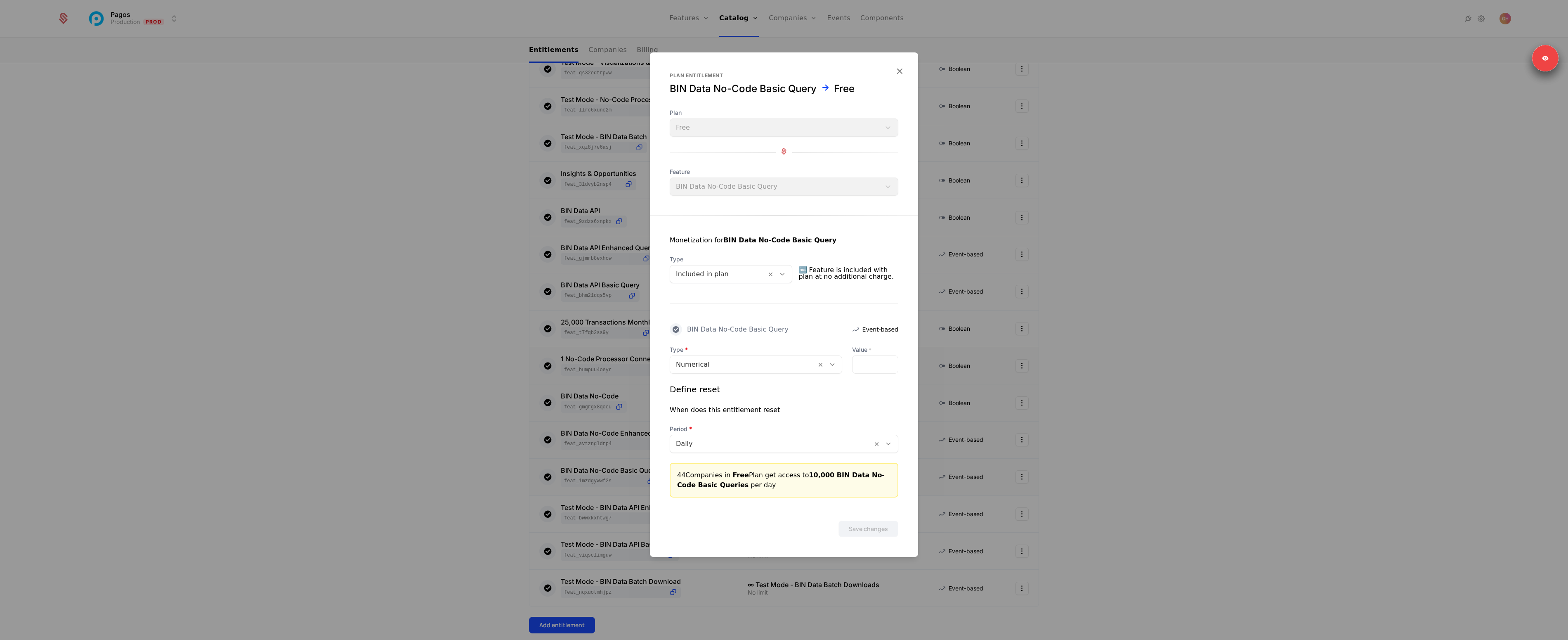
click at [700, 367] on div at bounding box center [743, 365] width 134 height 12
click at [698, 396] on div "No limit" at bounding box center [756, 400] width 163 height 8
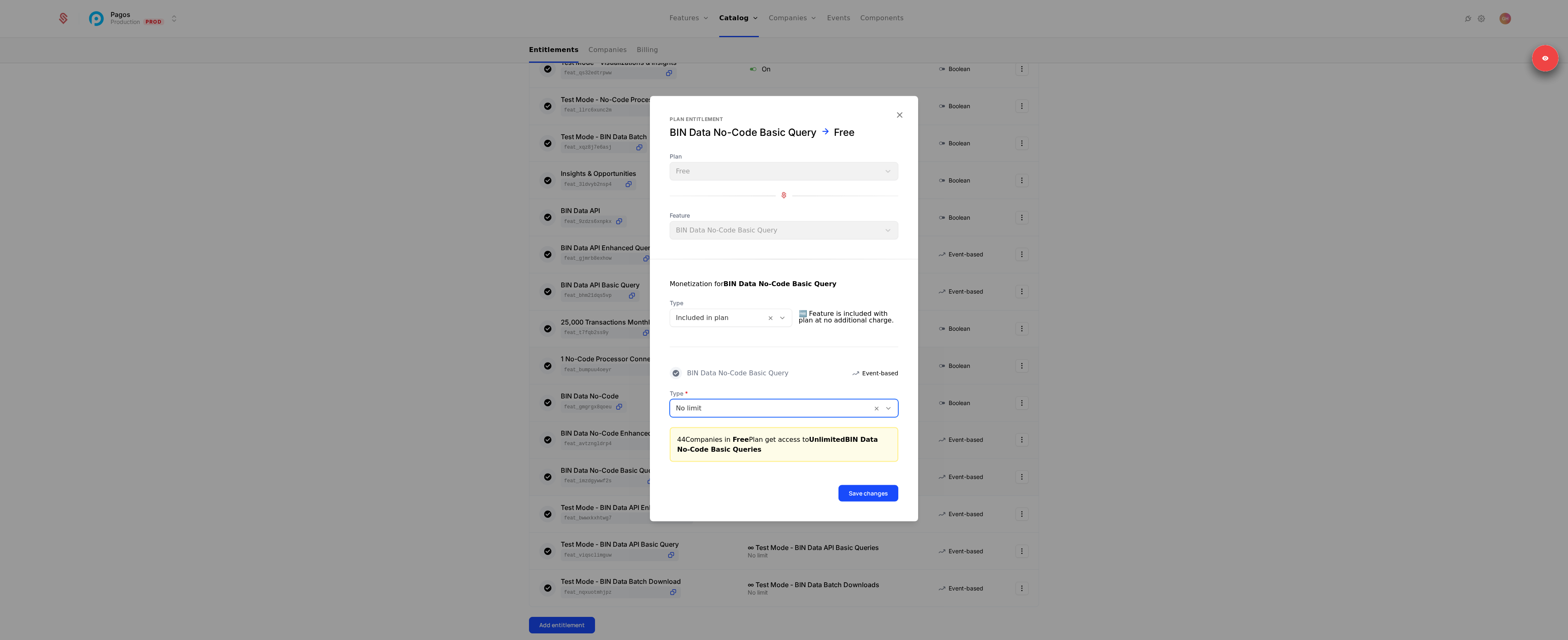
click at [859, 496] on button "Save changes" at bounding box center [868, 494] width 60 height 16
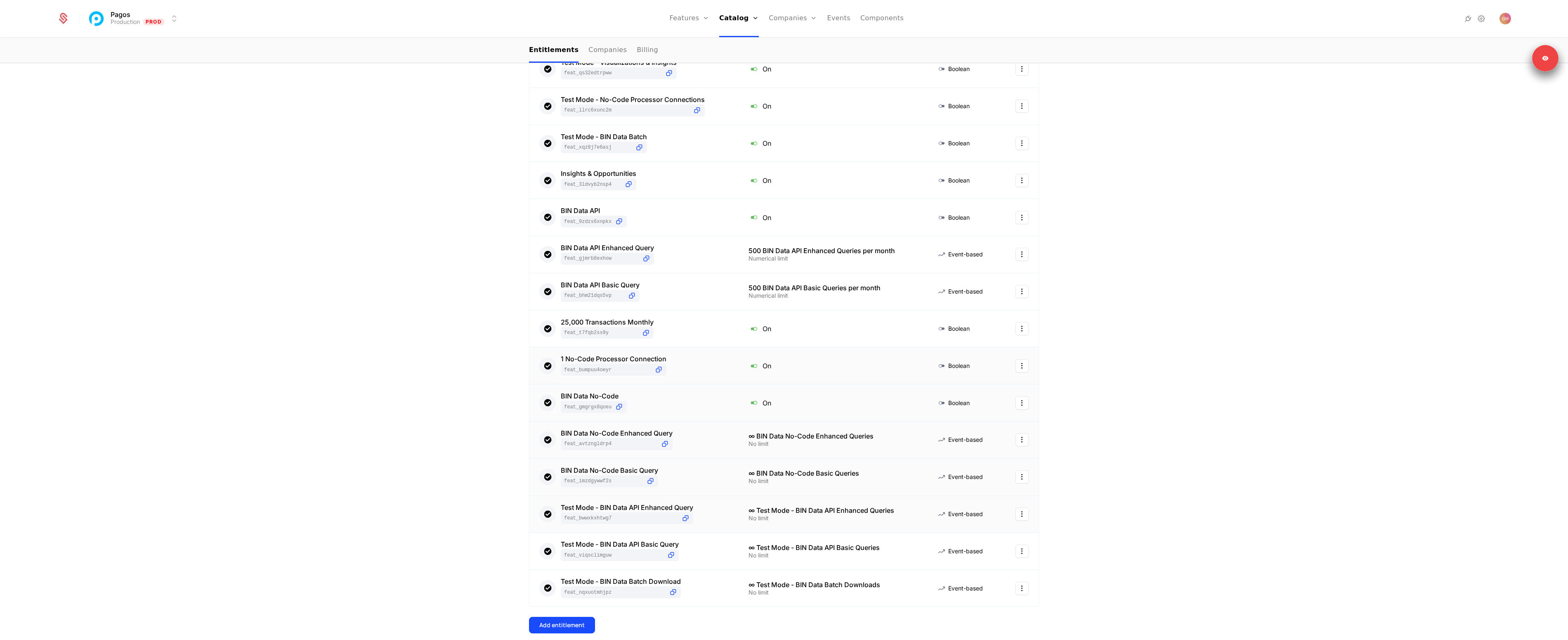
click at [710, 521] on div "Test Mode - BIN Data API Enhanced Query feat_bwwXKxhTwG7" at bounding box center [634, 514] width 189 height 20
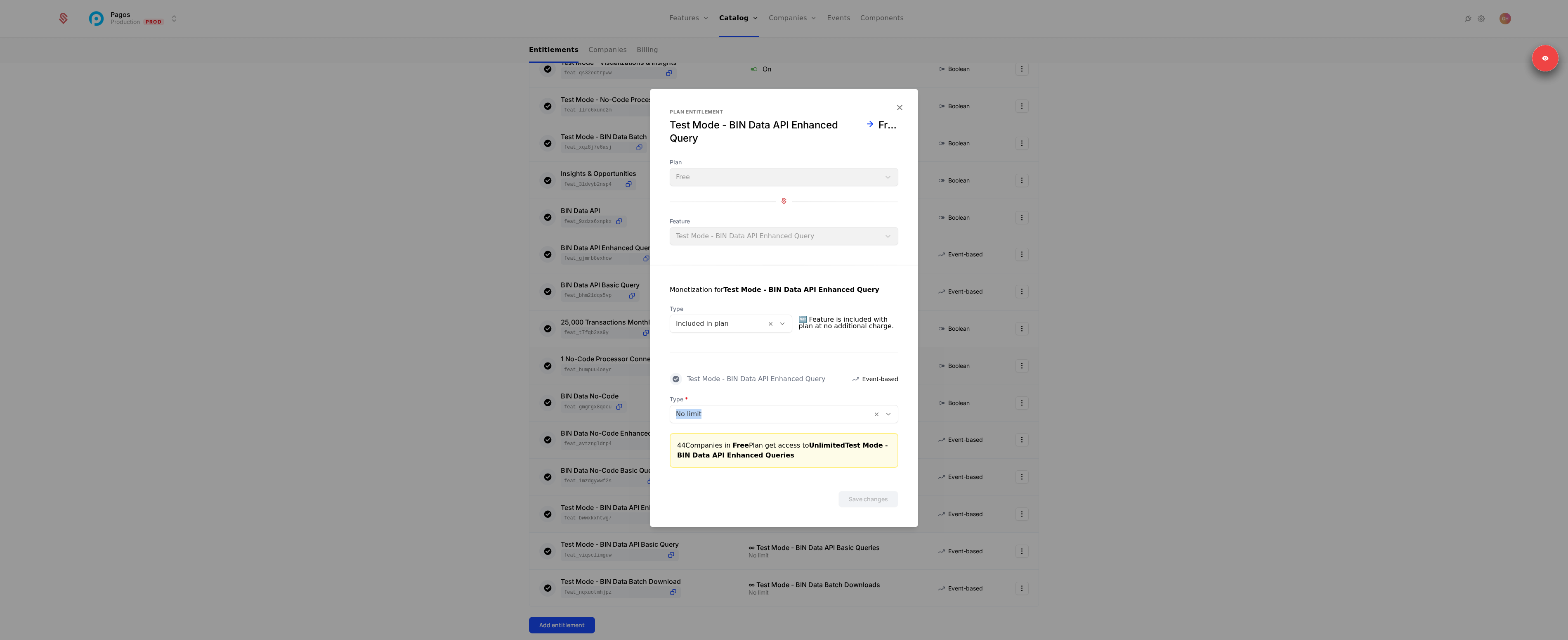
drag, startPoint x: 712, startPoint y: 404, endPoint x: 711, endPoint y: 423, distance: 19.0
click at [712, 404] on div "Type No limit" at bounding box center [784, 409] width 229 height 28
click at [710, 421] on div "Type No limit 44 Companies in Free Plan get access to Unlimited Test Mode - BIN…" at bounding box center [784, 432] width 229 height 73
click at [709, 419] on div "No limit" at bounding box center [771, 414] width 202 height 15
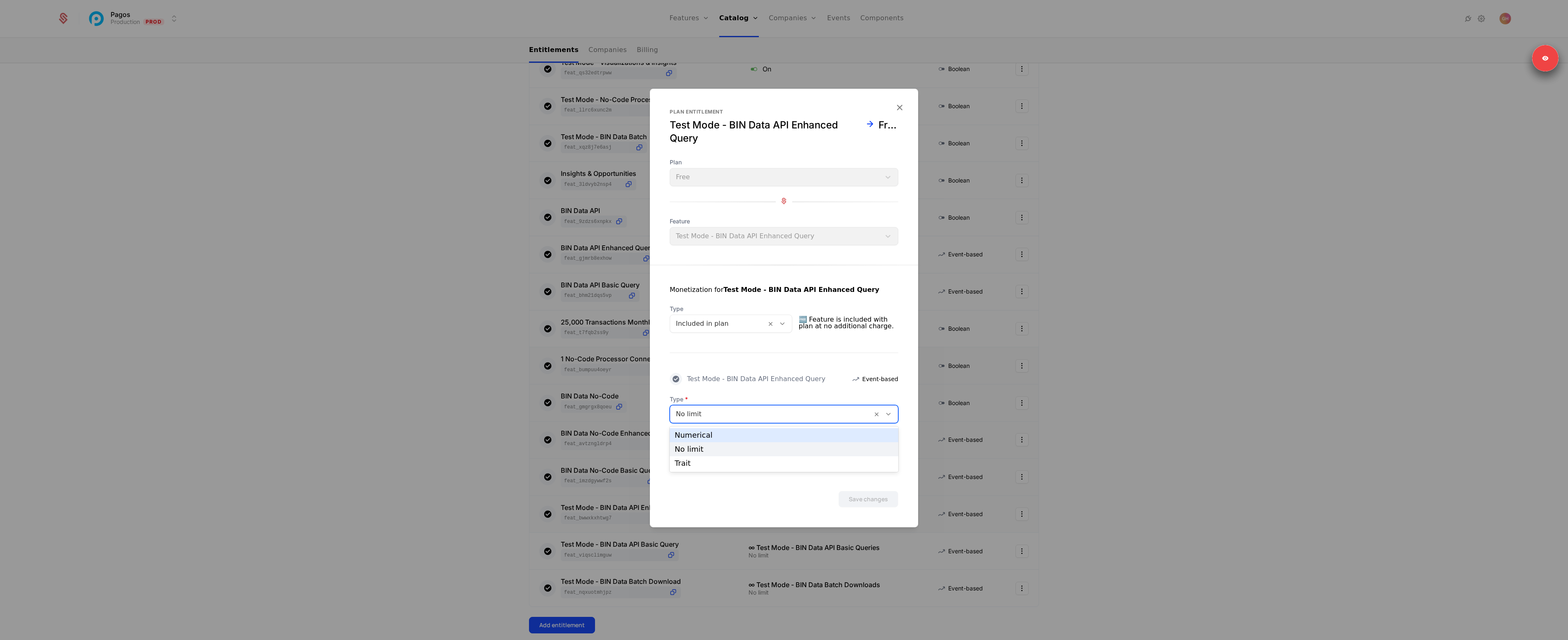
click at [701, 438] on div "Numerical" at bounding box center [784, 435] width 219 height 8
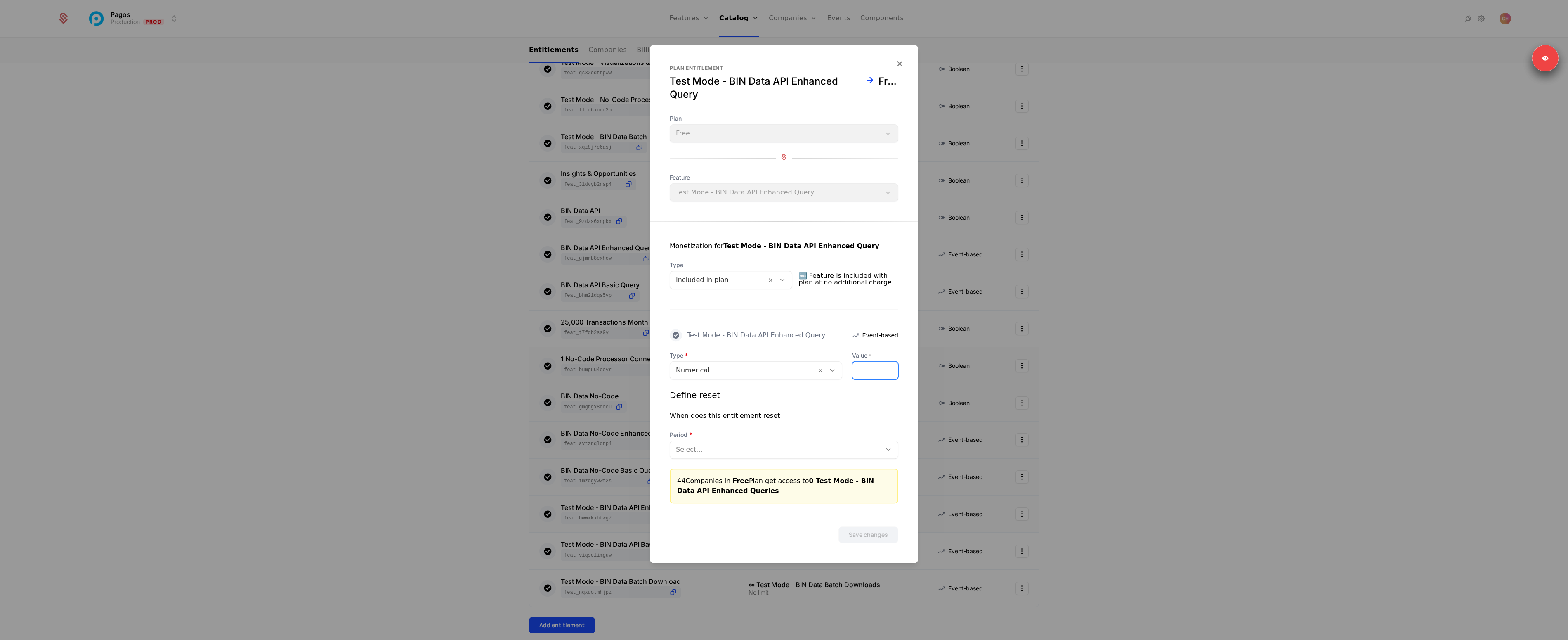
click at [864, 376] on input "*" at bounding box center [876, 370] width 45 height 17
type input "****"
drag, startPoint x: 812, startPoint y: 452, endPoint x: 817, endPoint y: 449, distance: 5.8
click at [812, 452] on div at bounding box center [775, 450] width 200 height 12
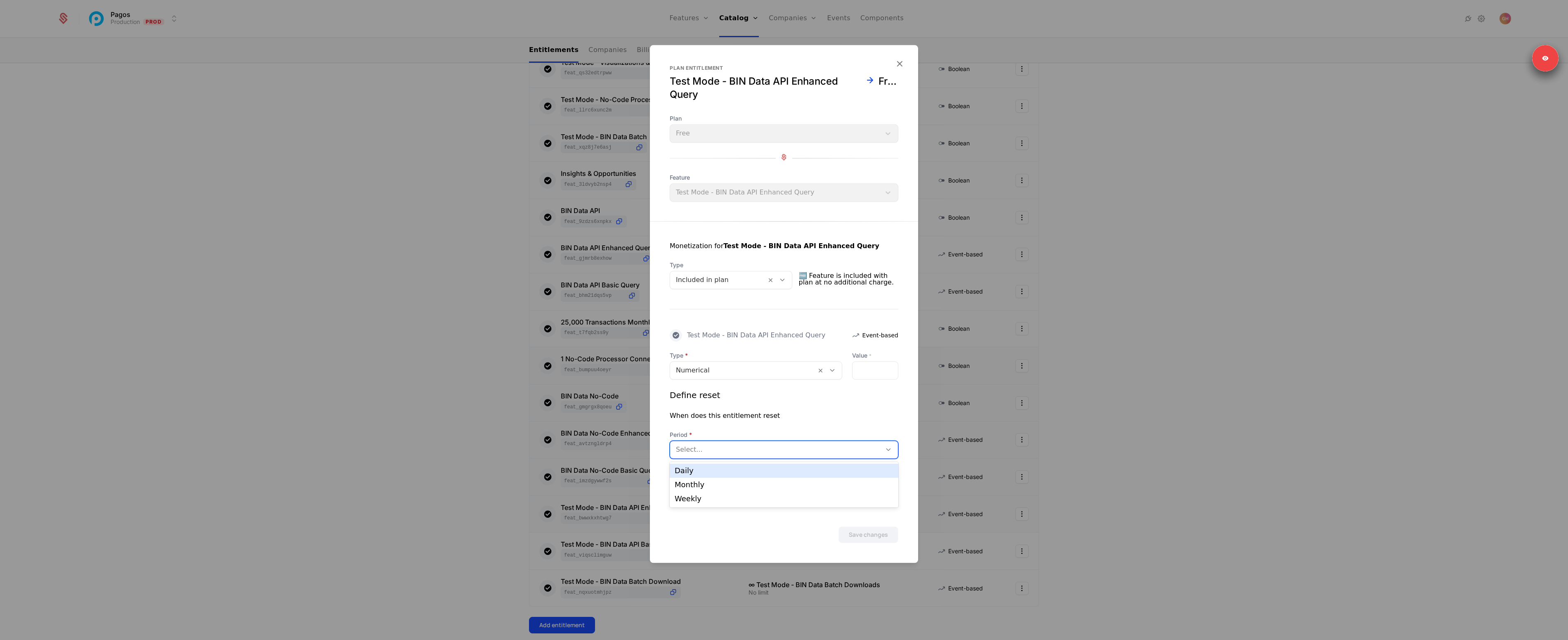
click at [743, 473] on div "Daily" at bounding box center [784, 470] width 219 height 8
drag, startPoint x: 871, startPoint y: 522, endPoint x: 874, endPoint y: 526, distance: 5.0
click at [871, 522] on div "Save changes" at bounding box center [784, 523] width 268 height 40
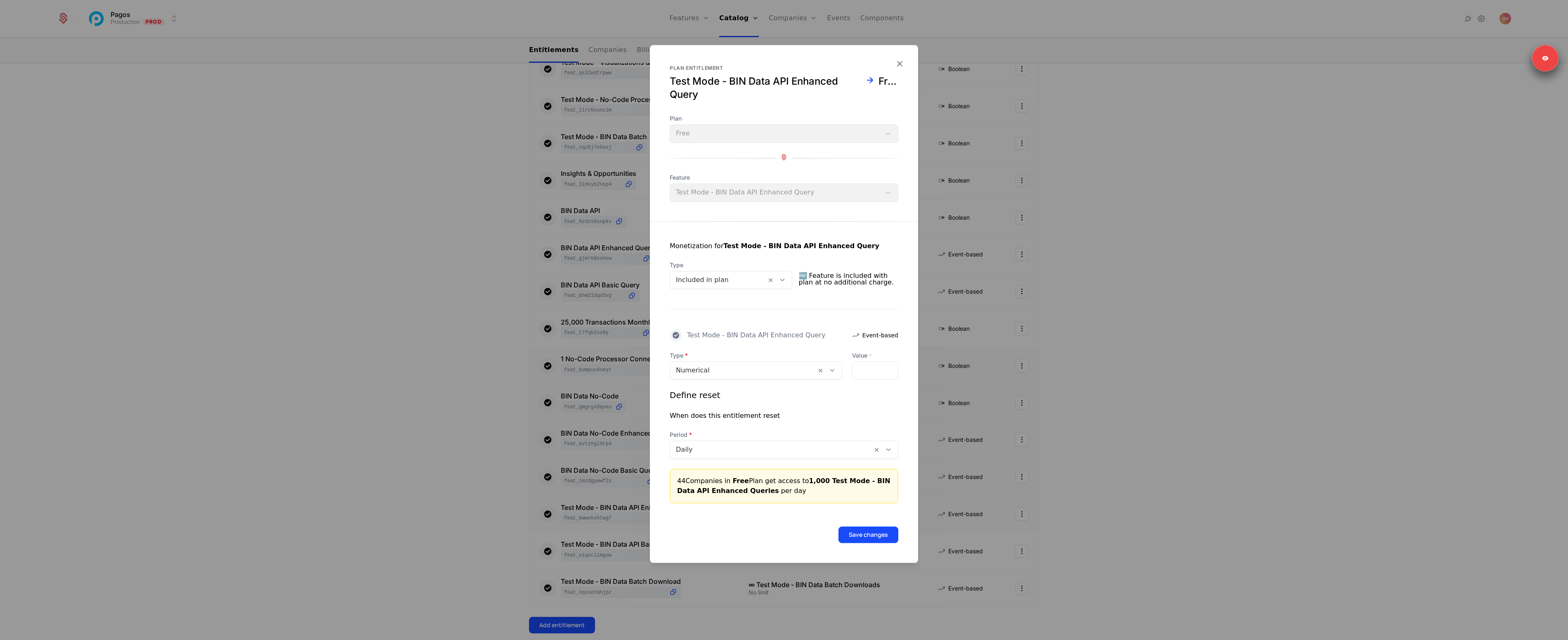
click at [874, 527] on button "Save changes" at bounding box center [868, 535] width 60 height 16
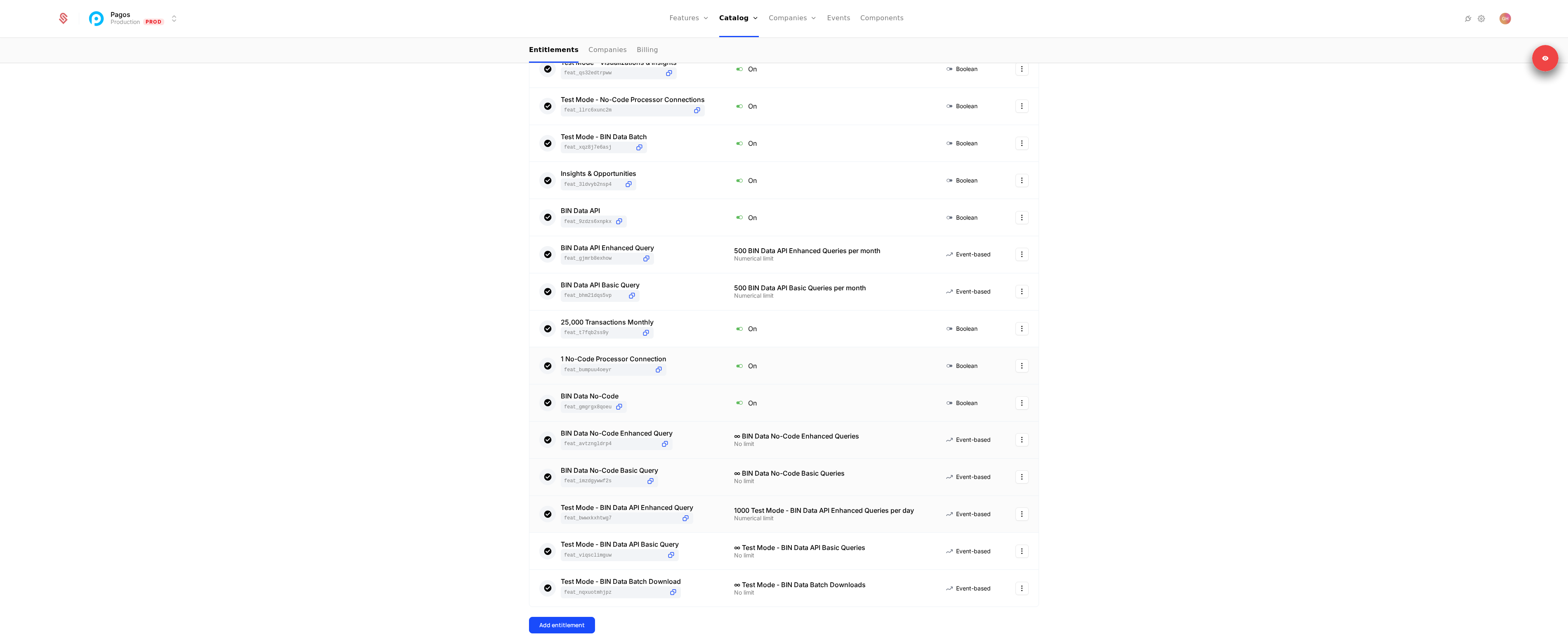
click at [697, 512] on div "Test Mode - BIN Data API Enhanced Query feat_bwwXKxhTwG7" at bounding box center [627, 514] width 175 height 20
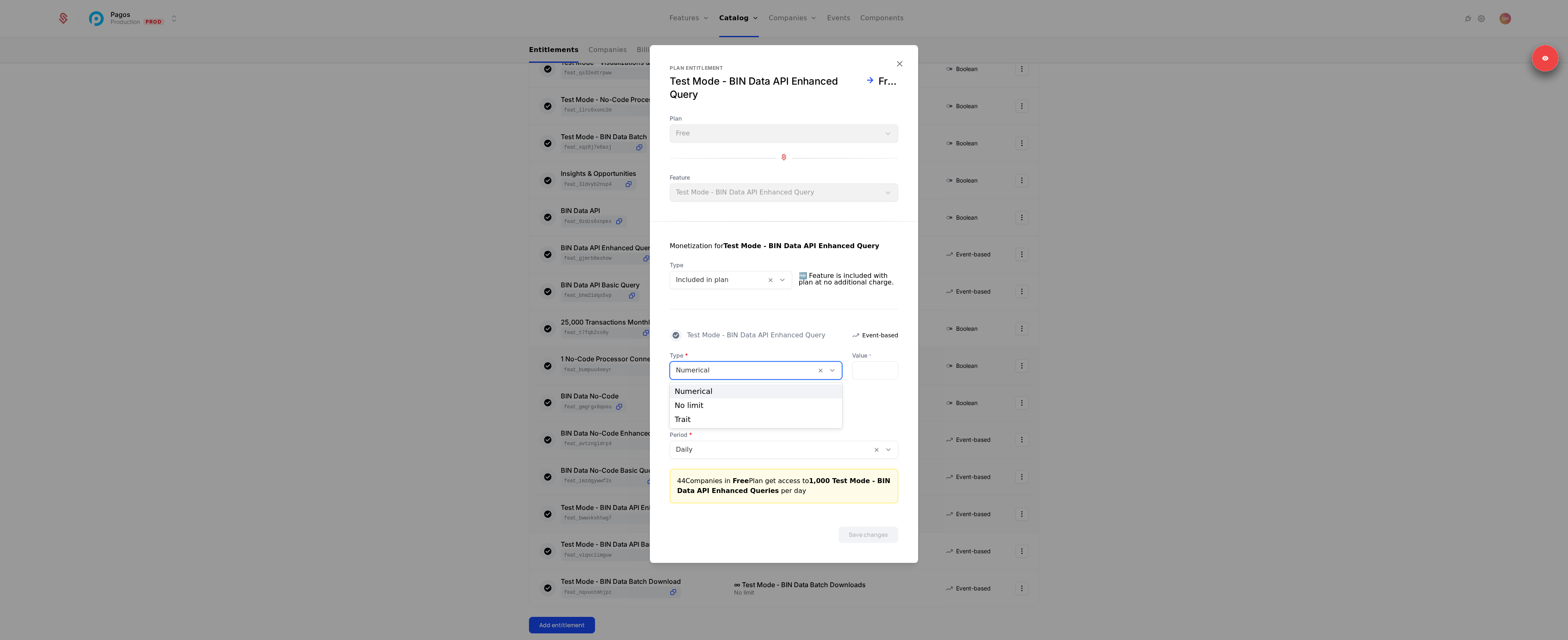
drag, startPoint x: 725, startPoint y: 374, endPoint x: 710, endPoint y: 382, distance: 17.0
click at [725, 373] on div at bounding box center [743, 370] width 134 height 12
click at [701, 390] on div "Numerical" at bounding box center [756, 391] width 163 height 8
click at [701, 391] on div "Define reset" at bounding box center [694, 395] width 50 height 12
click at [701, 372] on div at bounding box center [743, 370] width 134 height 12
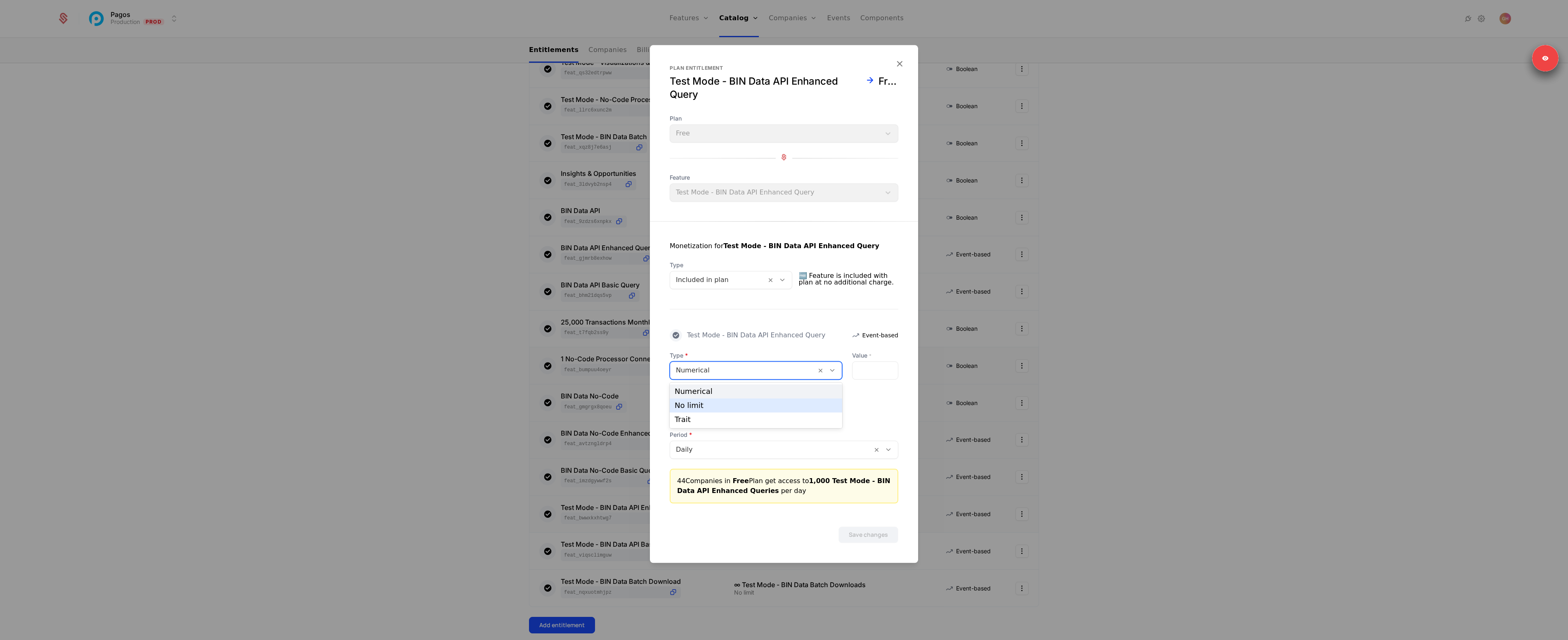
click at [699, 400] on div "No limit" at bounding box center [756, 405] width 172 height 14
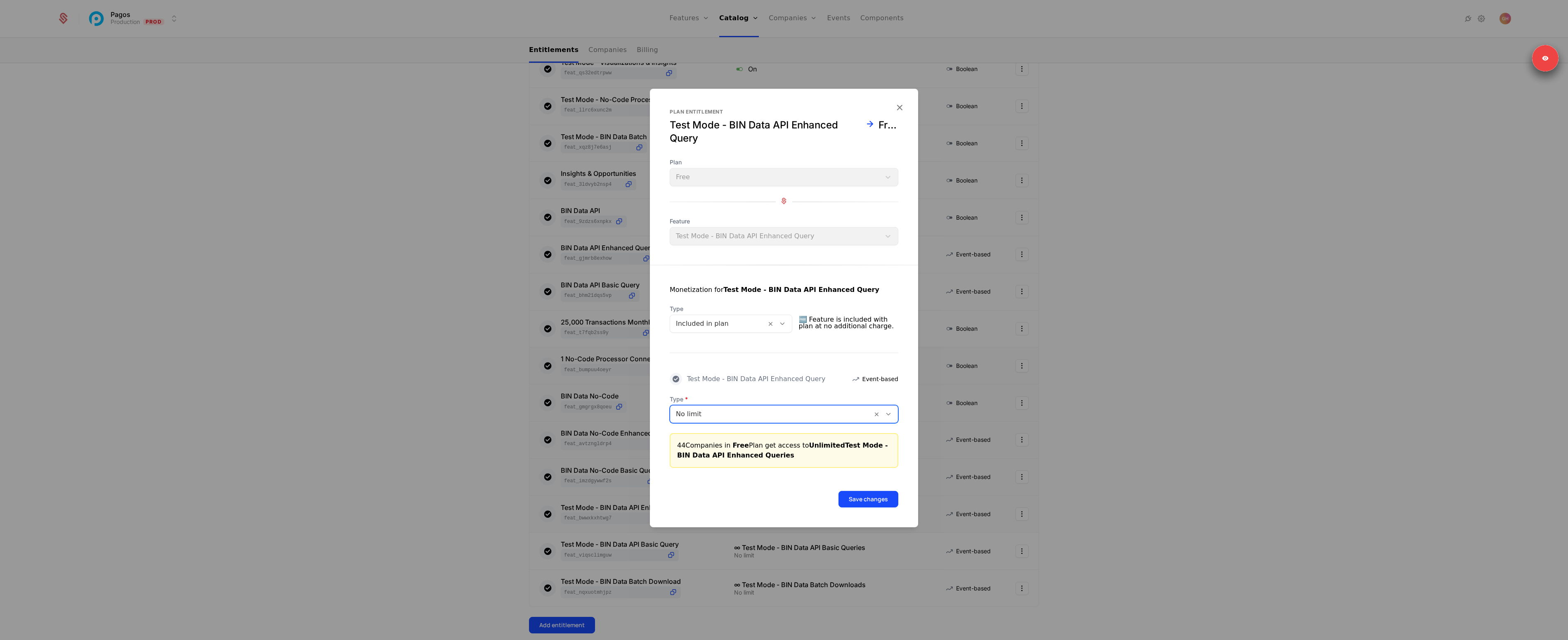
click at [852, 502] on button "Save changes" at bounding box center [868, 499] width 60 height 16
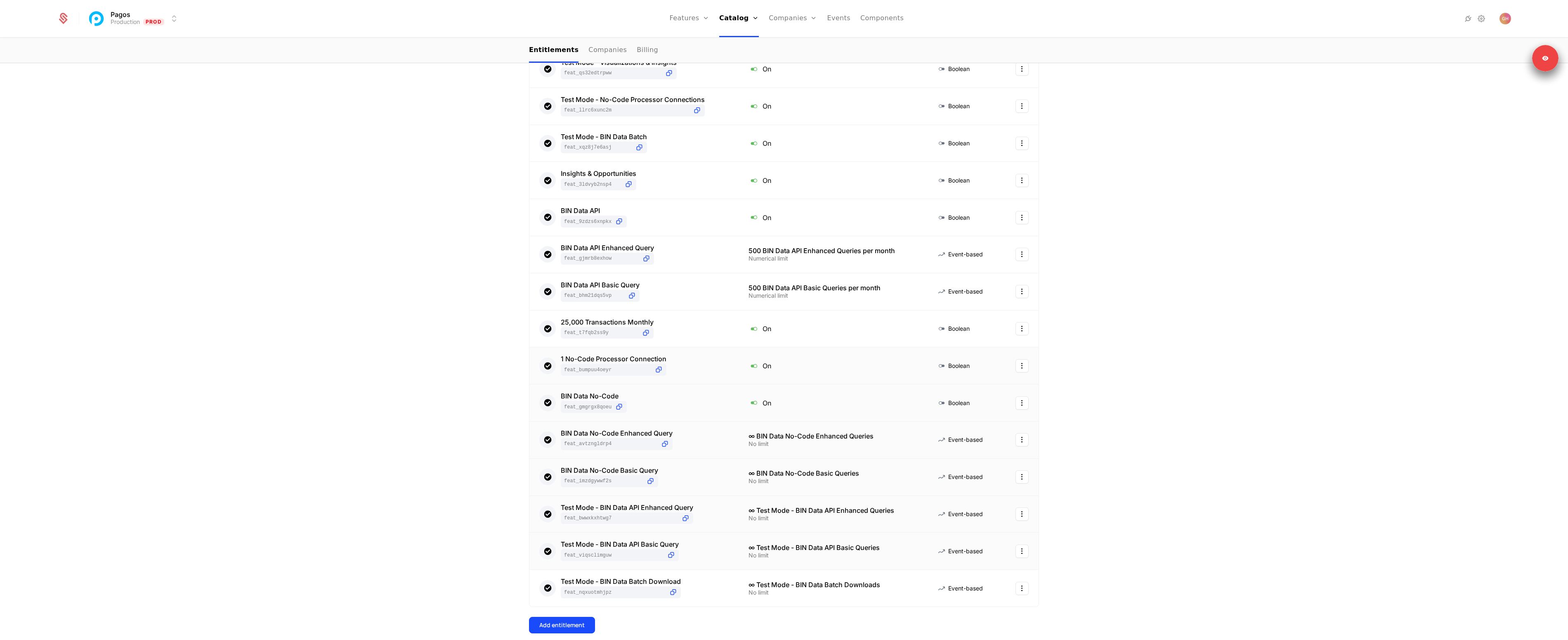
click at [702, 547] on div "Test Mode - BIN Data API Basic Query feat_ViqscLimGuw" at bounding box center [634, 551] width 189 height 20
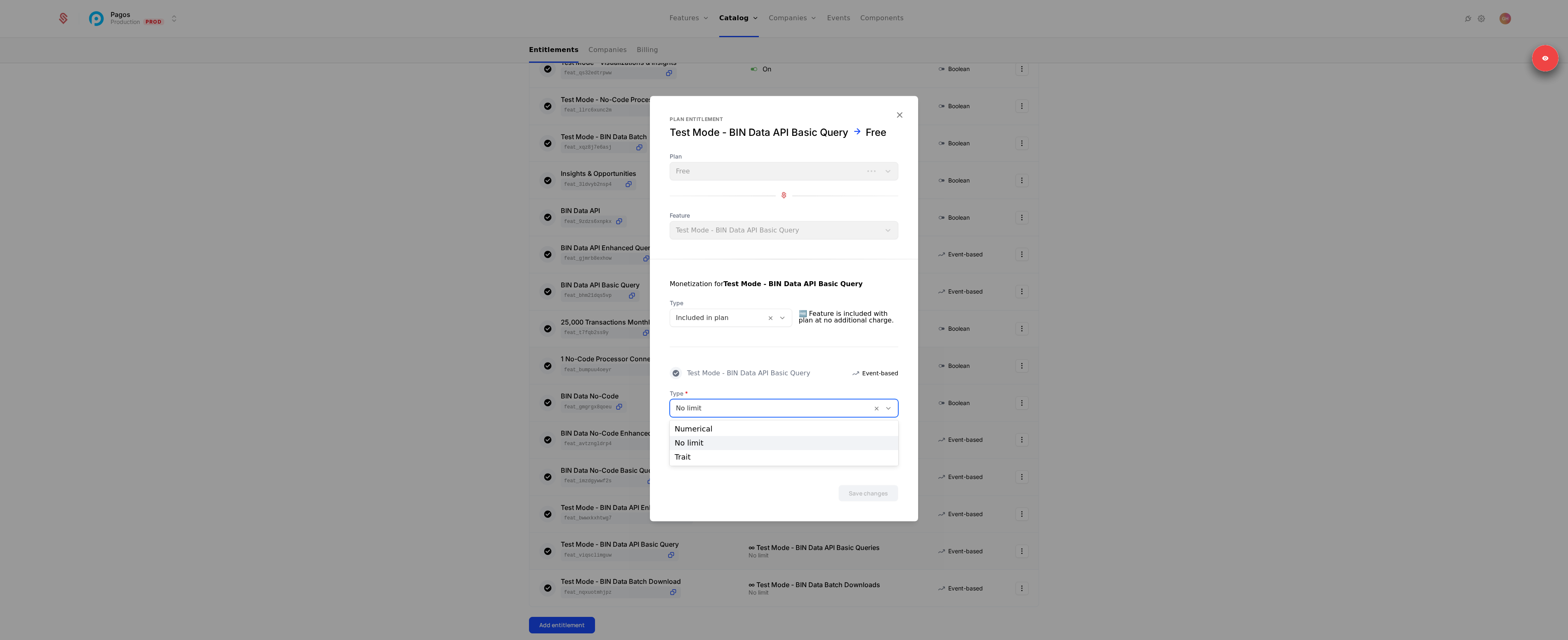
click at [740, 402] on div "No limit" at bounding box center [771, 409] width 202 height 15
click at [706, 431] on div "Numerical" at bounding box center [784, 428] width 219 height 8
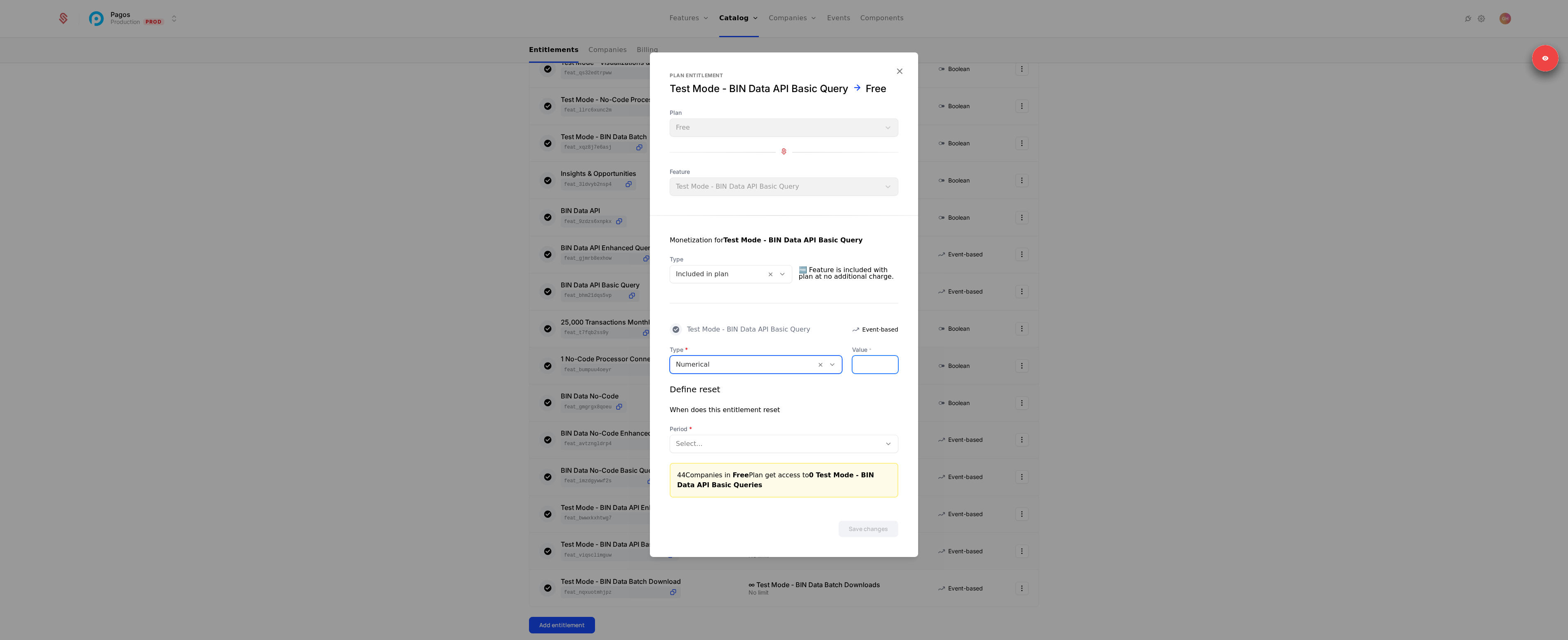
click at [857, 367] on input "*" at bounding box center [876, 364] width 45 height 17
type input "******"
drag, startPoint x: 798, startPoint y: 444, endPoint x: 742, endPoint y: 454, distance: 56.9
click at [796, 444] on div at bounding box center [775, 444] width 200 height 12
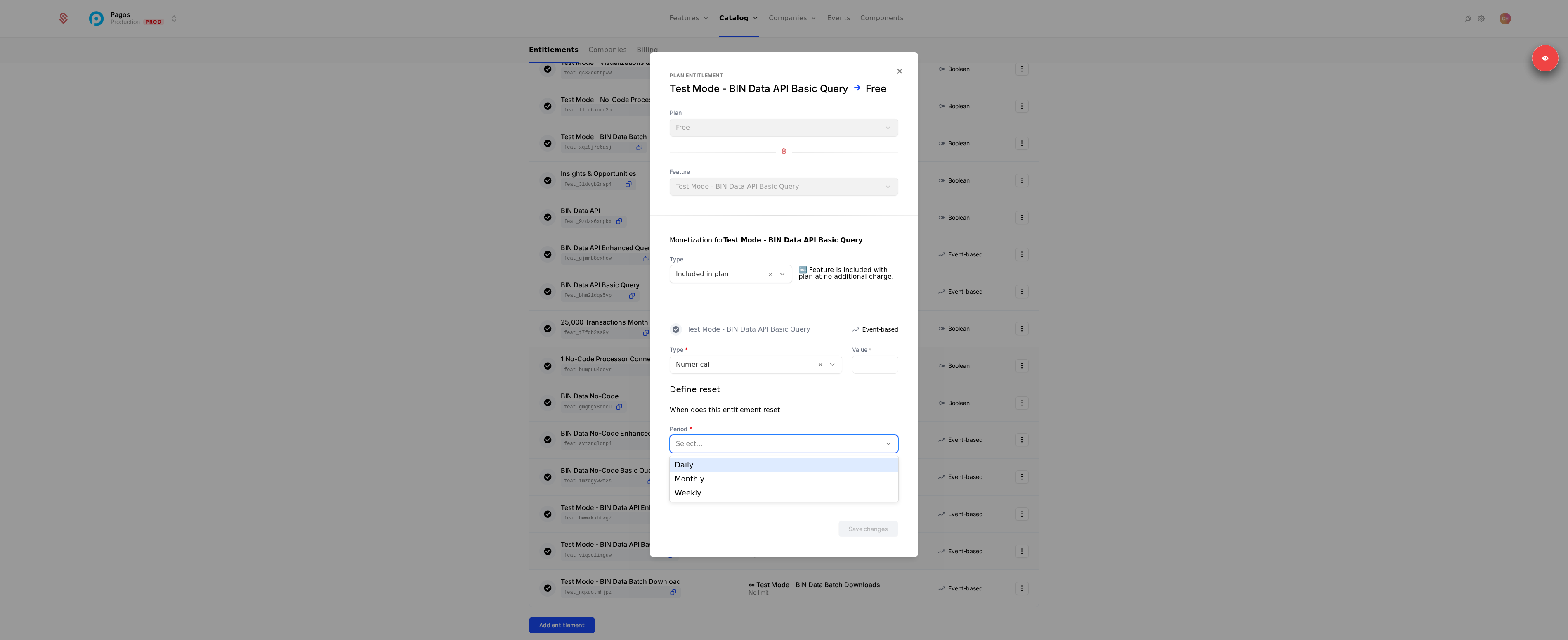
click at [738, 467] on div "Daily" at bounding box center [784, 465] width 219 height 8
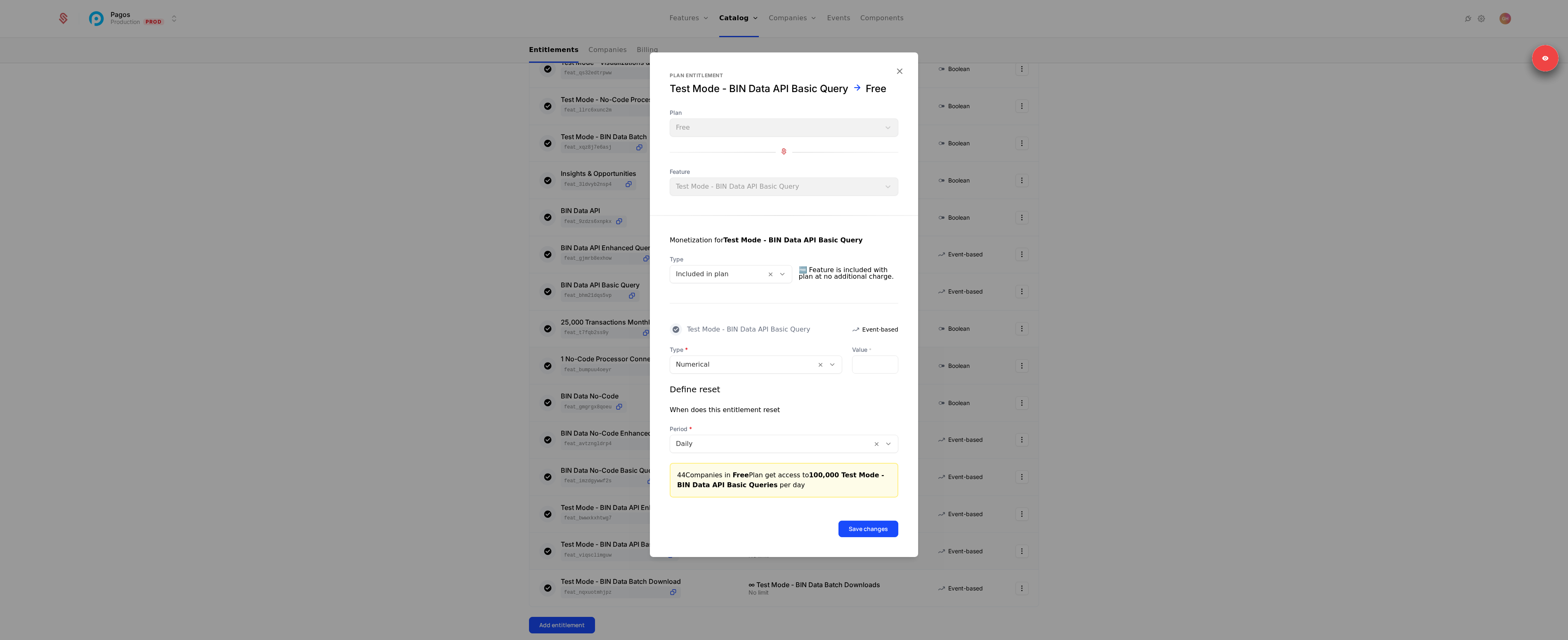
click at [865, 518] on div "Save changes" at bounding box center [784, 518] width 268 height 40
click at [867, 522] on button "Save changes" at bounding box center [868, 529] width 60 height 16
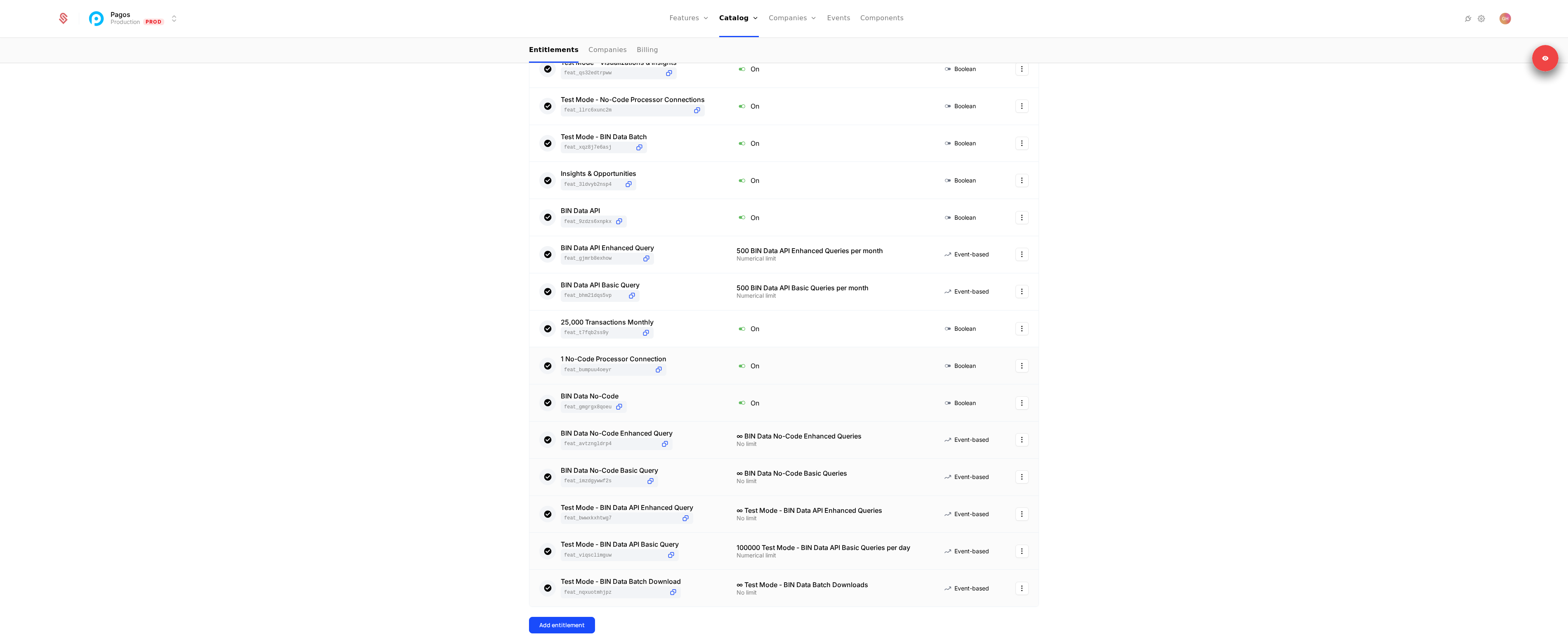
click at [755, 594] on div "No limit" at bounding box center [830, 593] width 187 height 5
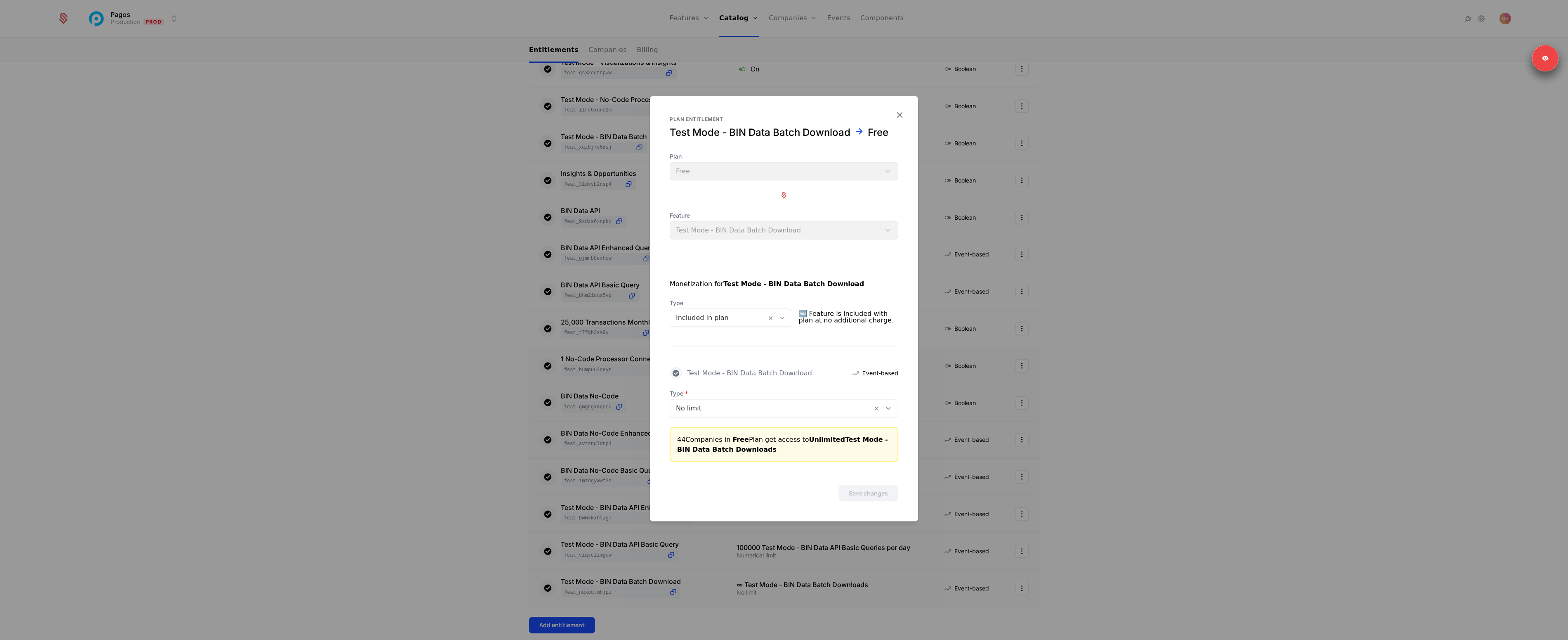
click at [758, 400] on div "No limit" at bounding box center [784, 409] width 229 height 18
click at [714, 432] on div "Numerical" at bounding box center [784, 428] width 219 height 8
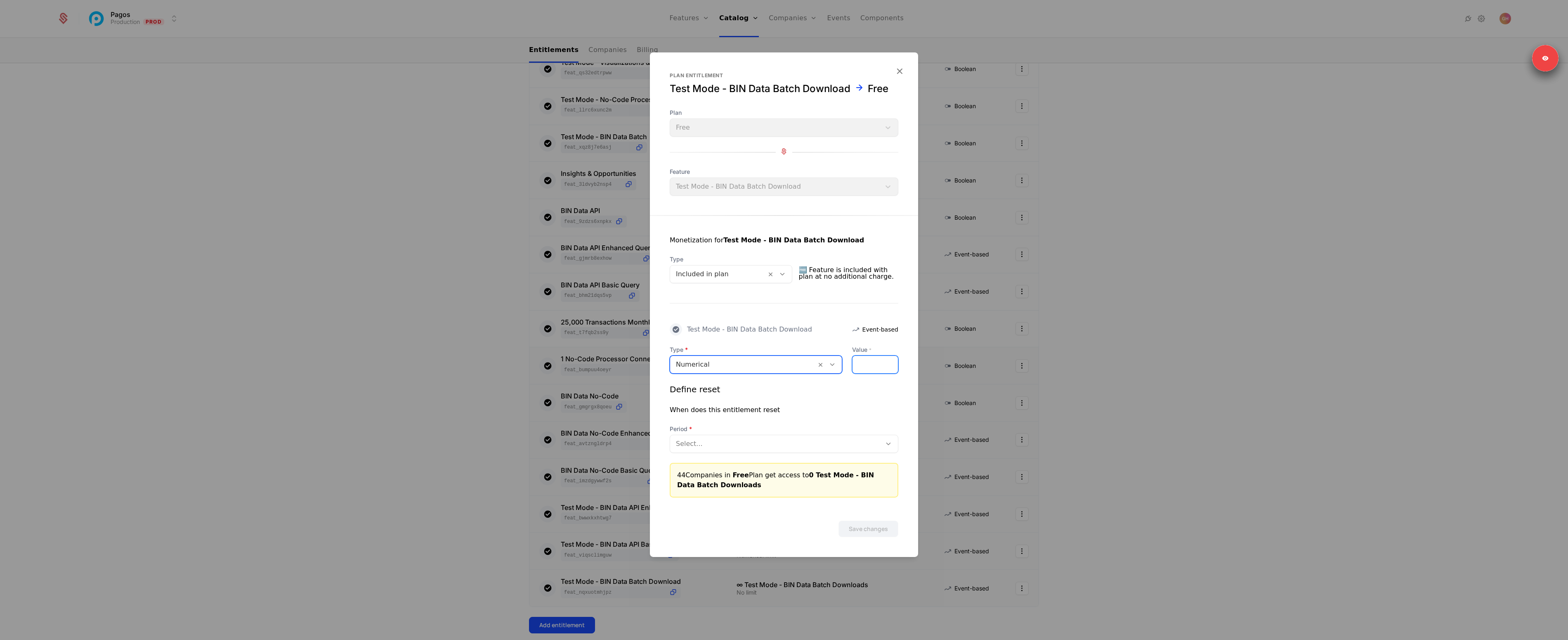
click at [863, 365] on input "*" at bounding box center [876, 364] width 45 height 17
type input "*******"
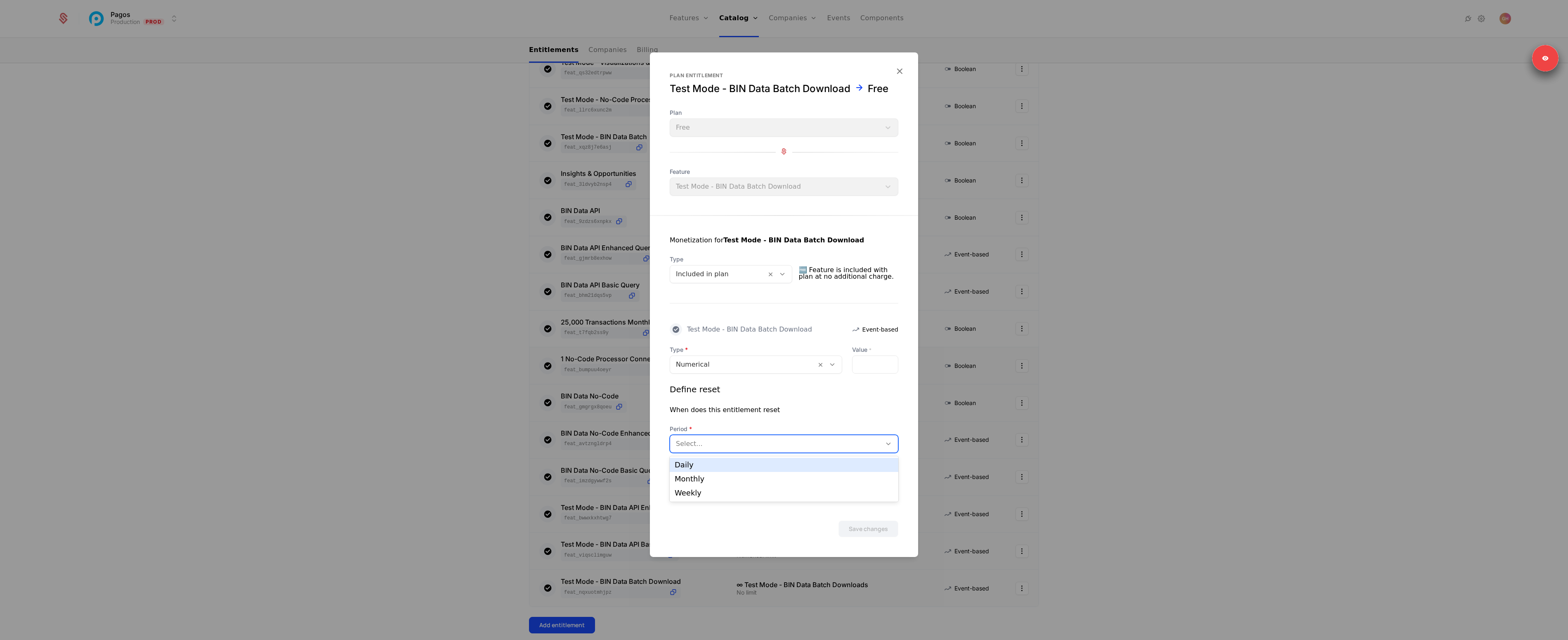
click at [847, 442] on div at bounding box center [775, 444] width 200 height 12
drag, startPoint x: 764, startPoint y: 467, endPoint x: 773, endPoint y: 475, distance: 12.0
click at [764, 467] on div "Daily" at bounding box center [784, 465] width 219 height 8
click at [874, 527] on button "Save changes" at bounding box center [868, 529] width 60 height 16
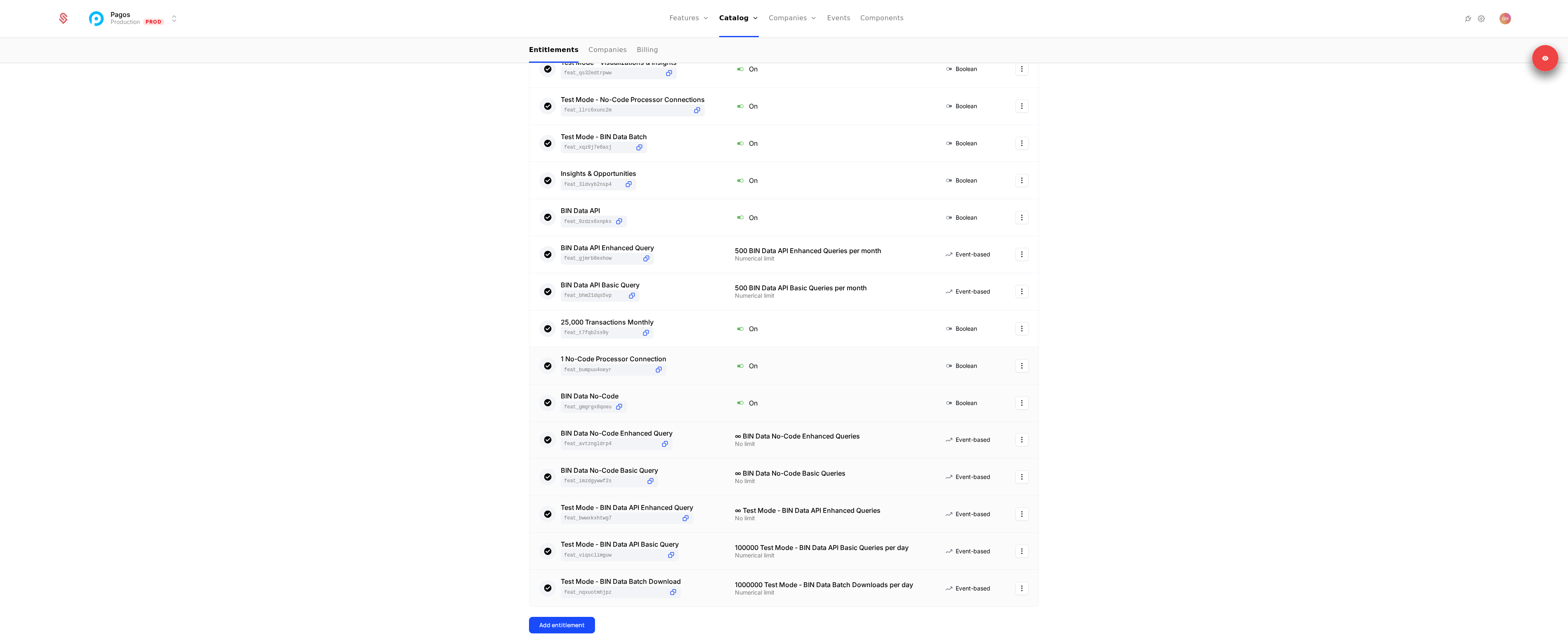
click at [749, 558] on div "Numerical limit" at bounding box center [830, 556] width 189 height 5
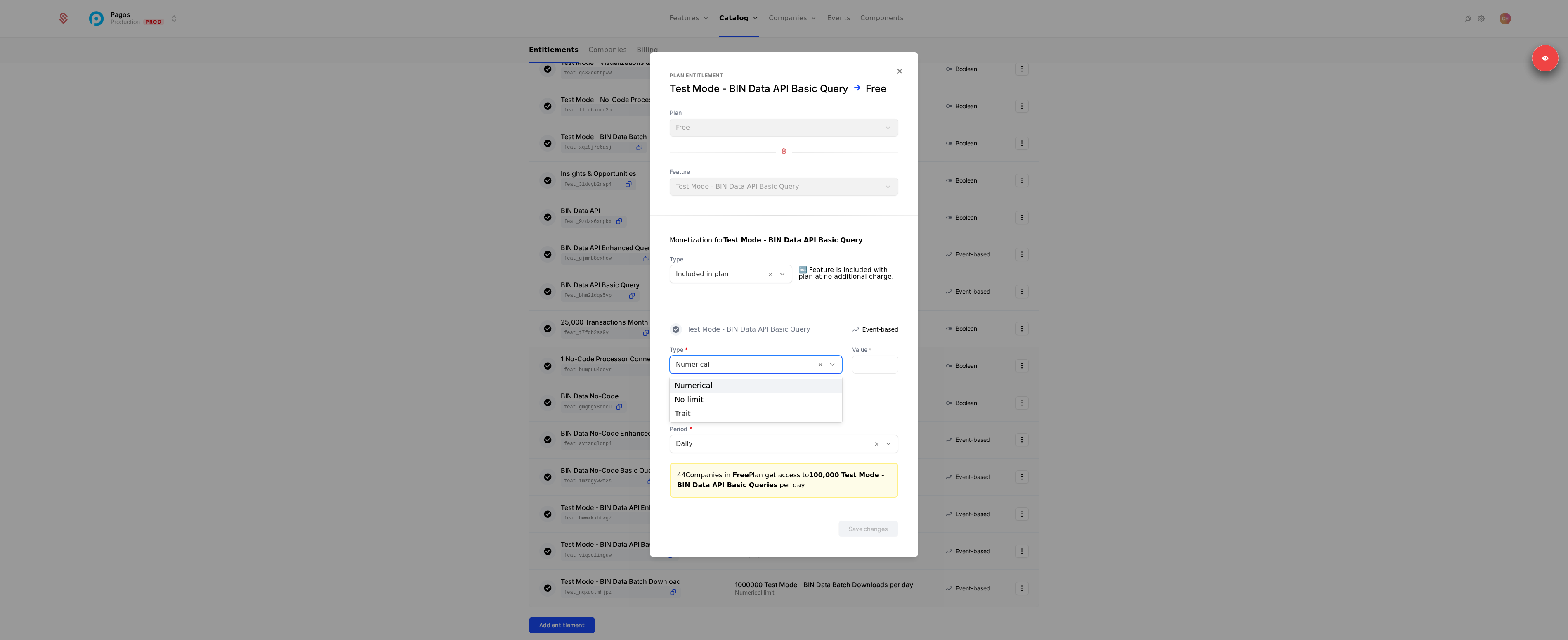
click at [762, 362] on div at bounding box center [743, 365] width 134 height 12
click at [711, 402] on div "No limit" at bounding box center [756, 400] width 163 height 8
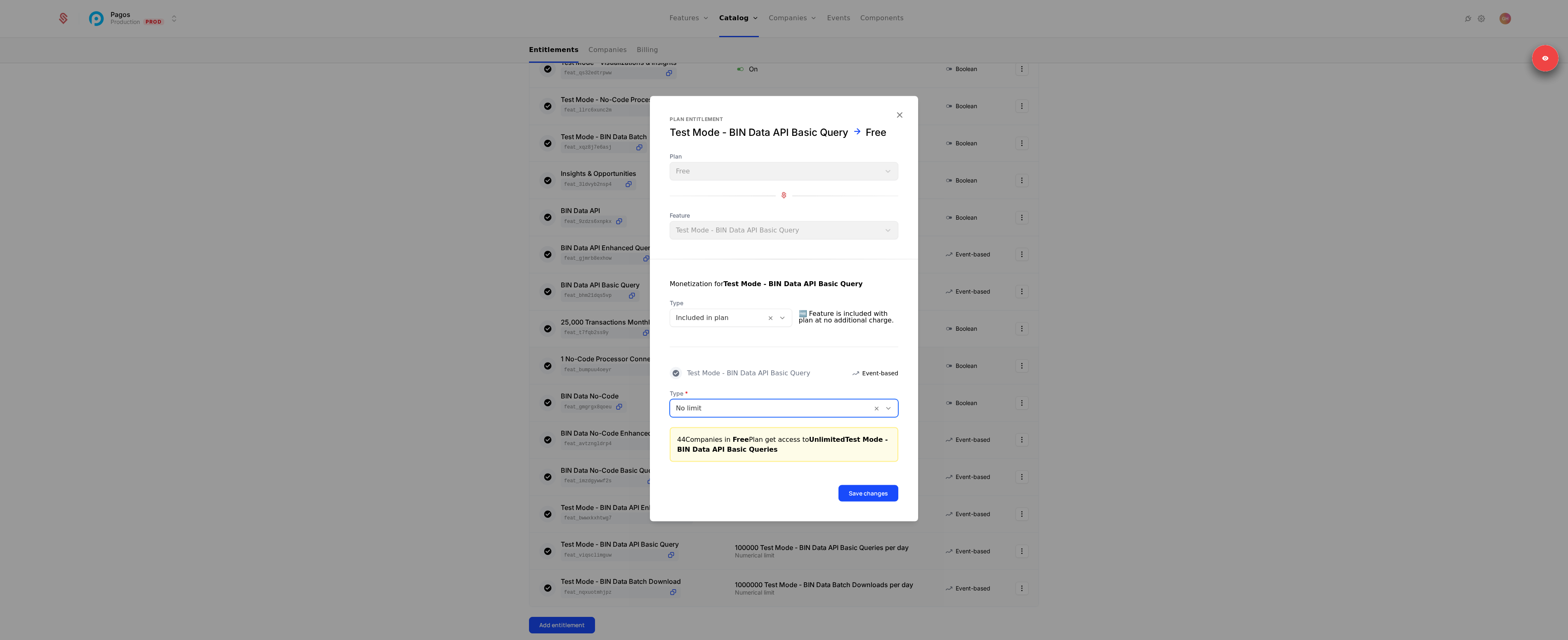
drag, startPoint x: 854, startPoint y: 481, endPoint x: 868, endPoint y: 494, distance: 19.1
click at [854, 481] on div "Save changes" at bounding box center [784, 482] width 268 height 40
click at [871, 495] on button "Save changes" at bounding box center [868, 494] width 60 height 16
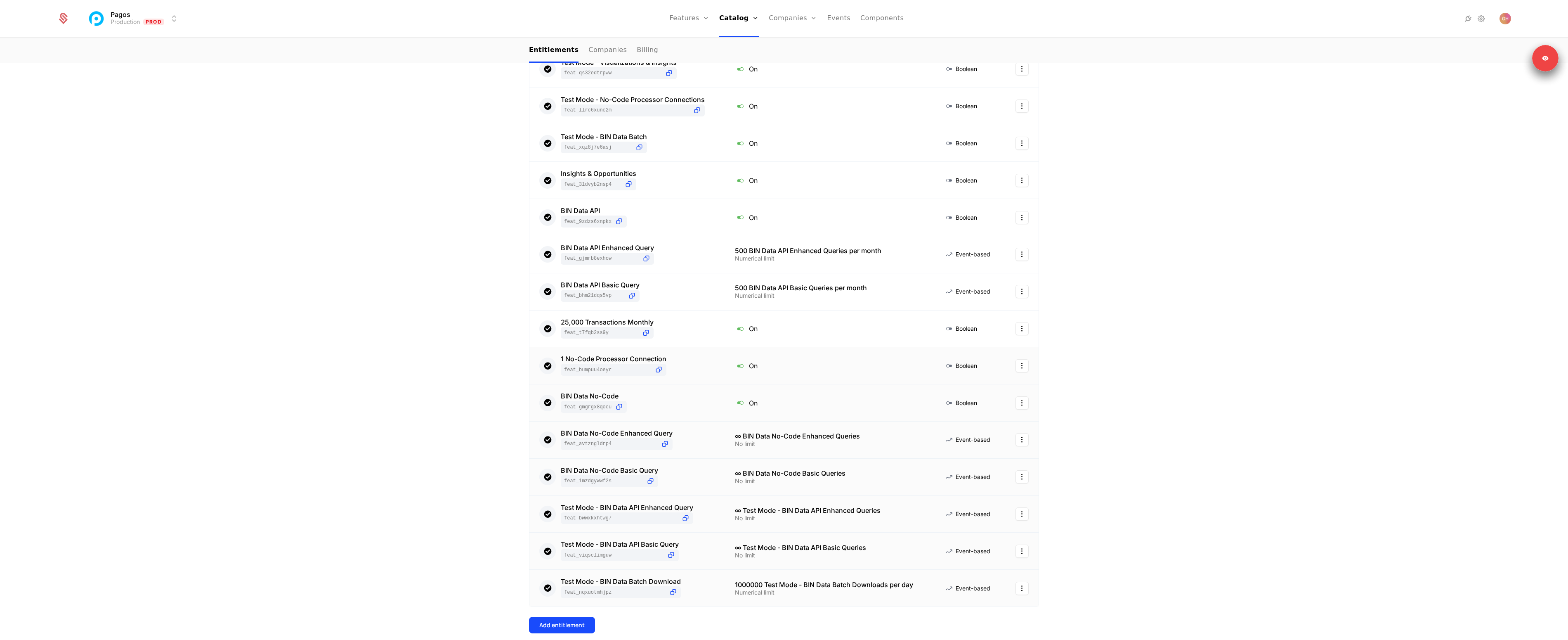
click at [760, 591] on div "Numerical limit" at bounding box center [830, 593] width 189 height 5
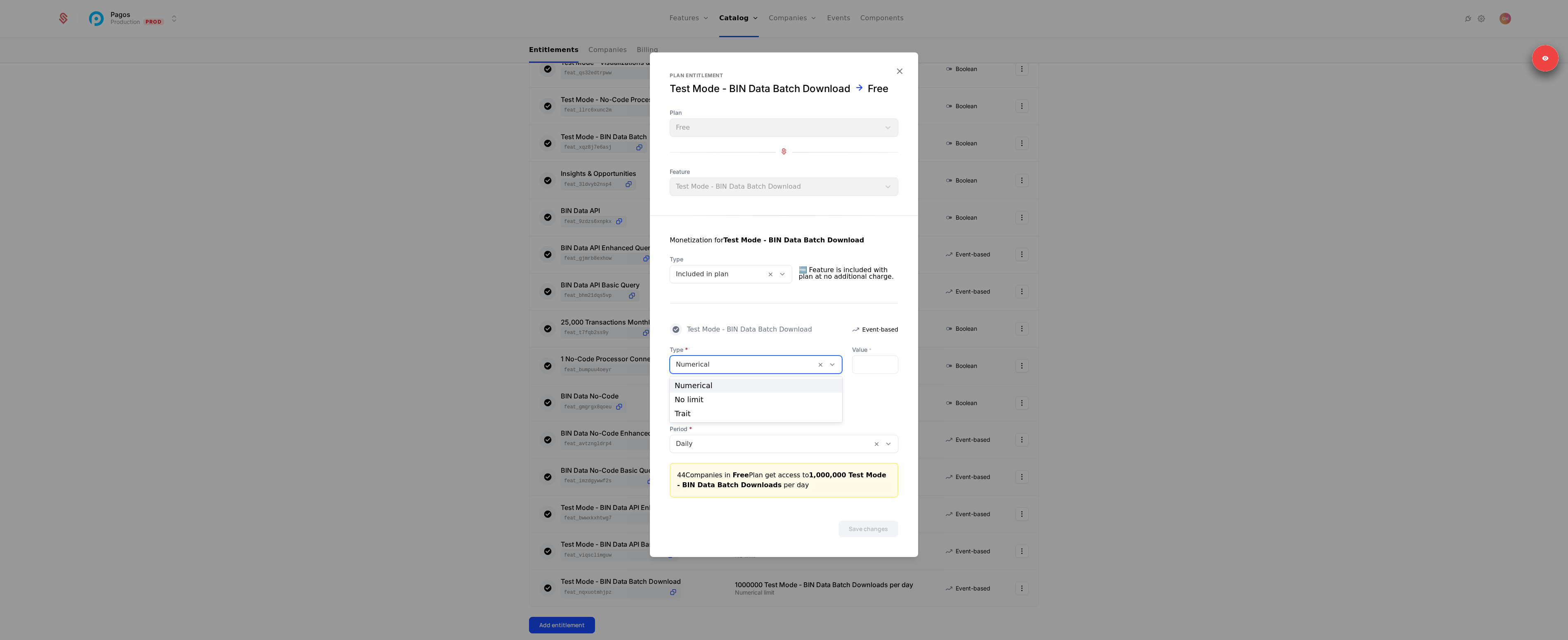
drag, startPoint x: 773, startPoint y: 363, endPoint x: 759, endPoint y: 374, distance: 17.8
click at [773, 363] on div at bounding box center [743, 365] width 134 height 12
drag, startPoint x: 725, startPoint y: 401, endPoint x: 740, endPoint y: 408, distance: 16.6
click at [725, 401] on div "No limit" at bounding box center [756, 400] width 163 height 8
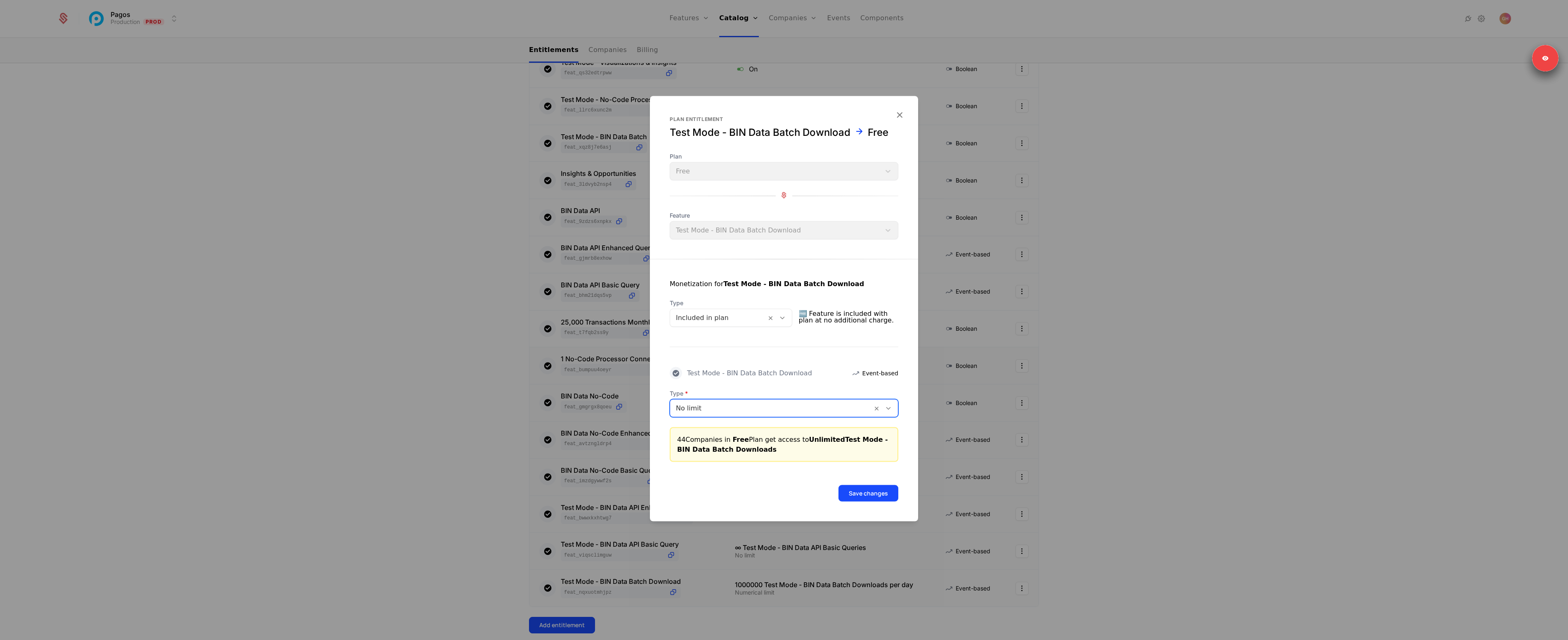
click at [857, 493] on button "Save changes" at bounding box center [868, 494] width 60 height 16
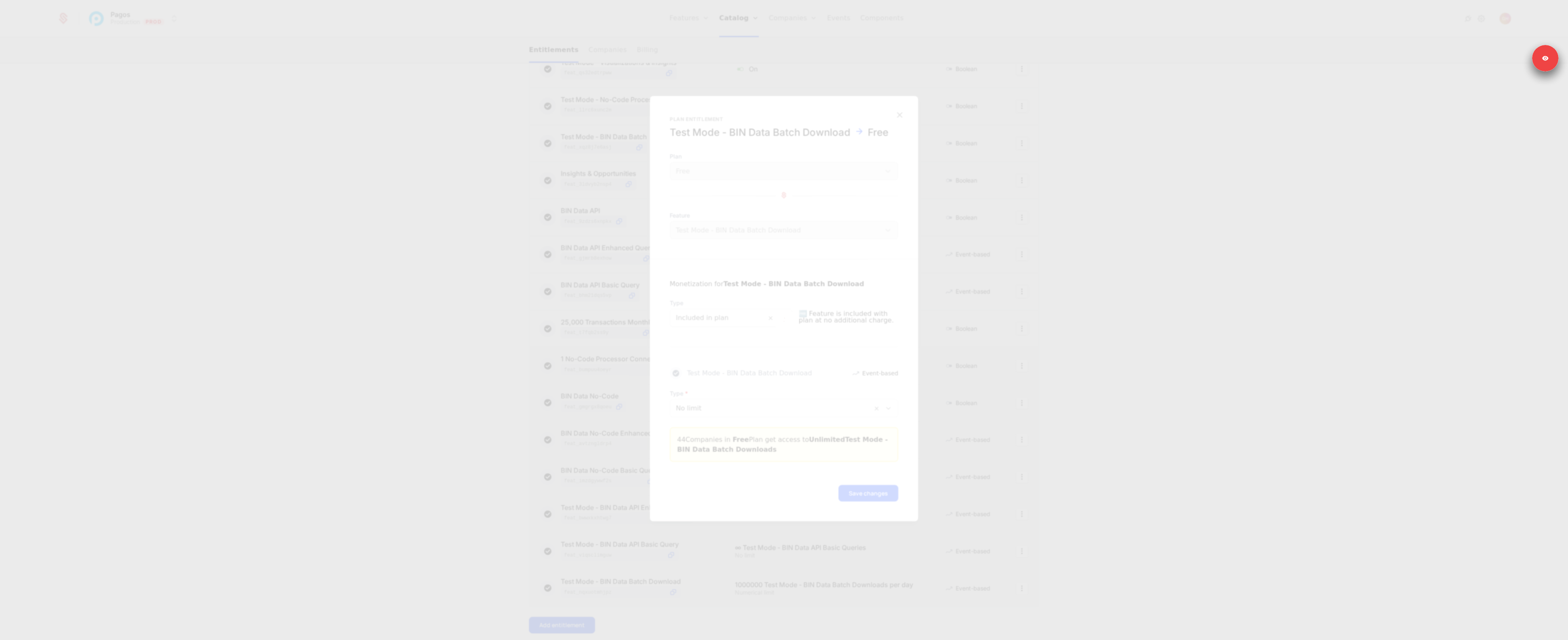
click at [1173, 398] on div "29 Entitlements Feature Entitlement Type Opportunities feat_PzgzeN9pyZ2 On Bool…" at bounding box center [784, 109] width 1568 height 1283
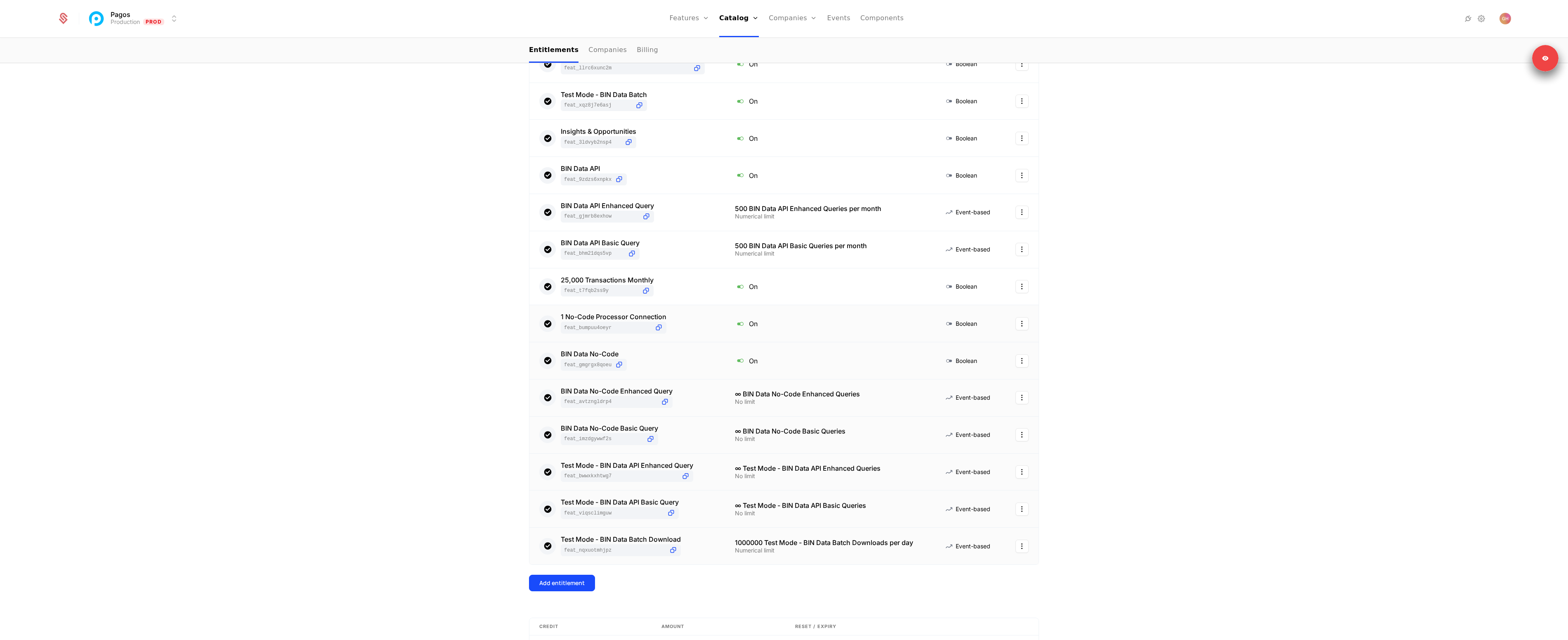
scroll to position [795, 0]
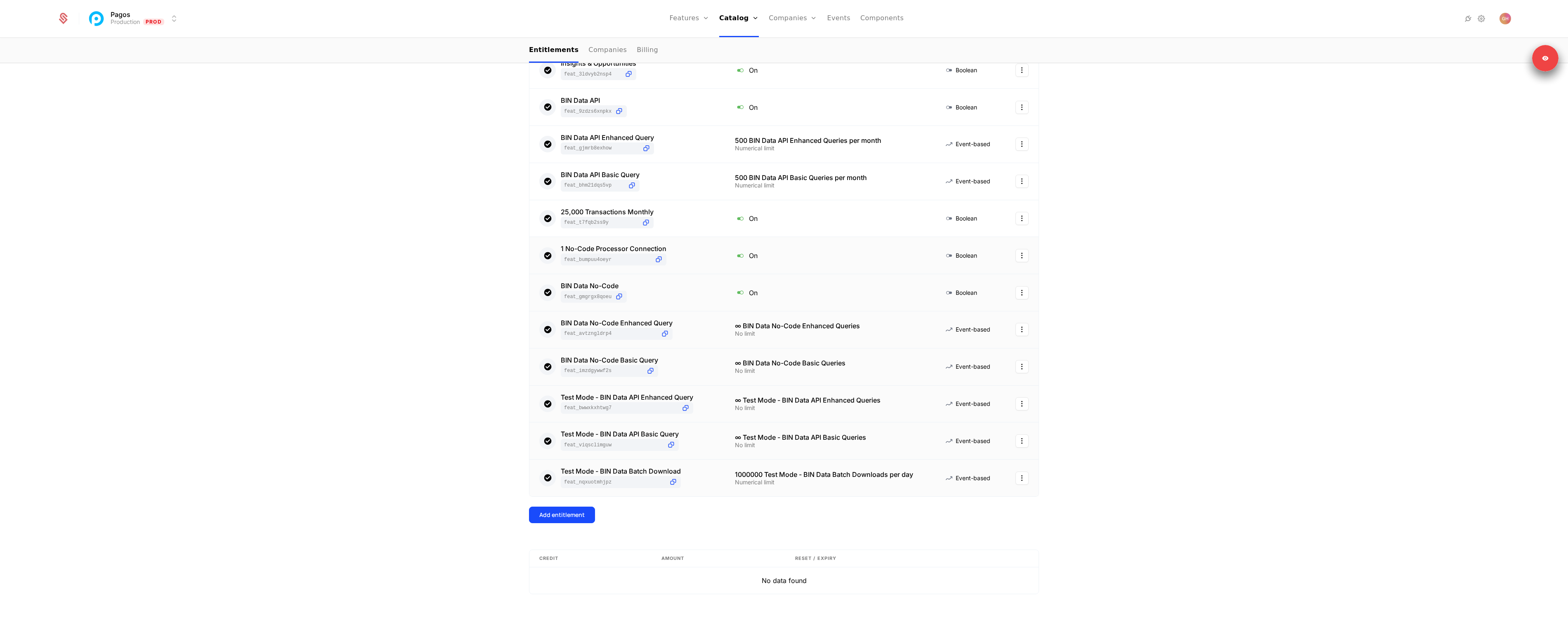
click at [836, 485] on td "1000000 Test Mode - BIN Data Batch Downloads per day Numerical limit" at bounding box center [830, 478] width 209 height 37
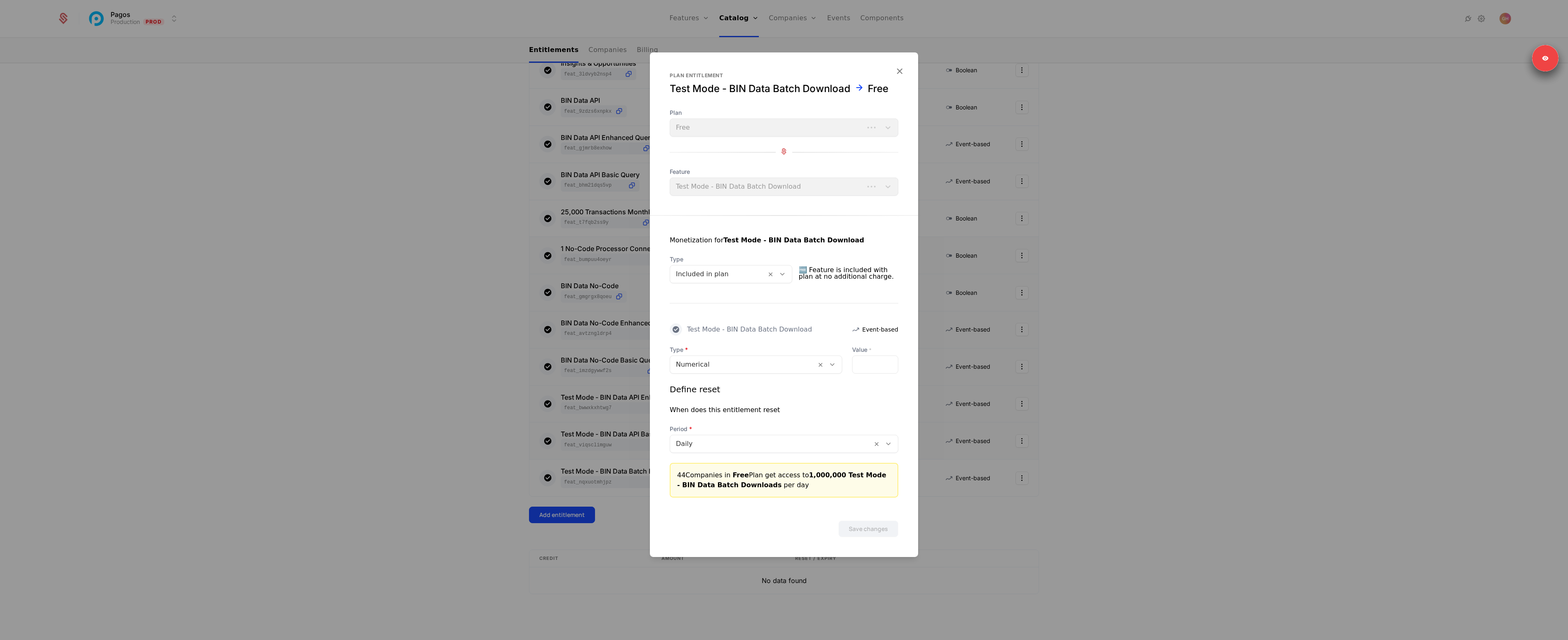
click at [737, 346] on span "Type" at bounding box center [756, 350] width 172 height 8
click at [735, 356] on div "Numerical" at bounding box center [756, 365] width 172 height 18
drag, startPoint x: 705, startPoint y: 394, endPoint x: 736, endPoint y: 416, distance: 38.0
click at [703, 394] on div "No limit" at bounding box center [756, 400] width 172 height 14
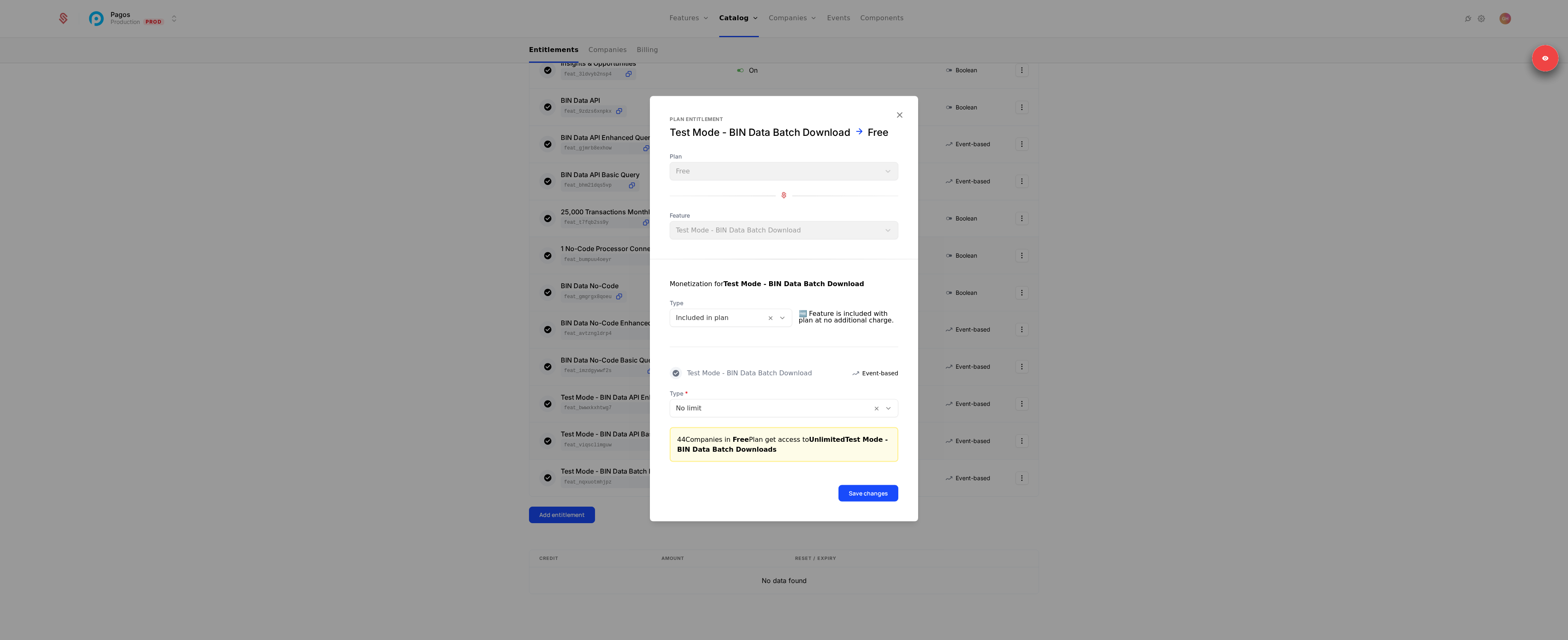
click at [870, 485] on button "Save changes" at bounding box center [868, 494] width 60 height 16
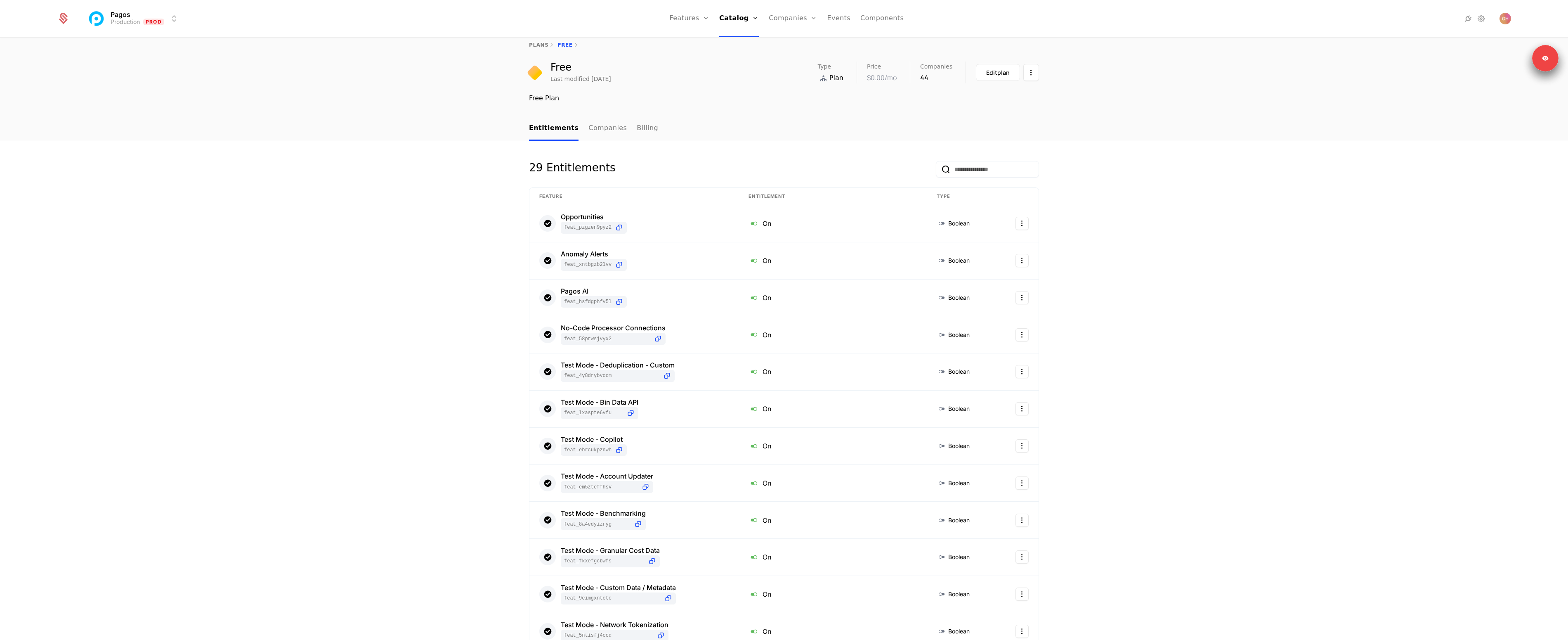
scroll to position [0, 0]
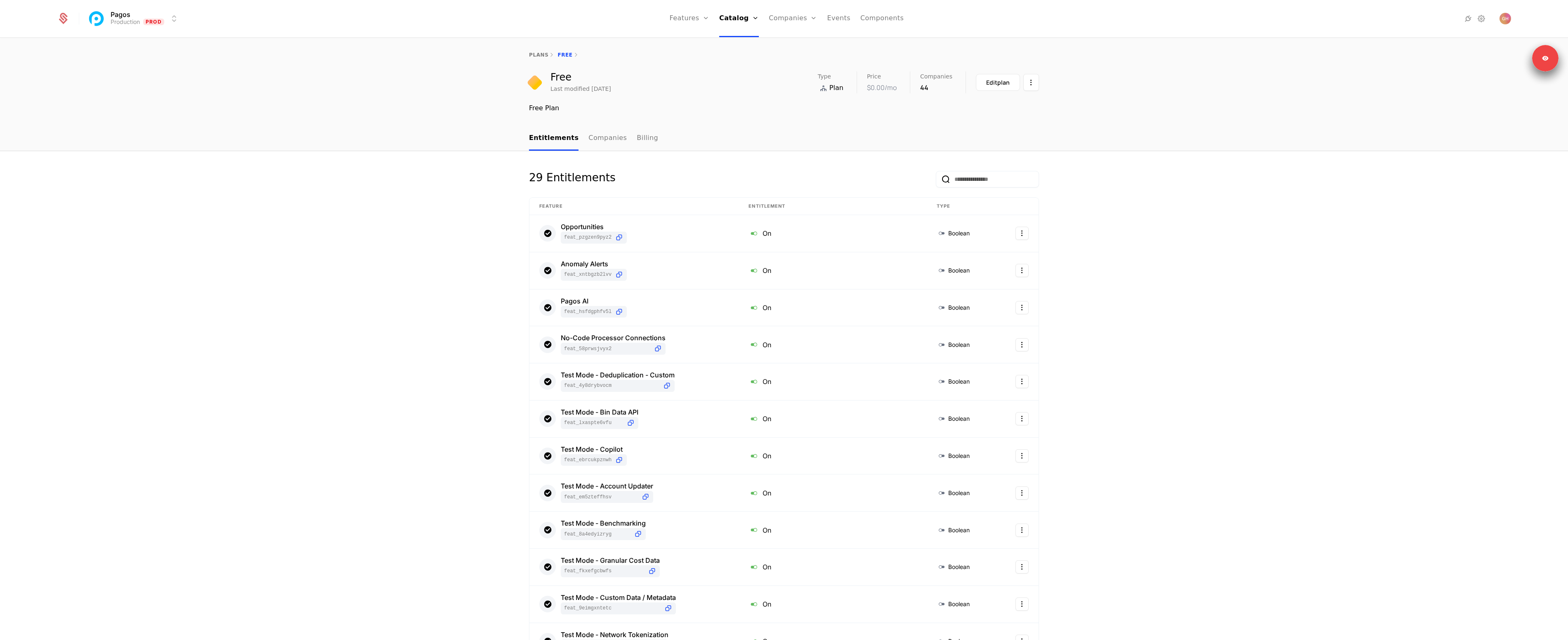
click at [714, 150] on nav "Entitlements Companies Billing" at bounding box center [784, 138] width 510 height 24
